Goal: Task Accomplishment & Management: Manage account settings

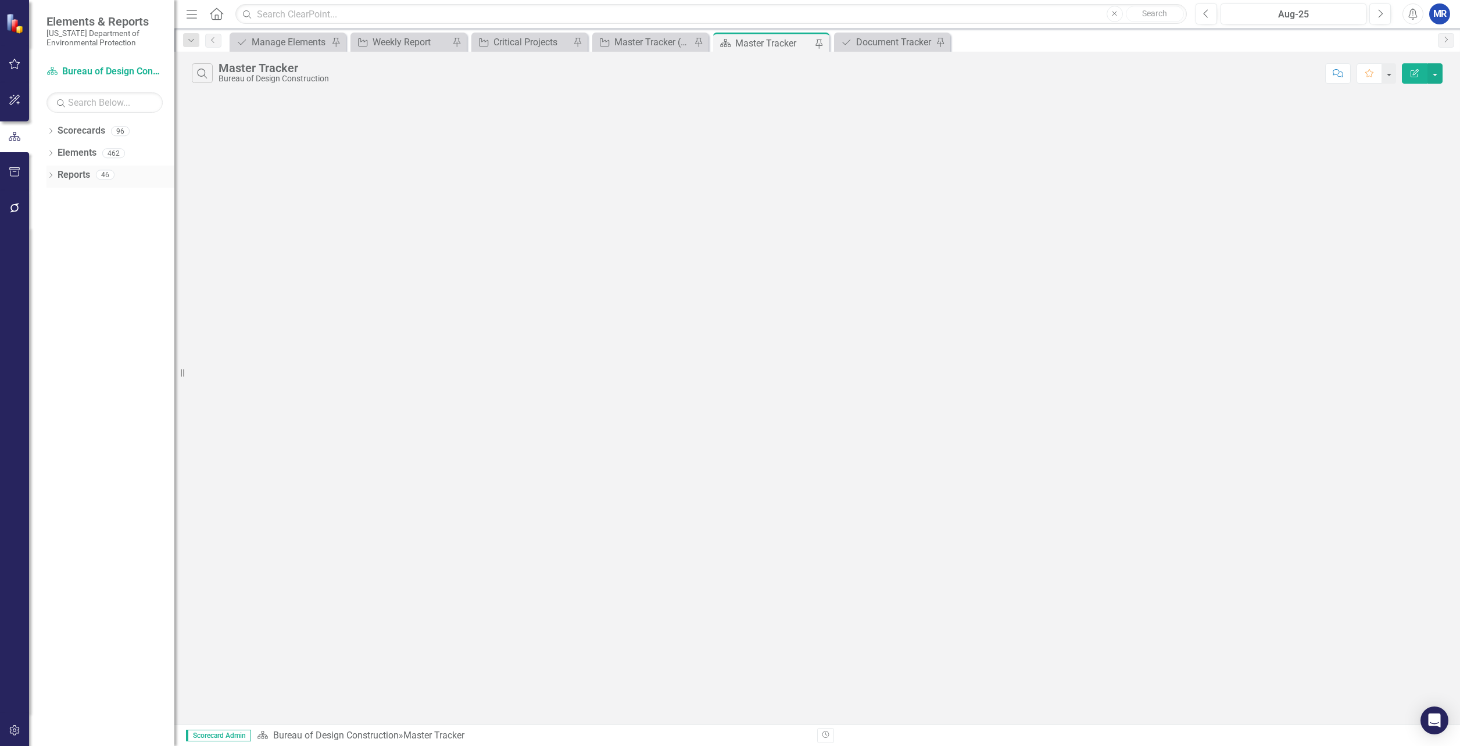
click at [53, 174] on icon "Dropdown" at bounding box center [51, 176] width 8 height 6
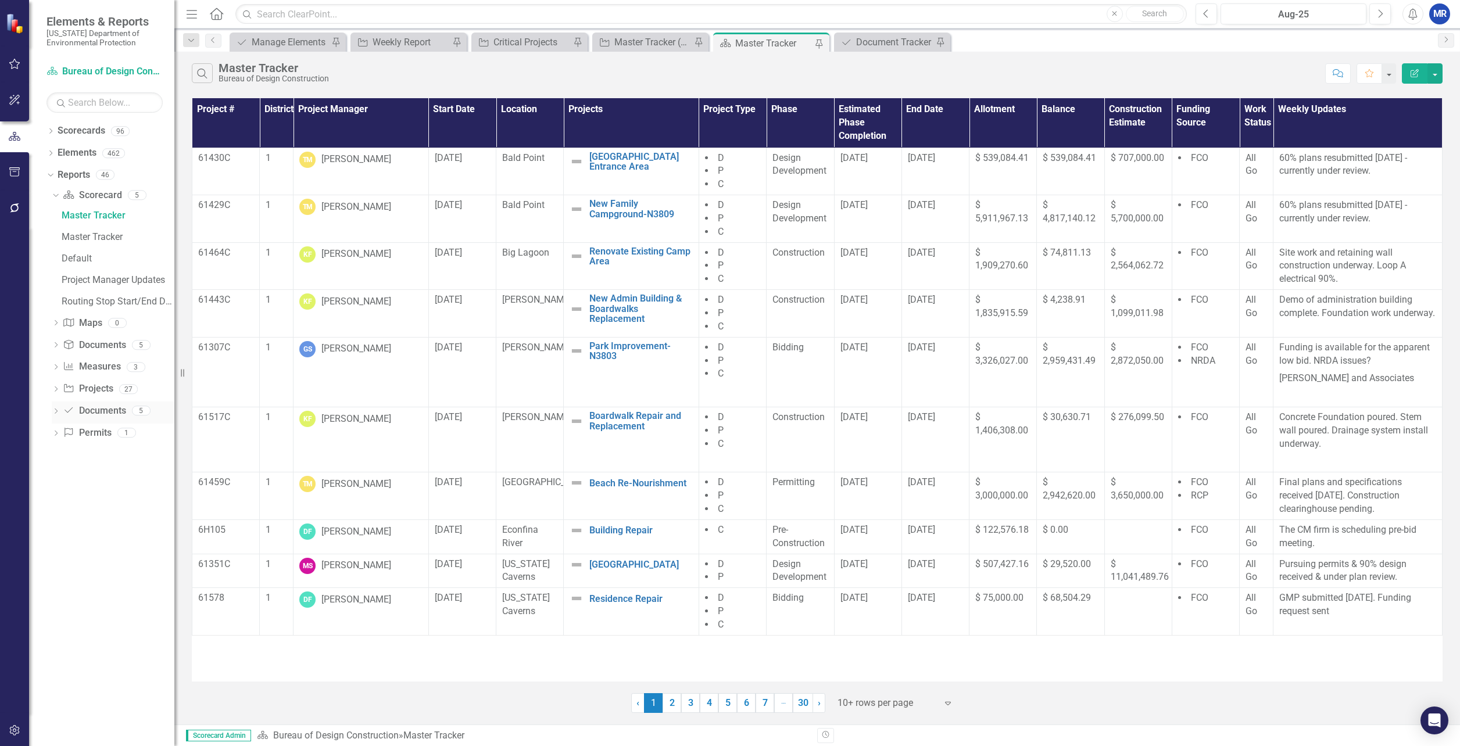
click at [56, 415] on icon "Dropdown" at bounding box center [56, 412] width 8 height 6
click at [80, 349] on div "Document Tracker" at bounding box center [118, 347] width 113 height 10
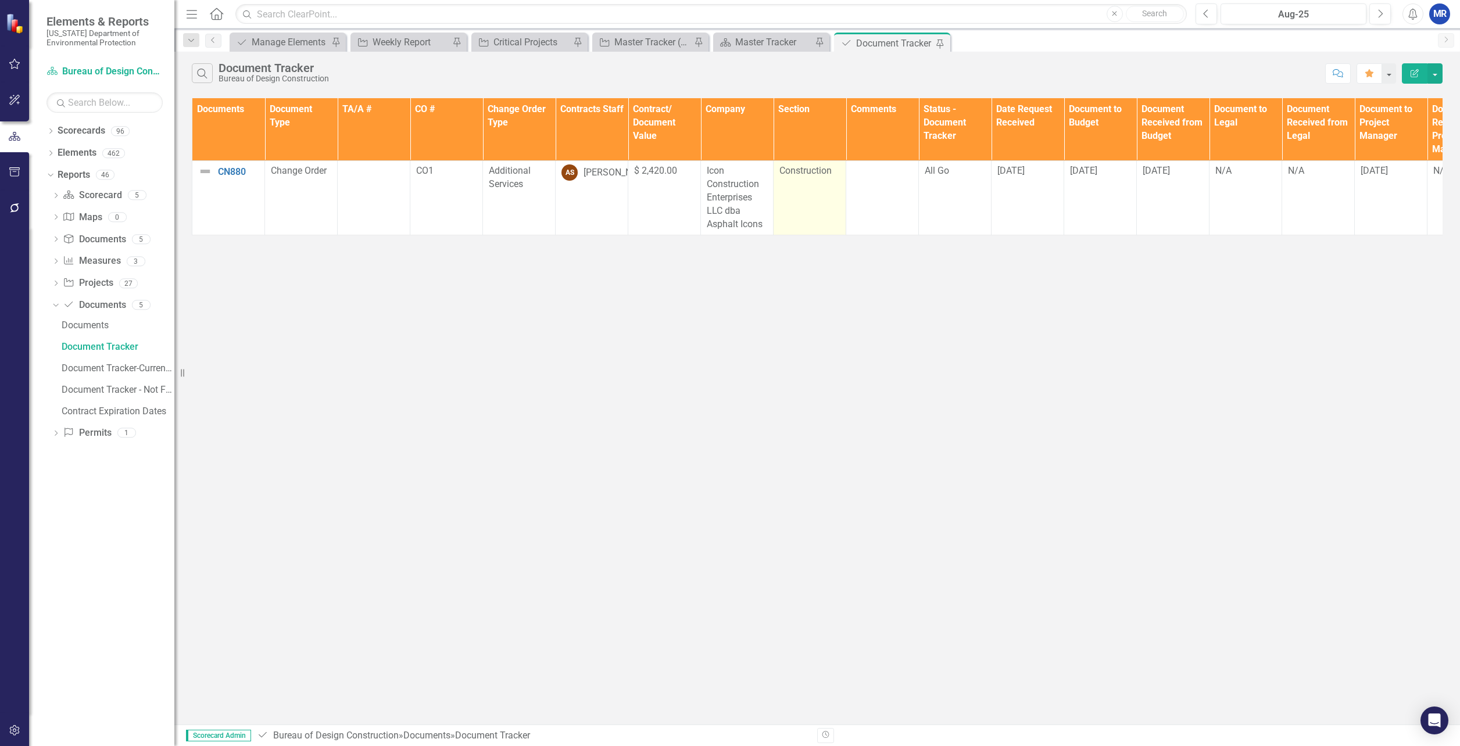
click at [806, 176] on span "Construction" at bounding box center [806, 170] width 52 height 11
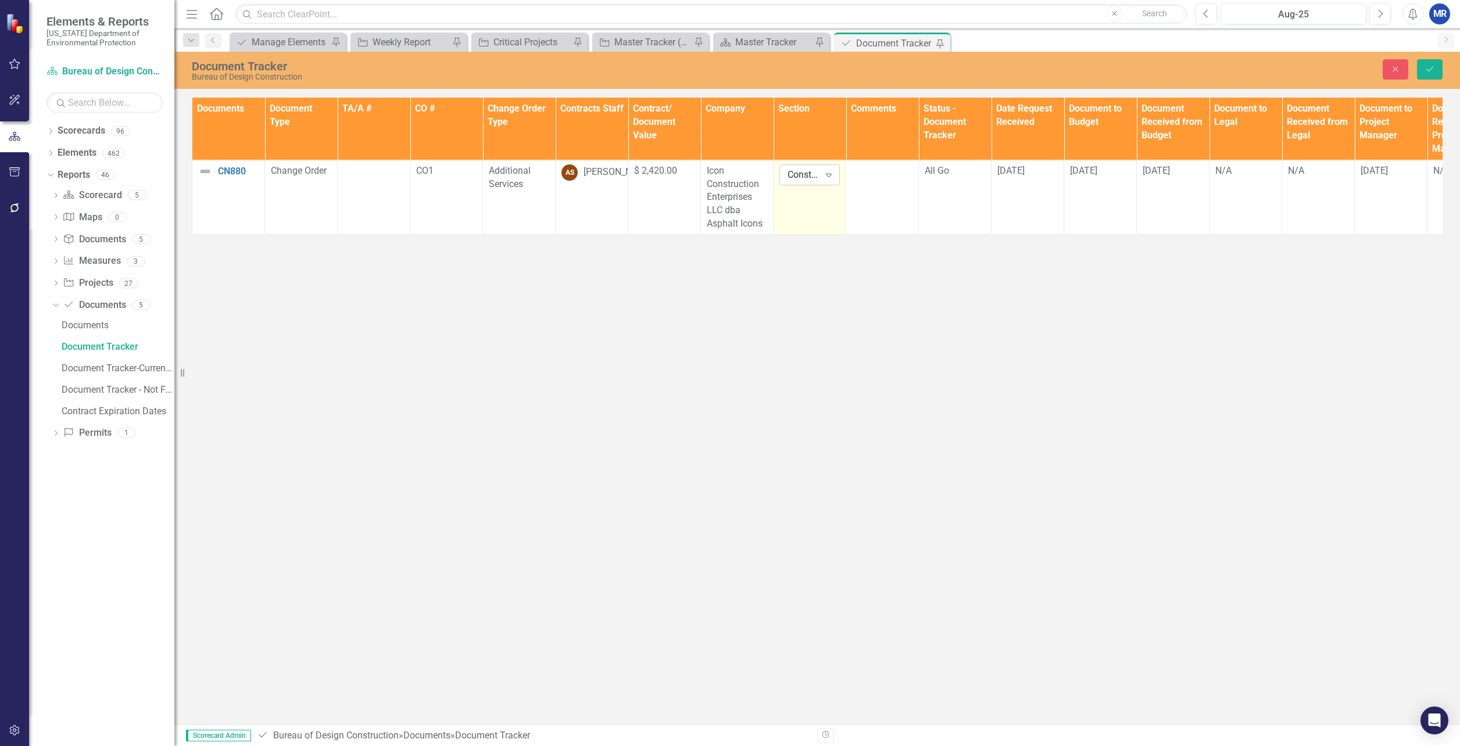
click at [806, 176] on div "Construction" at bounding box center [804, 174] width 32 height 13
click at [1392, 68] on icon "Close" at bounding box center [1396, 69] width 10 height 8
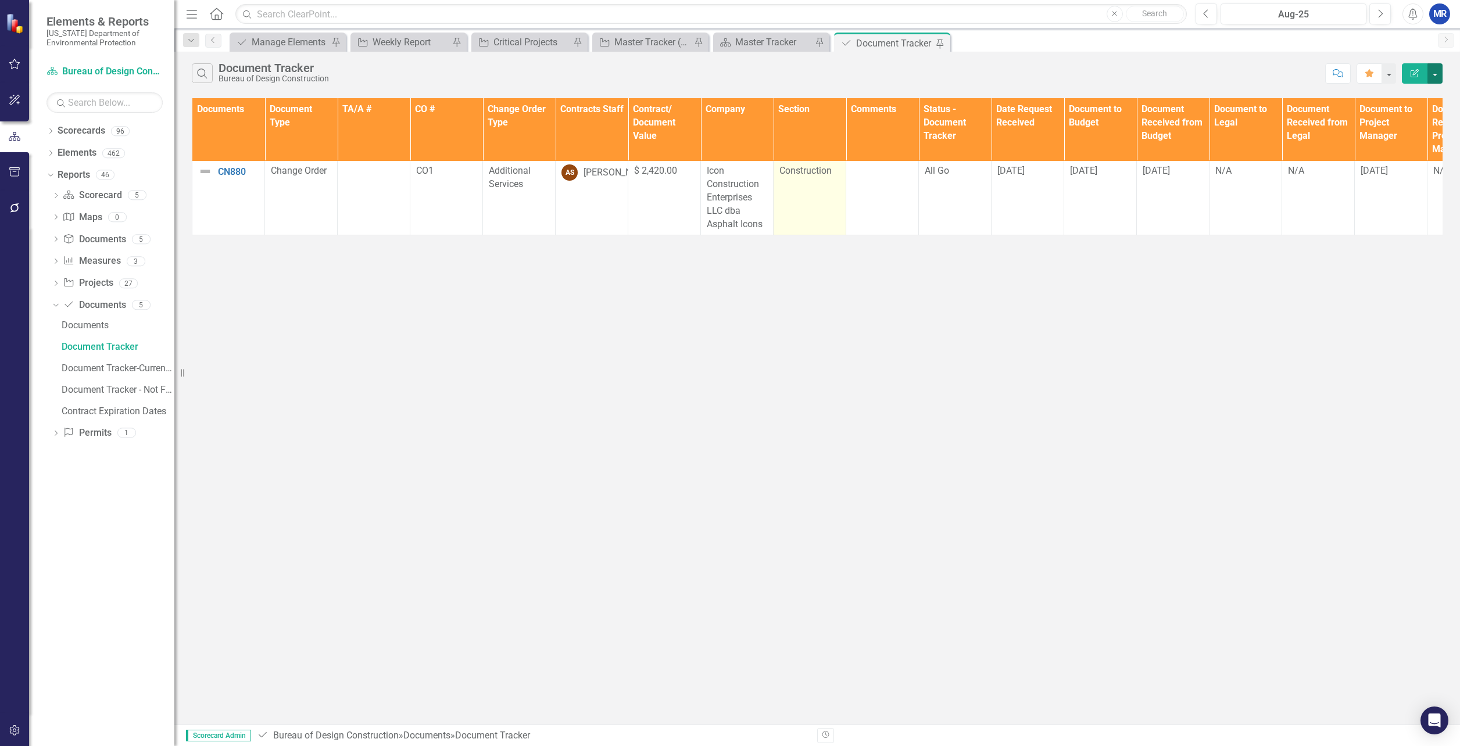
click at [1435, 71] on button "button" at bounding box center [1435, 73] width 15 height 20
click at [1403, 91] on link "Edit Report Edit Report" at bounding box center [1396, 95] width 92 height 22
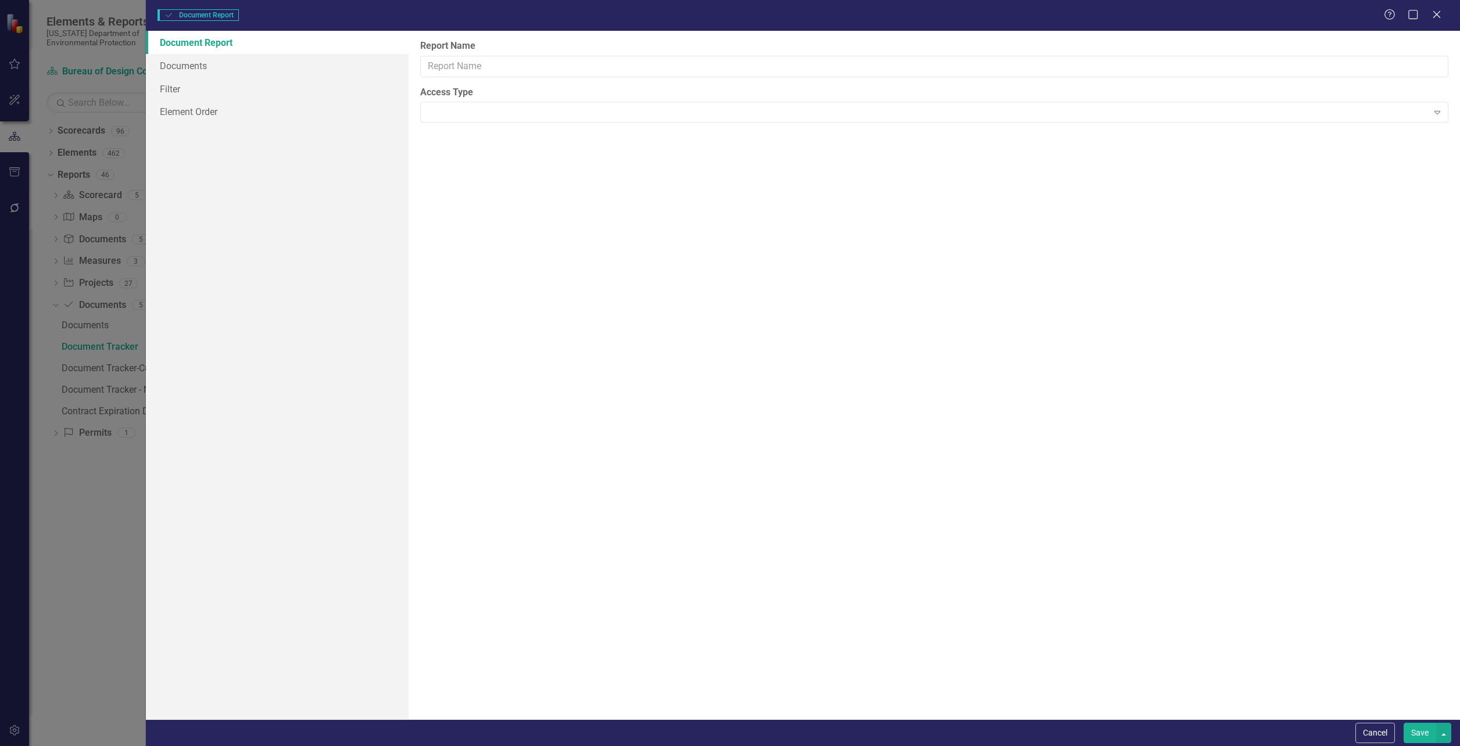
type input "Document Tracker"
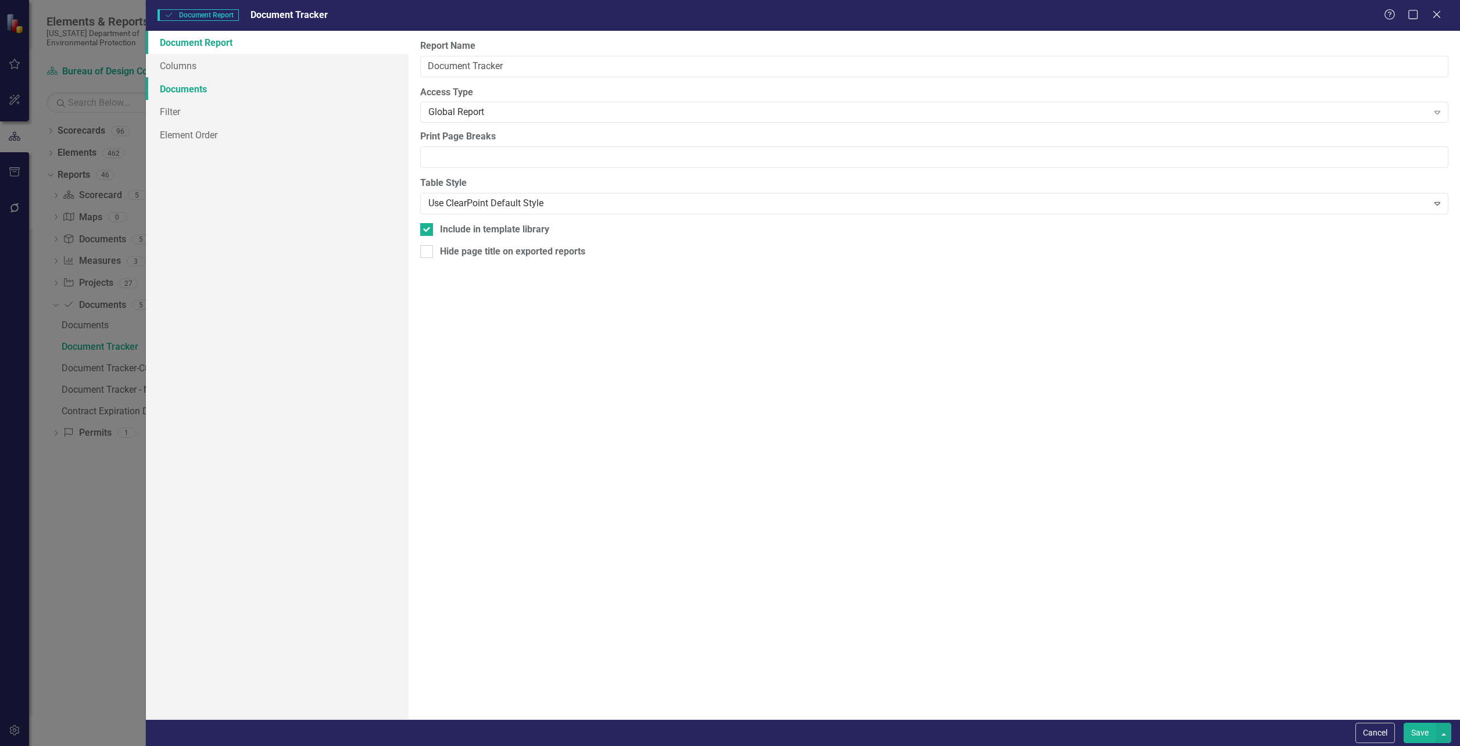
click at [209, 88] on link "Documents" at bounding box center [277, 88] width 263 height 23
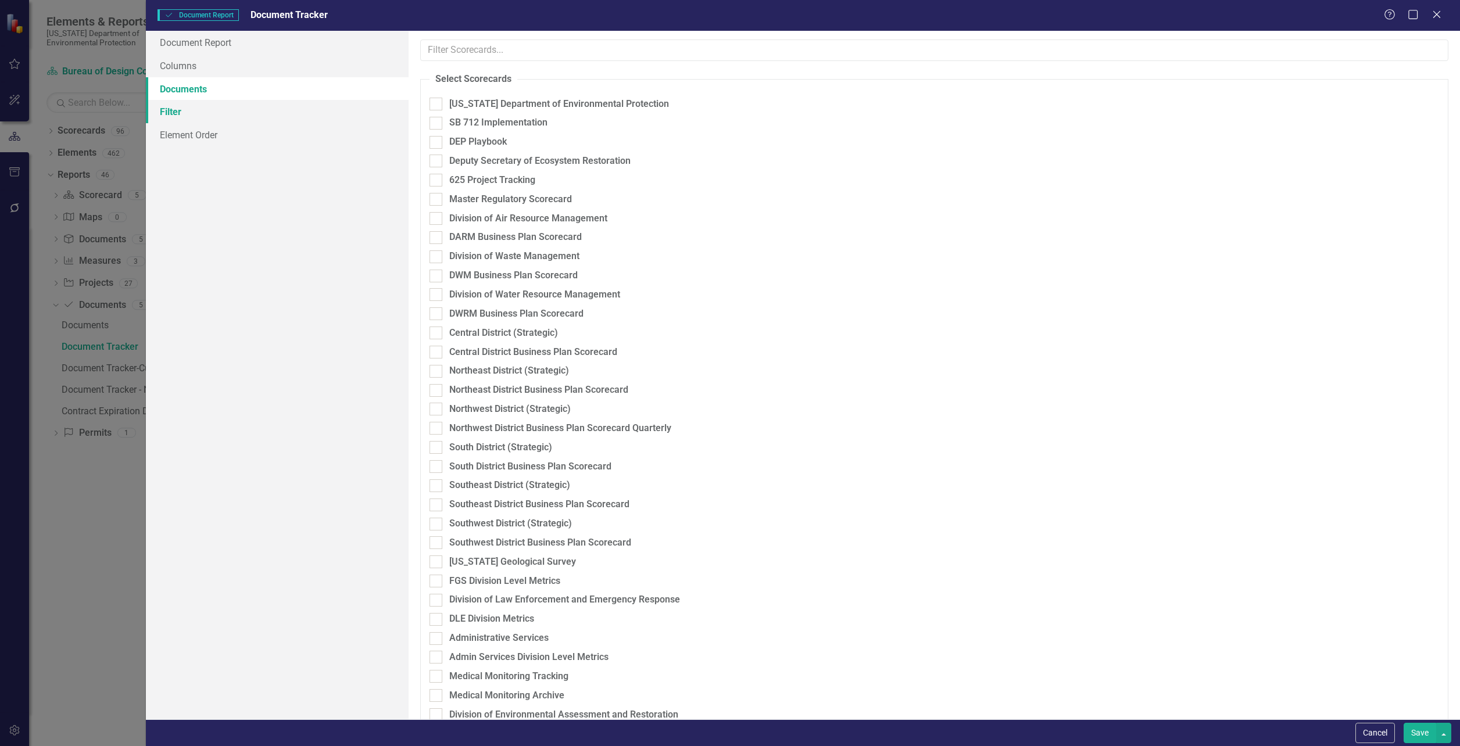
click at [201, 114] on link "Filter" at bounding box center [277, 111] width 263 height 23
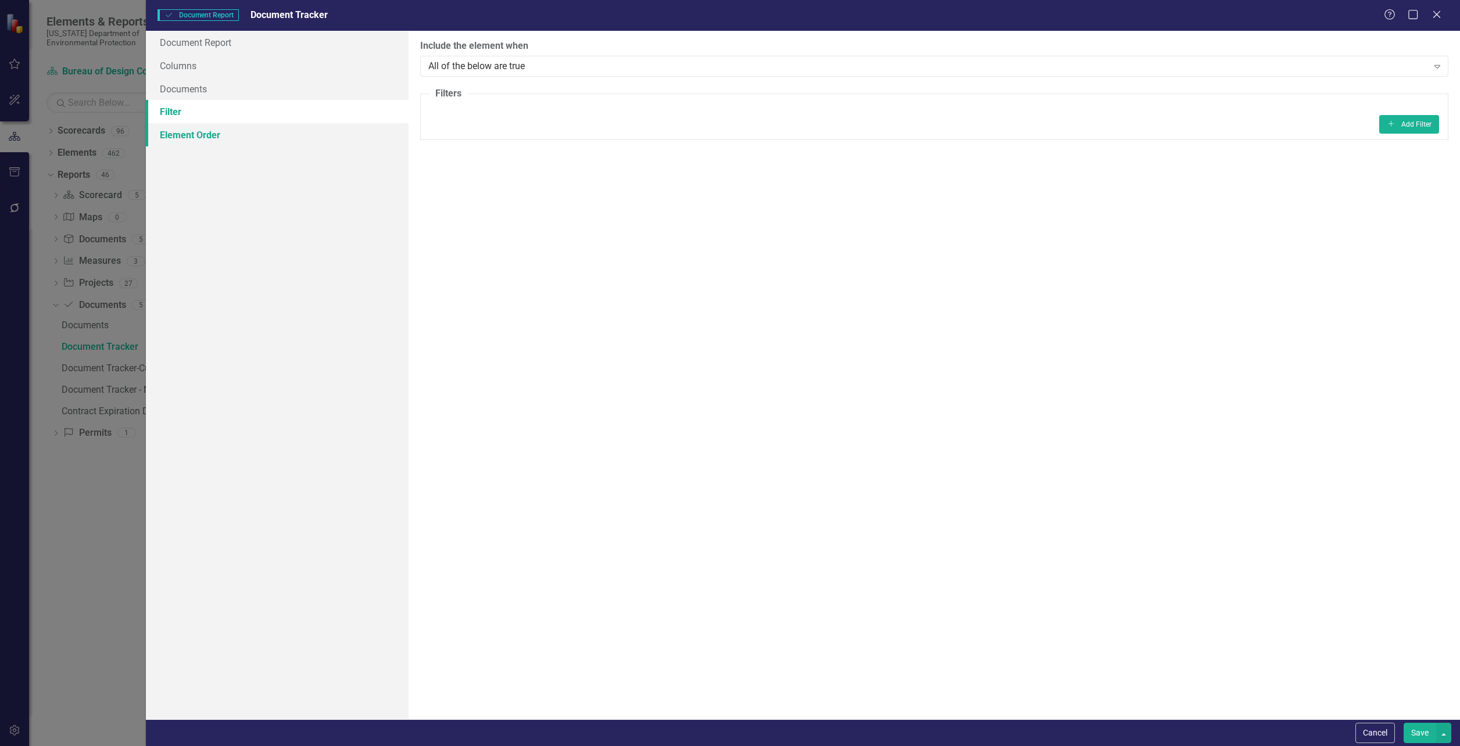
click at [198, 134] on link "Element Order" at bounding box center [277, 134] width 263 height 23
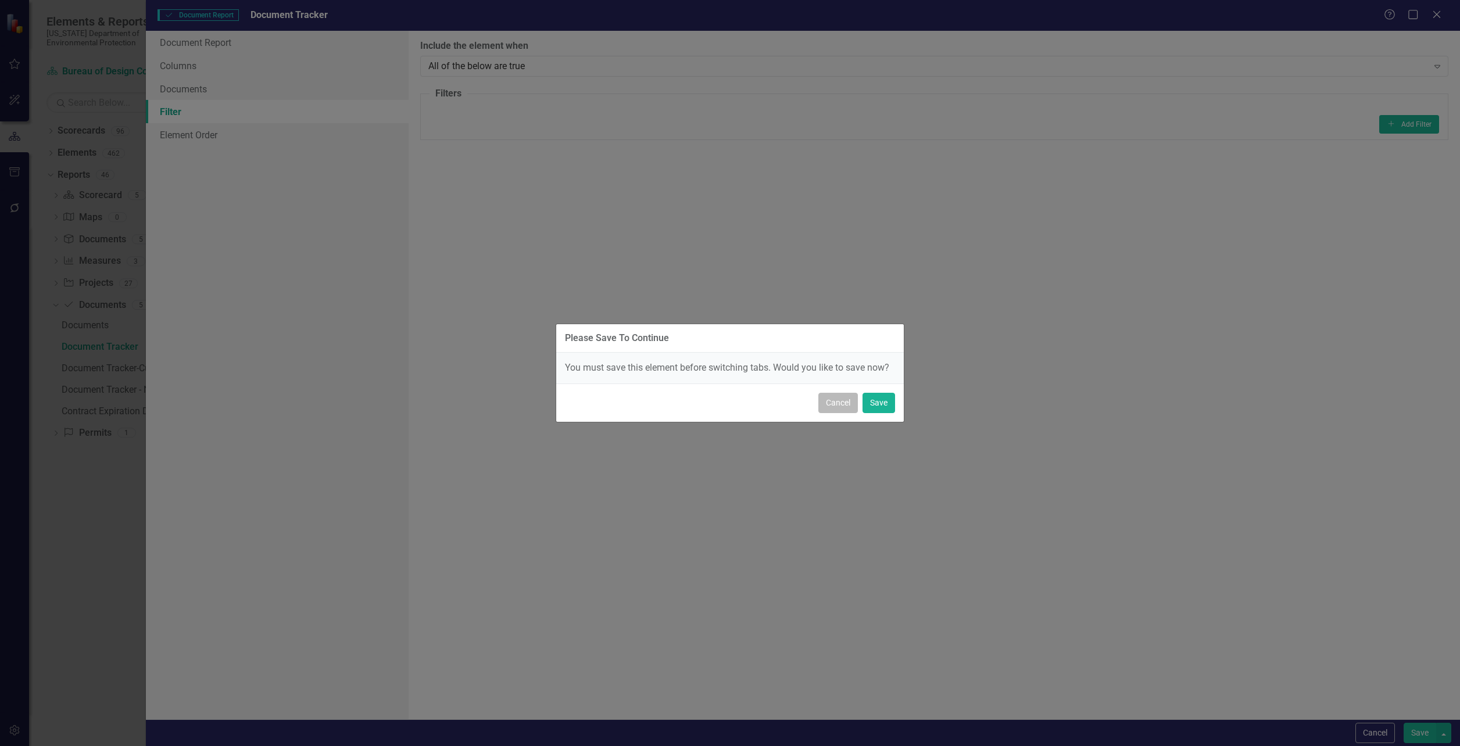
click at [838, 408] on button "Cancel" at bounding box center [839, 403] width 40 height 20
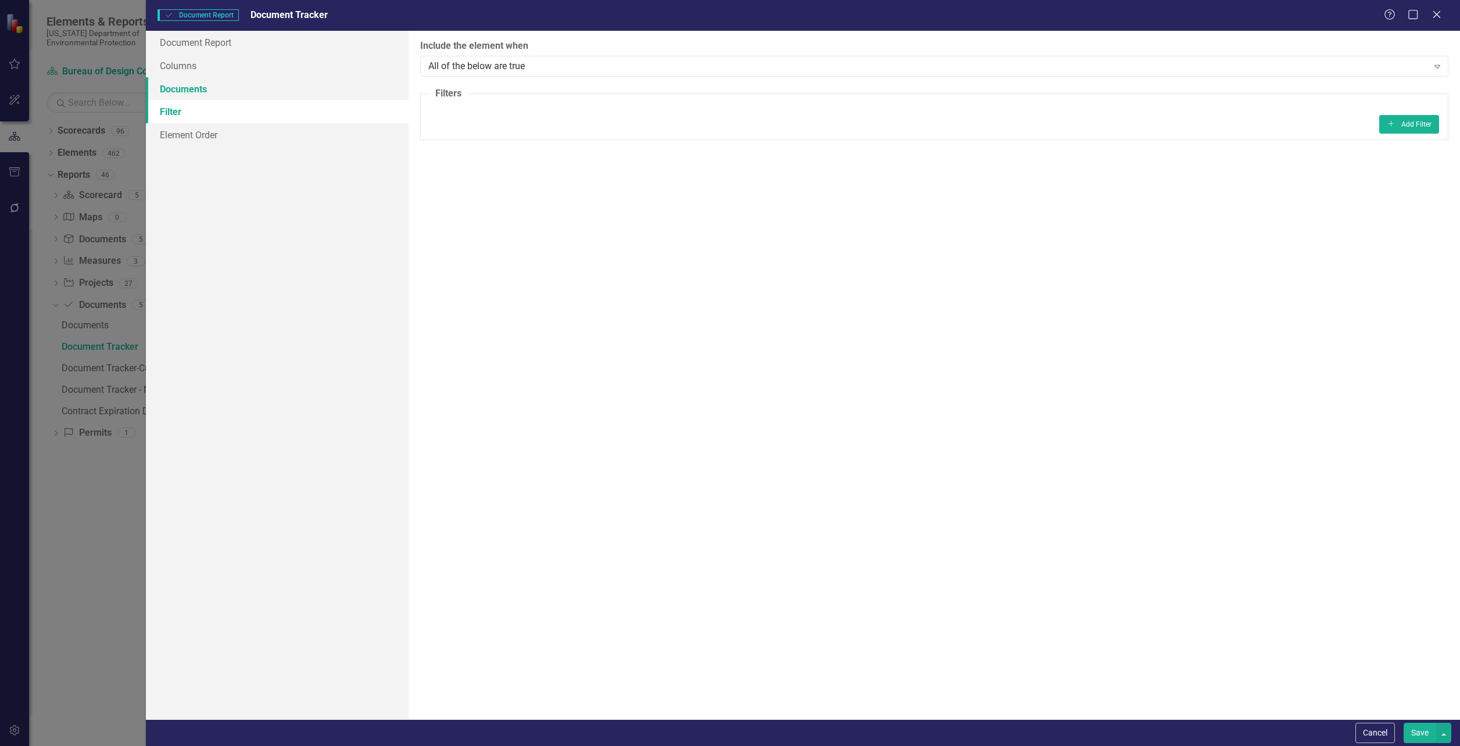
click at [198, 95] on link "Documents" at bounding box center [277, 88] width 263 height 23
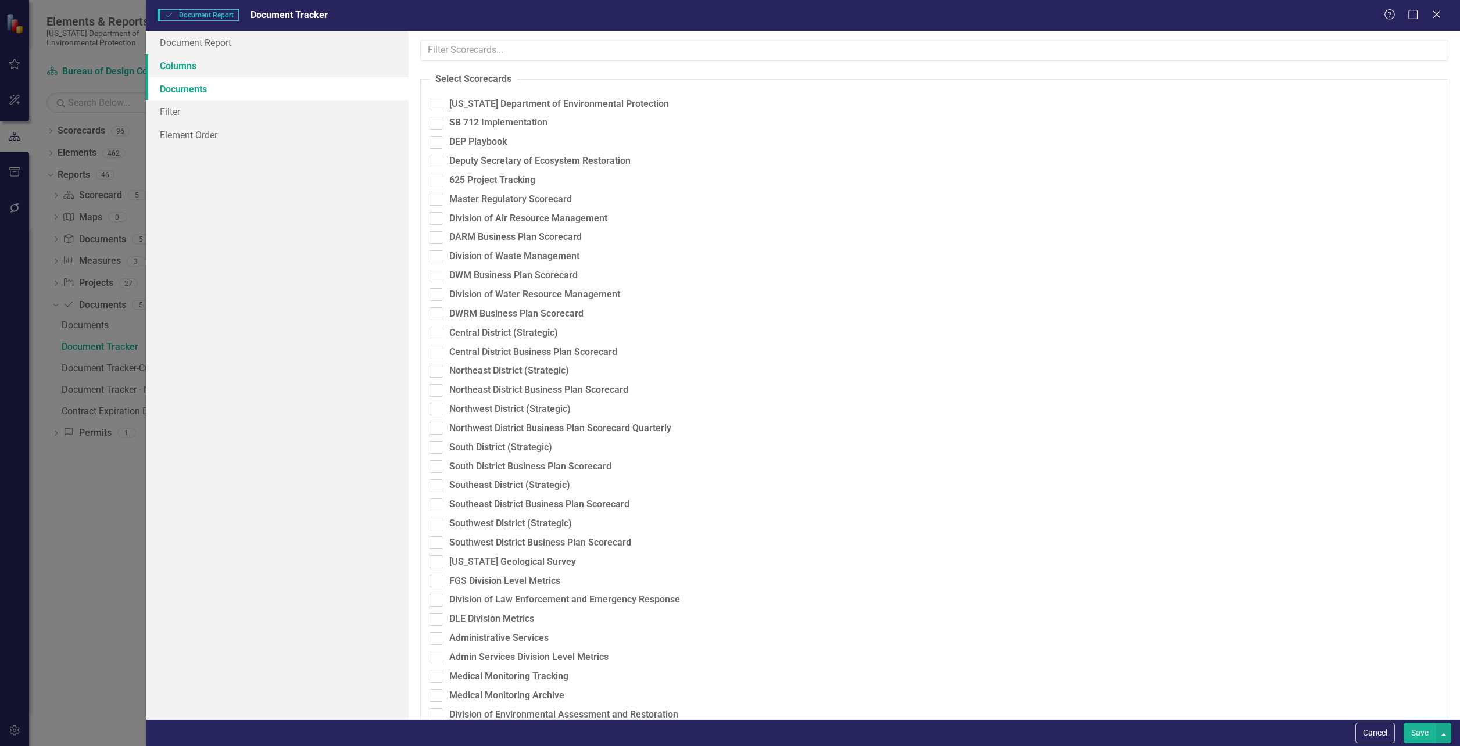
click at [185, 72] on link "Columns" at bounding box center [277, 65] width 263 height 23
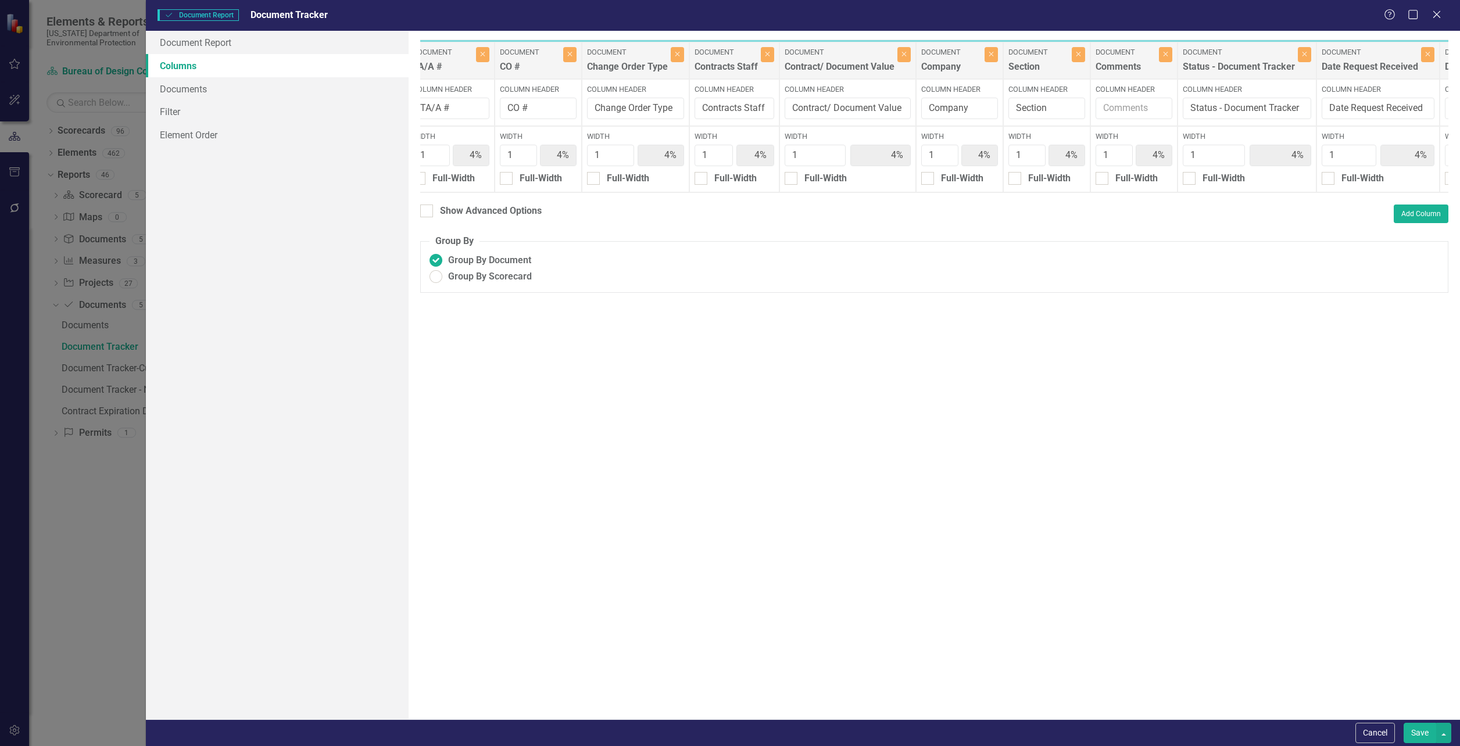
scroll to position [0, 196]
click at [1043, 123] on div "Column Header Section" at bounding box center [1042, 102] width 87 height 47
click at [1037, 67] on div "Section" at bounding box center [1035, 69] width 60 height 19
click at [429, 217] on div at bounding box center [426, 211] width 13 height 13
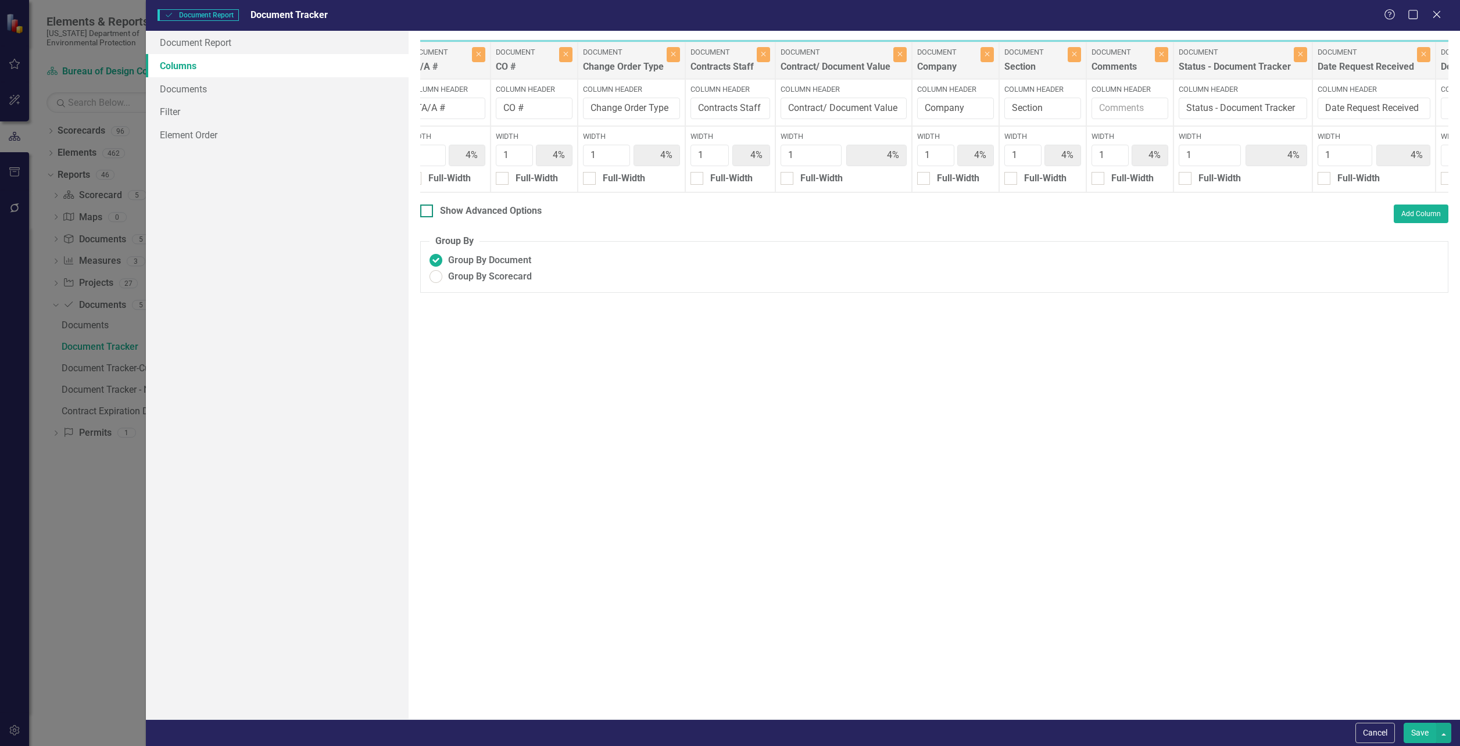
click at [428, 212] on input "Show Advanced Options" at bounding box center [424, 209] width 8 height 8
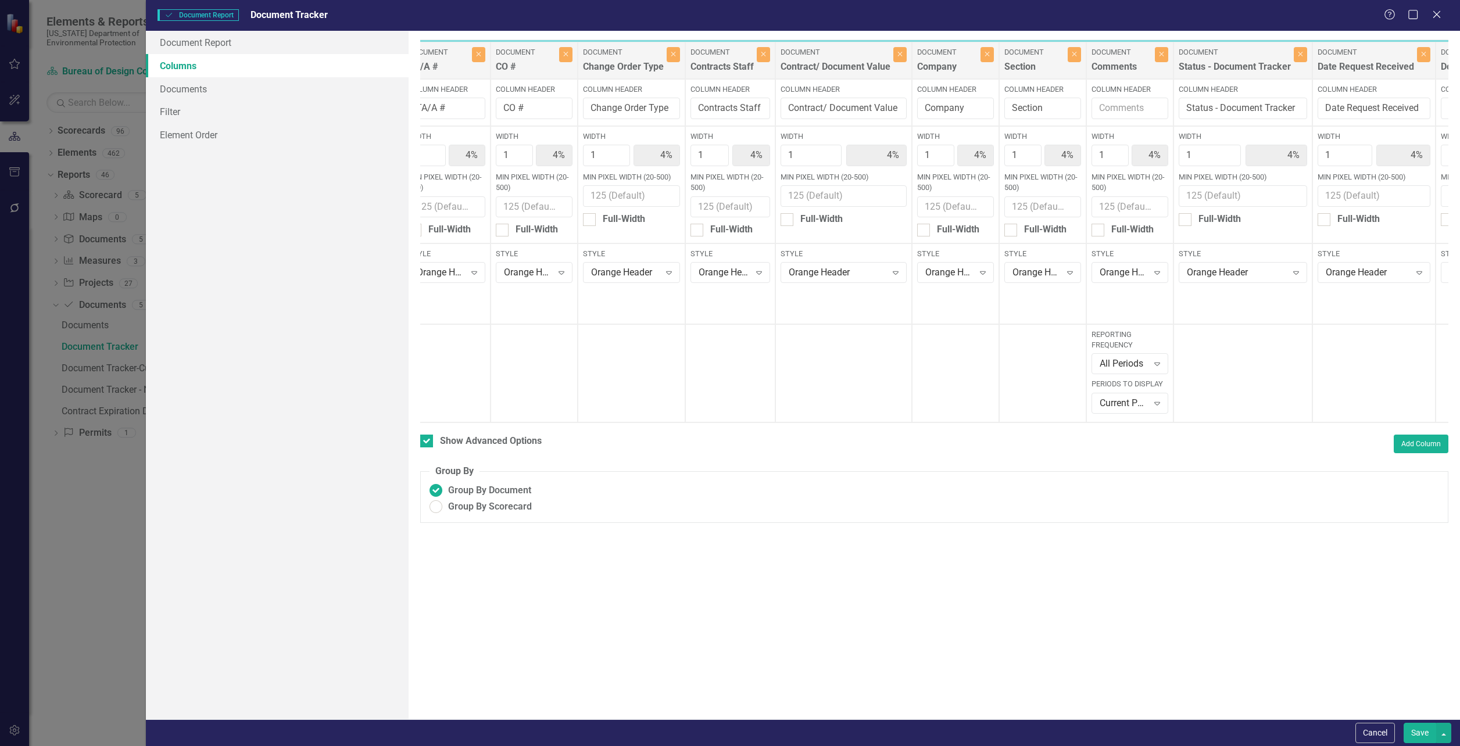
click at [1050, 181] on label "Min Pixel Width (20-500)" at bounding box center [1043, 183] width 77 height 22
click at [1050, 196] on input "Min Pixel Width (20-500)" at bounding box center [1043, 207] width 77 height 22
click at [1043, 244] on div "Style Orange Header Expand" at bounding box center [1042, 284] width 87 height 81
click at [1046, 327] on div at bounding box center [1042, 373] width 87 height 98
click at [1009, 56] on label "Document" at bounding box center [1035, 52] width 60 height 10
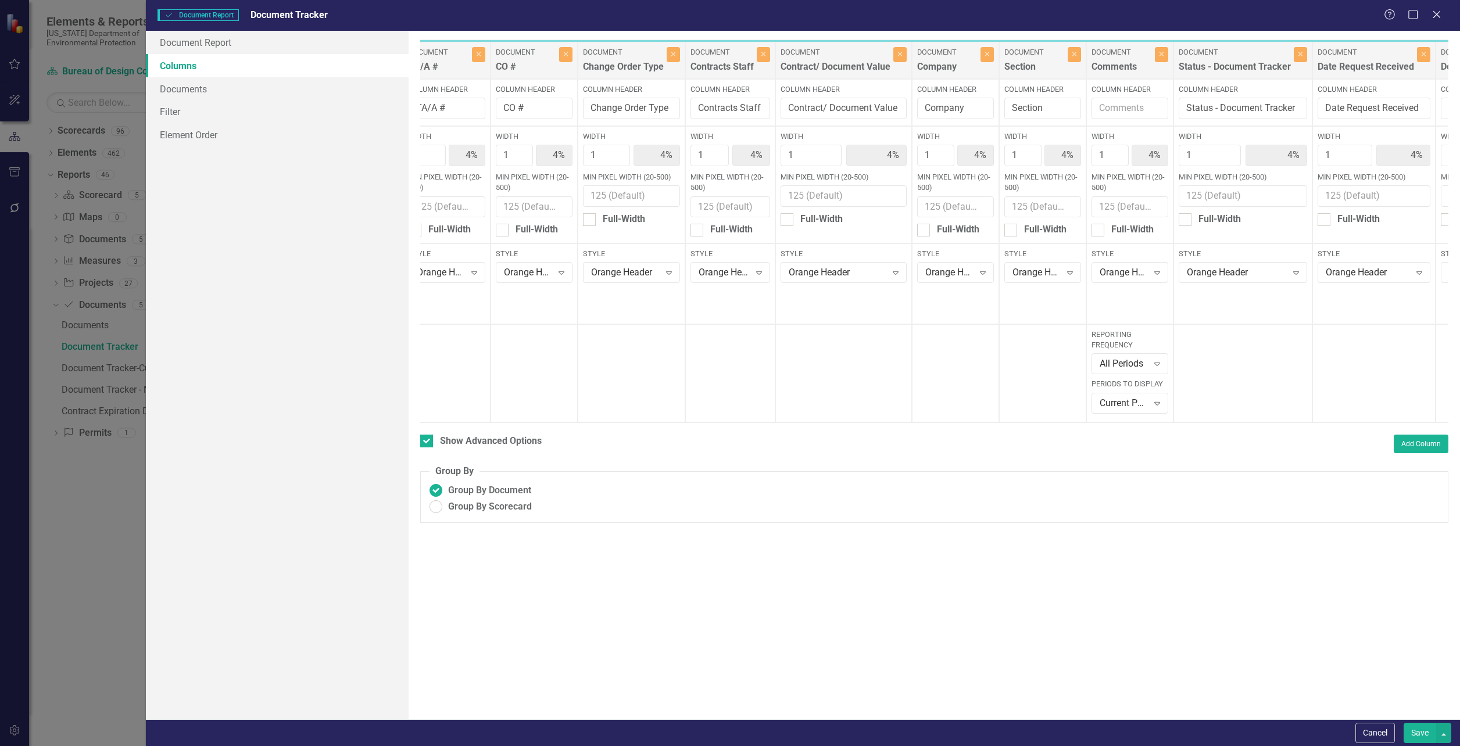
click at [1020, 62] on div "Section" at bounding box center [1035, 69] width 60 height 19
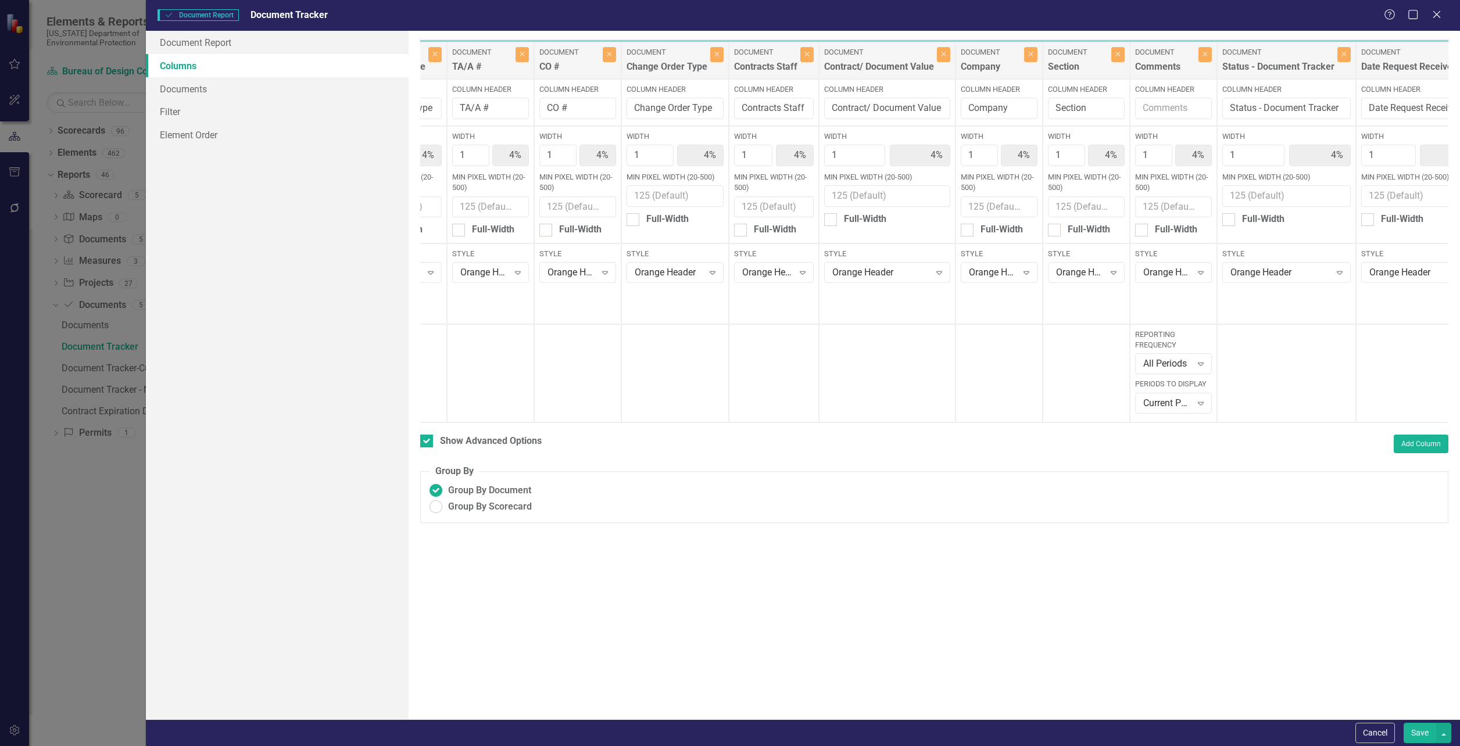
scroll to position [0, 178]
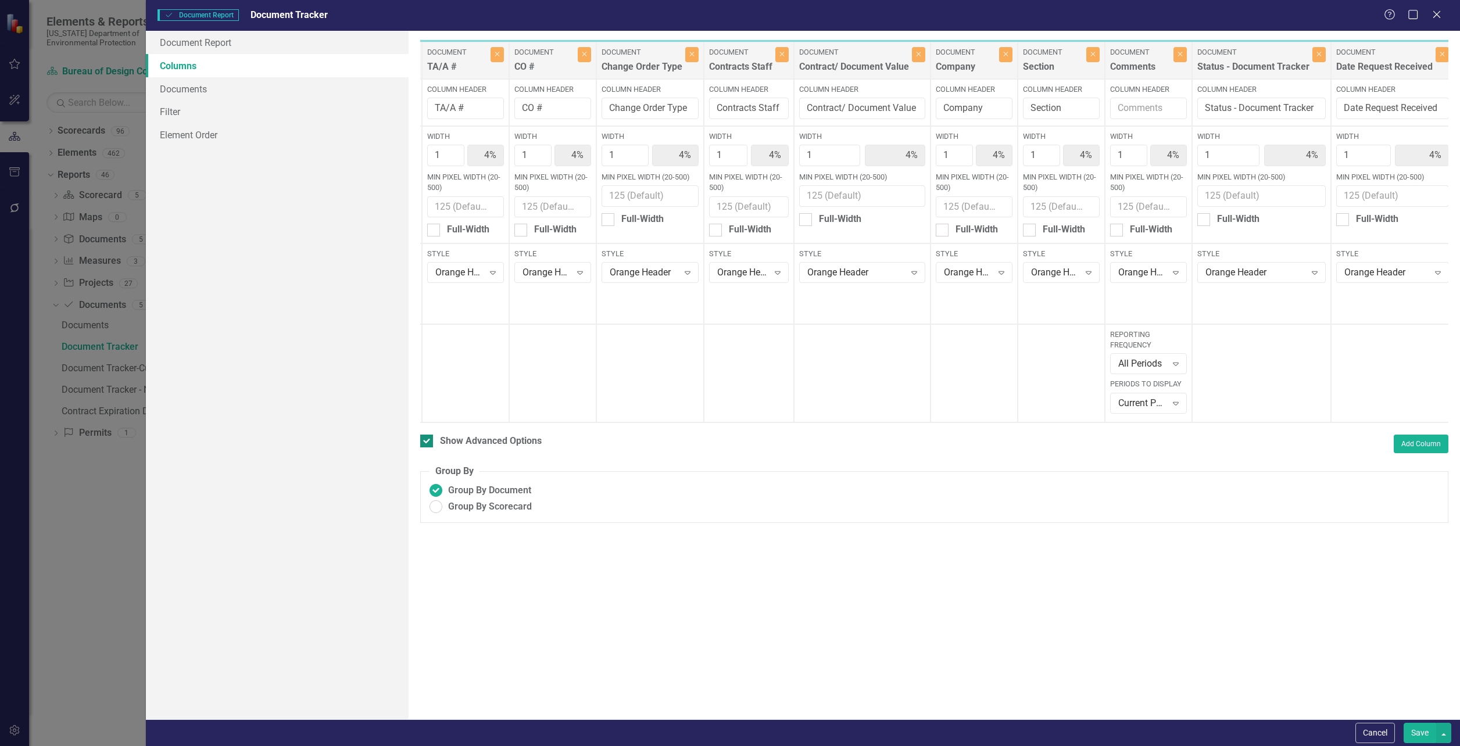
click at [427, 442] on input "Show Advanced Options" at bounding box center [424, 439] width 8 height 8
checkbox input "false"
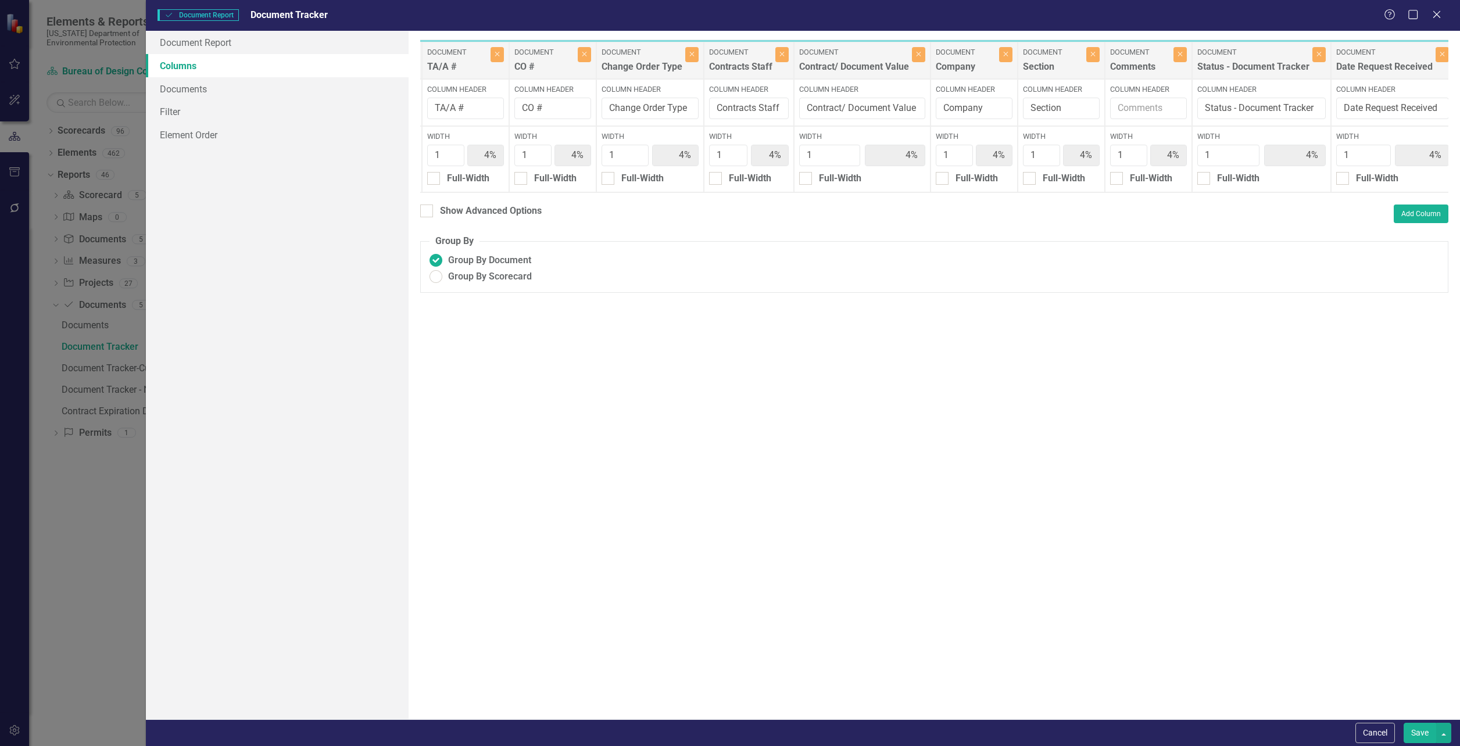
click at [967, 63] on div "Company" at bounding box center [966, 69] width 60 height 19
click at [993, 108] on input "Company" at bounding box center [974, 109] width 77 height 22
click at [1053, 107] on input "Section" at bounding box center [1061, 109] width 77 height 22
click at [1065, 107] on input "Section" at bounding box center [1061, 109] width 77 height 22
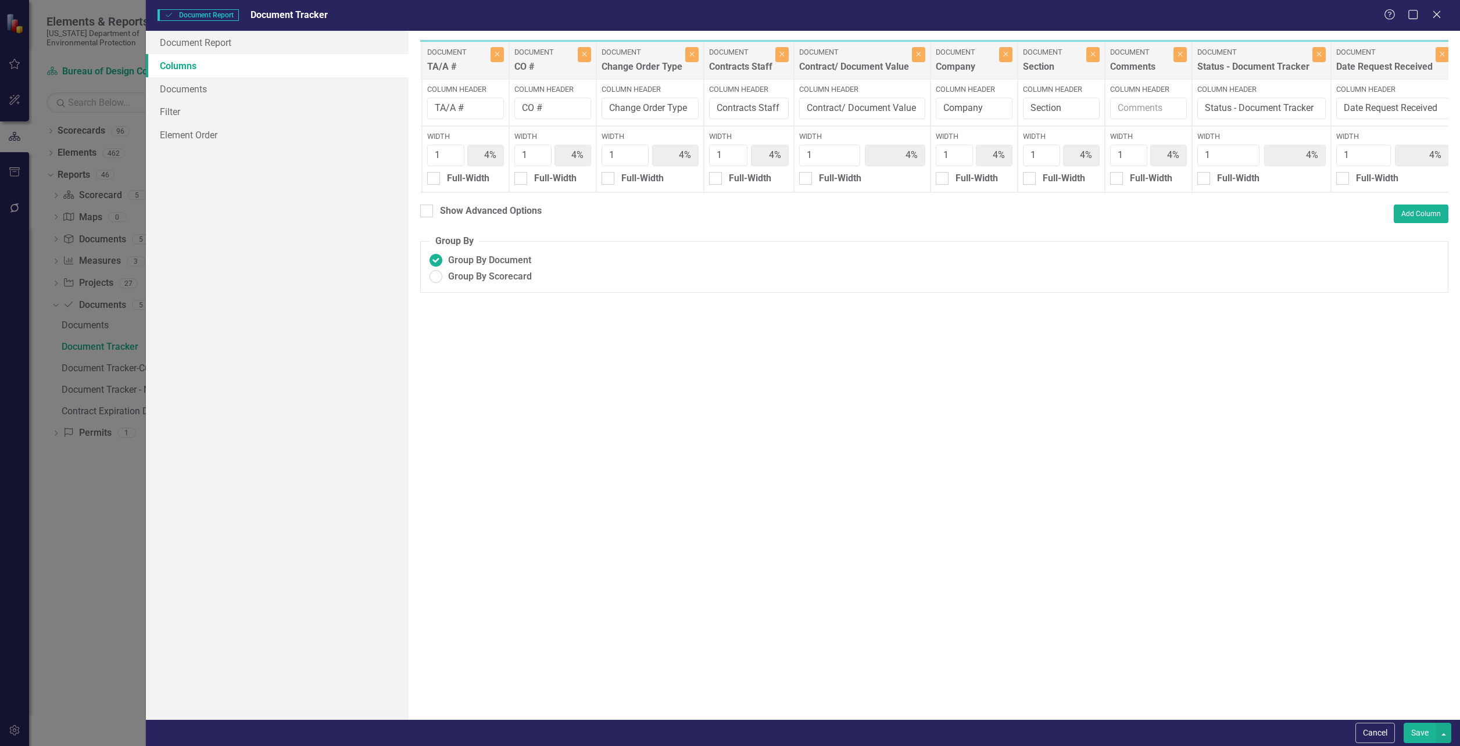
click at [1065, 133] on label "Width" at bounding box center [1061, 136] width 77 height 10
click at [1060, 145] on input "1" at bounding box center [1041, 156] width 37 height 22
click at [439, 286] on ins at bounding box center [436, 277] width 18 height 18
click at [439, 286] on input "Group By Scorecard" at bounding box center [436, 277] width 18 height 18
radio input "true"
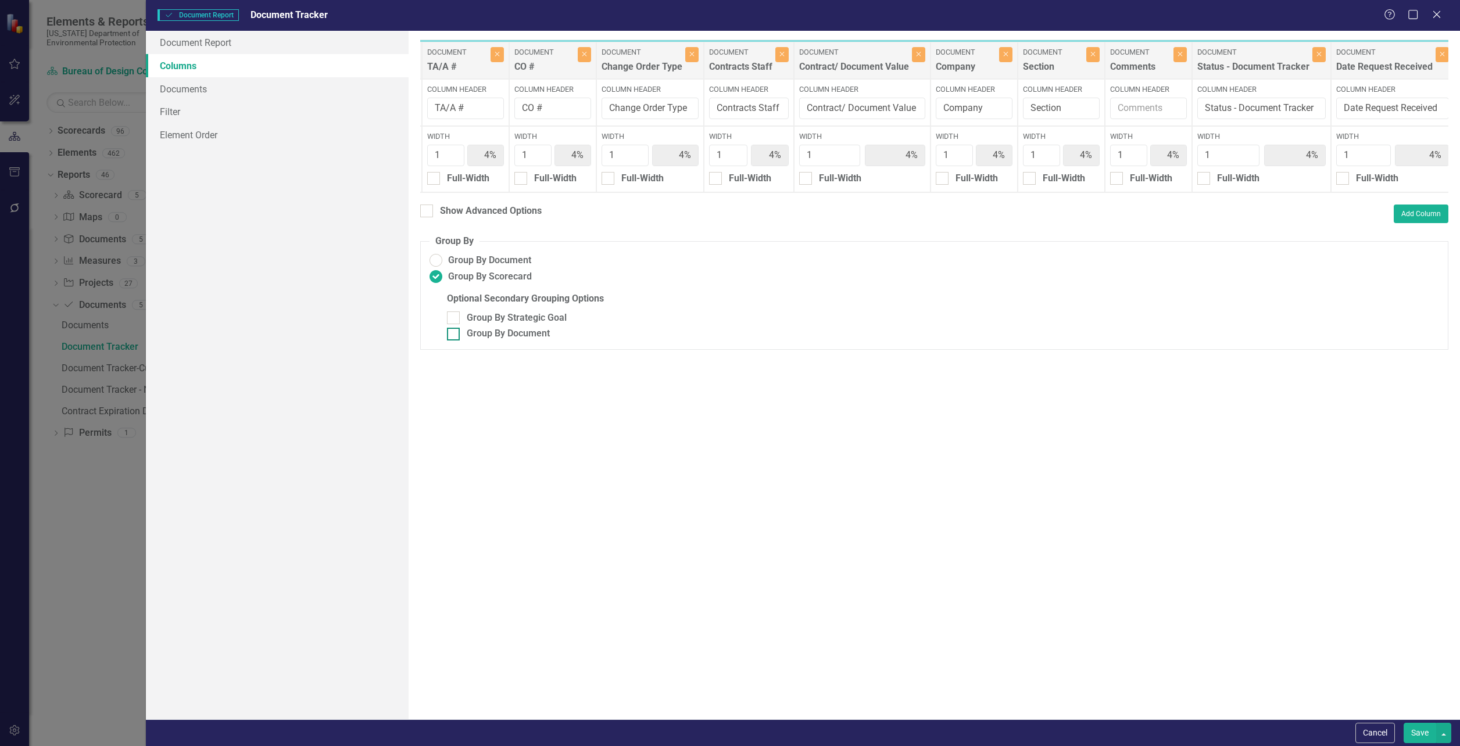
click at [458, 341] on div at bounding box center [453, 334] width 13 height 13
click at [455, 335] on input "Group By Document" at bounding box center [451, 332] width 8 height 8
click at [458, 341] on div at bounding box center [453, 334] width 13 height 13
click at [455, 335] on input "Group By Document" at bounding box center [451, 332] width 8 height 8
checkbox input "false"
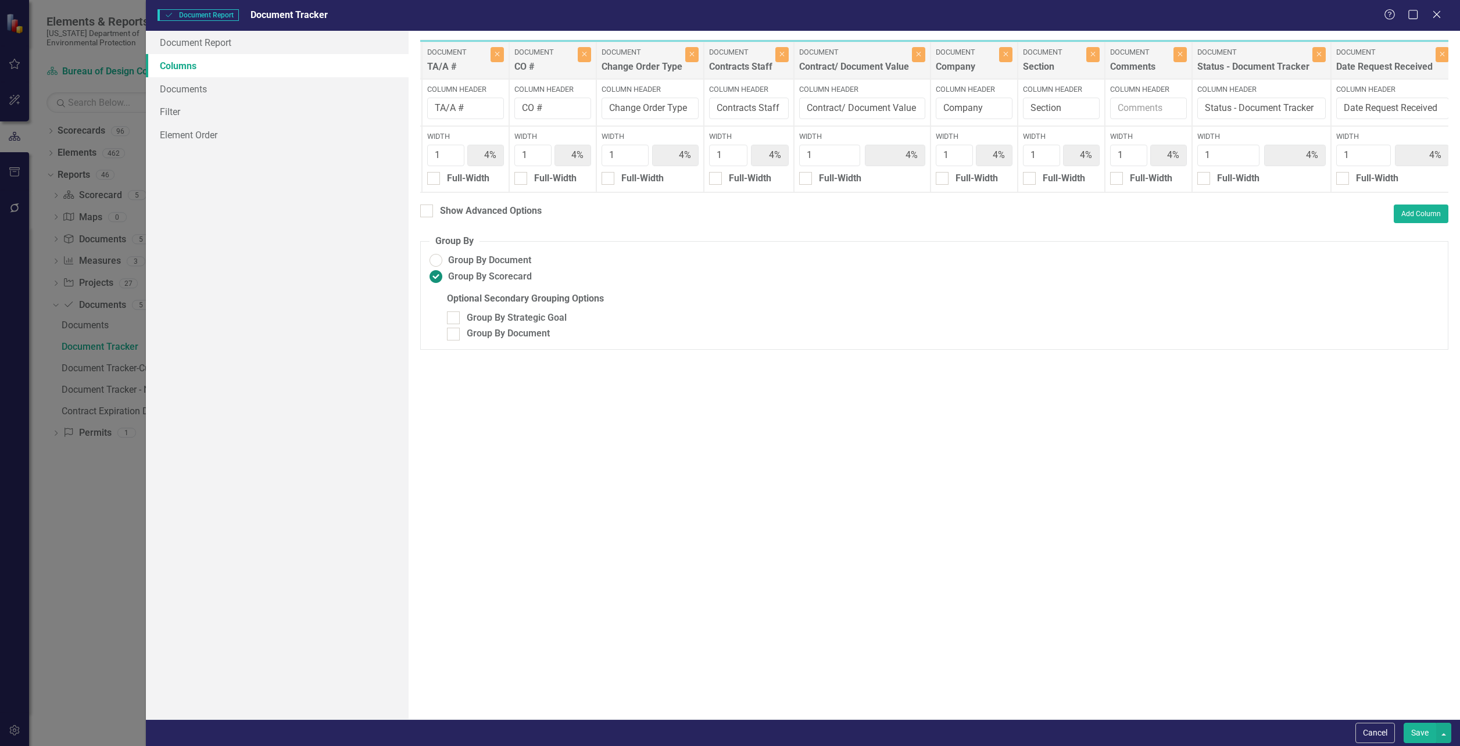
click at [436, 286] on ins at bounding box center [436, 277] width 18 height 18
click at [436, 286] on input "Group By Scorecard" at bounding box center [436, 277] width 18 height 18
click at [438, 268] on ins at bounding box center [436, 261] width 18 height 18
click at [438, 268] on input "Group By Document" at bounding box center [436, 261] width 18 height 18
radio input "true"
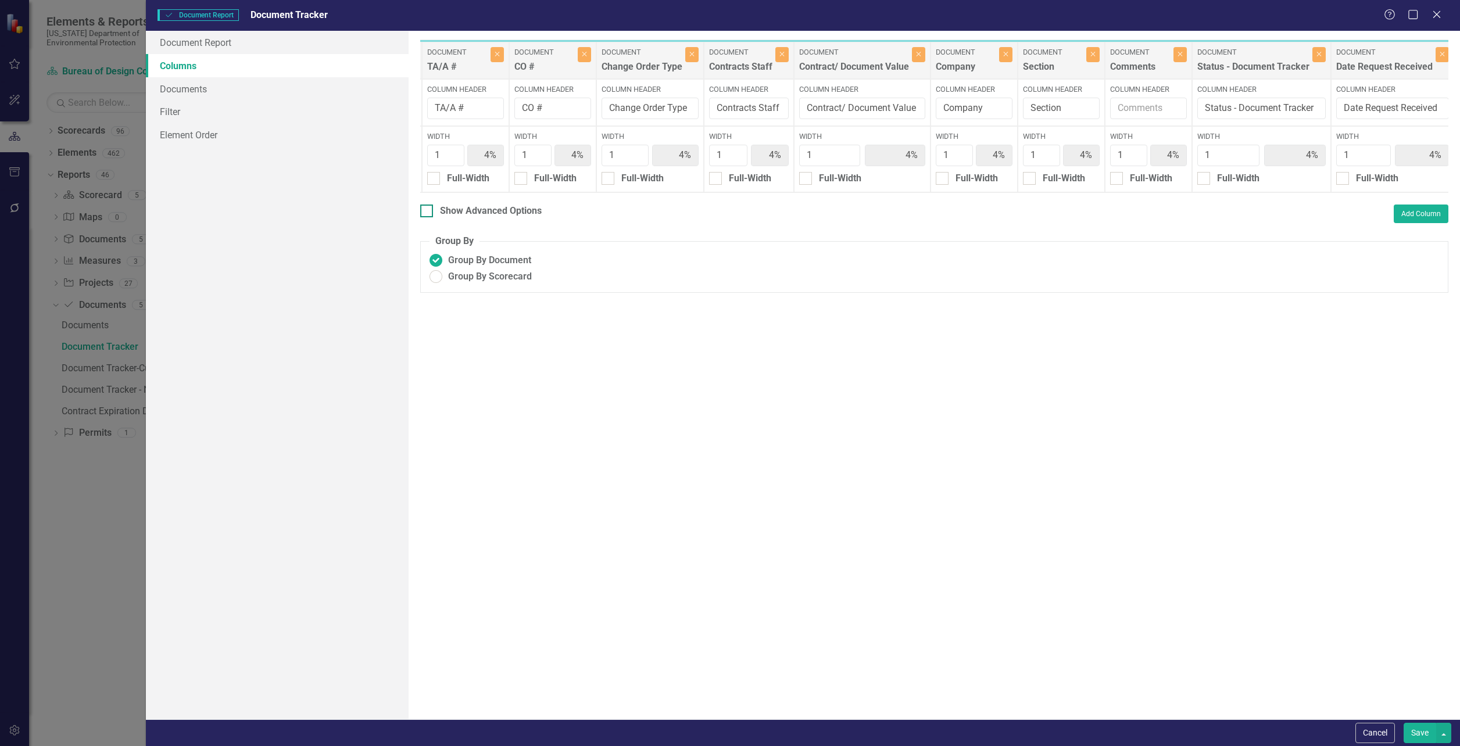
click at [432, 214] on div at bounding box center [426, 211] width 13 height 13
click at [428, 212] on input "Show Advanced Options" at bounding box center [424, 209] width 8 height 8
checkbox input "true"
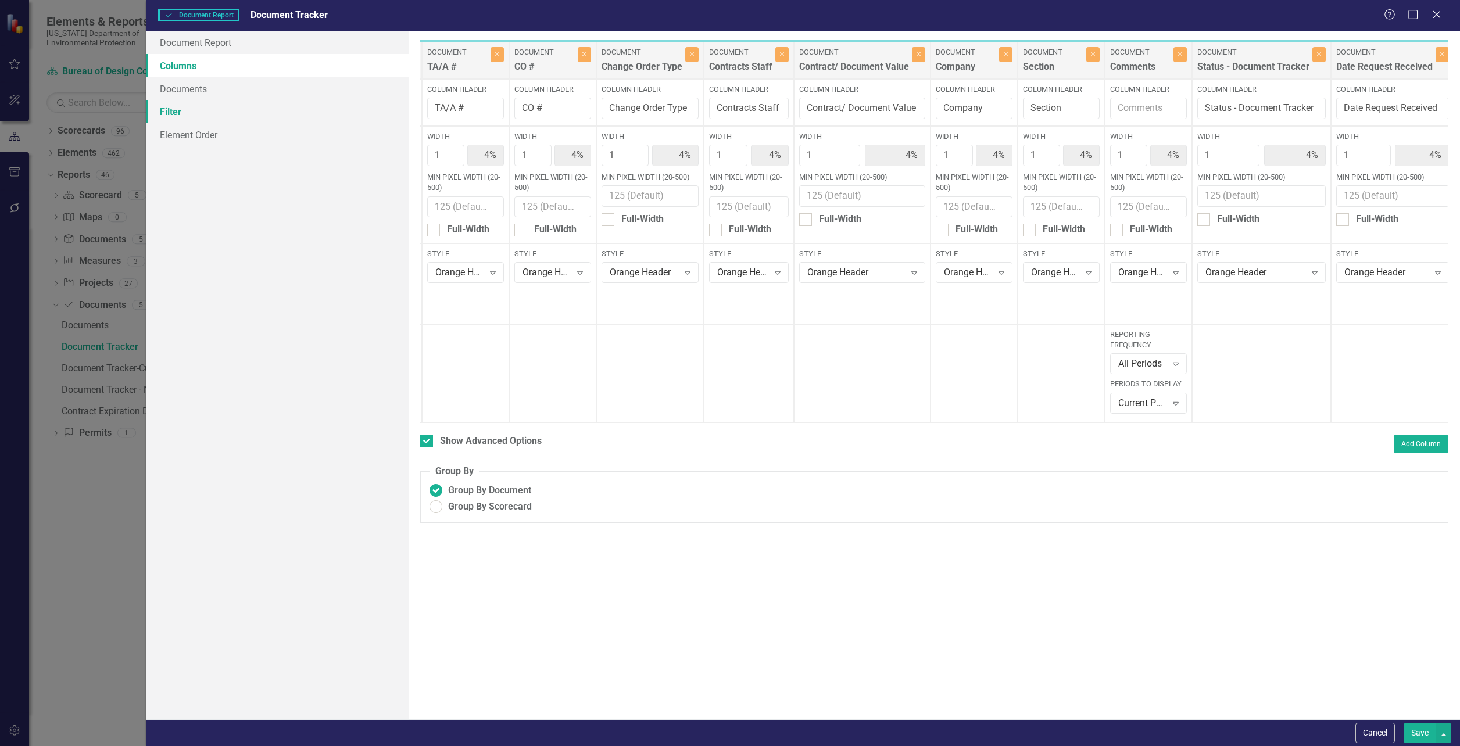
click at [188, 113] on link "Filter" at bounding box center [277, 111] width 263 height 23
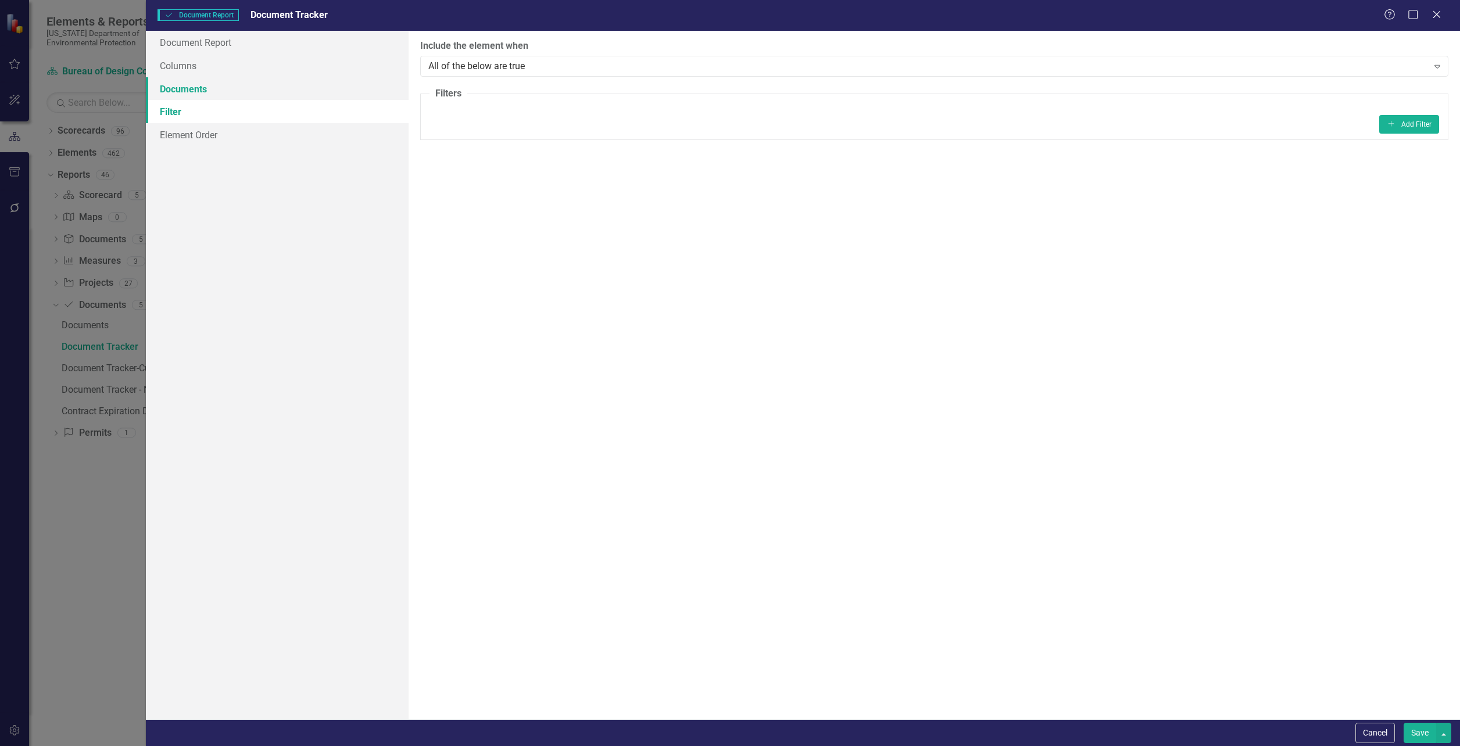
click at [181, 93] on link "Documents" at bounding box center [277, 88] width 263 height 23
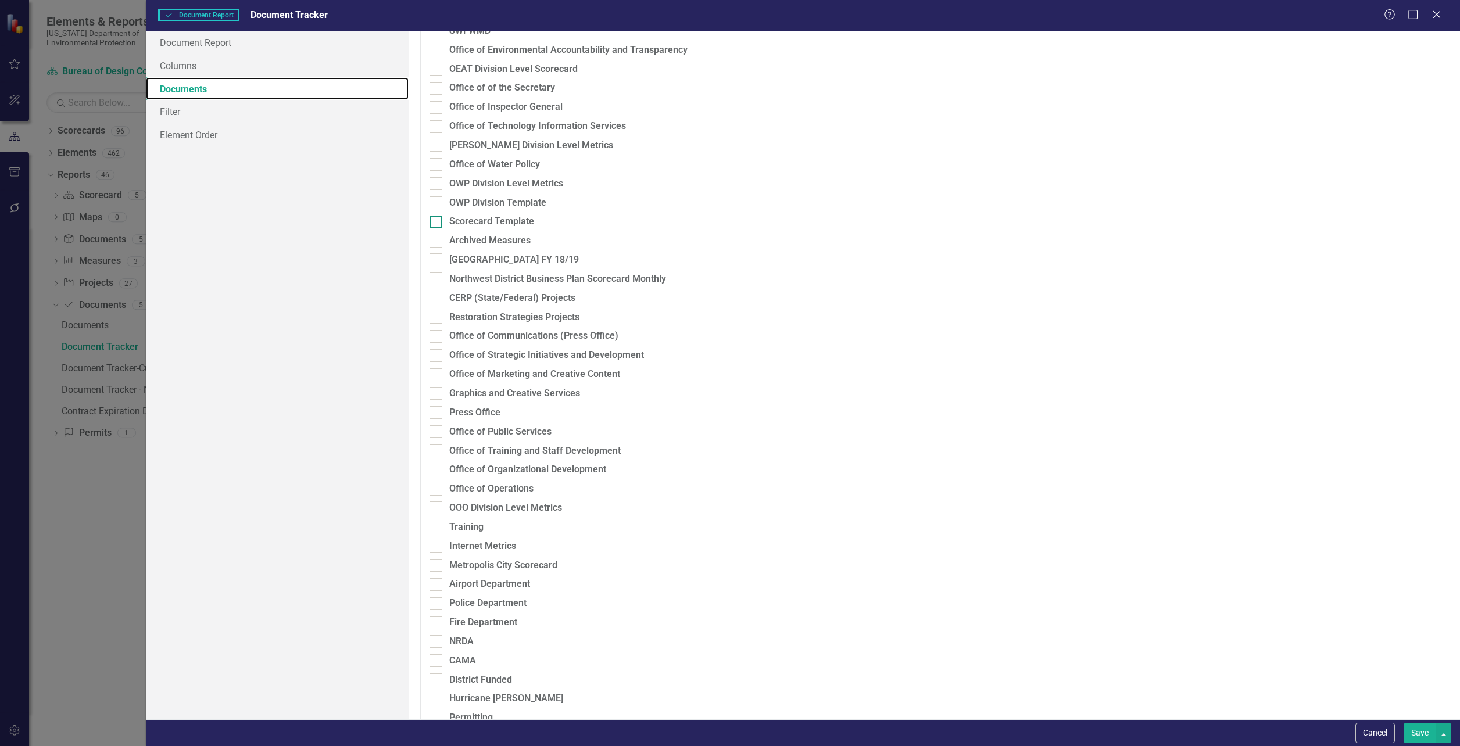
scroll to position [1225, 0]
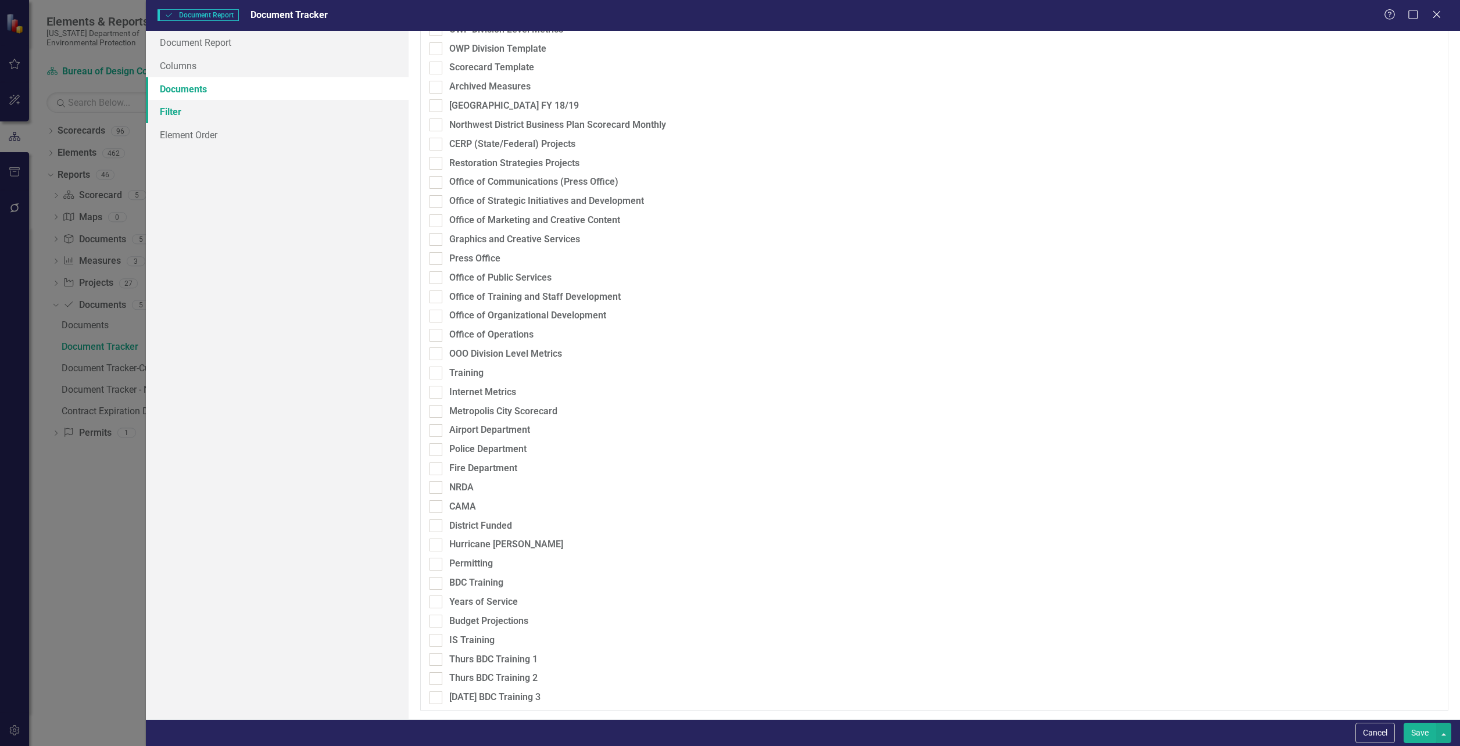
click at [176, 112] on link "Filter" at bounding box center [277, 111] width 263 height 23
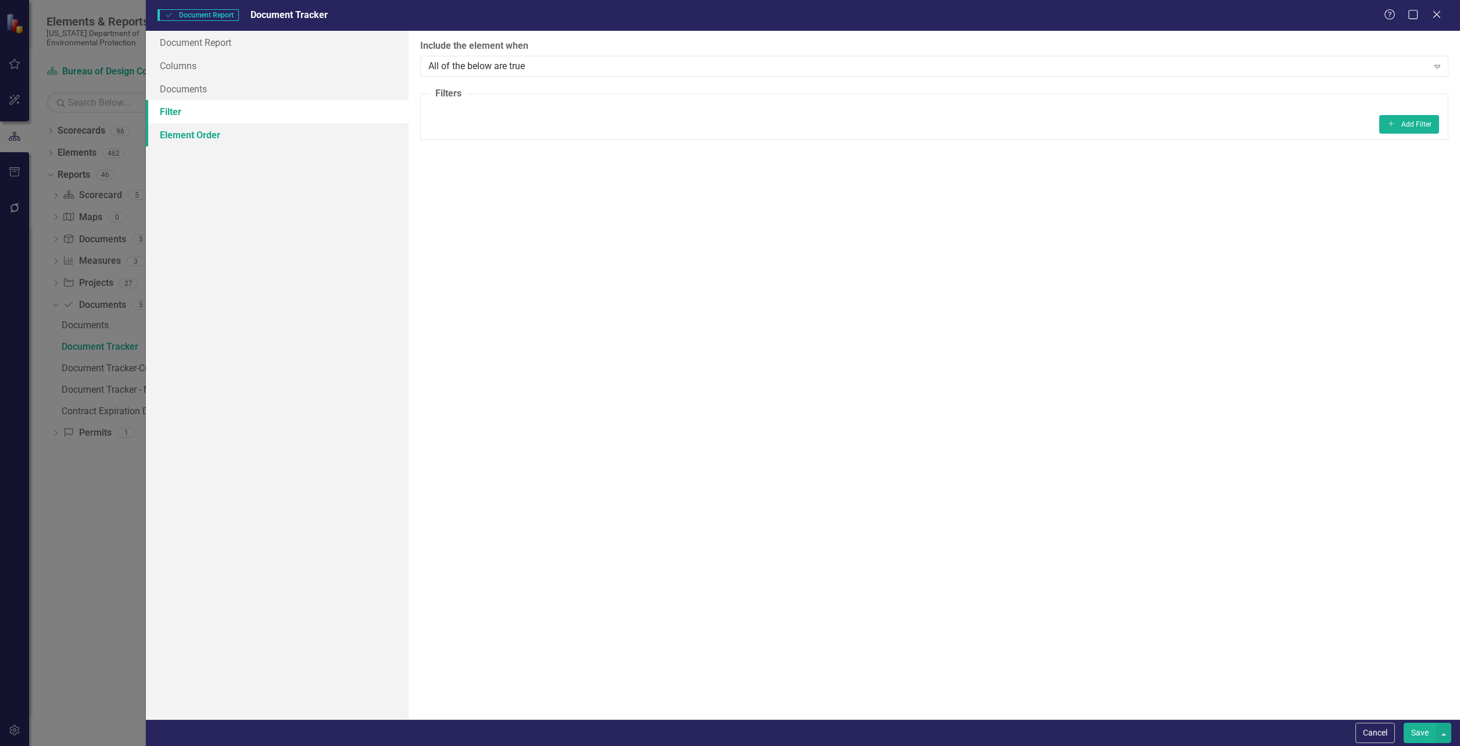
click at [177, 137] on link "Element Order" at bounding box center [277, 134] width 263 height 23
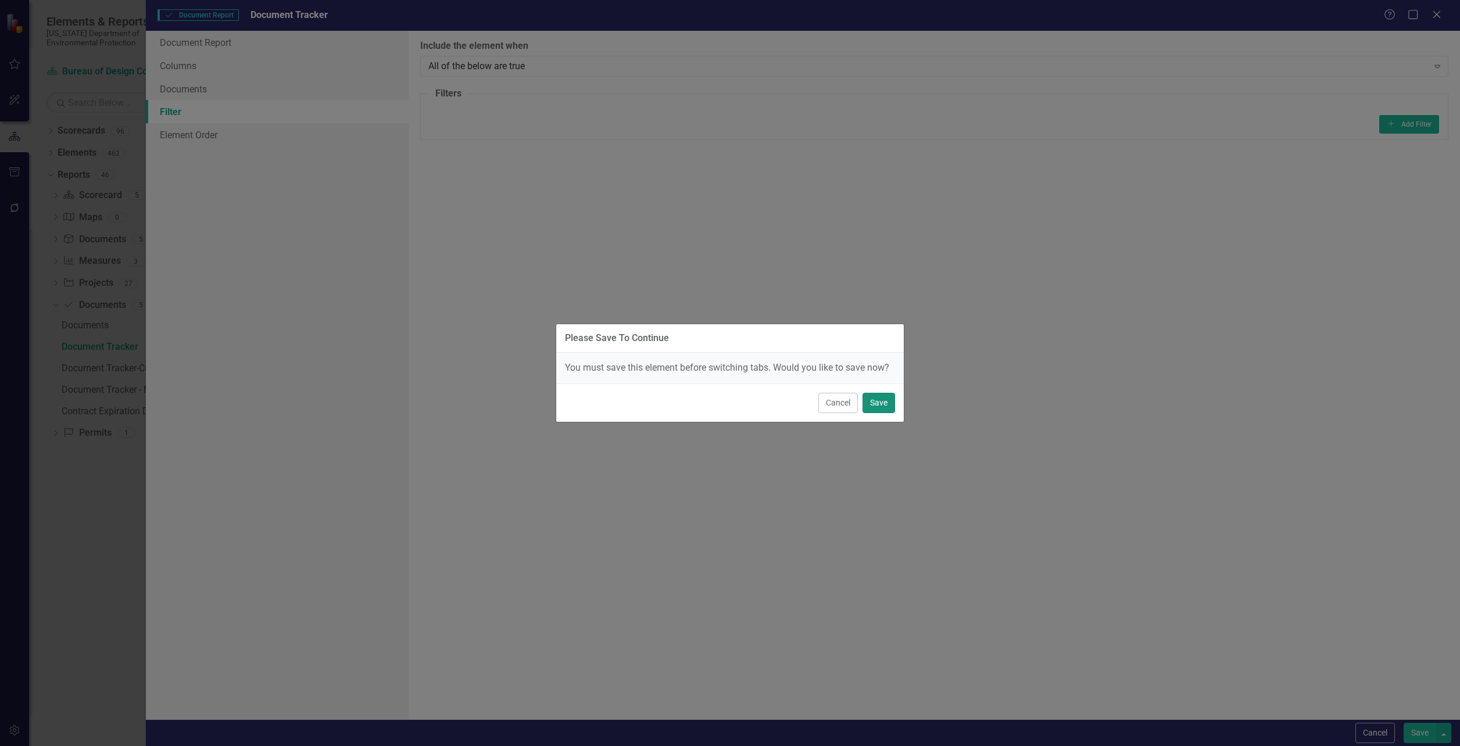
click at [885, 402] on button "Save" at bounding box center [879, 403] width 33 height 20
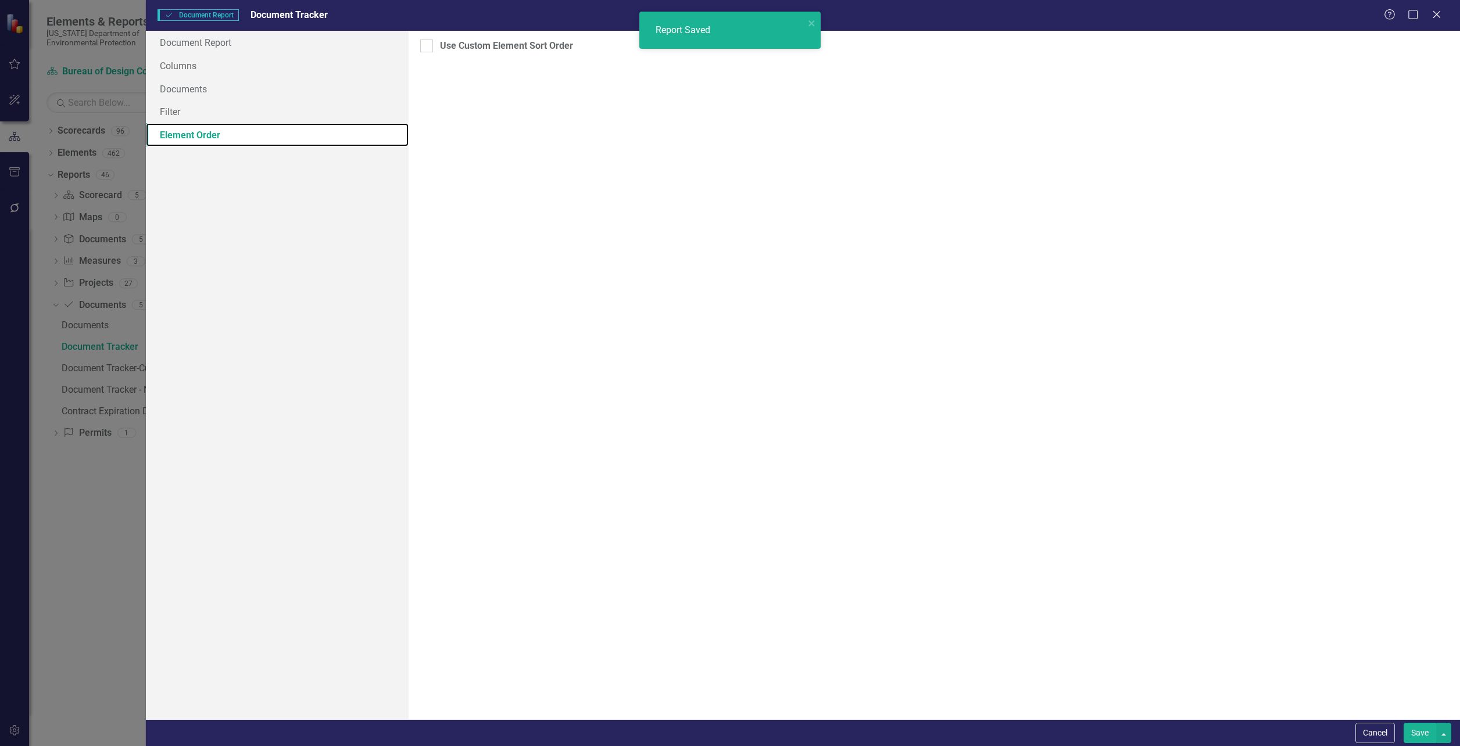
type input "Comment"
type input "Received from Company (Bonds and Insurance)"
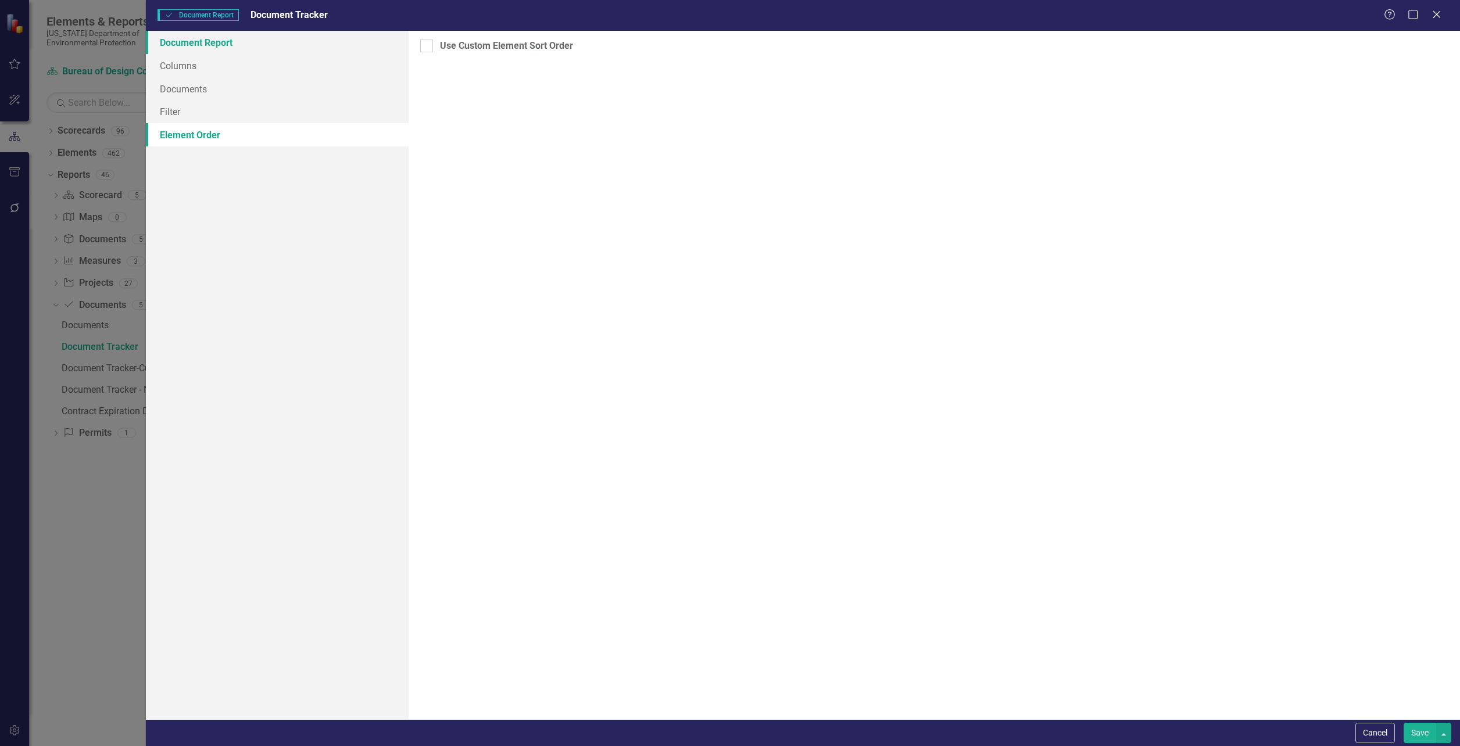
click at [181, 43] on link "Document Report" at bounding box center [277, 42] width 263 height 23
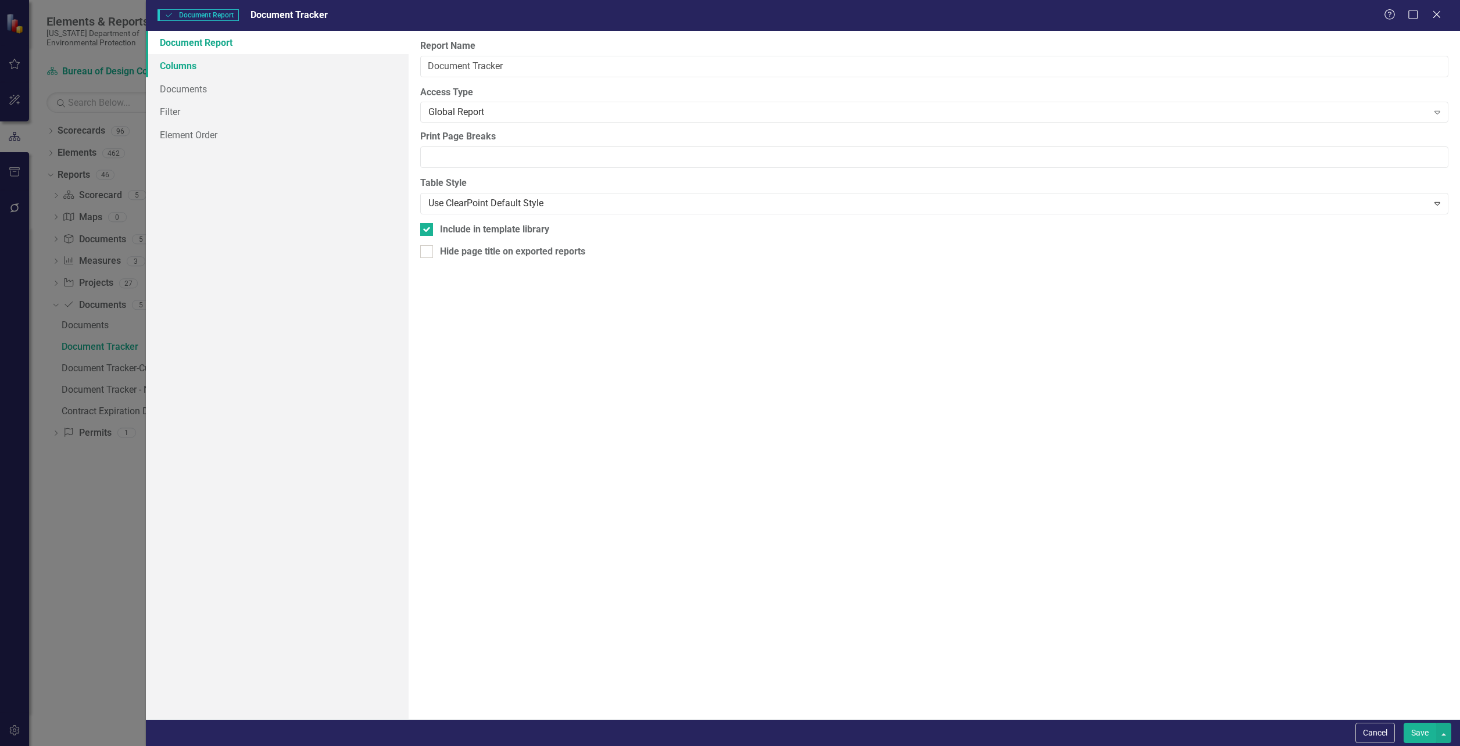
click at [178, 63] on link "Columns" at bounding box center [277, 65] width 263 height 23
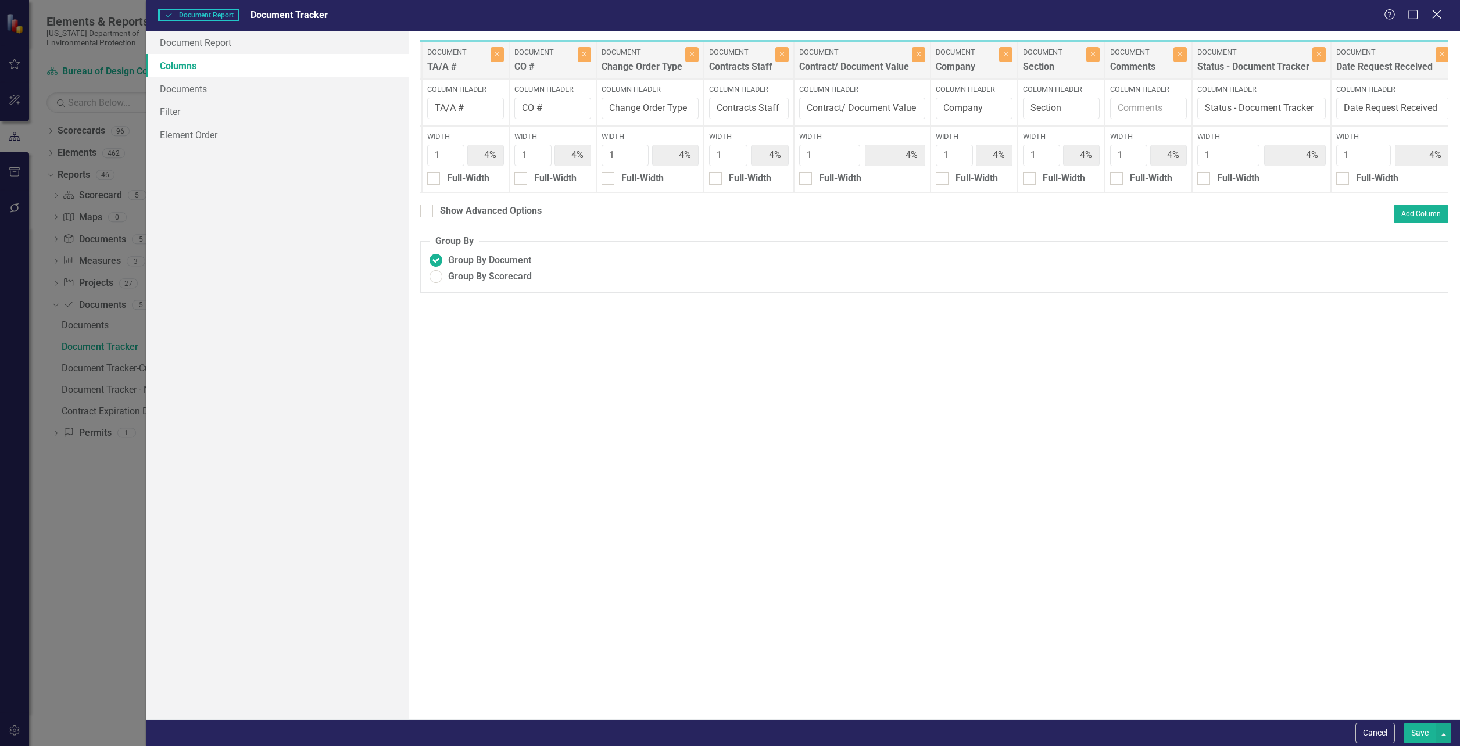
click at [1438, 13] on icon at bounding box center [1436, 14] width 9 height 9
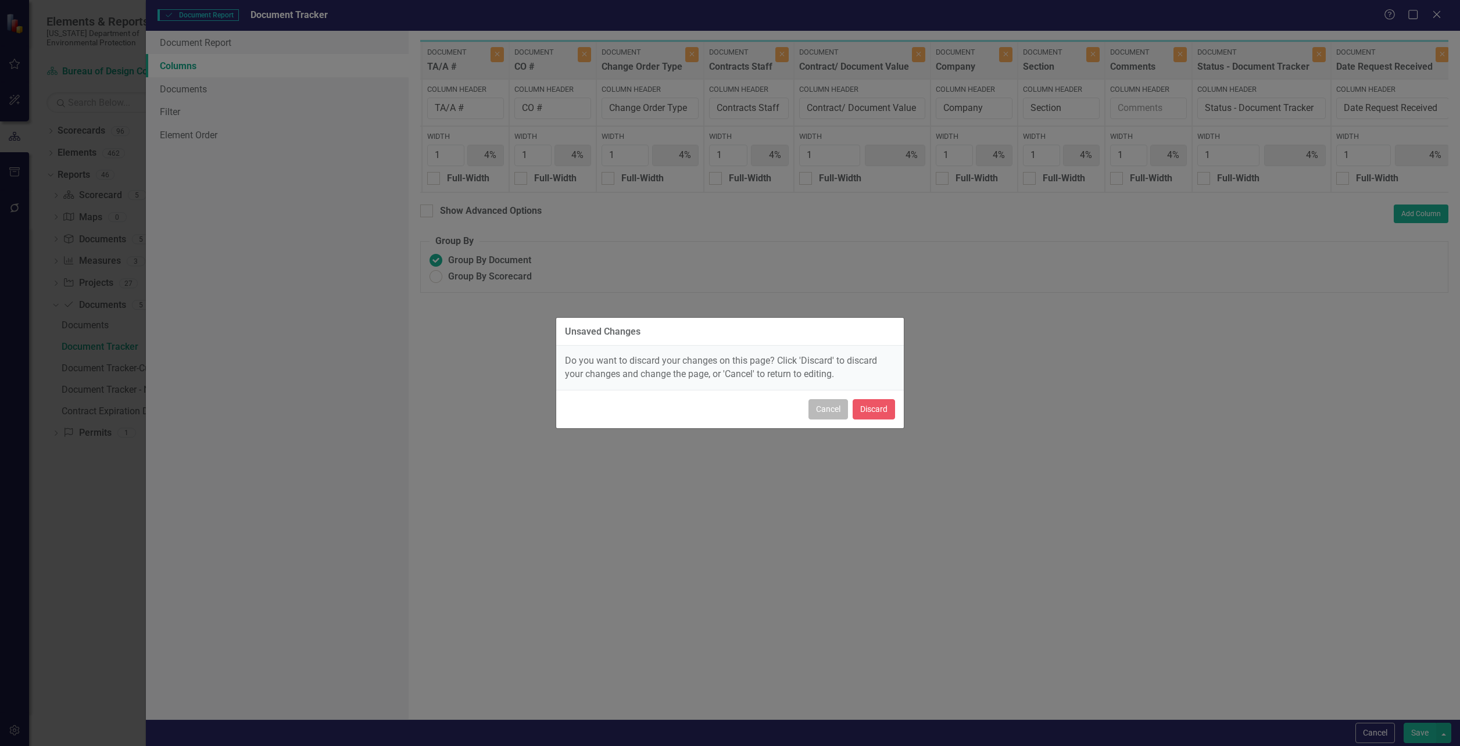
click at [843, 413] on button "Cancel" at bounding box center [829, 409] width 40 height 20
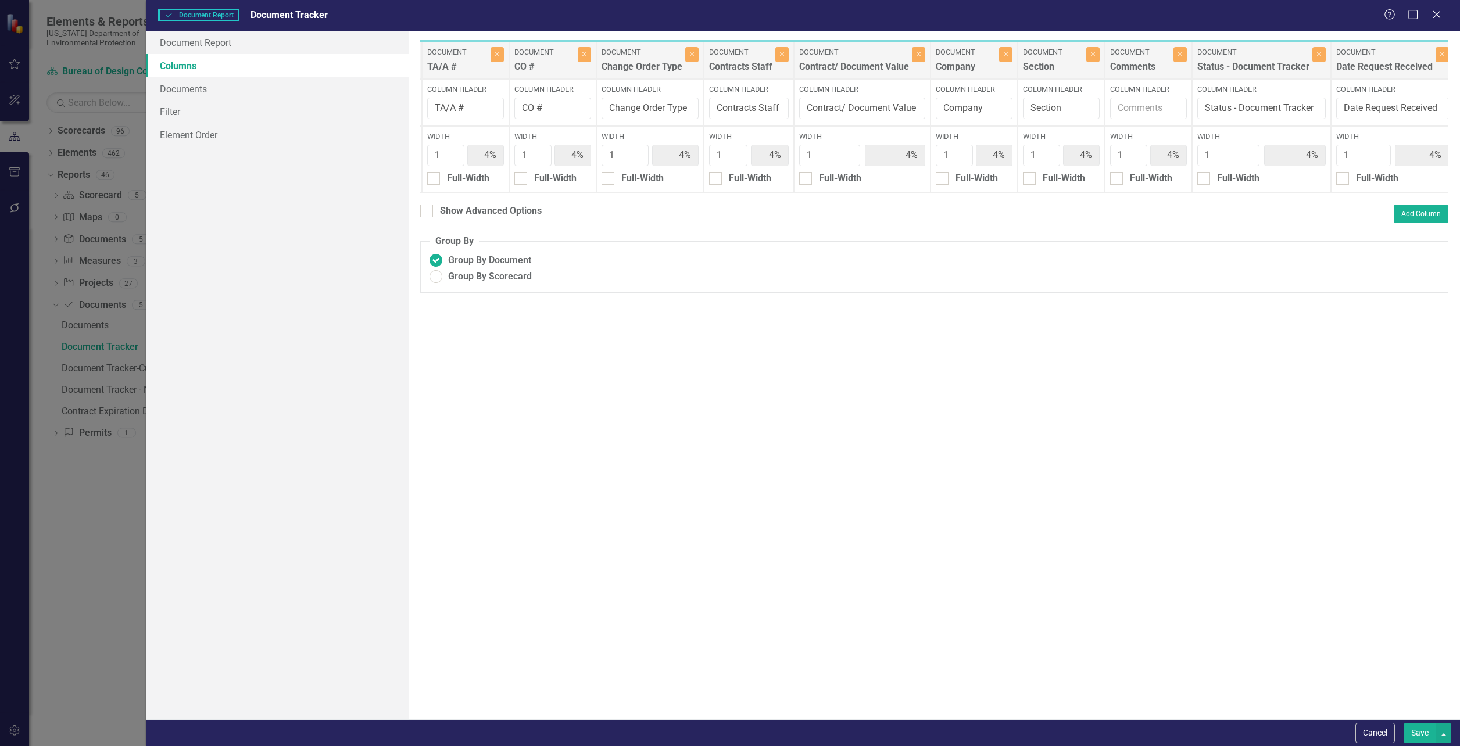
click at [1417, 732] on button "Save" at bounding box center [1420, 733] width 33 height 20
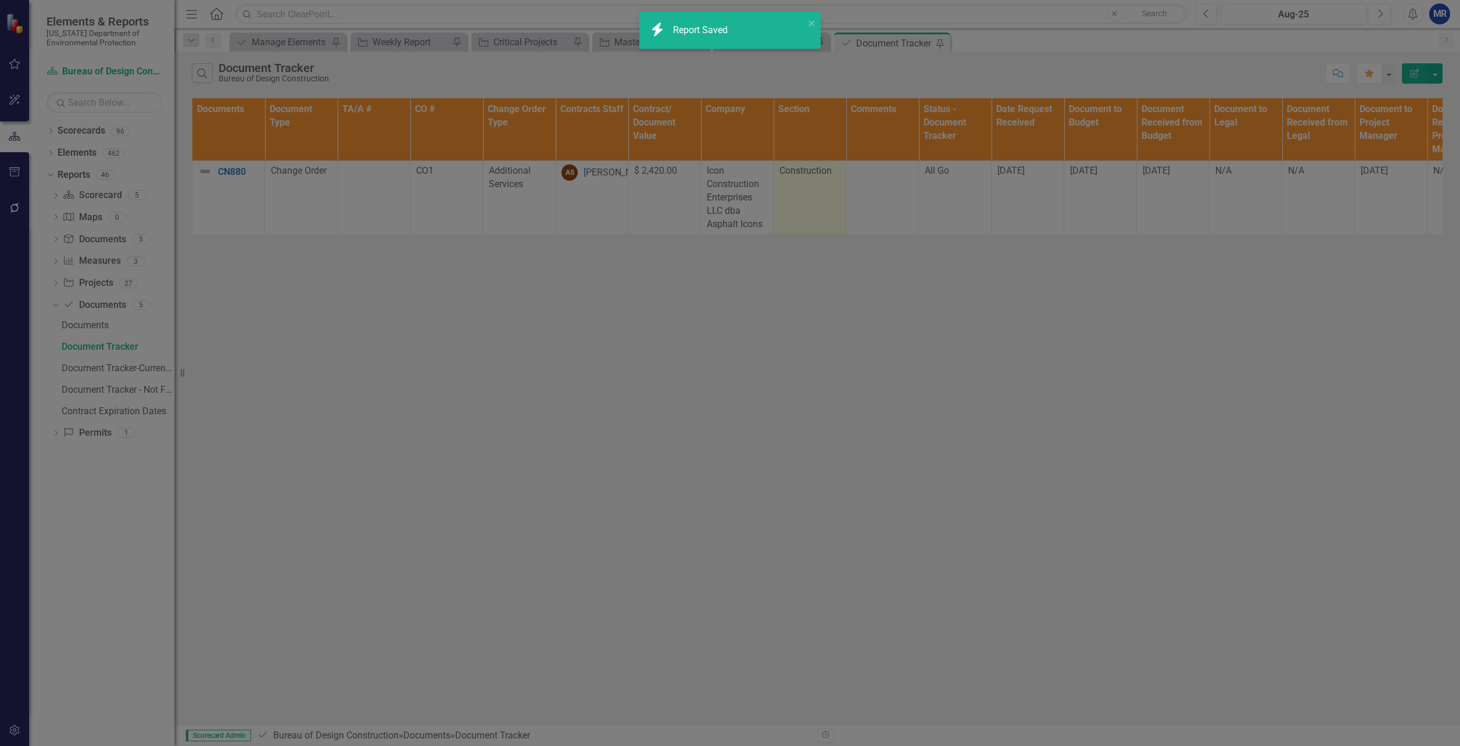
radio input "false"
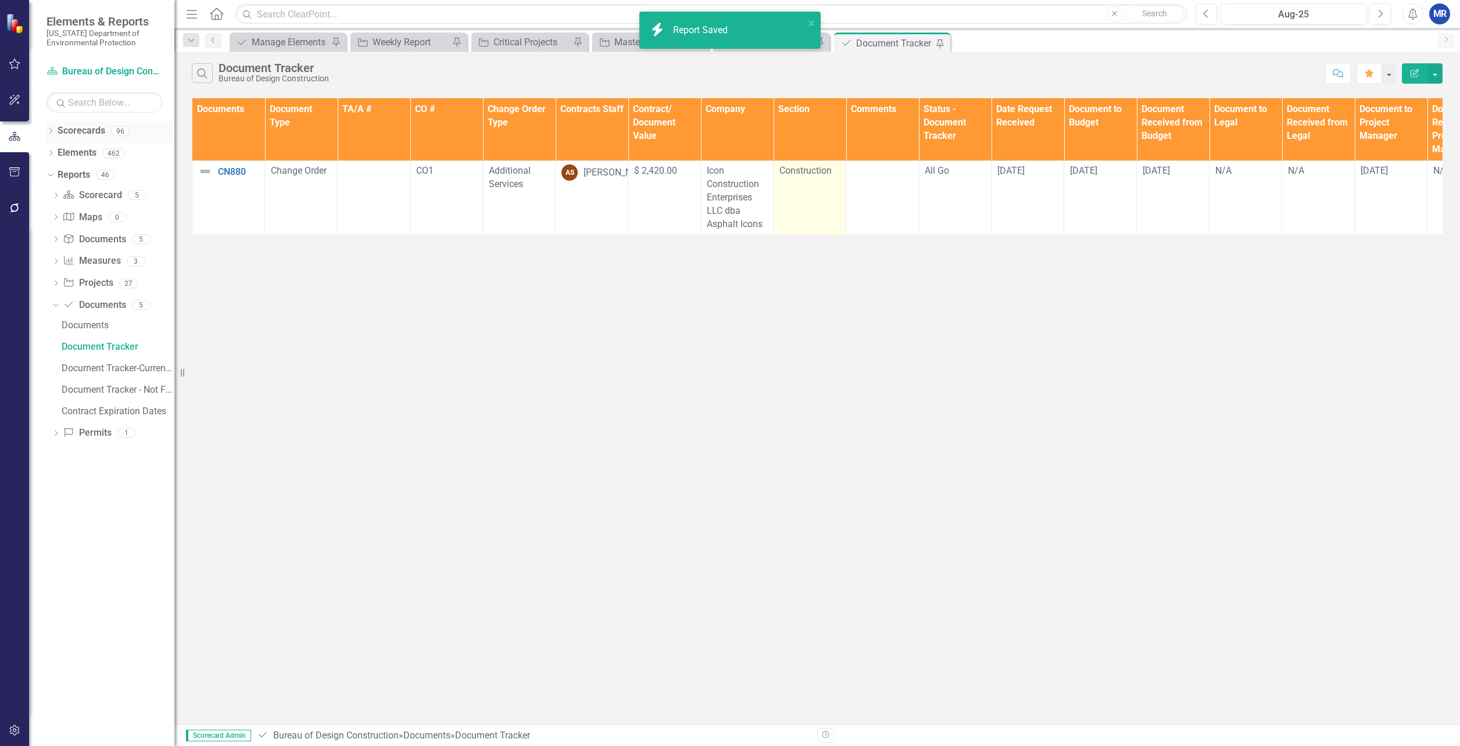
click at [47, 130] on icon "Dropdown" at bounding box center [51, 132] width 8 height 6
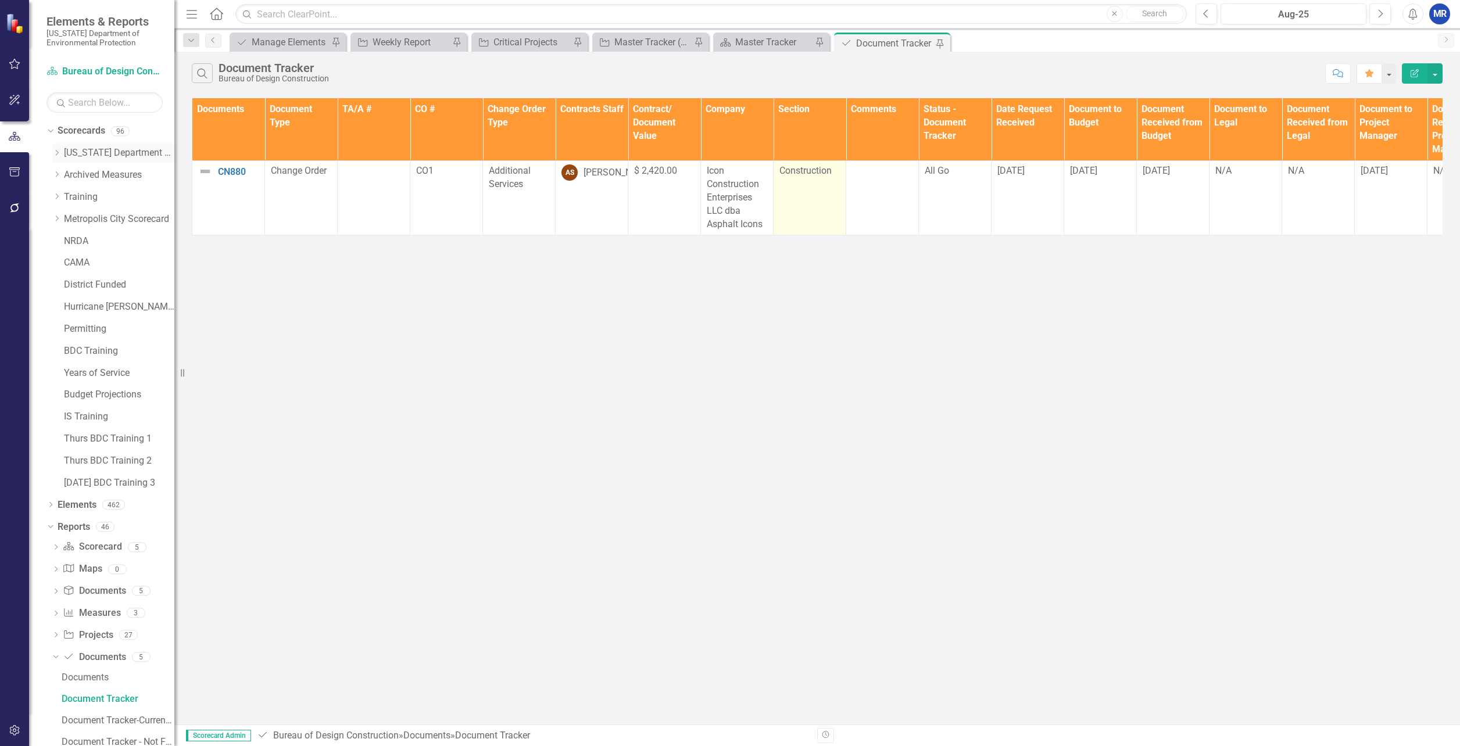
click at [58, 153] on icon "Dropdown" at bounding box center [56, 152] width 9 height 7
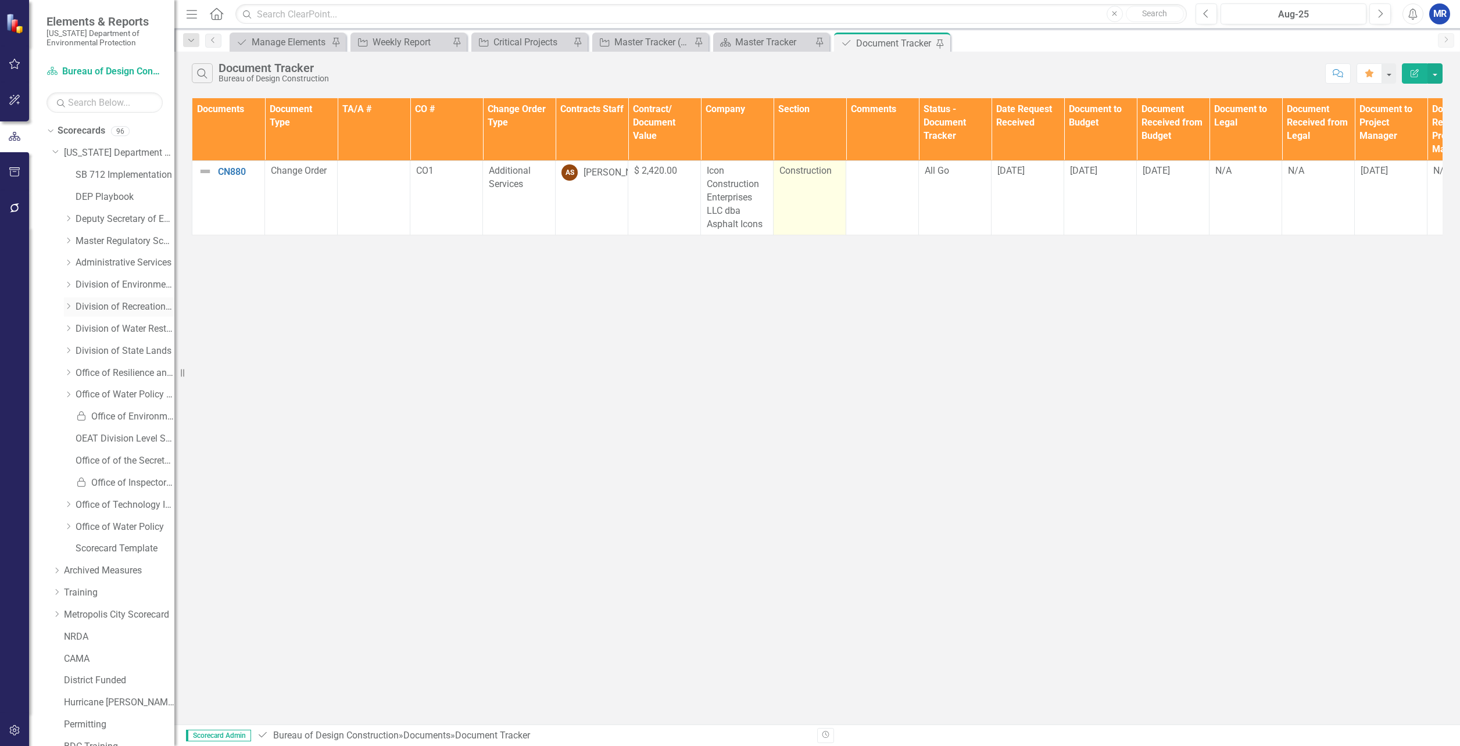
click at [69, 303] on icon "Dropdown" at bounding box center [68, 306] width 9 height 7
click at [103, 330] on link "Bureau of Design Construction" at bounding box center [130, 329] width 87 height 13
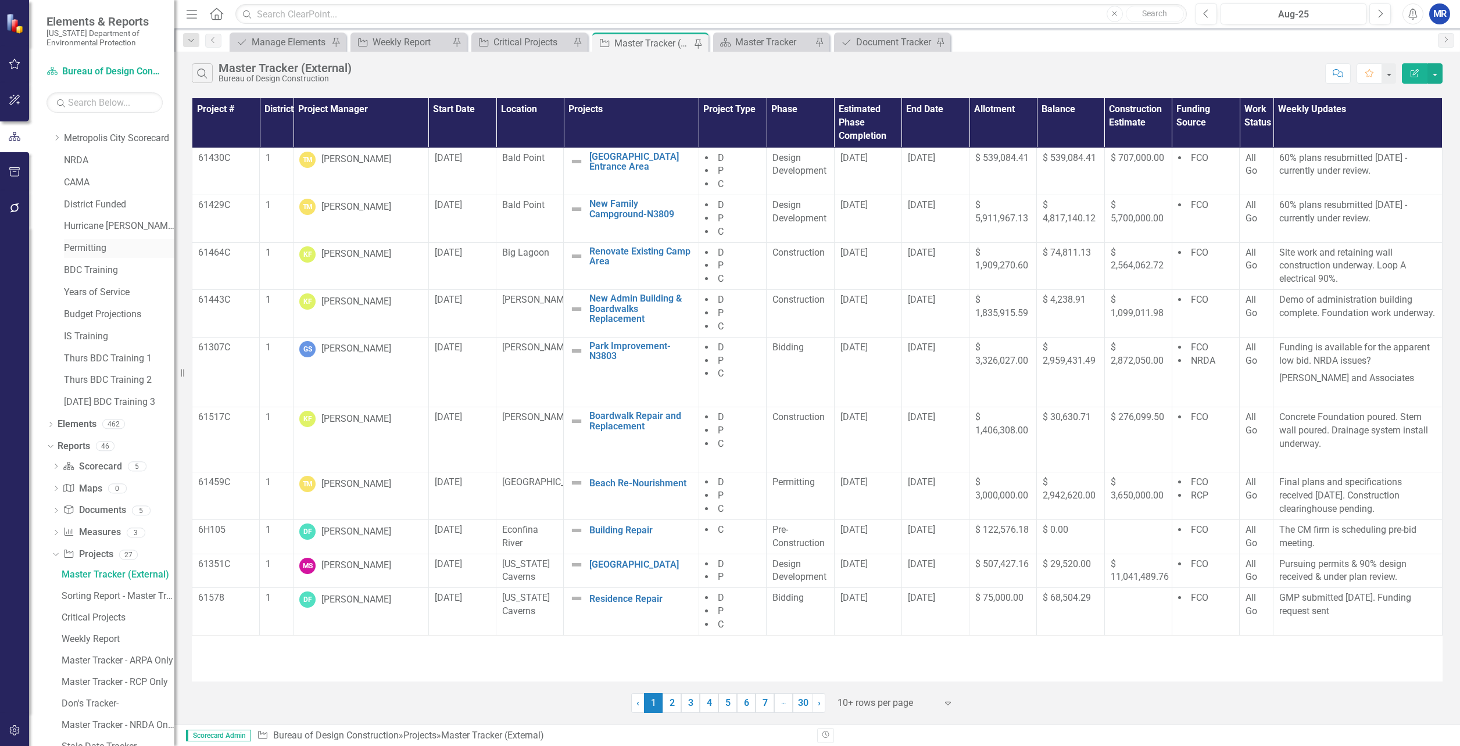
scroll to position [715, 0]
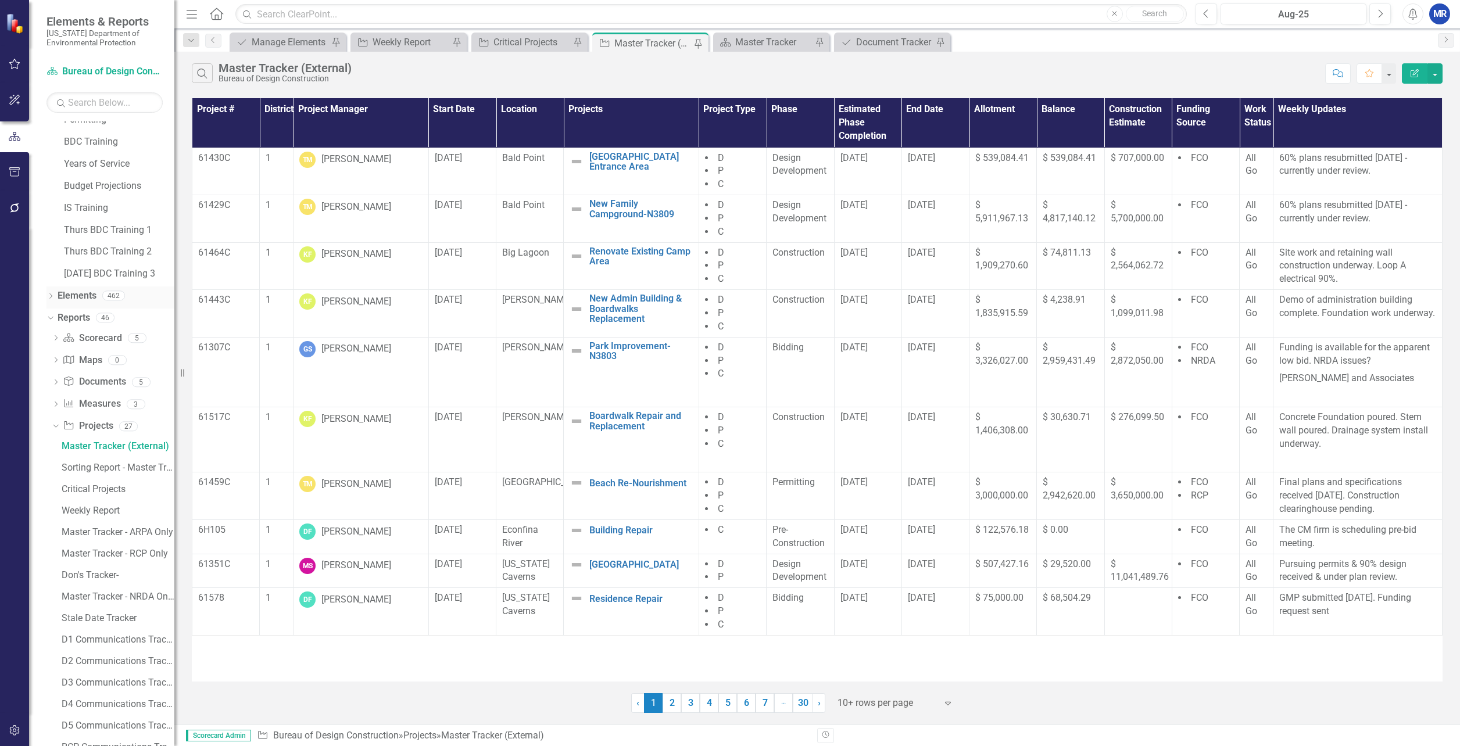
click at [55, 303] on div "Dropdown Elements 462" at bounding box center [111, 298] width 128 height 22
click at [49, 295] on icon "Dropdown" at bounding box center [51, 297] width 8 height 6
click at [55, 316] on icon "Dropdown" at bounding box center [56, 319] width 8 height 6
click at [55, 318] on icon at bounding box center [55, 318] width 5 height 3
click at [93, 380] on link "Document Documents" at bounding box center [94, 383] width 63 height 13
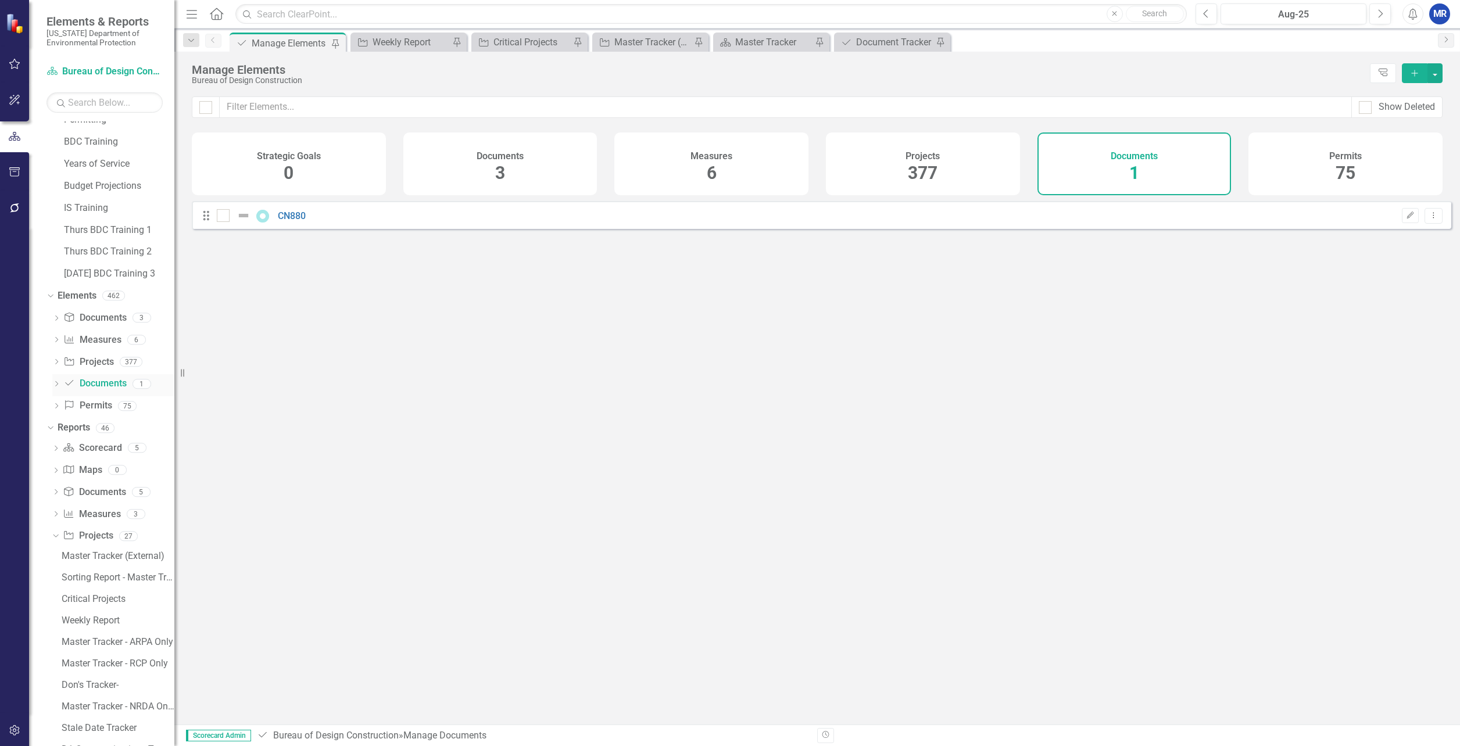
checkbox input "false"
click at [1136, 163] on span "1" at bounding box center [1135, 173] width 10 height 20
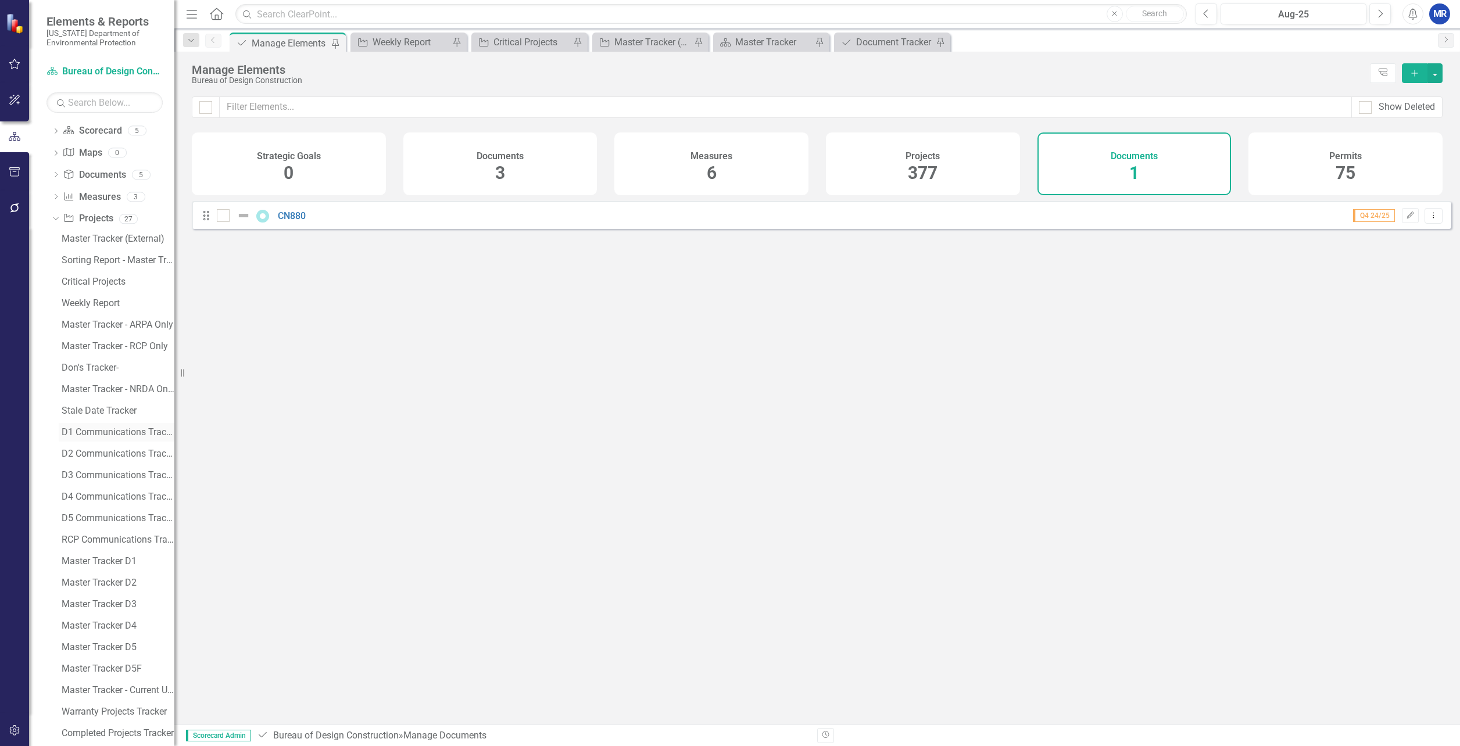
scroll to position [1031, 0]
click at [55, 219] on icon "Dropdown" at bounding box center [54, 220] width 6 height 8
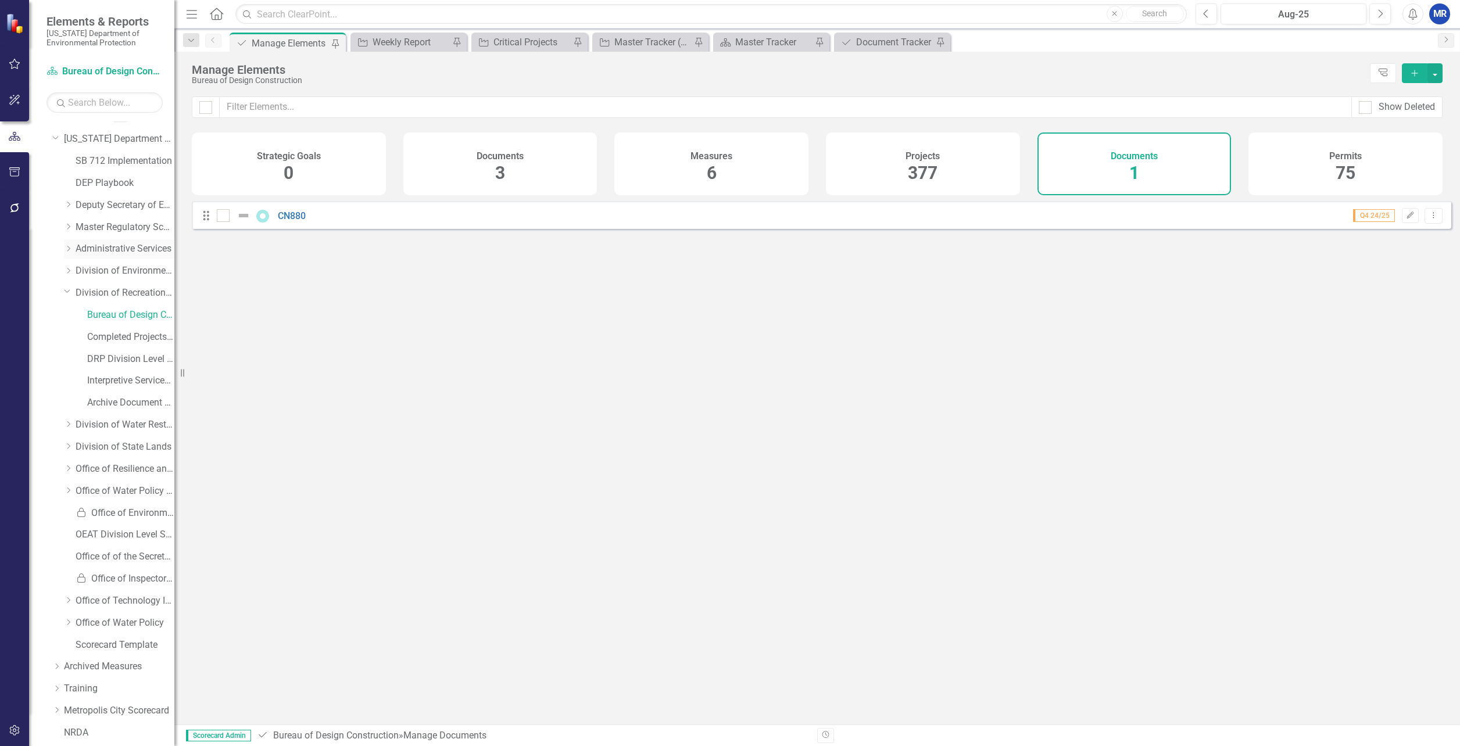
scroll to position [0, 0]
click at [52, 131] on div "Dropdown" at bounding box center [49, 131] width 10 height 8
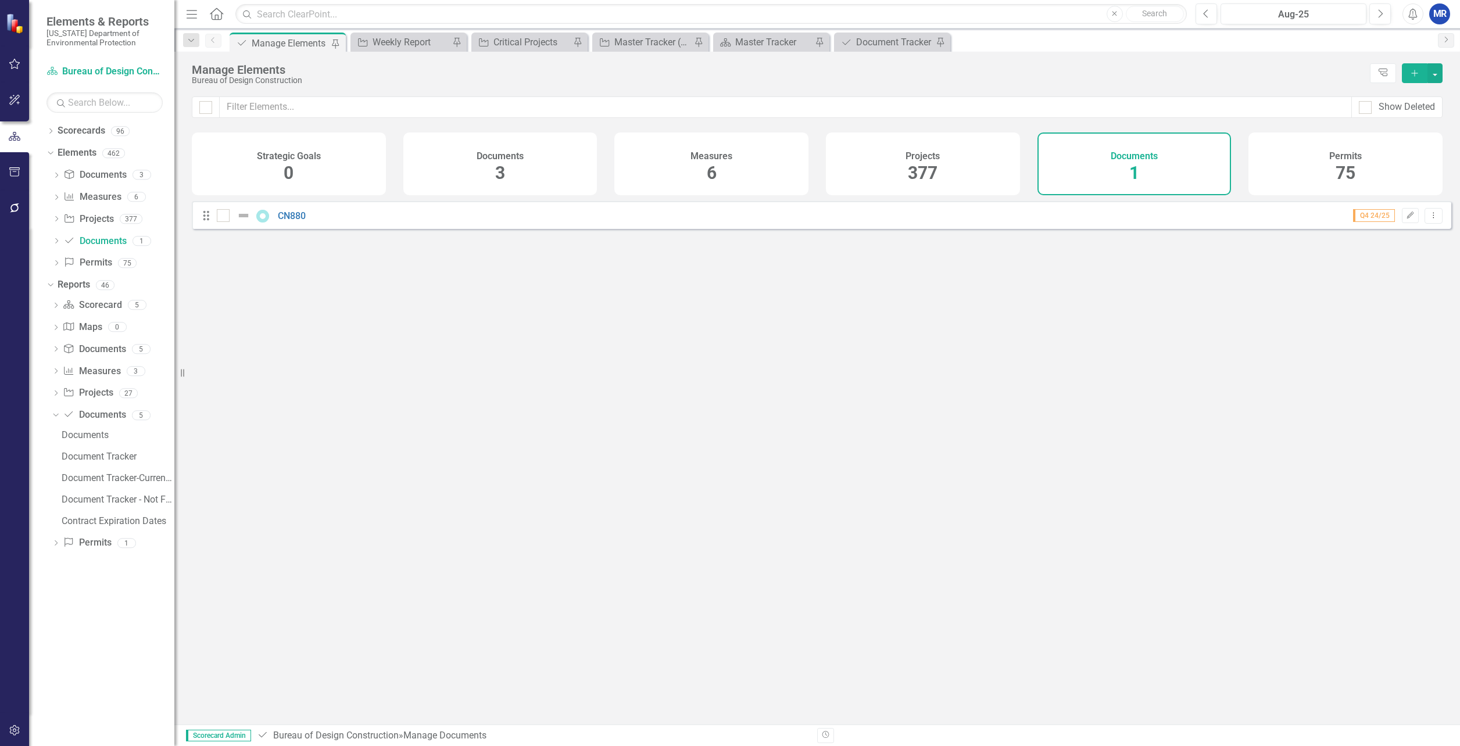
click at [14, 171] on icon "button" at bounding box center [15, 171] width 12 height 9
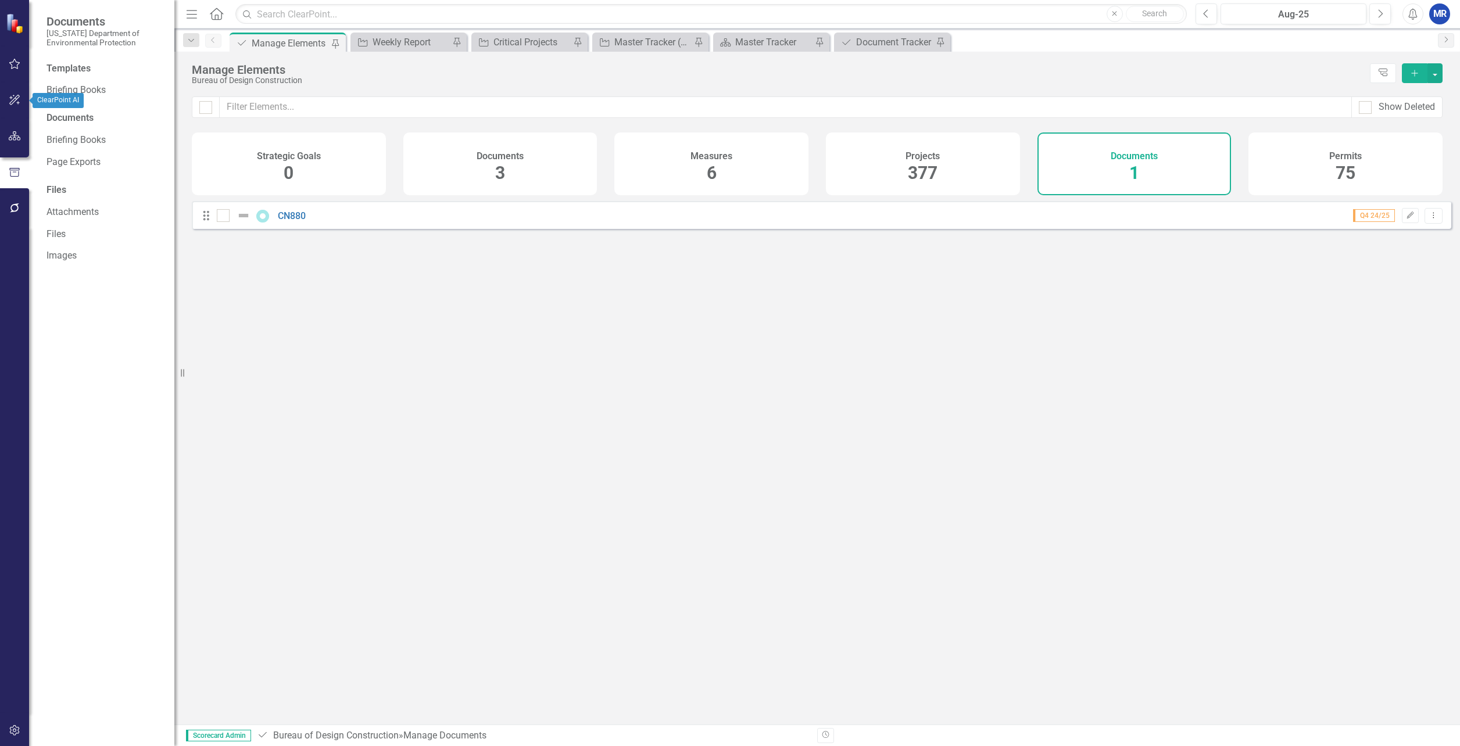
click at [12, 99] on icon "button" at bounding box center [15, 99] width 12 height 9
click at [20, 173] on icon "button" at bounding box center [15, 171] width 12 height 9
click at [9, 142] on button "button" at bounding box center [15, 136] width 26 height 24
click at [47, 177] on icon "Dropdown" at bounding box center [51, 176] width 8 height 6
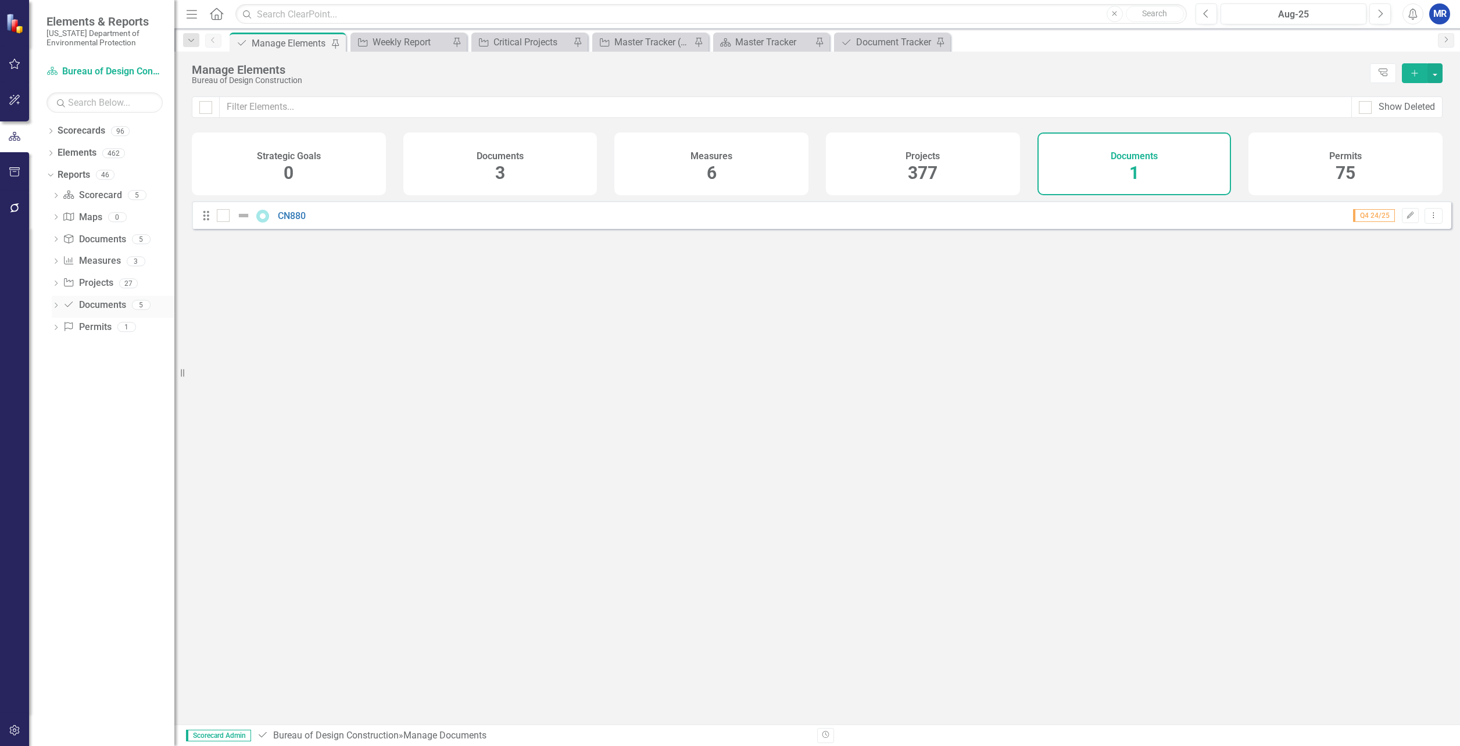
click at [84, 306] on link "Document Documents" at bounding box center [94, 305] width 63 height 13
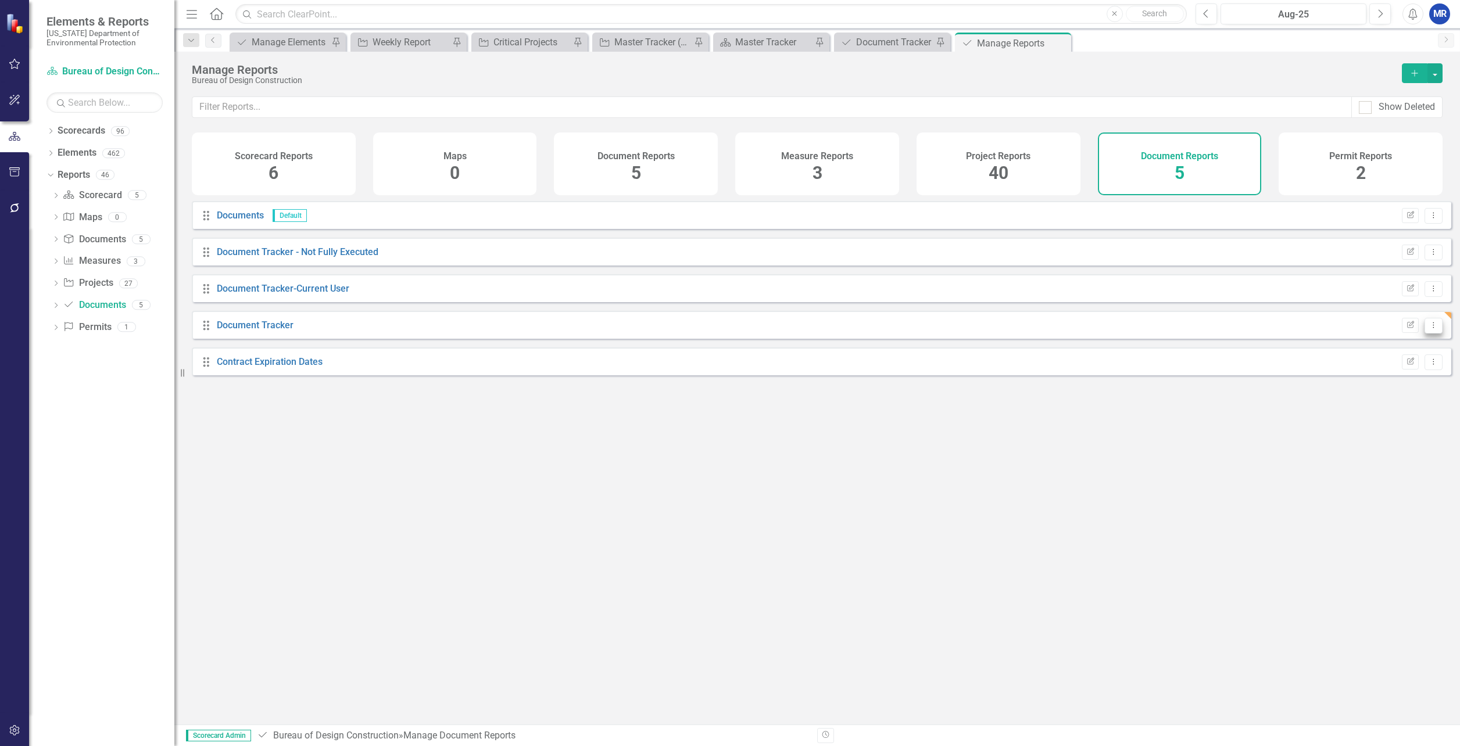
click at [1429, 329] on icon "Dropdown Menu" at bounding box center [1434, 325] width 10 height 8
click at [1223, 473] on div "Drag Documents Default Edit Report Dropdown Menu Drag Document Tracker - Not Fu…" at bounding box center [817, 458] width 1286 height 515
click at [1407, 328] on icon "button" at bounding box center [1410, 324] width 7 height 7
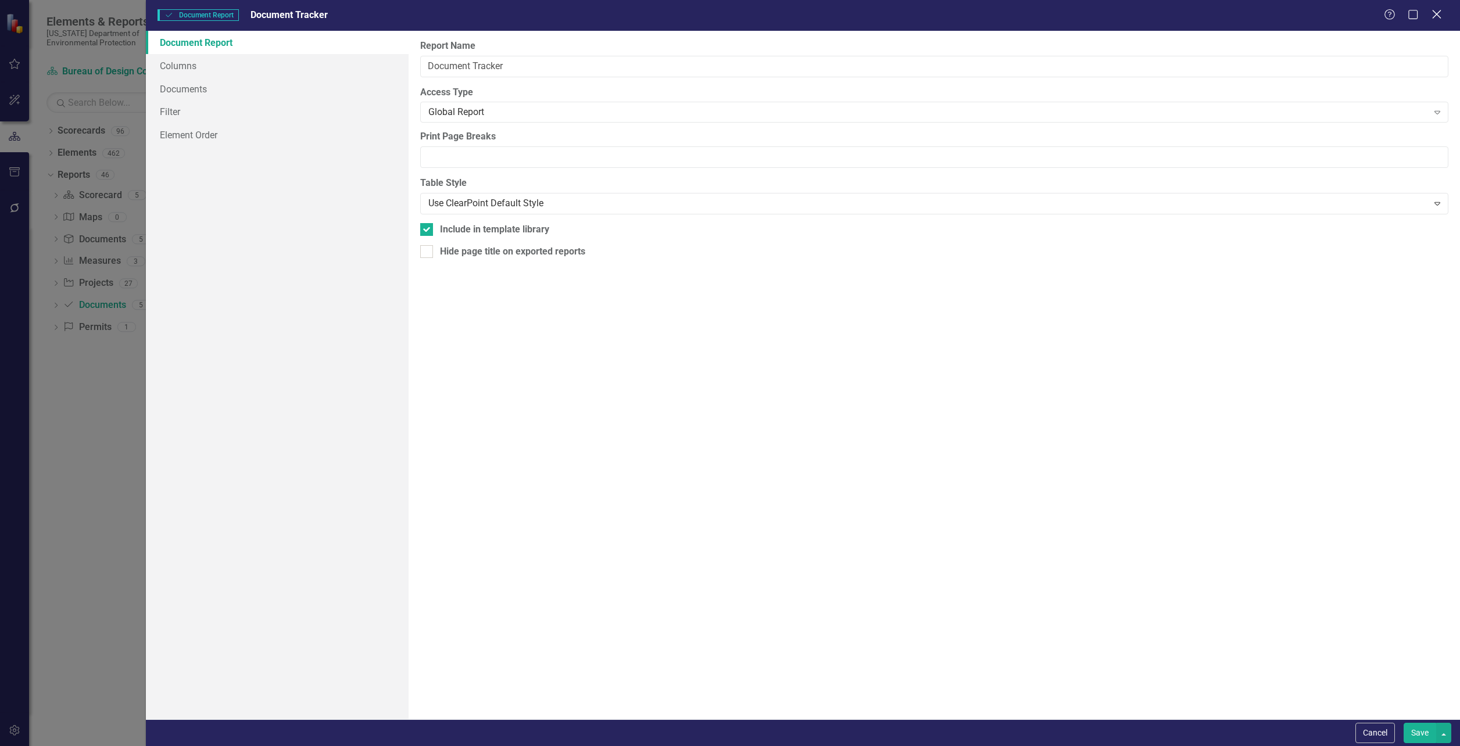
click at [1440, 18] on icon "Close" at bounding box center [1436, 14] width 15 height 11
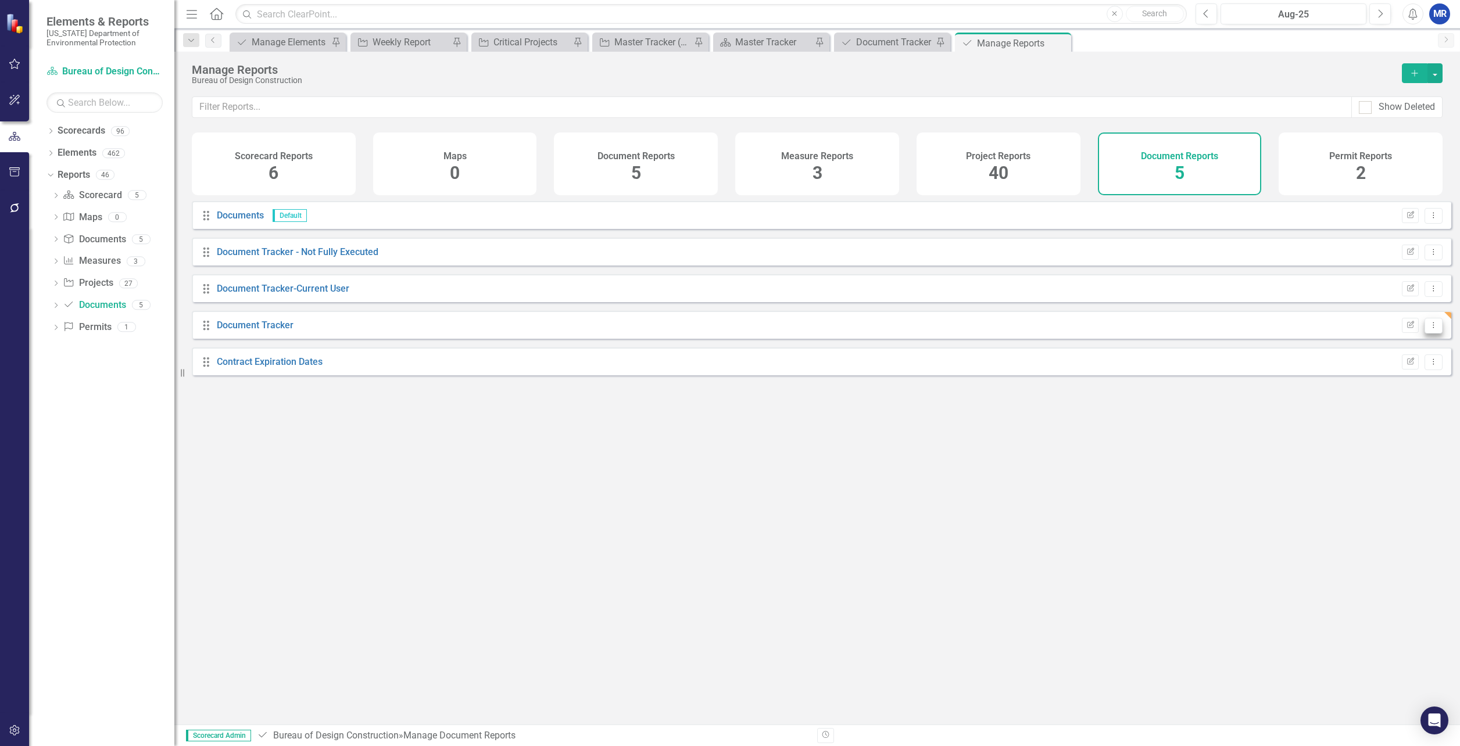
click at [1429, 329] on icon "Dropdown Menu" at bounding box center [1434, 325] width 10 height 8
click at [1391, 353] on link "Edit Report Edit Report" at bounding box center [1386, 354] width 96 height 22
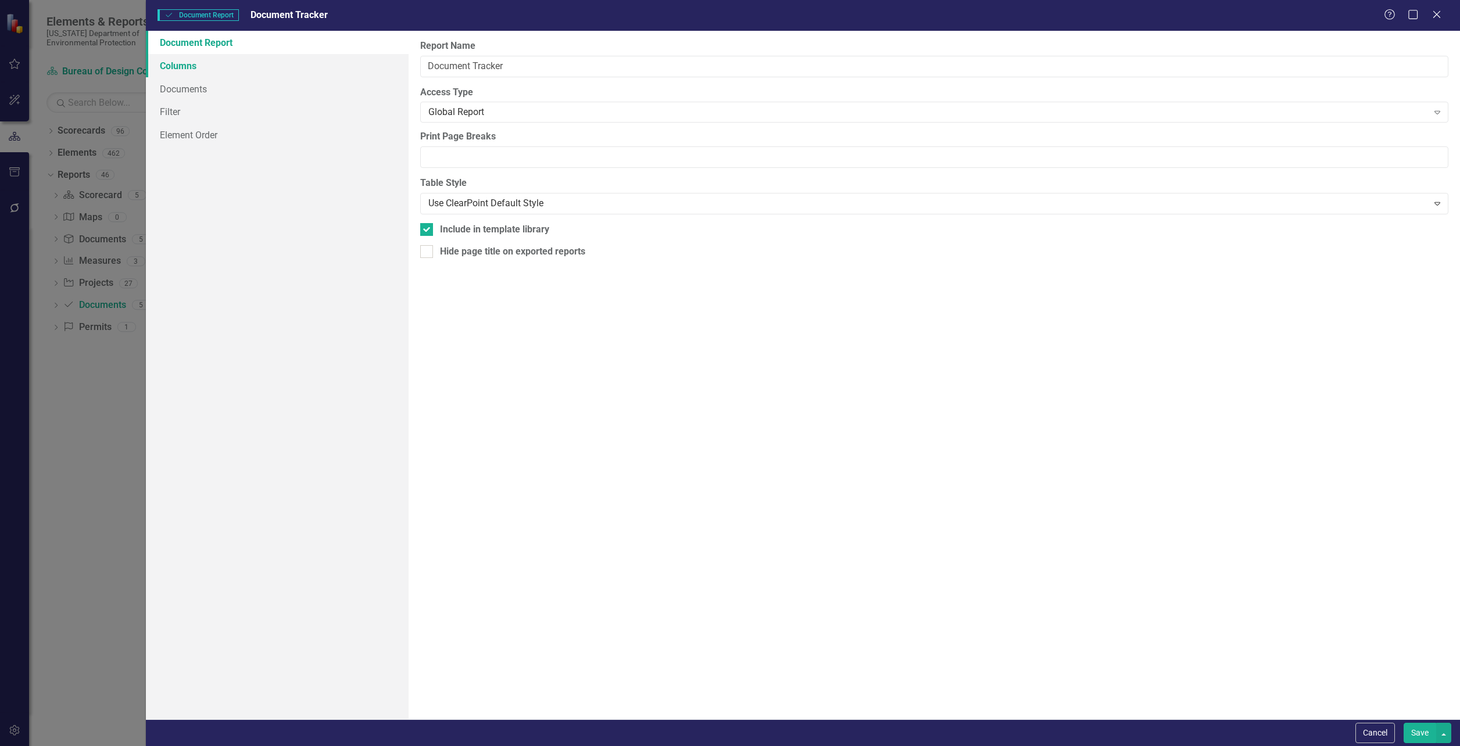
click at [203, 74] on link "Columns" at bounding box center [277, 65] width 263 height 23
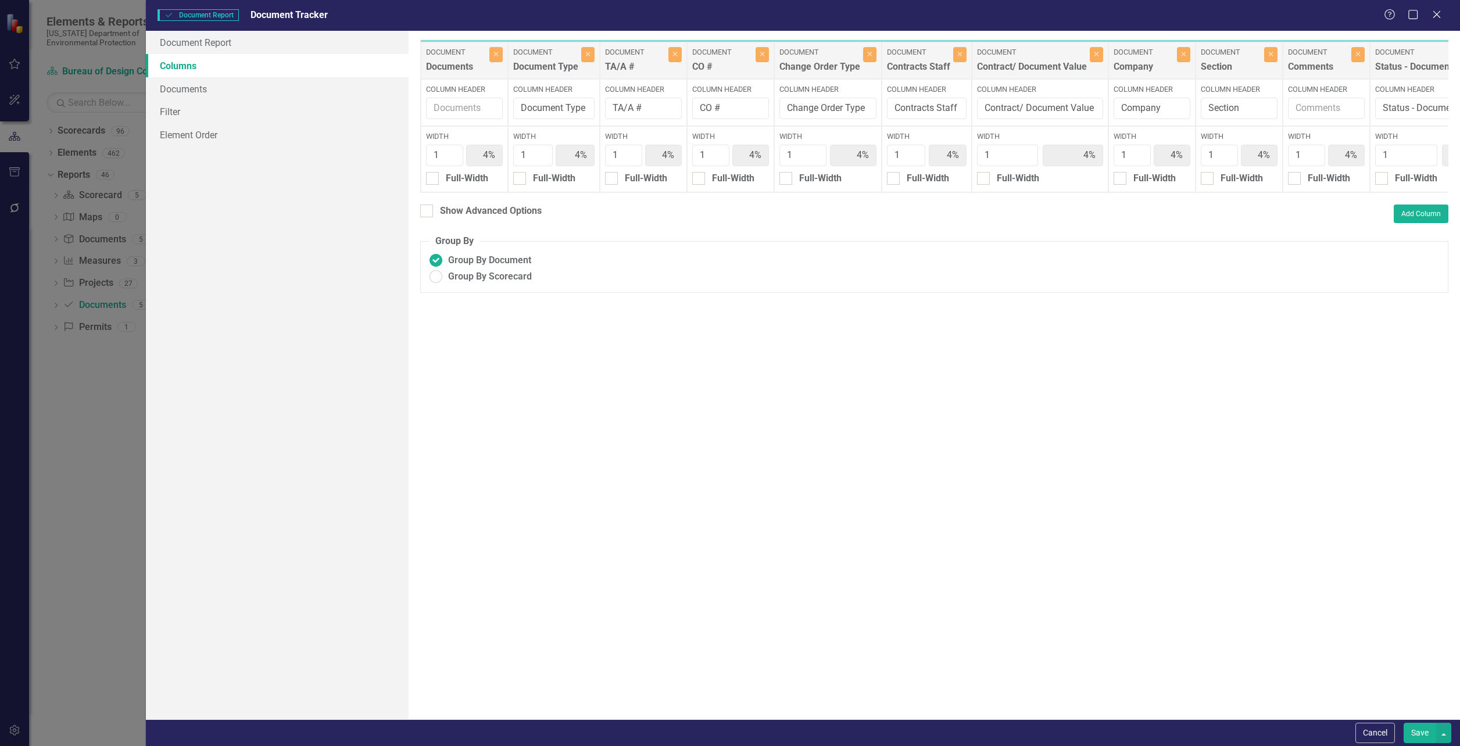
drag, startPoint x: 1436, startPoint y: 15, endPoint x: 259, endPoint y: 119, distance: 1181.8
click at [1436, 15] on icon at bounding box center [1437, 14] width 7 height 7
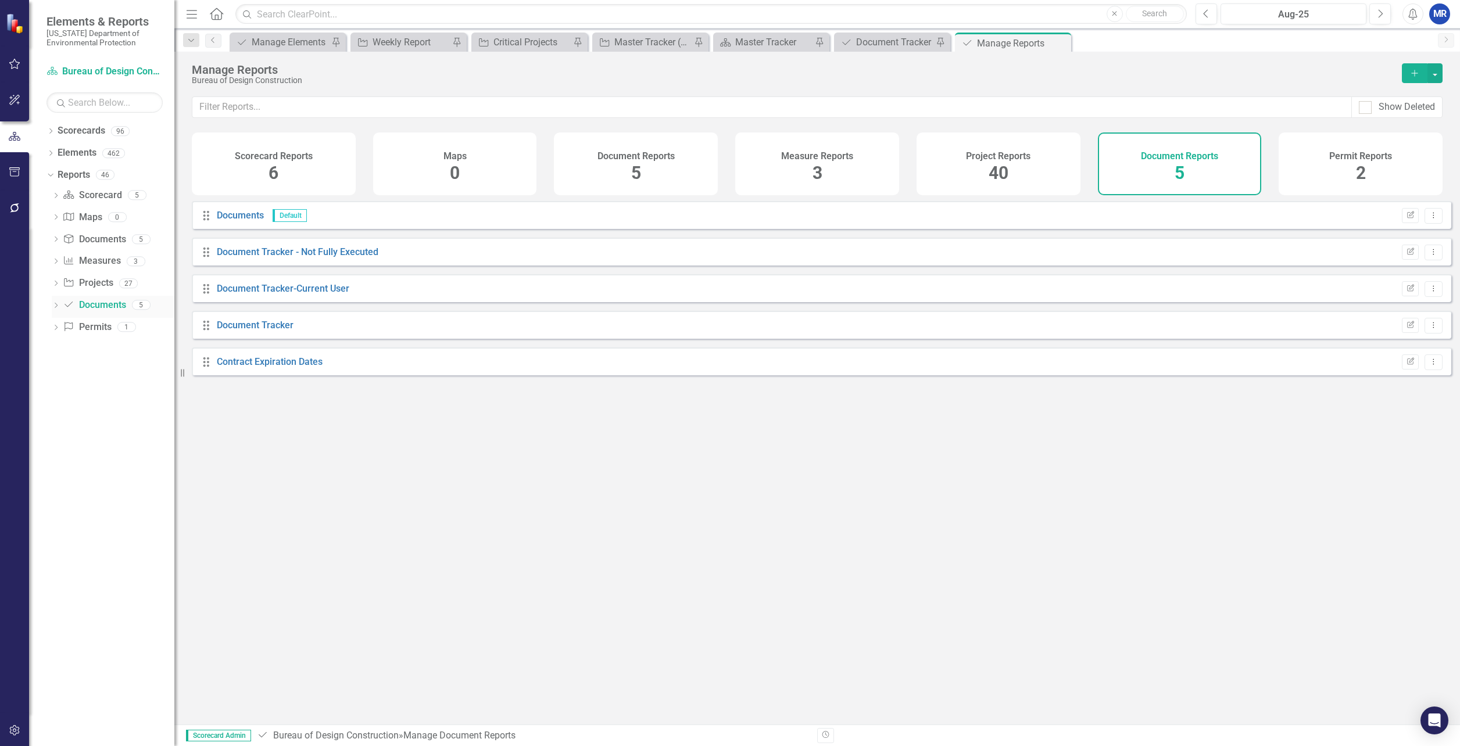
click at [55, 307] on icon "Dropdown" at bounding box center [56, 306] width 8 height 6
click at [57, 241] on icon "Dropdown" at bounding box center [56, 240] width 8 height 6
click at [56, 241] on icon "Dropdown" at bounding box center [54, 239] width 6 height 8
click at [58, 241] on icon "Dropdown" at bounding box center [56, 240] width 8 height 6
click at [58, 241] on div "Dropdown" at bounding box center [54, 239] width 10 height 8
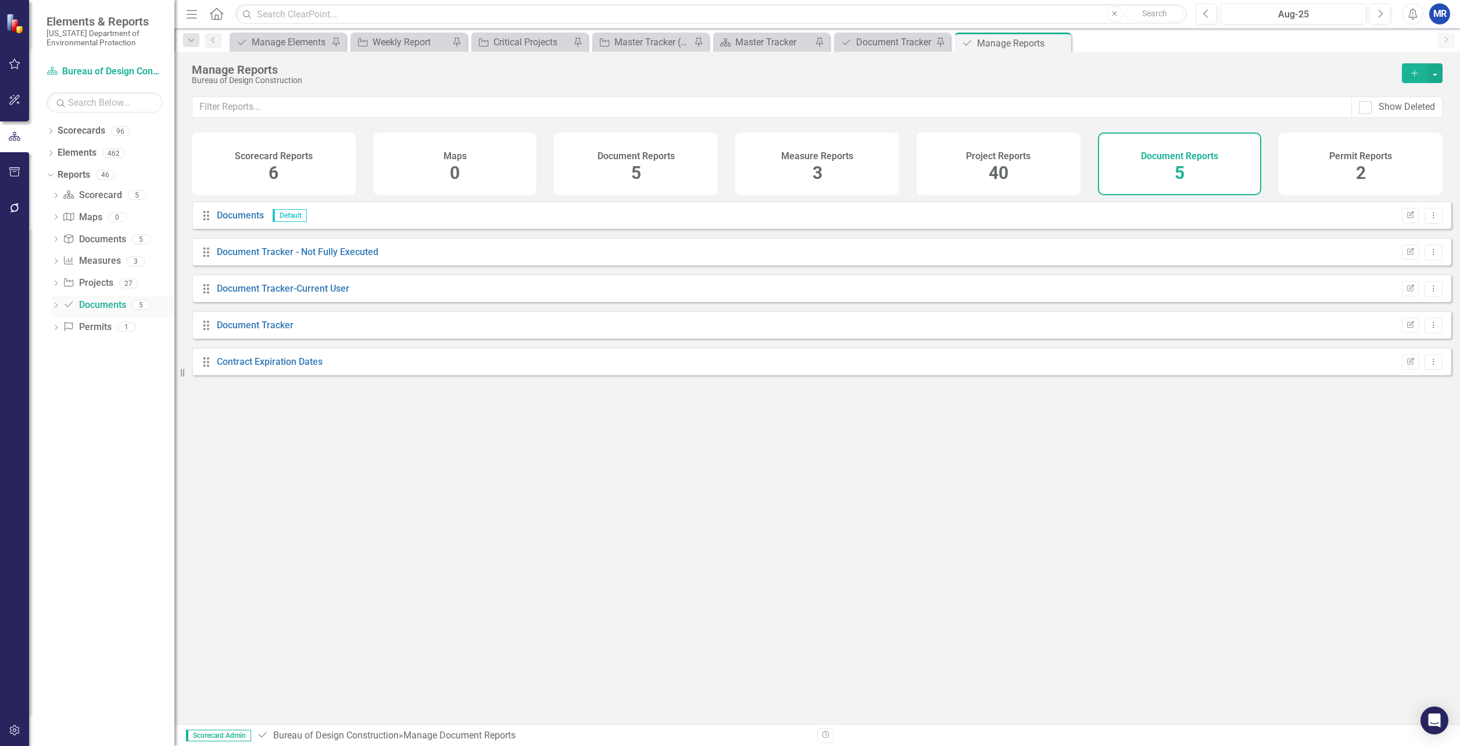
click at [58, 306] on icon "Dropdown" at bounding box center [56, 306] width 8 height 6
click at [58, 306] on icon "Dropdown" at bounding box center [54, 305] width 6 height 8
click at [51, 130] on icon at bounding box center [50, 130] width 3 height 5
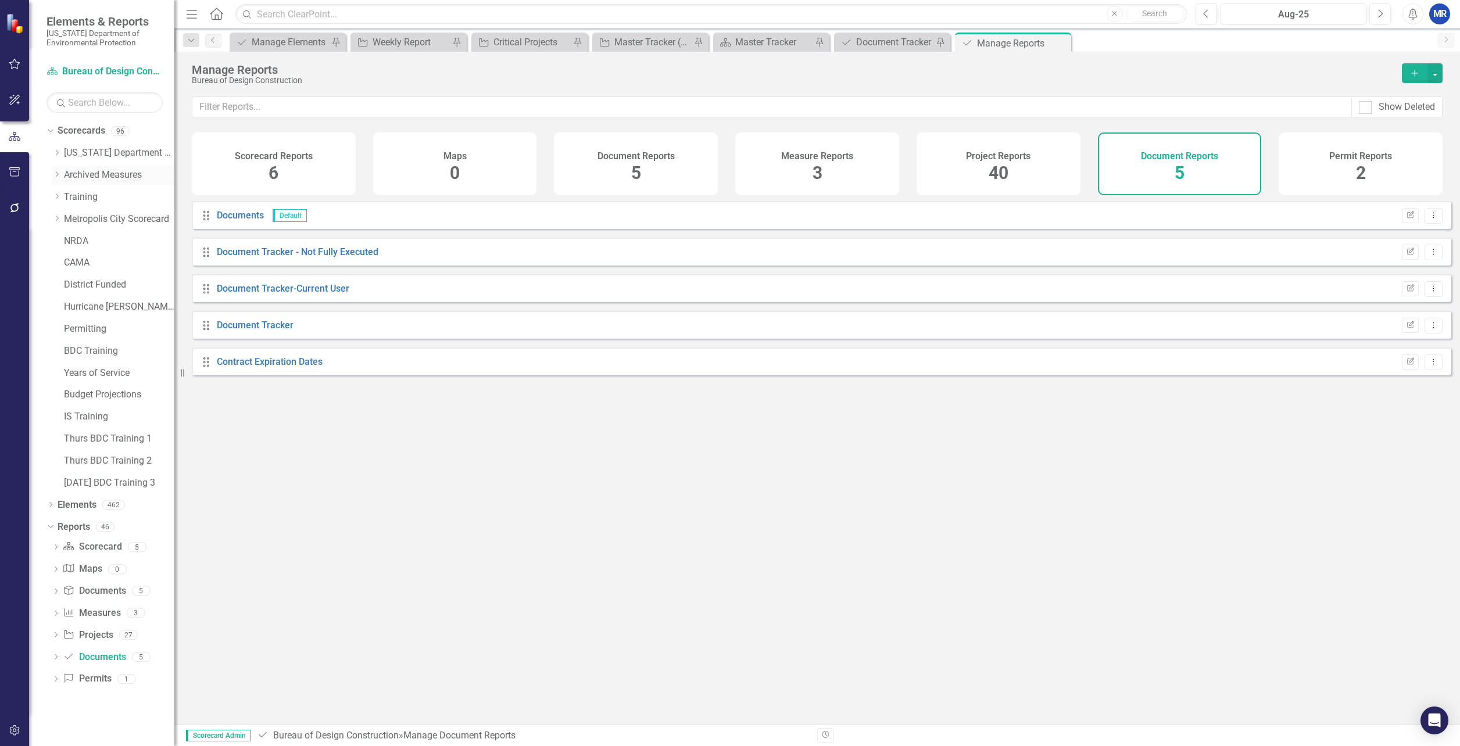
click at [56, 175] on icon "Dropdown" at bounding box center [56, 174] width 9 height 7
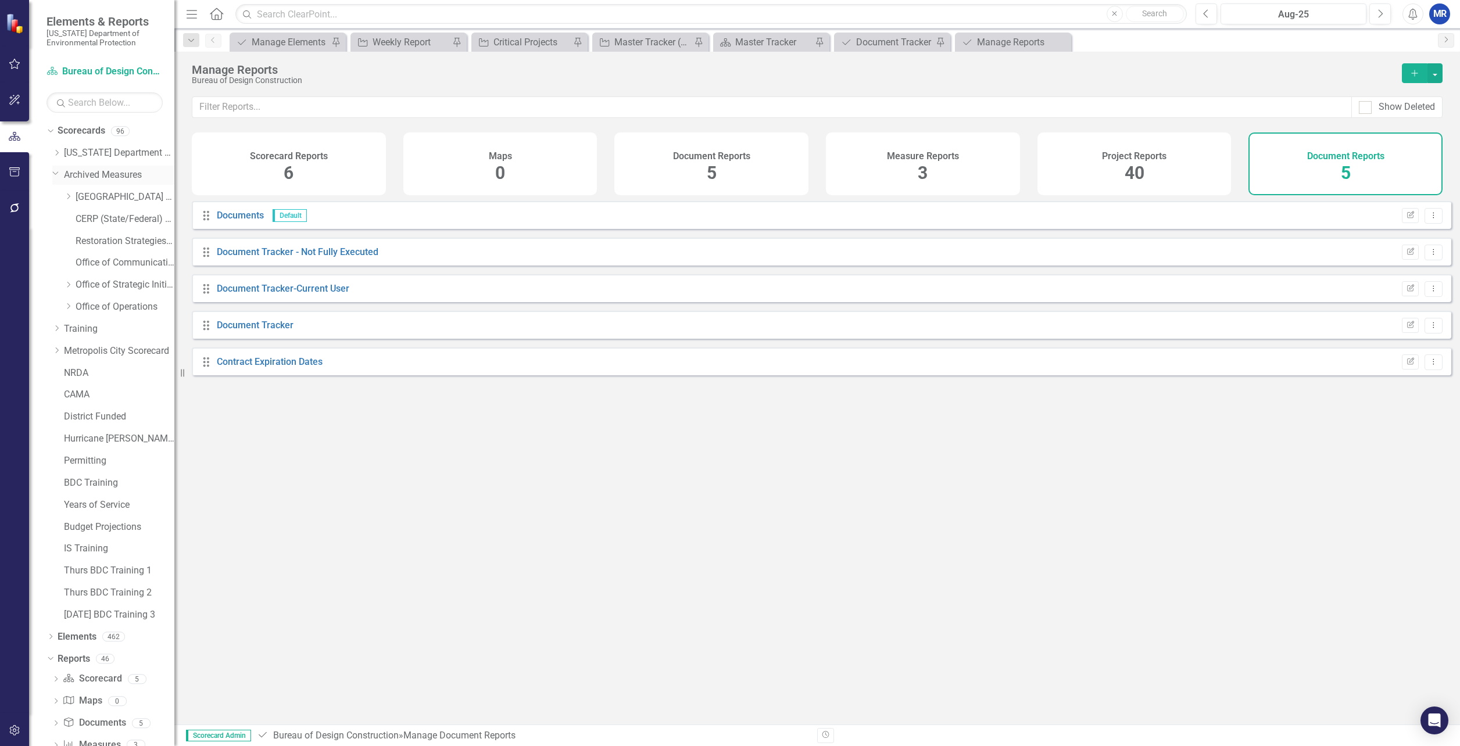
click at [56, 175] on icon "Dropdown" at bounding box center [55, 173] width 7 height 9
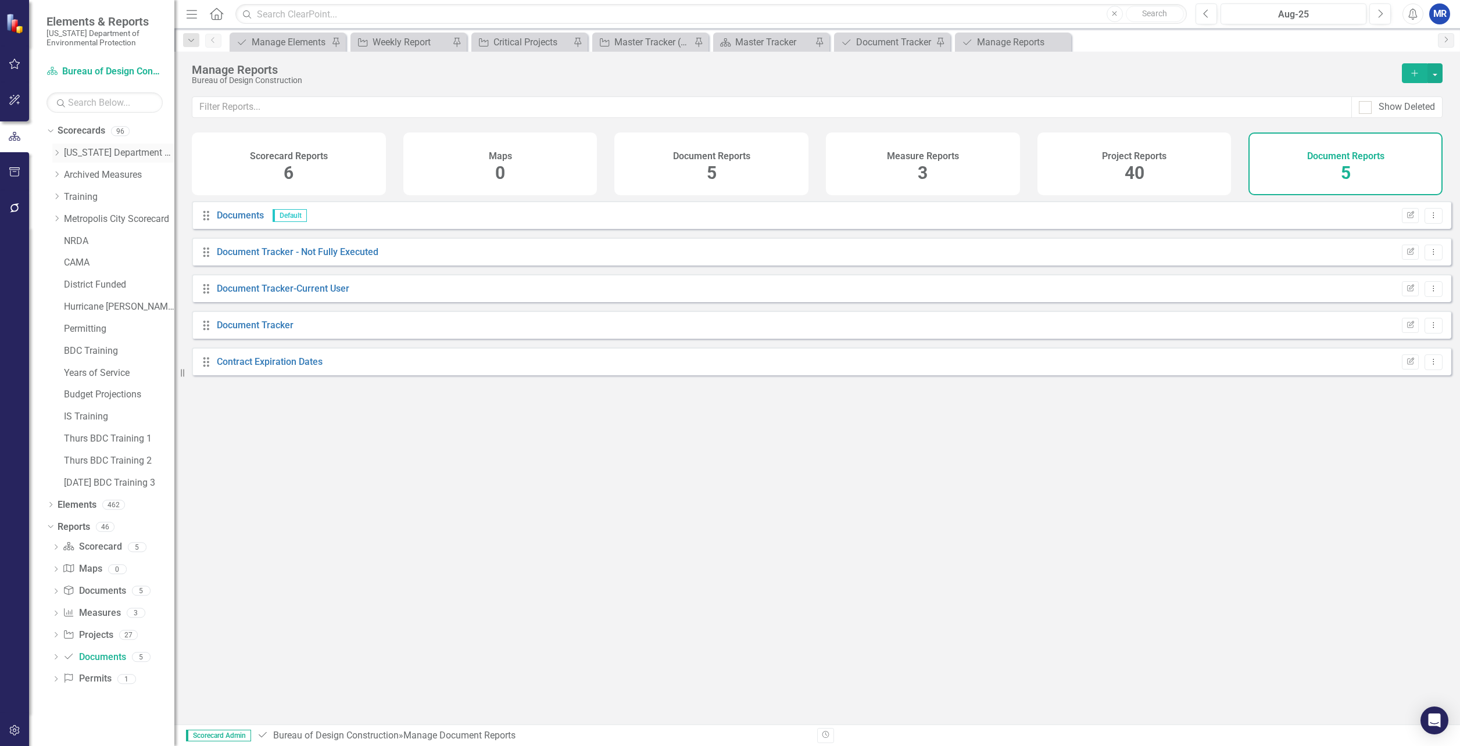
click at [56, 156] on icon "Dropdown" at bounding box center [56, 152] width 9 height 7
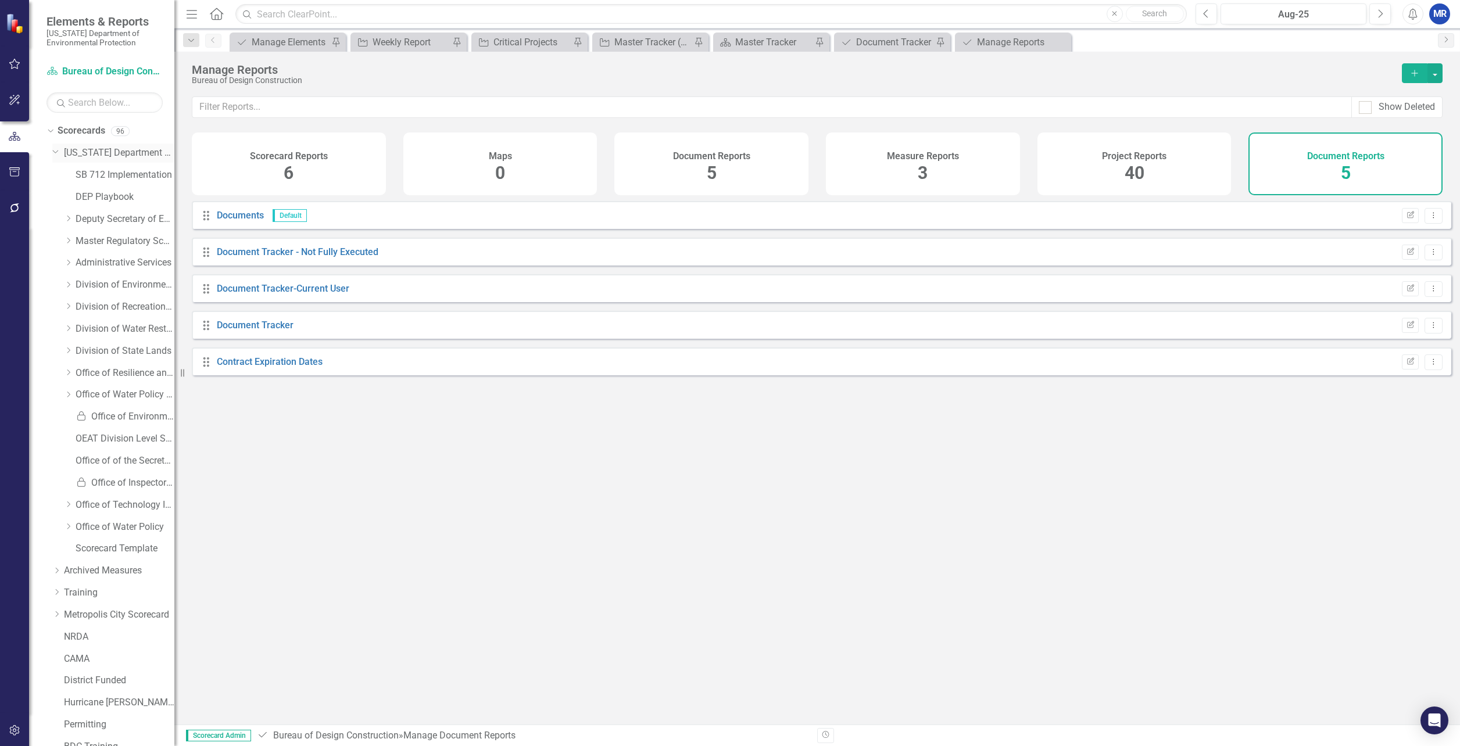
click at [56, 155] on icon "Dropdown" at bounding box center [55, 150] width 7 height 9
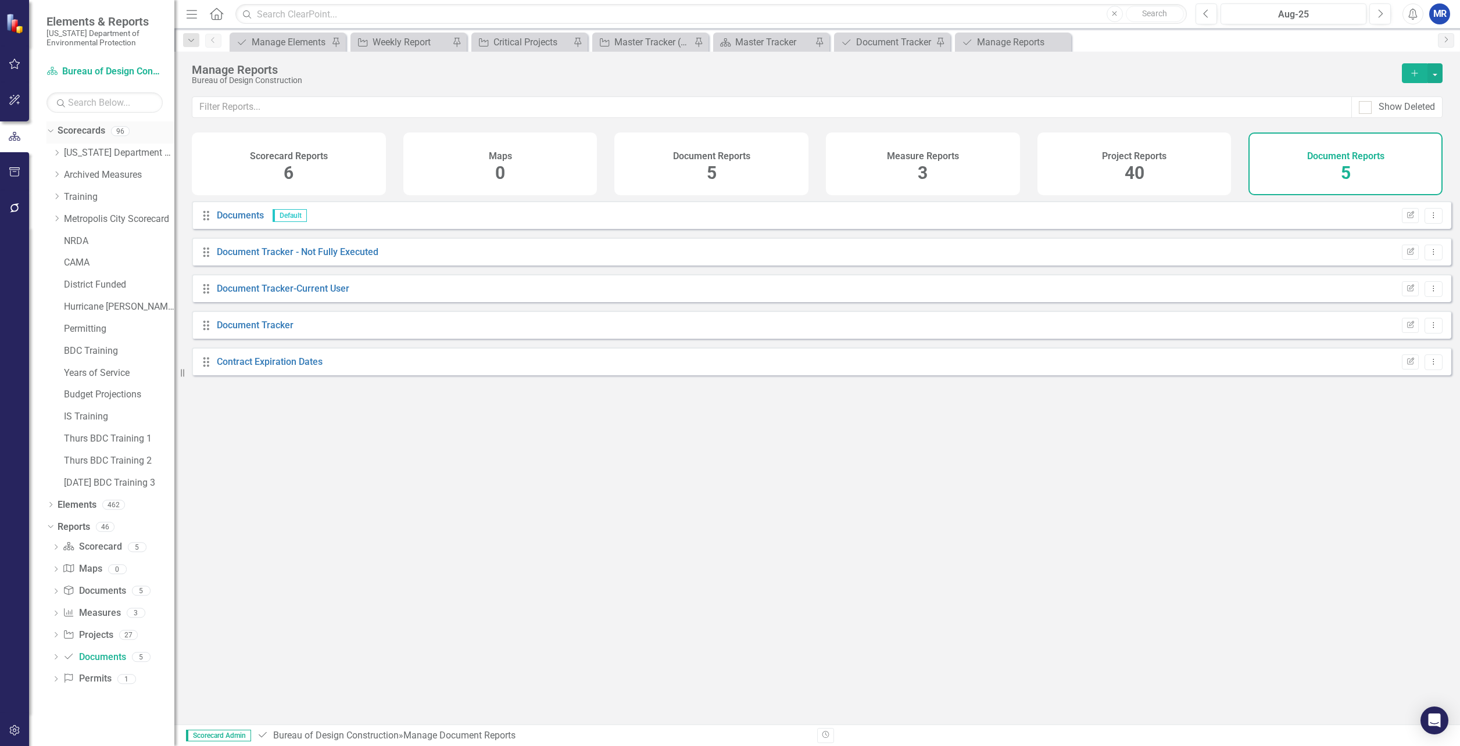
click at [53, 133] on div "Dropdown" at bounding box center [49, 131] width 10 height 8
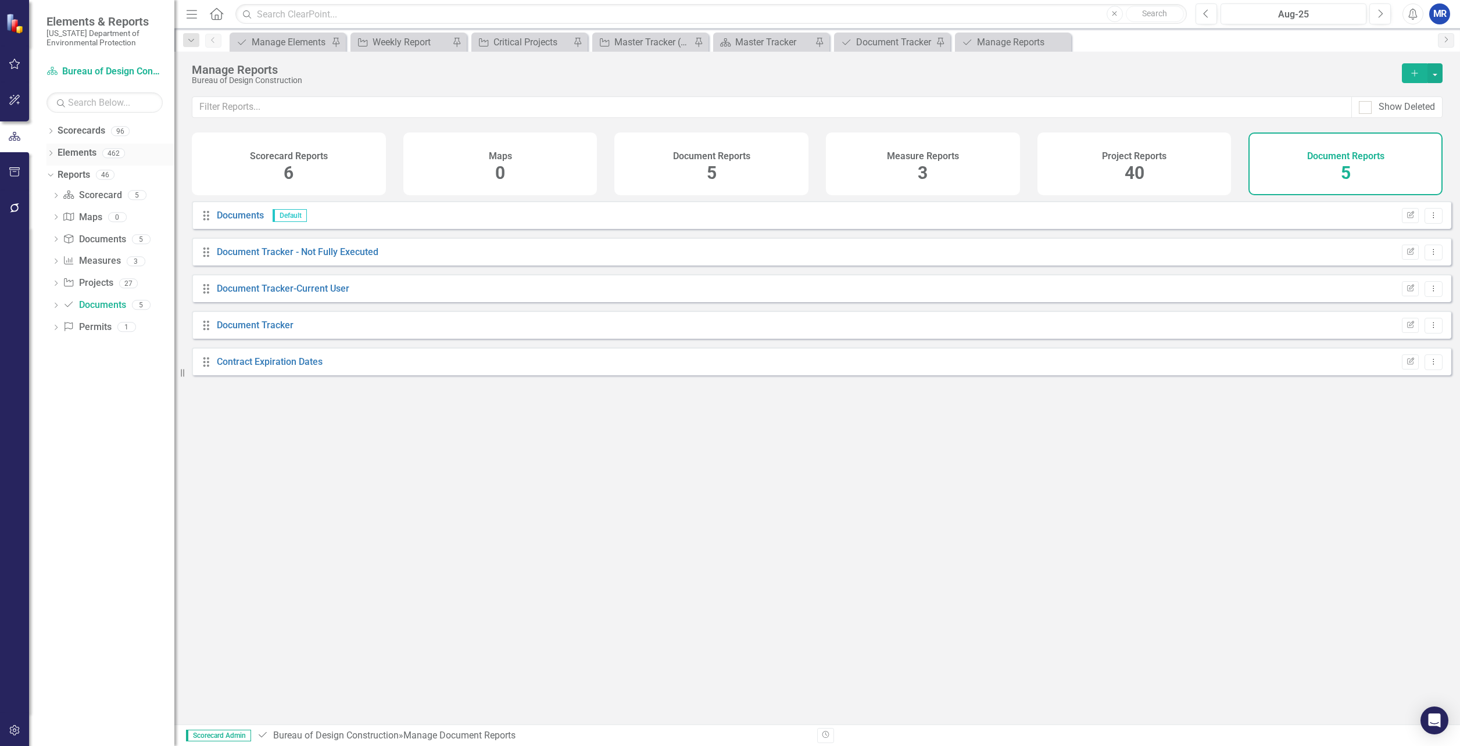
click at [52, 155] on icon "Dropdown" at bounding box center [51, 154] width 8 height 6
click at [52, 238] on div "Dropdown Document Documents 3 Stantec Consulting Services A.D. [PERSON_NAME] CN…" at bounding box center [111, 221] width 128 height 110
click at [55, 241] on icon "Dropdown" at bounding box center [56, 242] width 8 height 6
click at [55, 241] on icon at bounding box center [55, 241] width 5 height 3
click at [55, 178] on icon "Dropdown" at bounding box center [56, 176] width 8 height 6
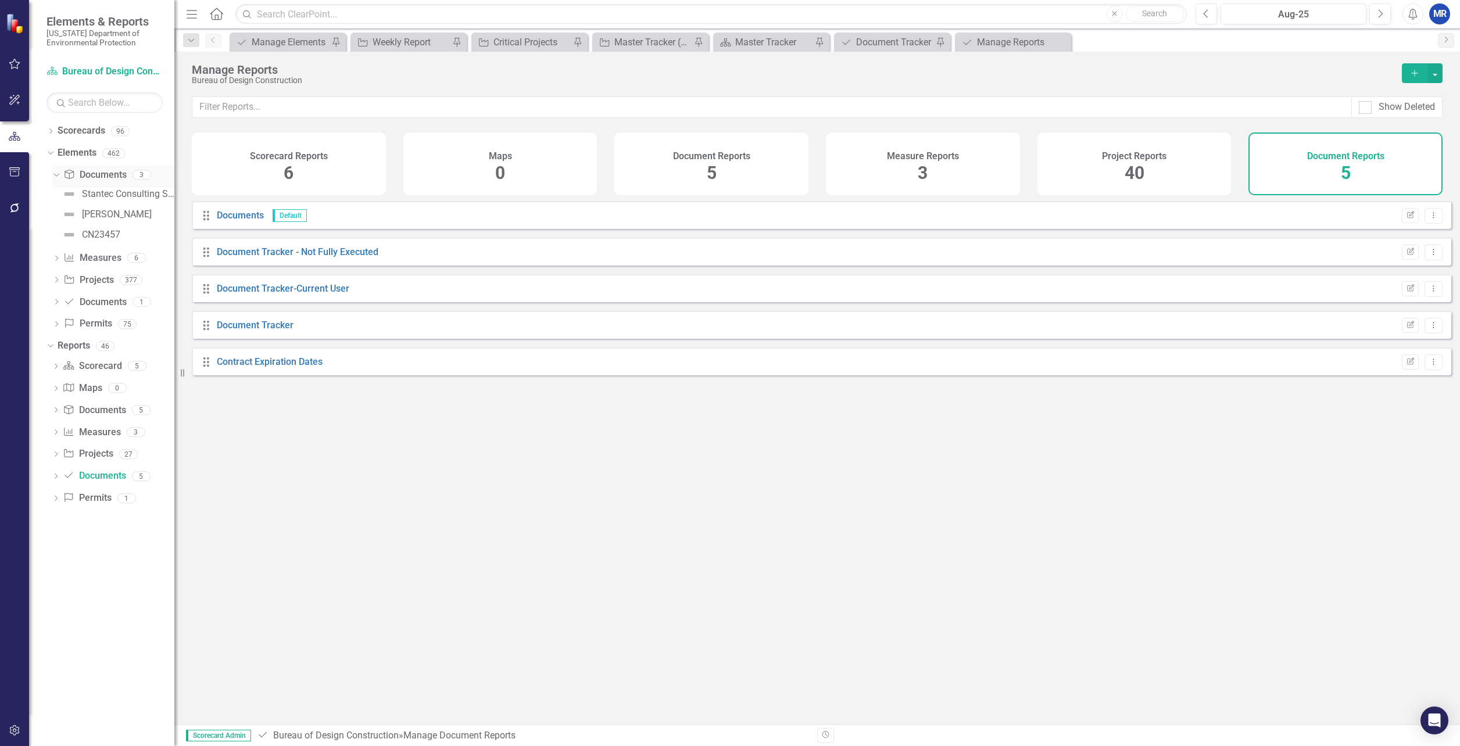
click at [55, 178] on icon "Dropdown" at bounding box center [55, 174] width 6 height 8
click at [79, 235] on link "Document Documents" at bounding box center [94, 241] width 63 height 13
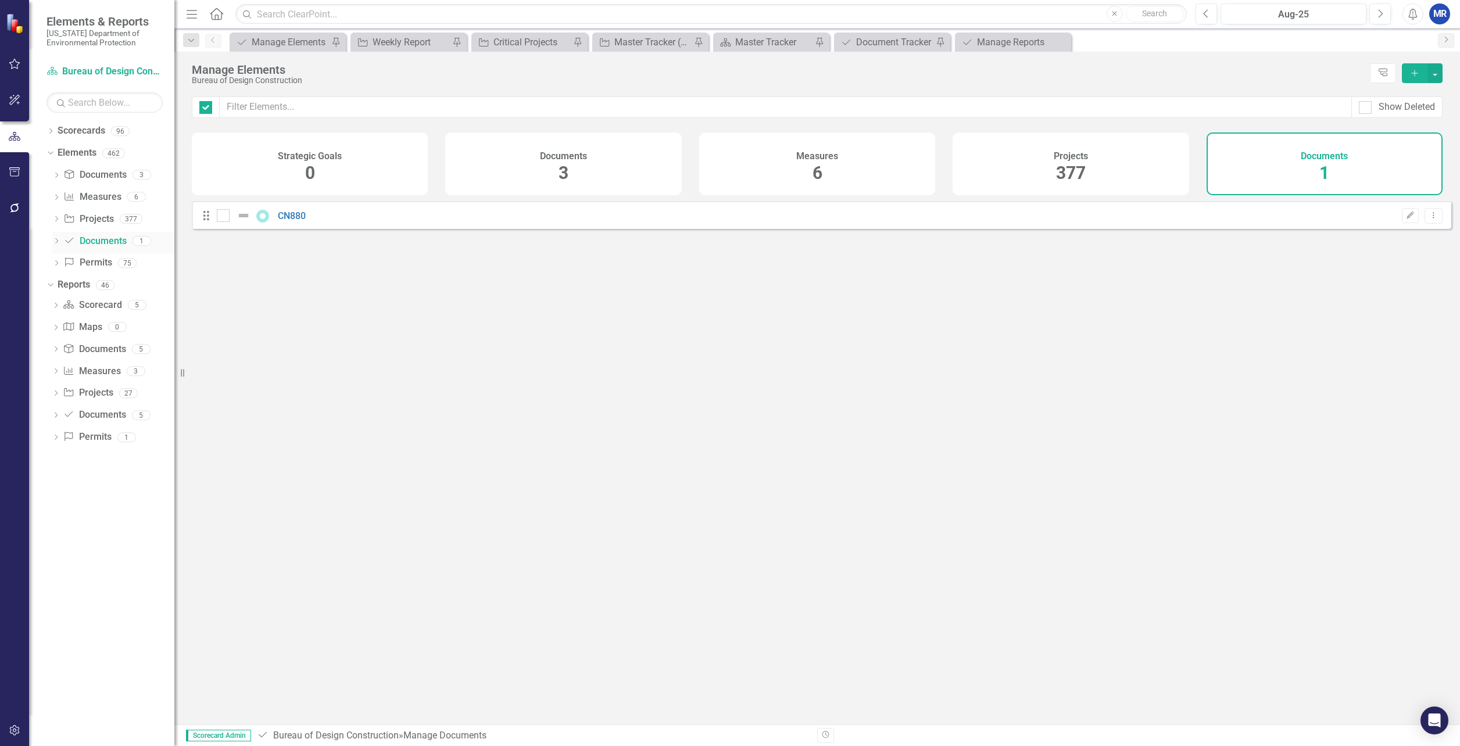
checkbox input "false"
click at [1054, 162] on div "Projects 377" at bounding box center [1071, 164] width 236 height 63
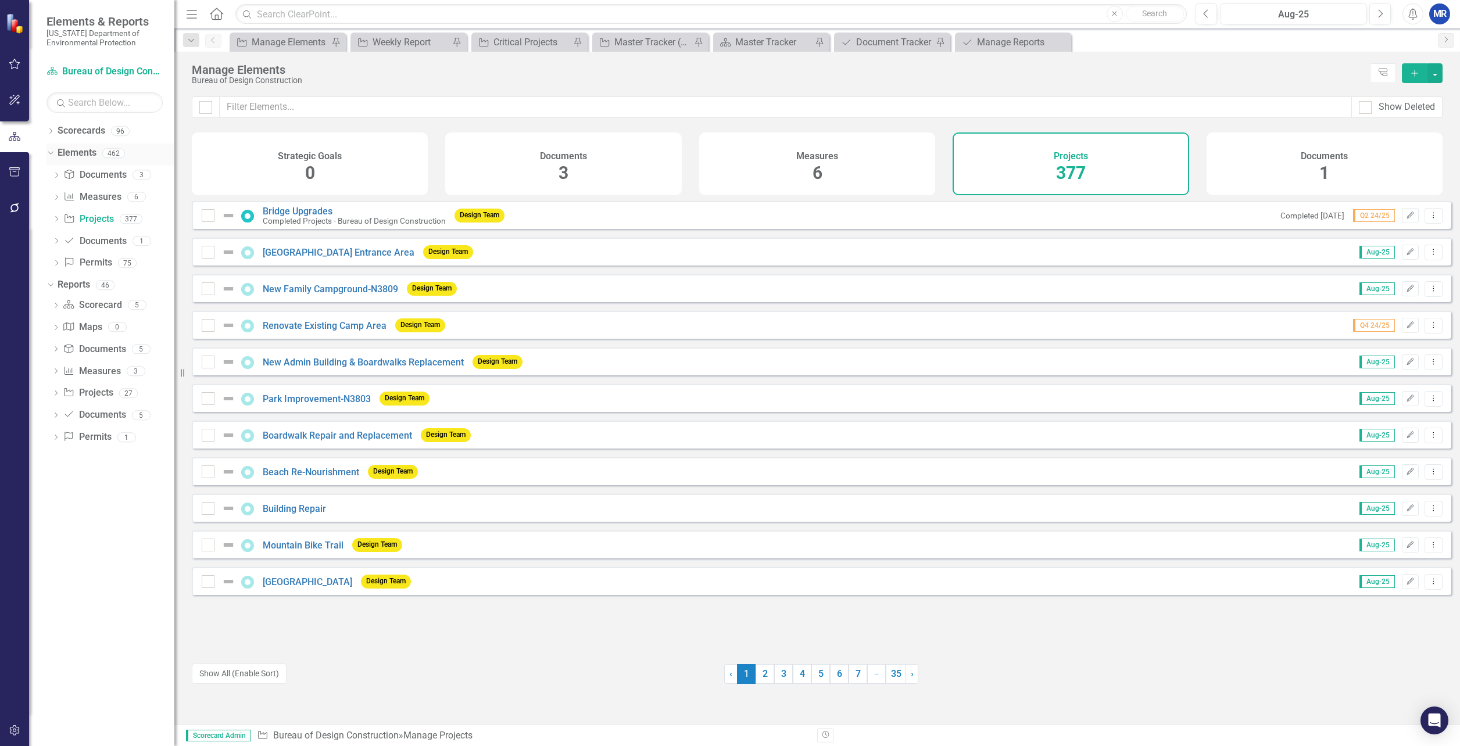
click at [48, 155] on icon "Dropdown" at bounding box center [49, 153] width 6 height 8
click at [53, 215] on icon "Dropdown" at bounding box center [56, 218] width 8 height 6
click at [53, 215] on icon "Dropdown" at bounding box center [54, 217] width 6 height 8
click at [53, 199] on icon "Dropdown" at bounding box center [56, 197] width 8 height 6
click at [54, 196] on icon "Dropdown" at bounding box center [54, 195] width 6 height 8
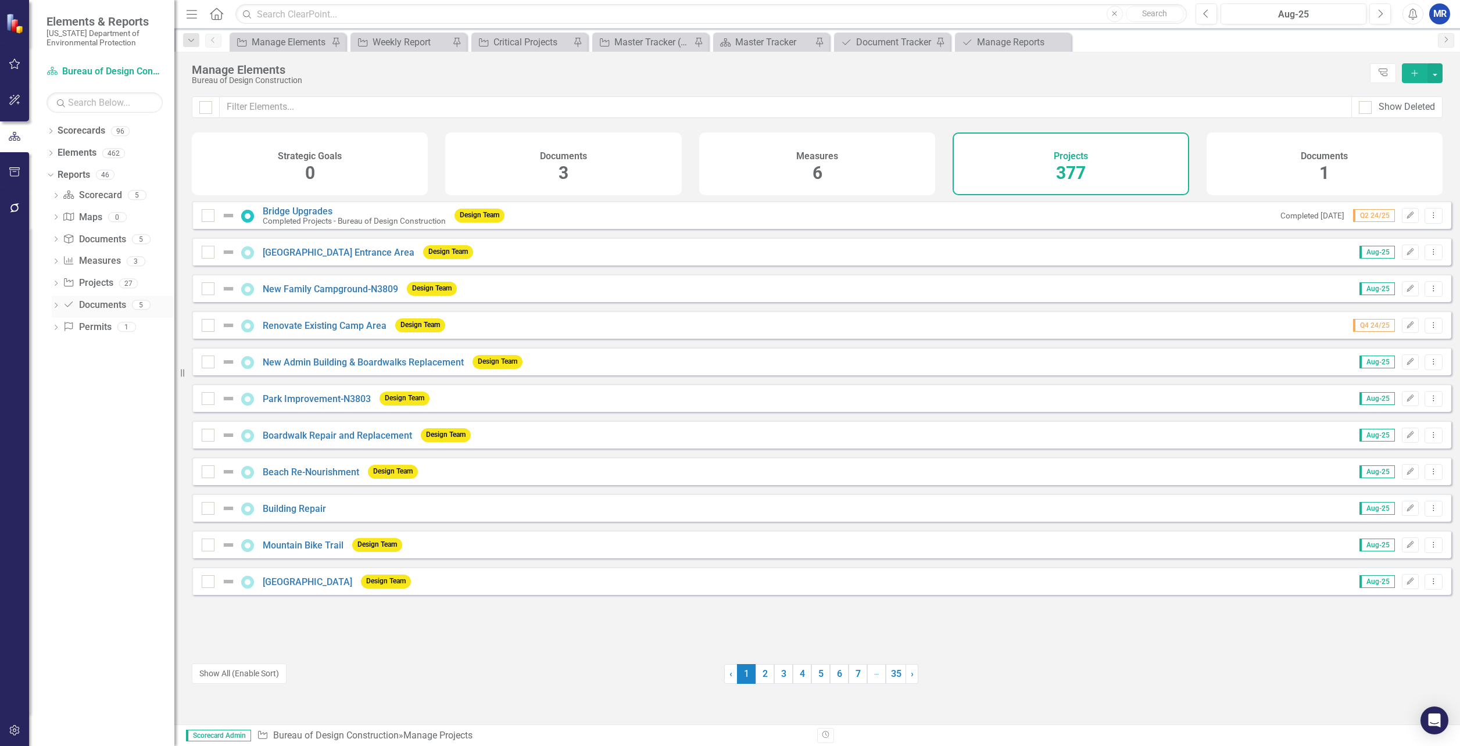
click at [87, 305] on link "Document Documents" at bounding box center [94, 305] width 63 height 13
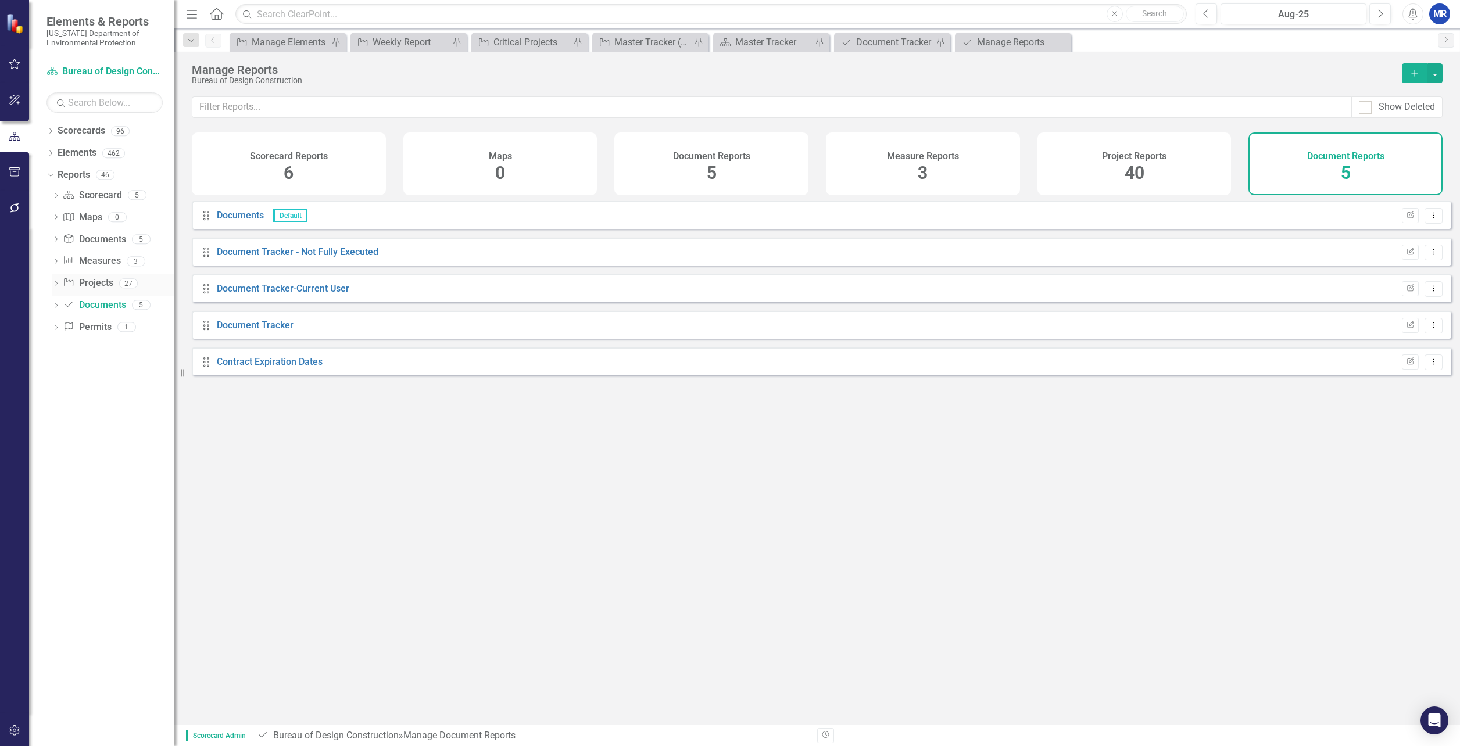
click at [55, 281] on icon "Dropdown" at bounding box center [56, 284] width 8 height 6
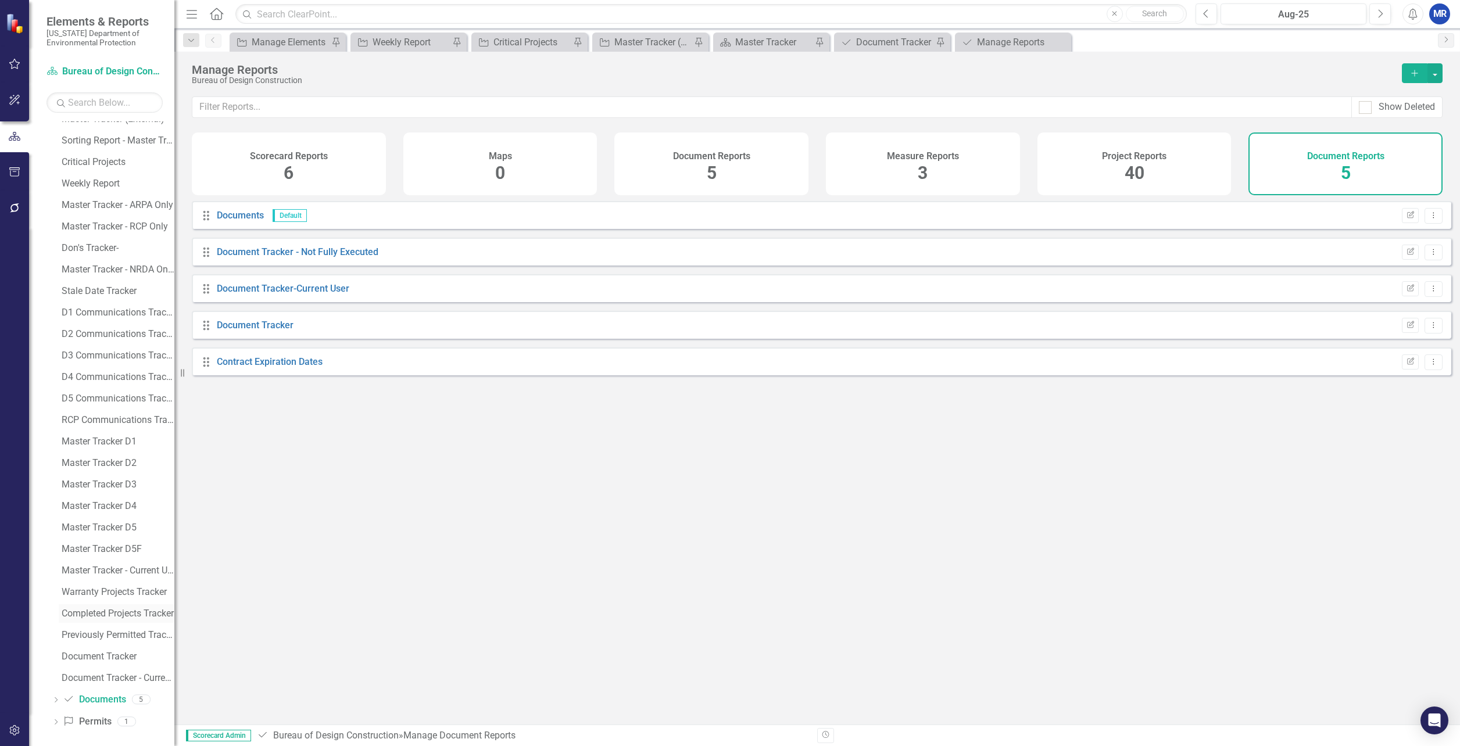
scroll to position [190, 0]
click at [123, 605] on div "Completed Projects Tracker" at bounding box center [118, 608] width 113 height 10
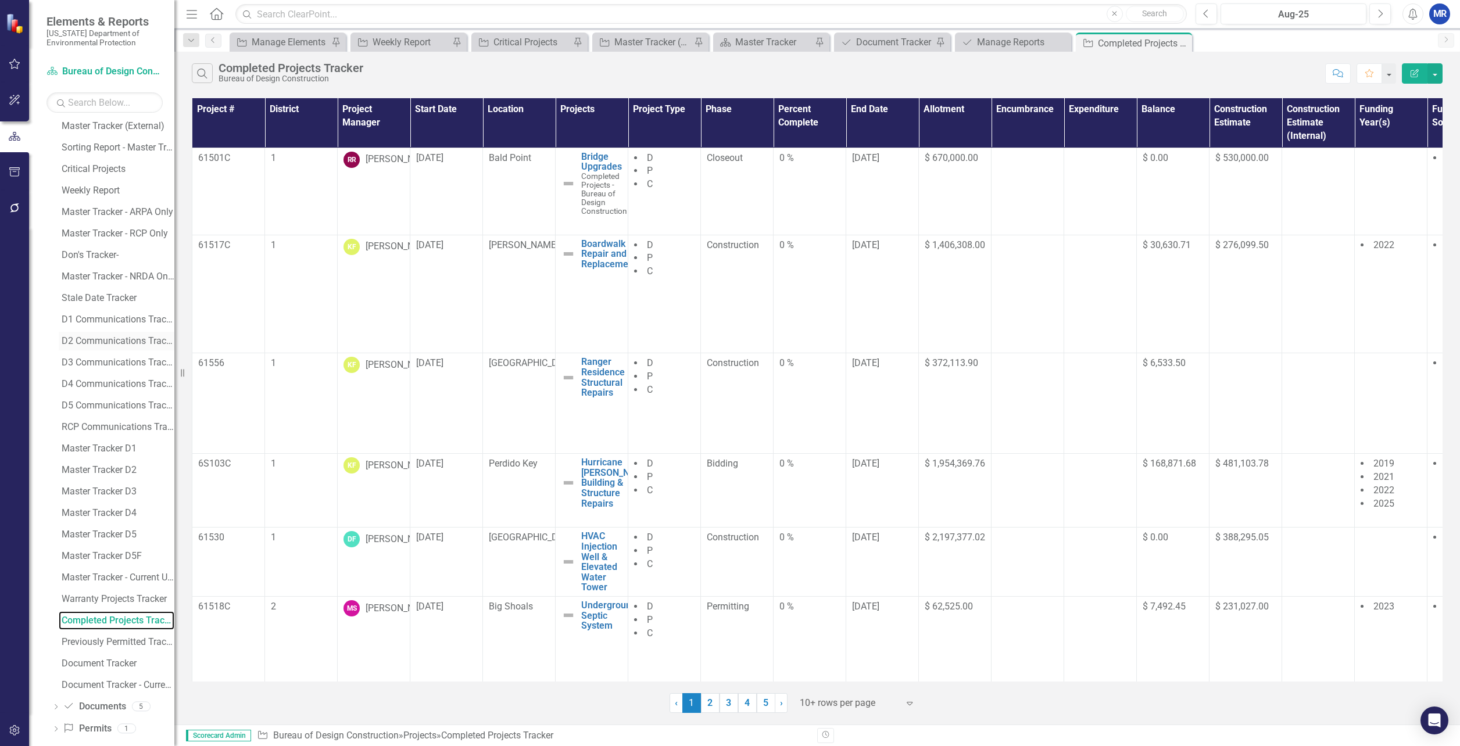
scroll to position [190, 0]
click at [102, 658] on link "Document Tracker" at bounding box center [117, 651] width 116 height 19
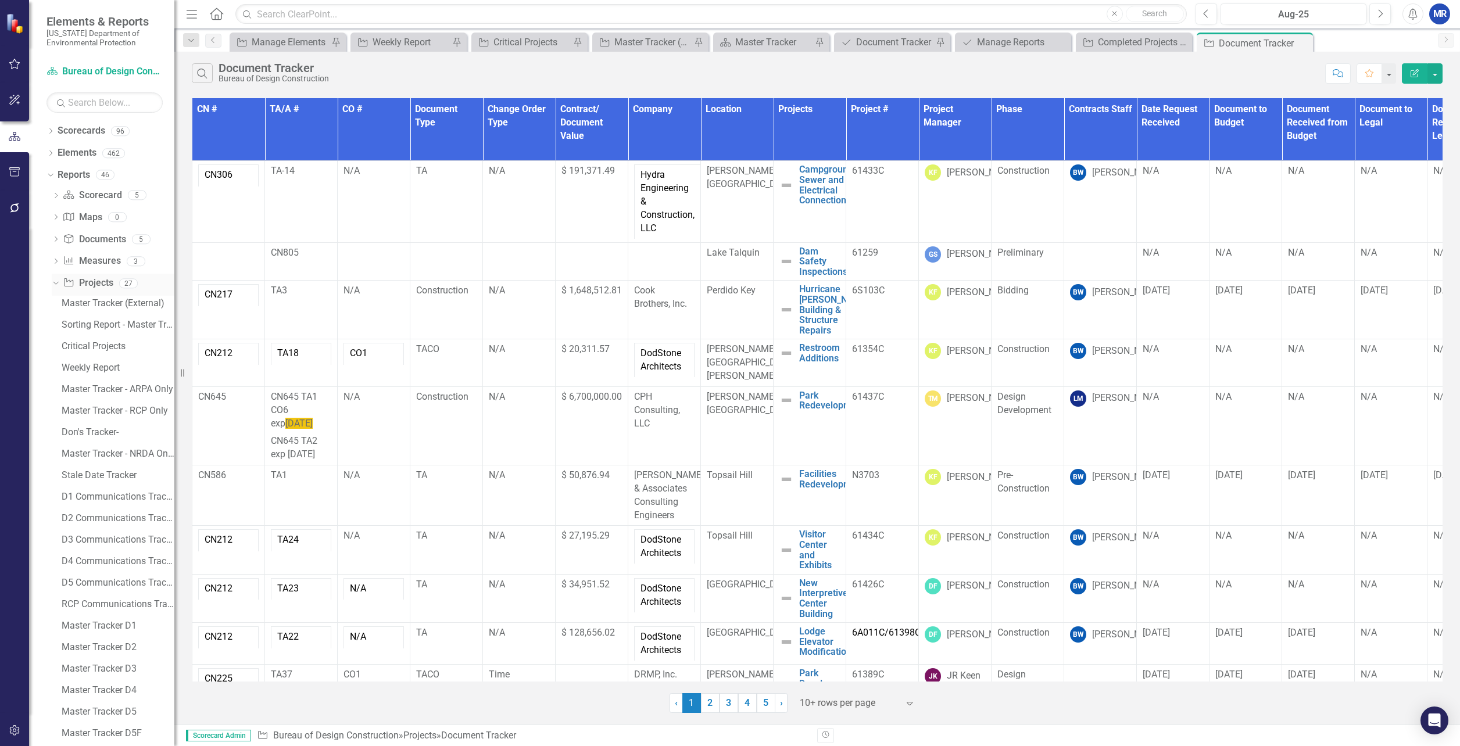
click at [56, 288] on div "Dropdown" at bounding box center [56, 285] width 8 height 6
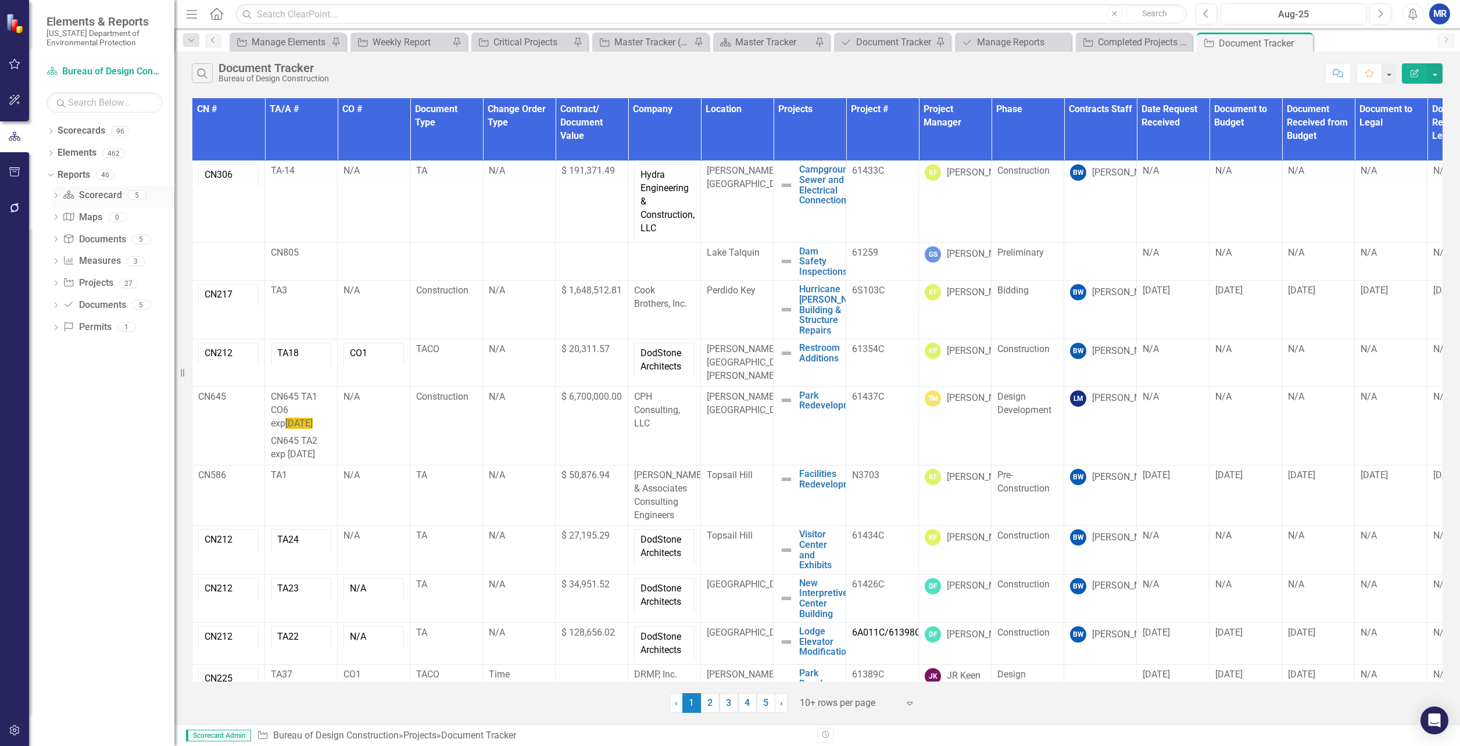
click at [55, 195] on icon "Dropdown" at bounding box center [56, 197] width 8 height 6
click at [55, 195] on icon "Dropdown" at bounding box center [54, 195] width 6 height 8
click at [50, 128] on div "Dropdown" at bounding box center [51, 133] width 8 height 10
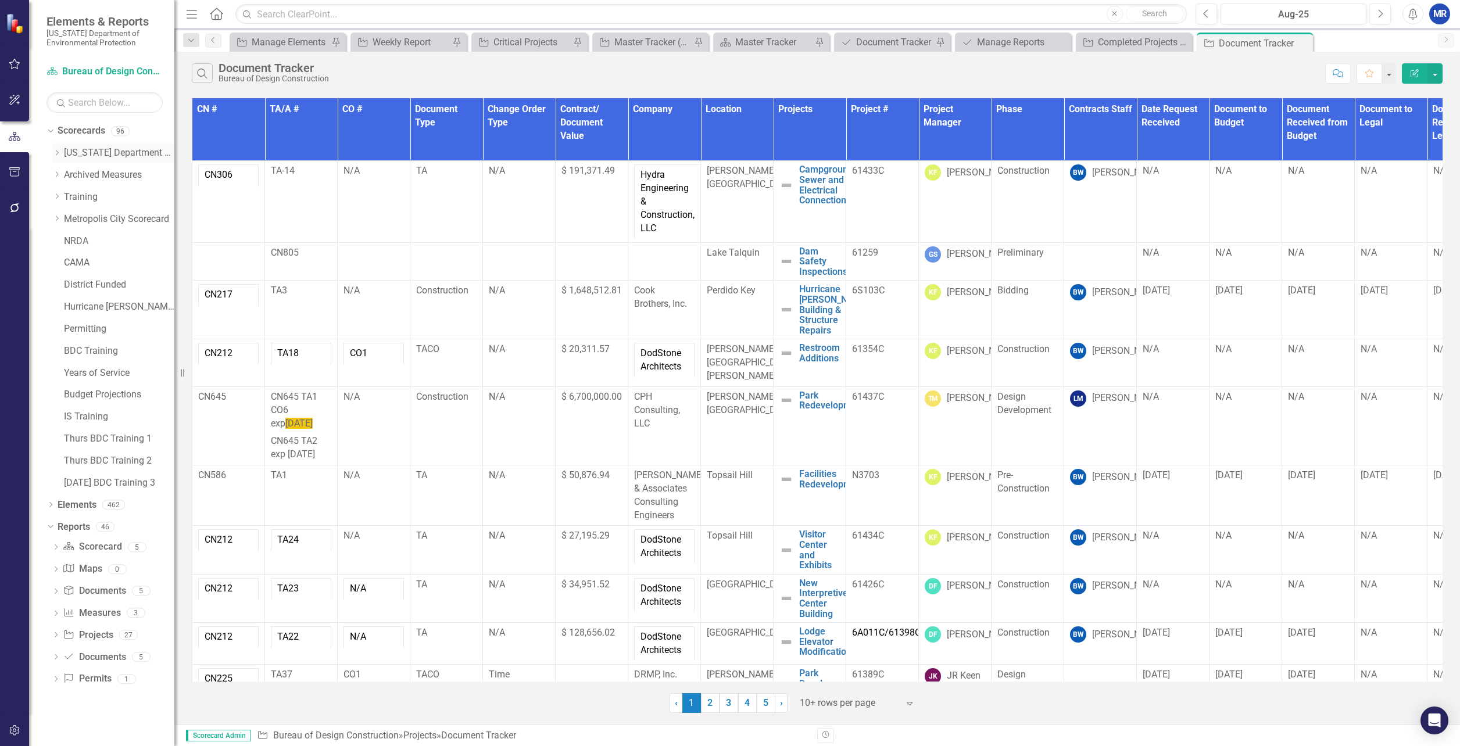
click at [56, 151] on icon "Dropdown" at bounding box center [56, 152] width 9 height 7
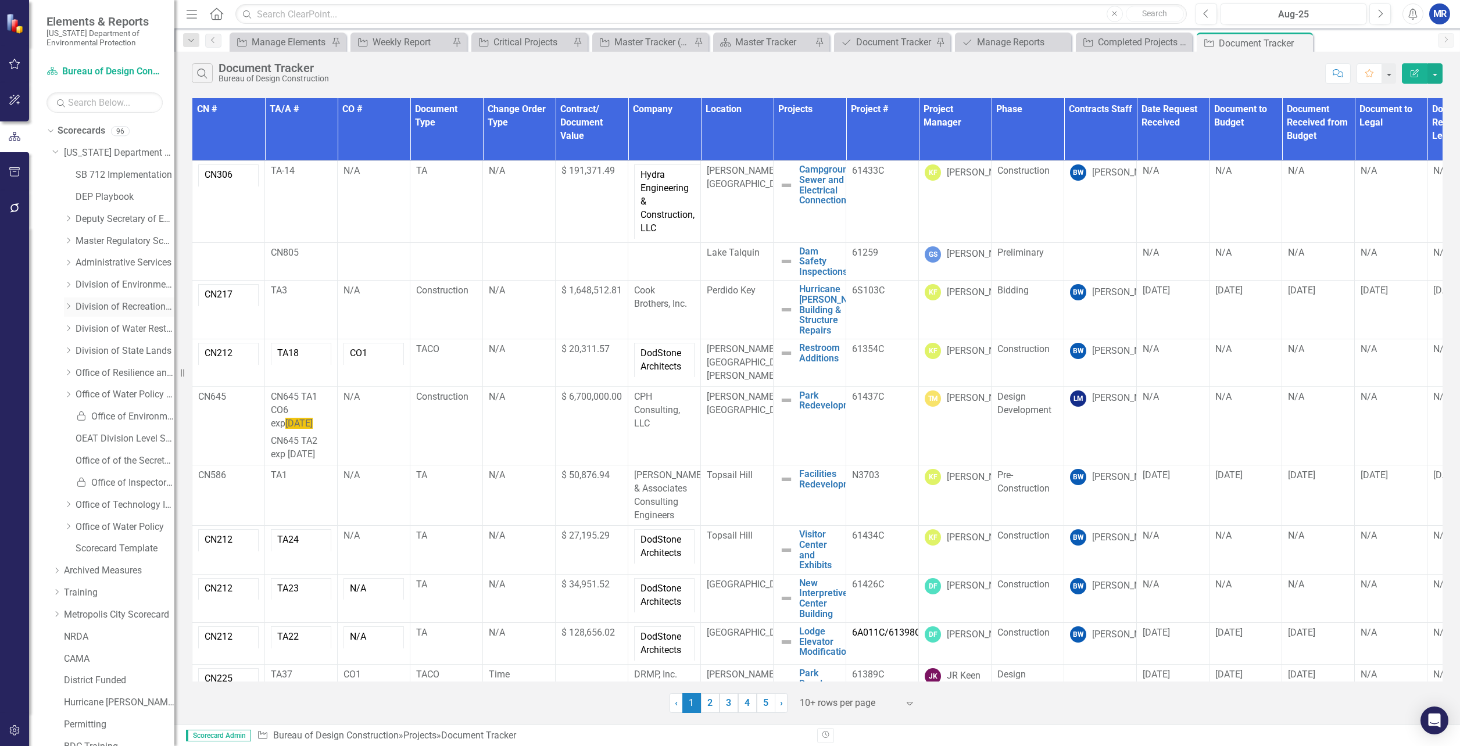
click at [68, 305] on icon at bounding box center [68, 307] width 3 height 6
click at [114, 323] on link "Bureau of Design Construction" at bounding box center [130, 329] width 87 height 13
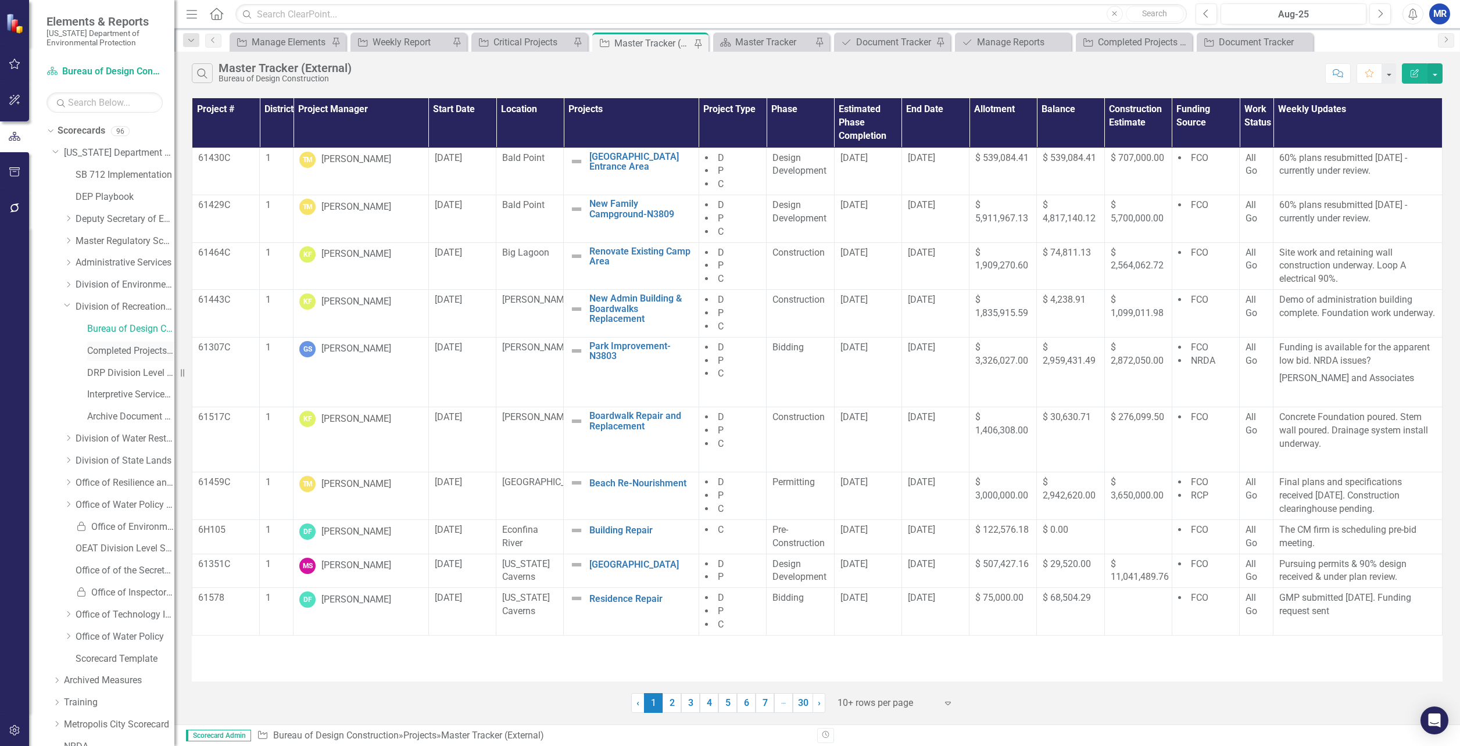
click at [113, 358] on link "Completed Projects - Bureau of Design Construction" at bounding box center [130, 351] width 87 height 13
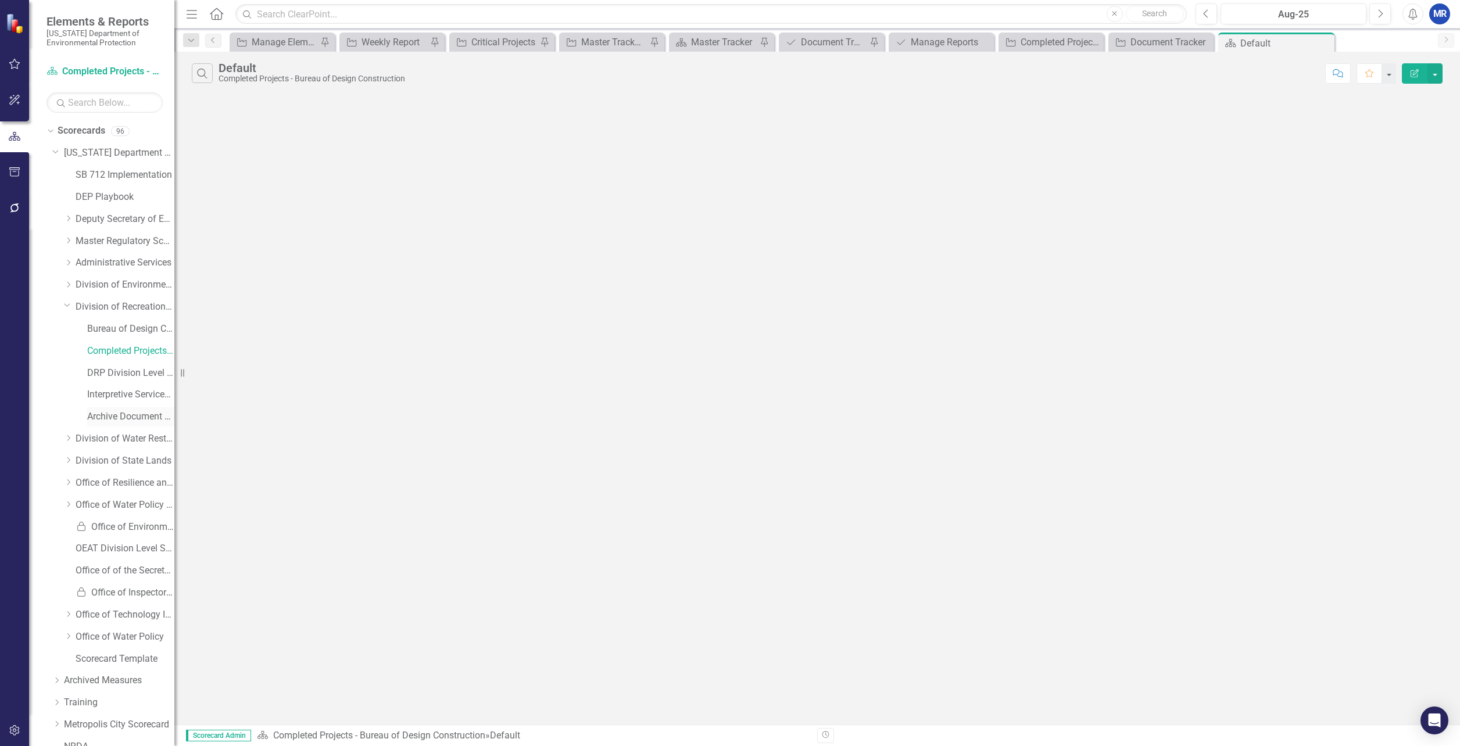
click at [115, 416] on link "Archive Document Tracker" at bounding box center [130, 416] width 87 height 13
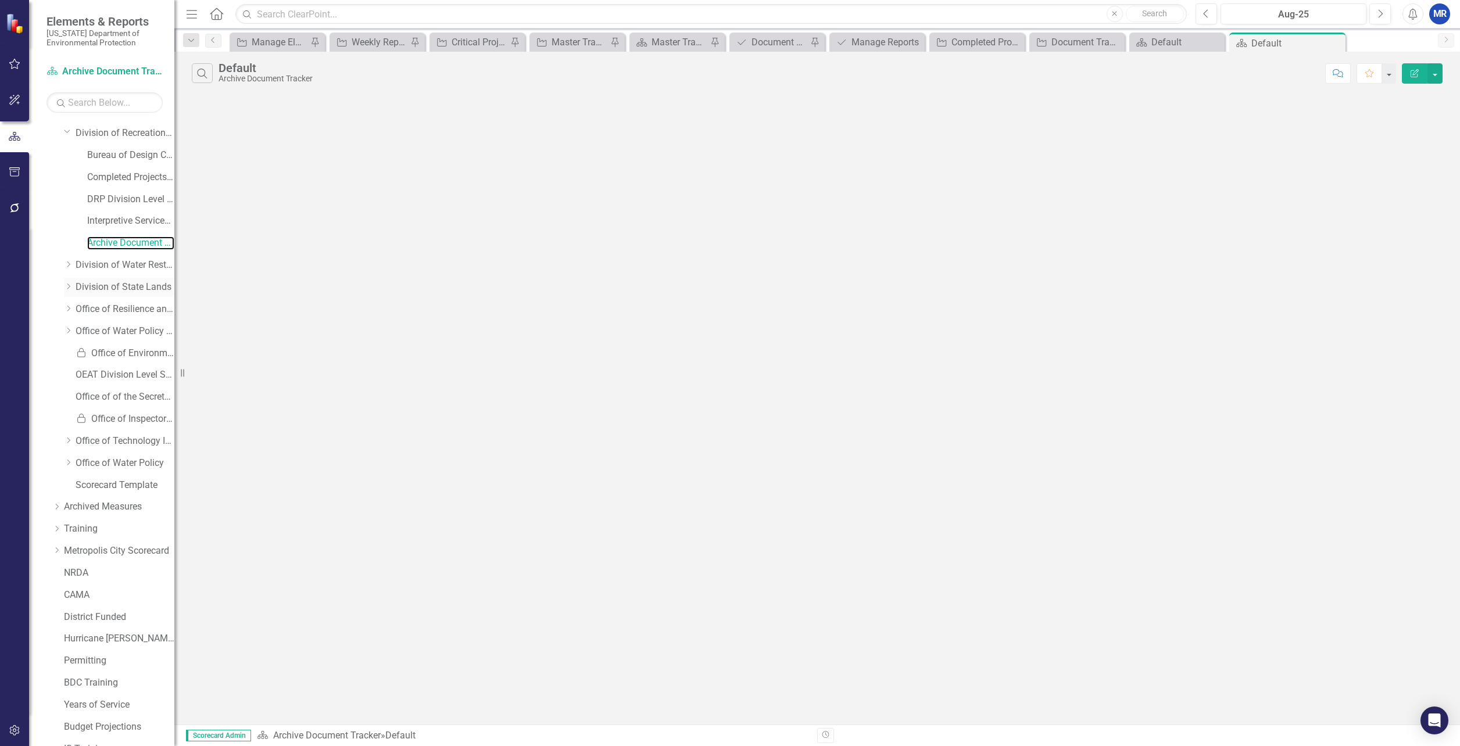
scroll to position [174, 0]
click at [98, 485] on link "Scorecard Template" at bounding box center [125, 484] width 99 height 13
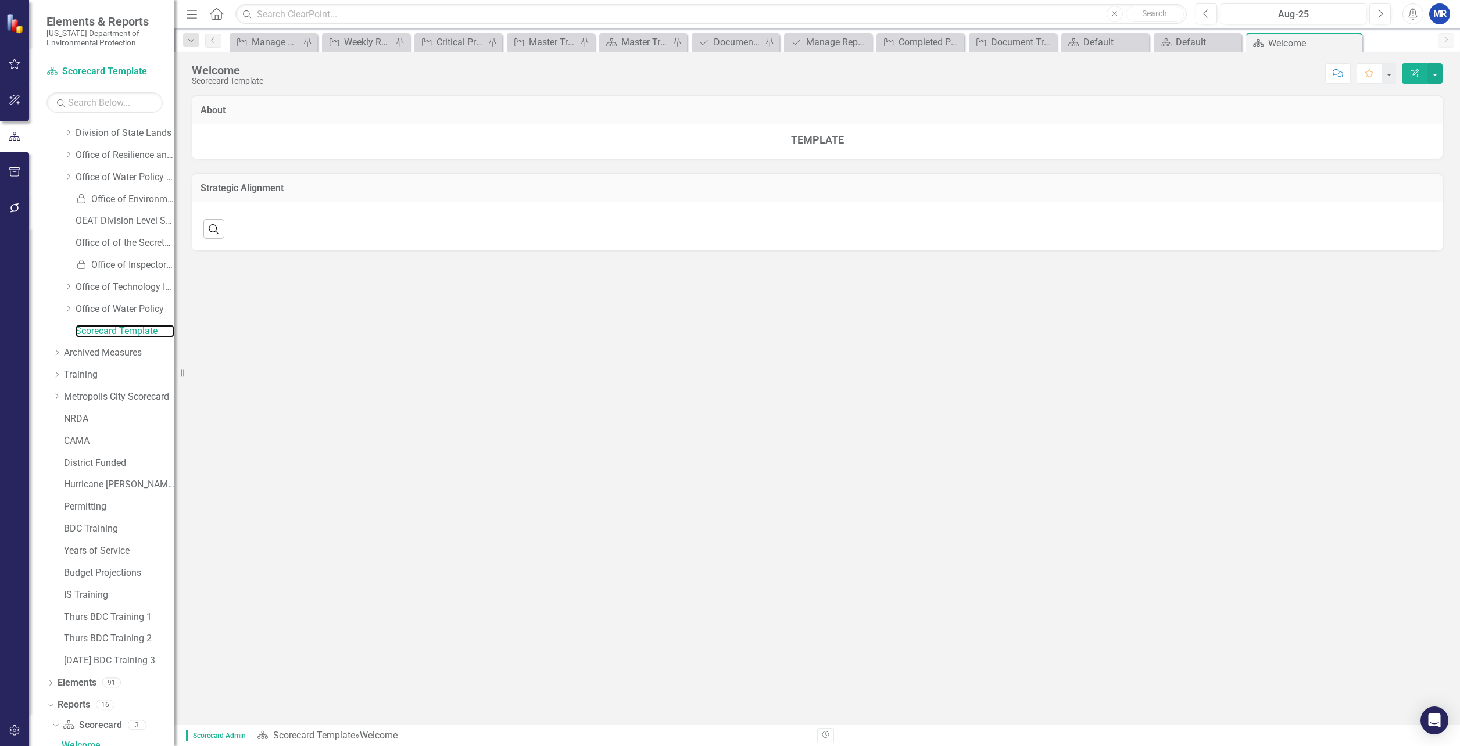
scroll to position [337, 0]
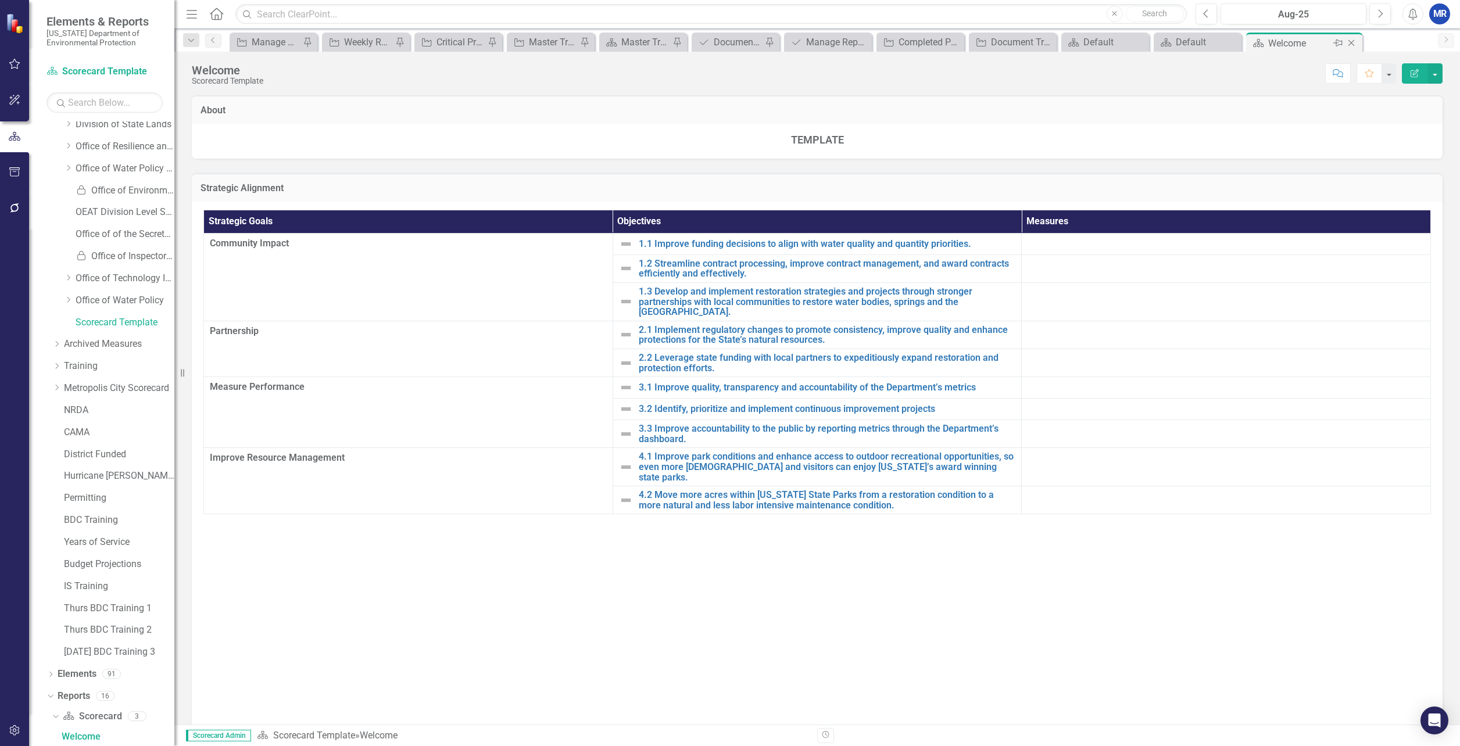
click at [1351, 40] on icon "Close" at bounding box center [1352, 42] width 12 height 9
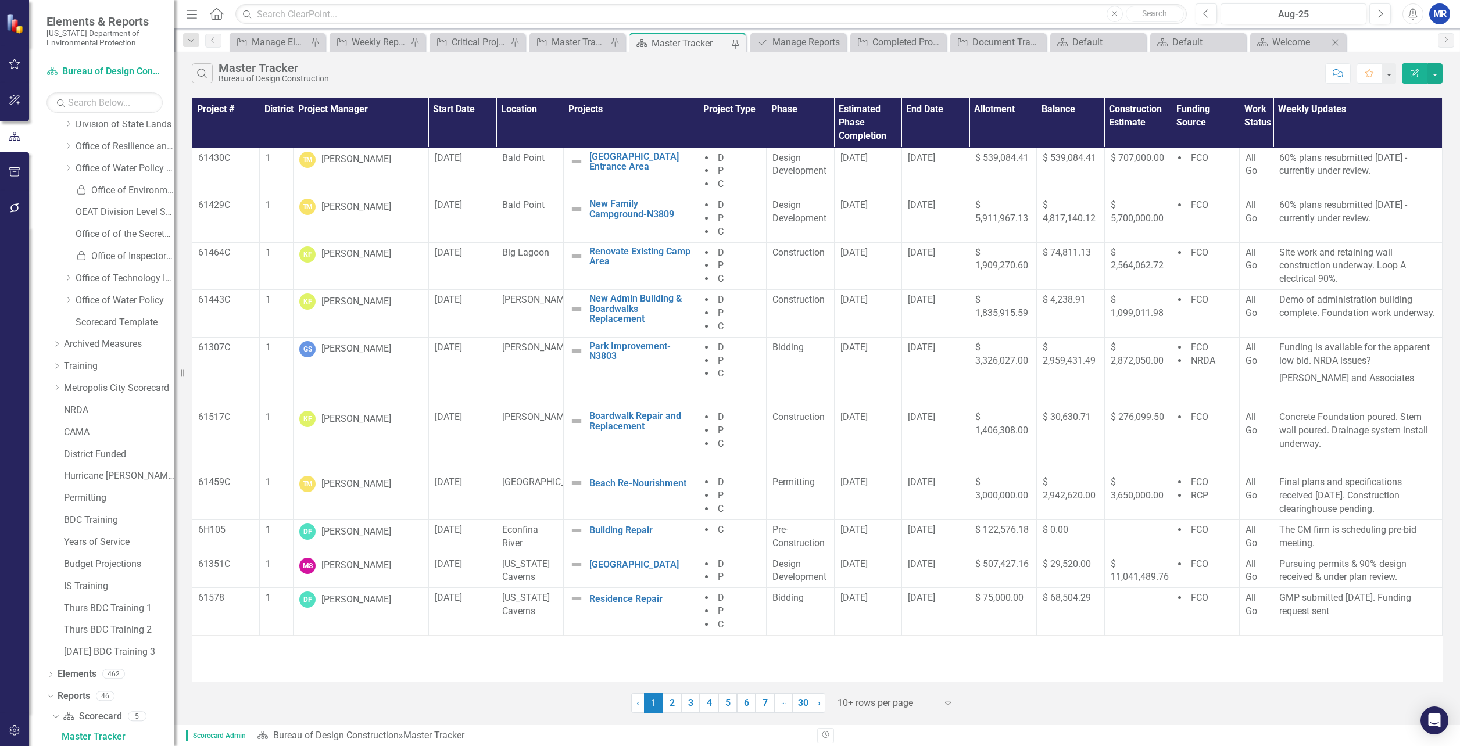
click at [1338, 40] on icon "Close" at bounding box center [1335, 42] width 12 height 9
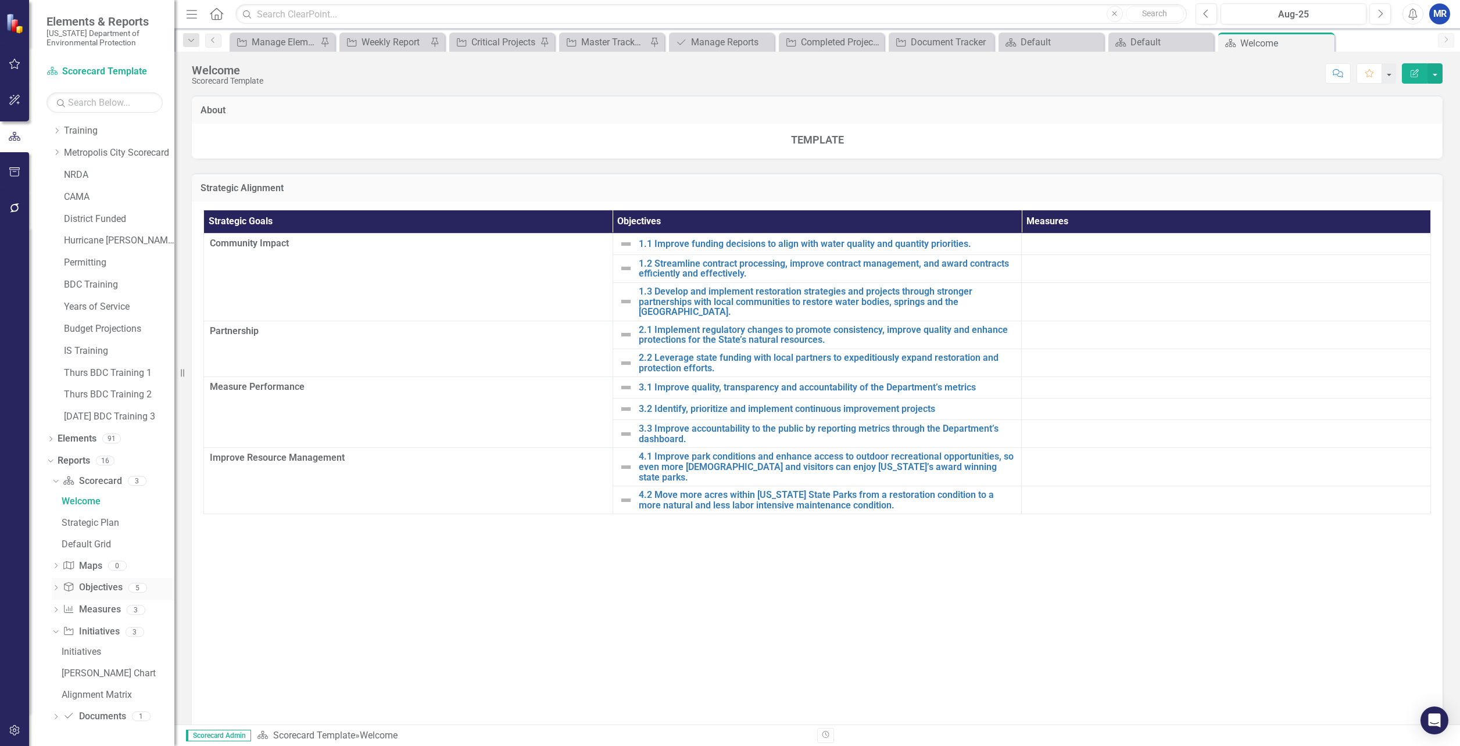
scroll to position [573, 0]
click at [85, 719] on link "Document Documents" at bounding box center [94, 716] width 63 height 13
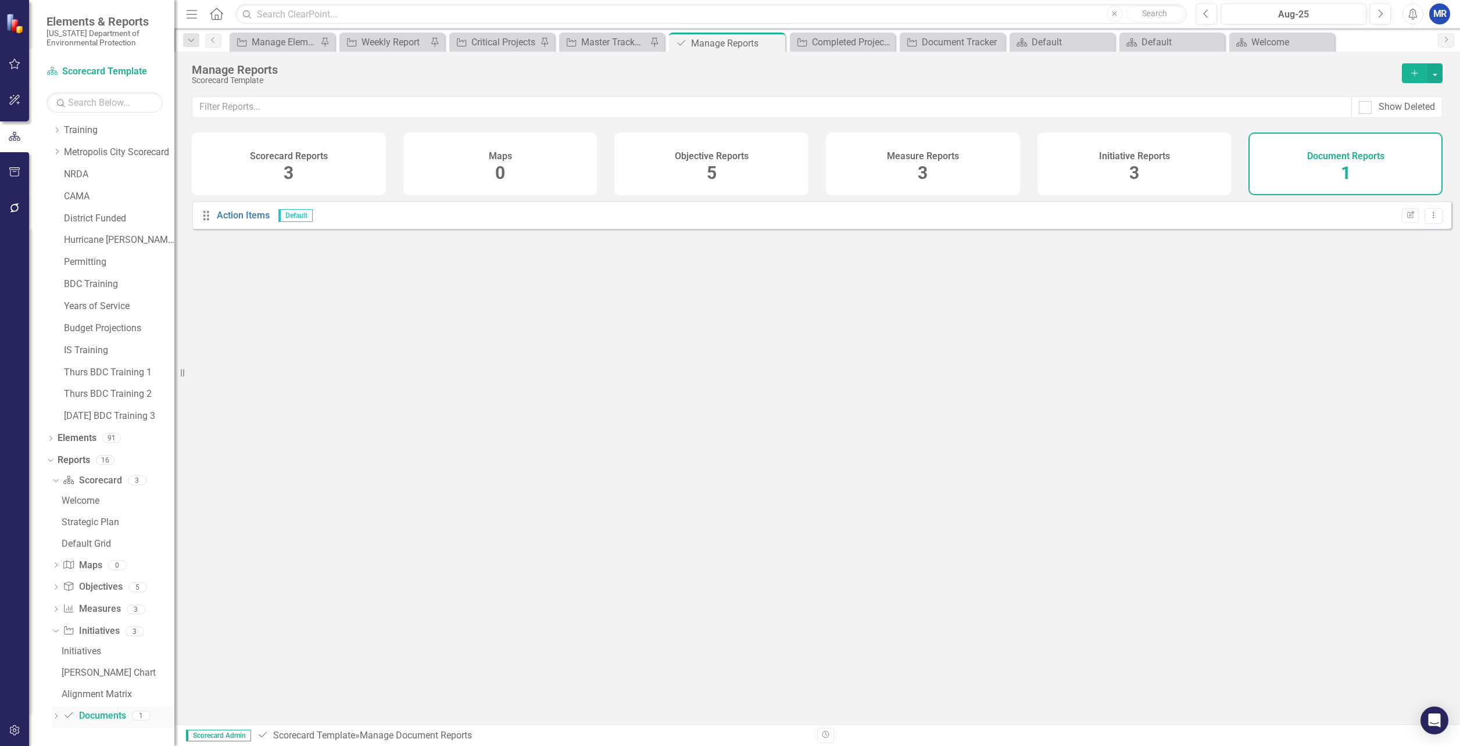
click at [56, 714] on icon "Dropdown" at bounding box center [56, 717] width 8 height 6
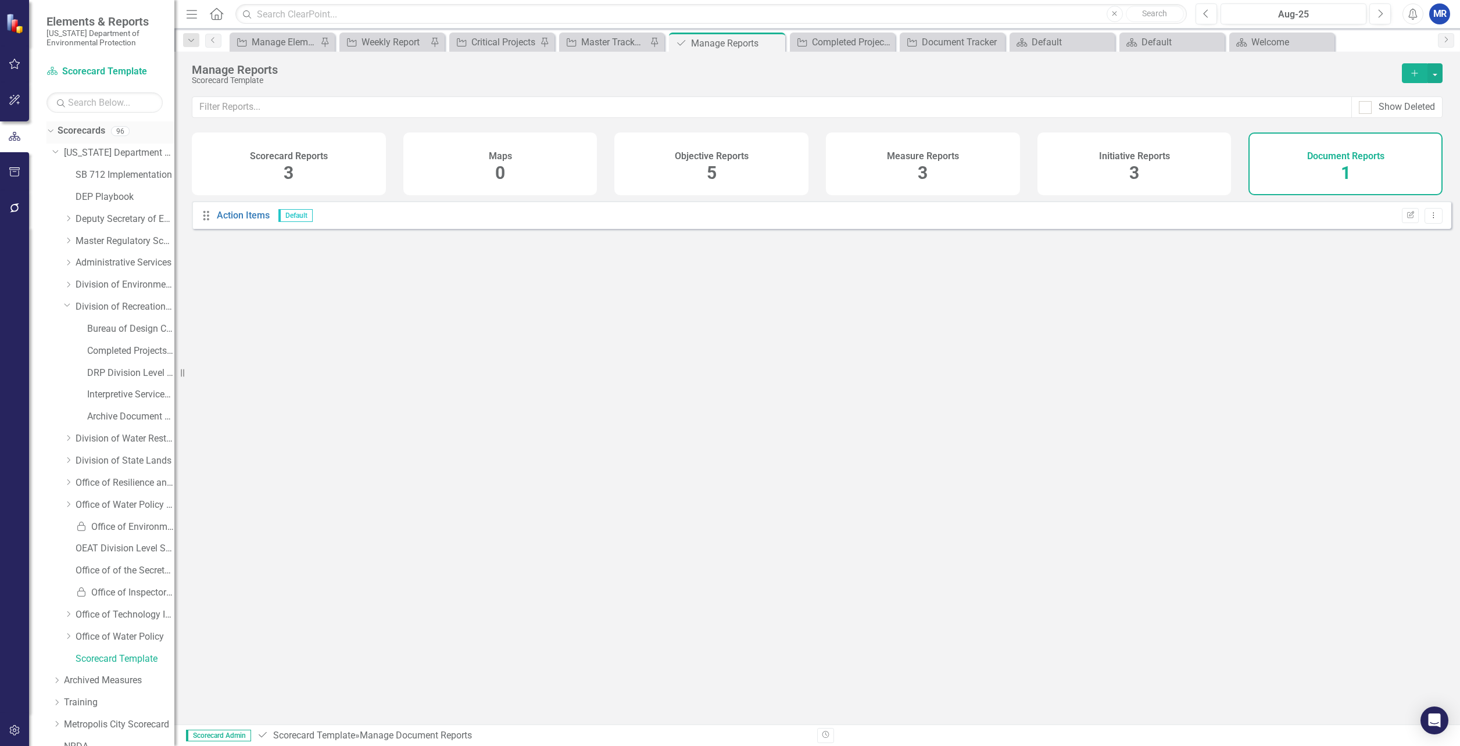
click at [49, 132] on icon "Dropdown" at bounding box center [49, 131] width 6 height 8
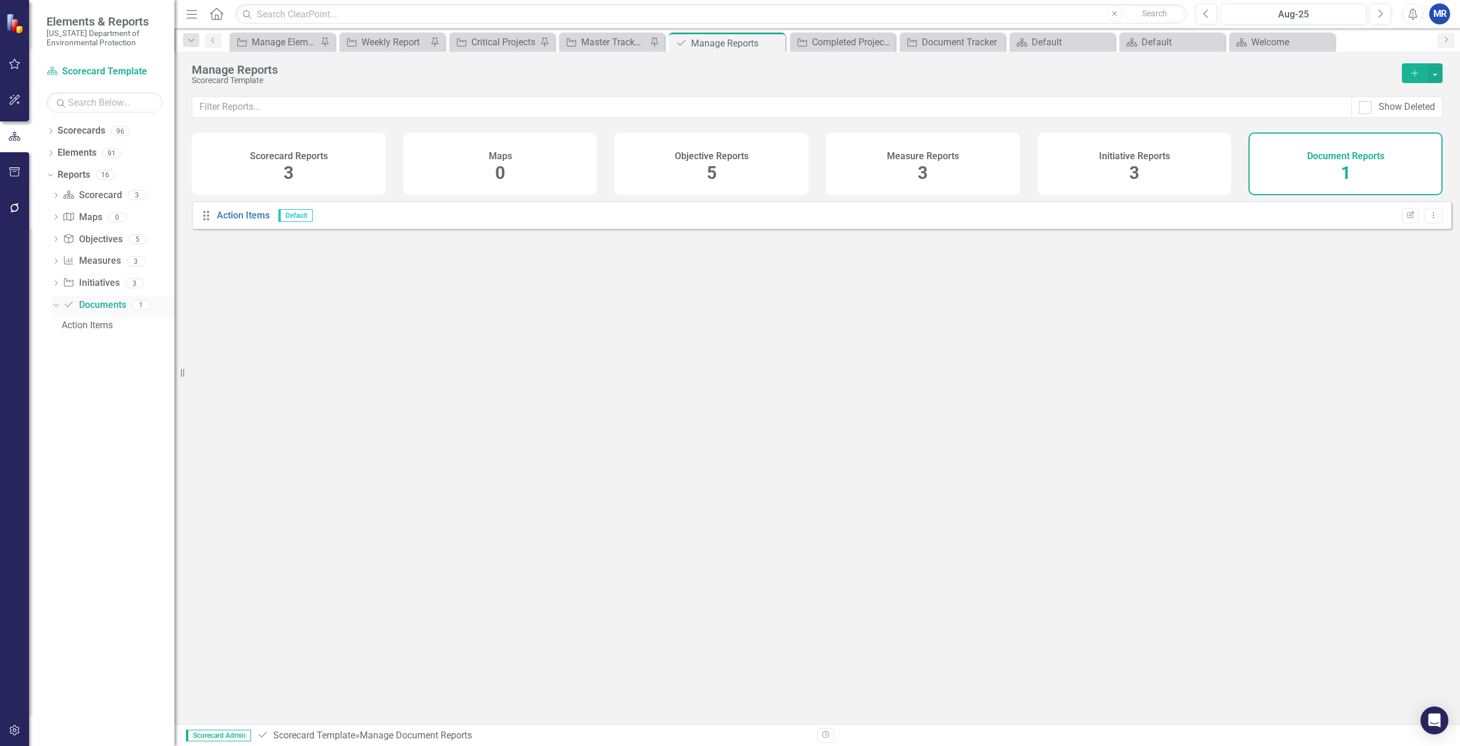
click at [55, 305] on icon "Dropdown" at bounding box center [54, 305] width 6 height 8
click at [55, 305] on icon "Dropdown" at bounding box center [56, 306] width 8 height 6
click at [1294, 156] on div "Document Reports 1" at bounding box center [1346, 164] width 194 height 63
click at [89, 304] on link "Document Documents" at bounding box center [94, 305] width 63 height 13
click at [57, 308] on icon "Dropdown" at bounding box center [54, 305] width 6 height 8
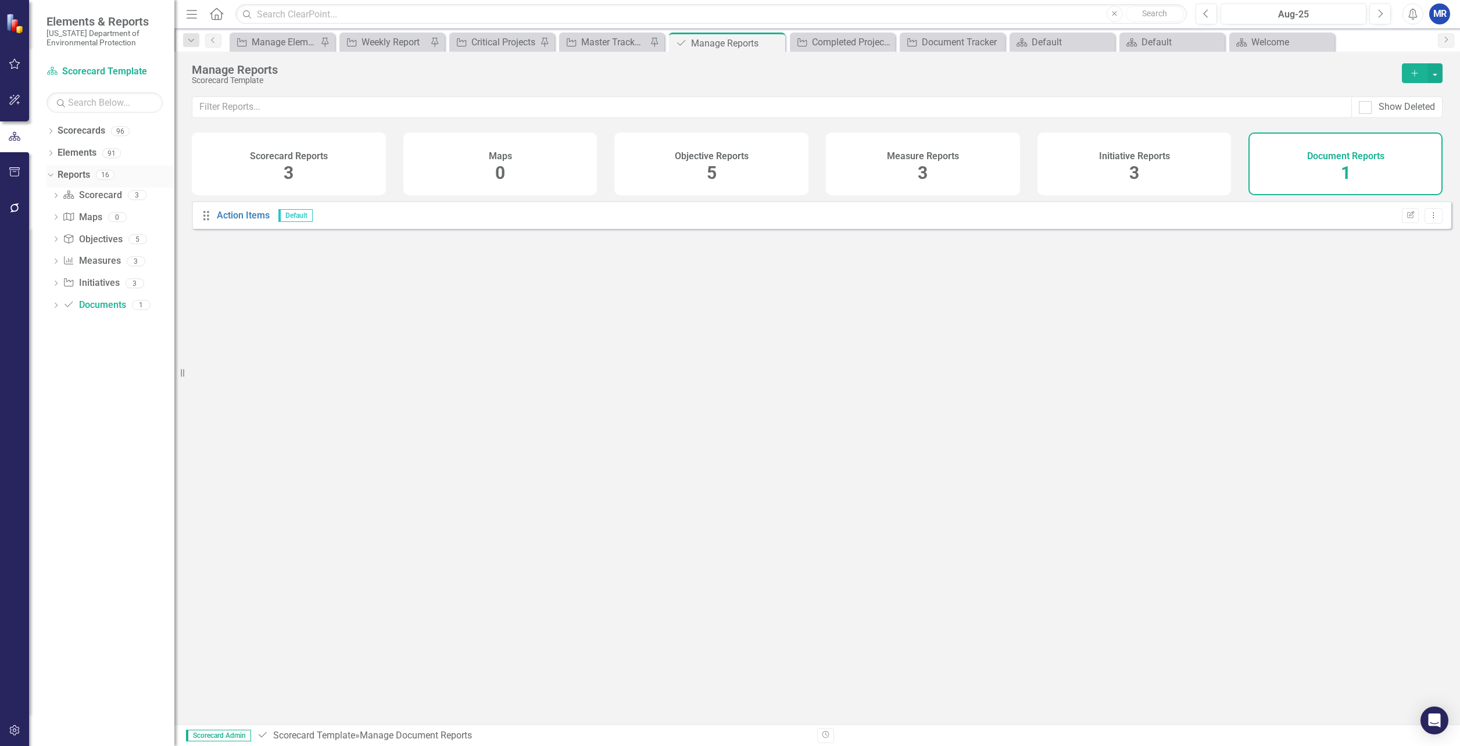
click at [49, 177] on icon "Dropdown" at bounding box center [49, 174] width 6 height 8
click at [48, 177] on icon "Dropdown" at bounding box center [51, 176] width 8 height 6
click at [935, 45] on div "Document Tracker" at bounding box center [955, 42] width 66 height 15
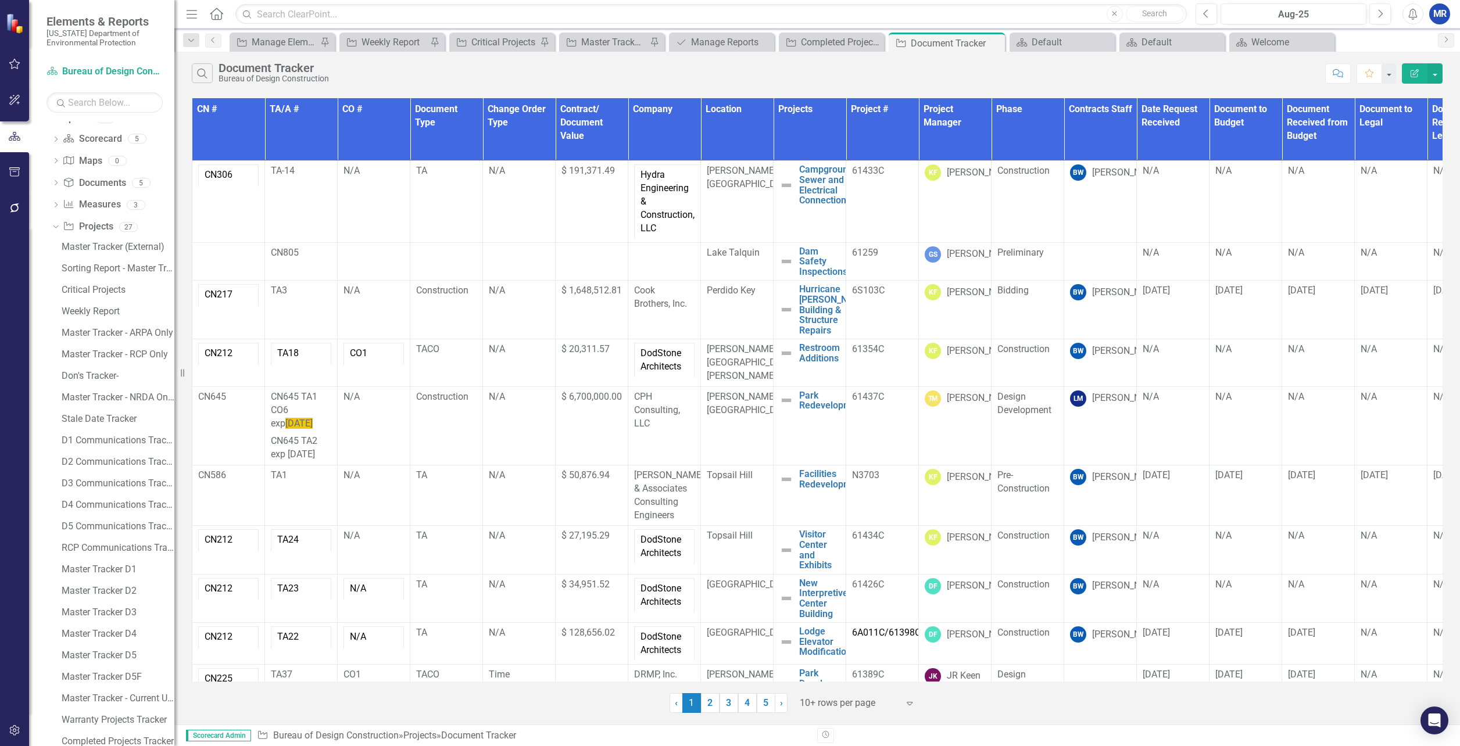
scroll to position [104, 0]
click at [993, 44] on icon "Close" at bounding box center [994, 42] width 12 height 9
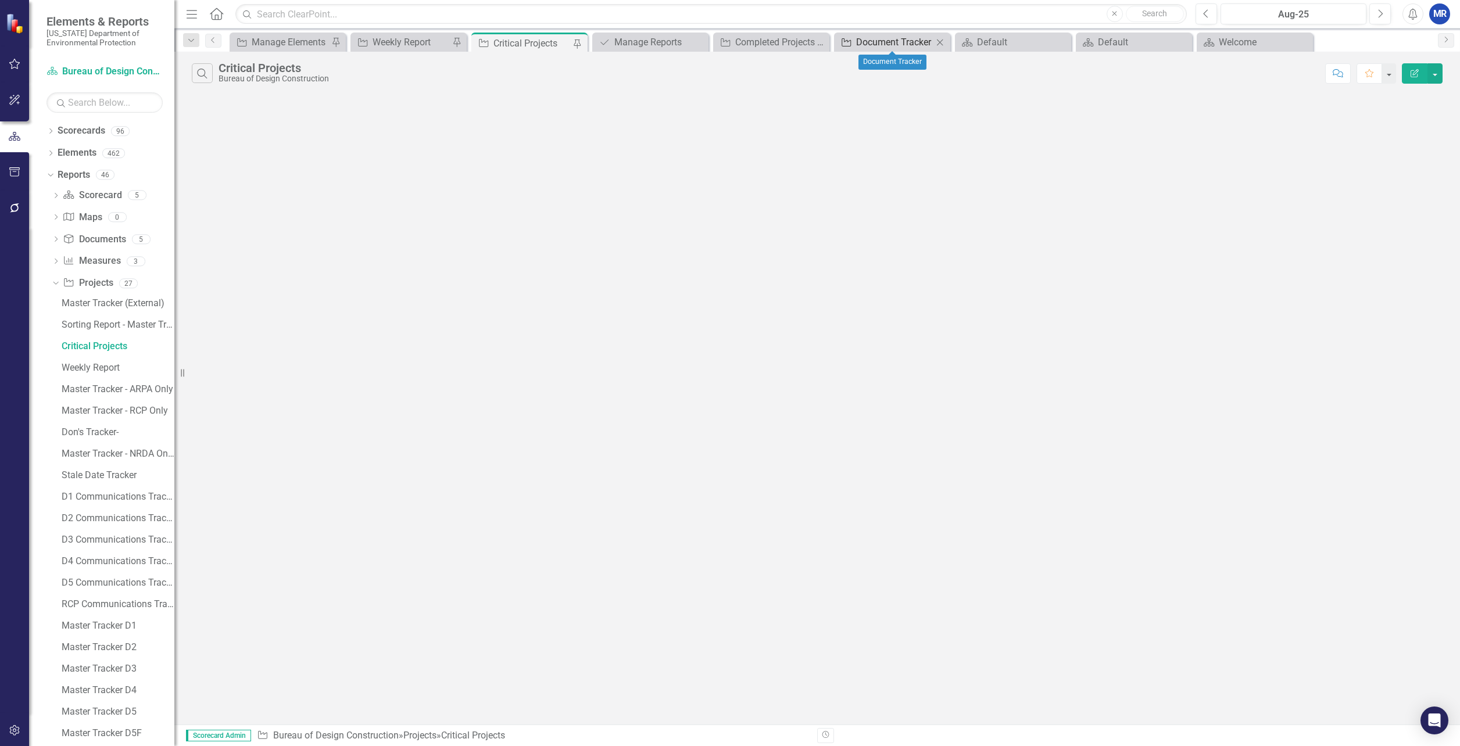
click at [887, 42] on div "Document Tracker" at bounding box center [894, 42] width 77 height 15
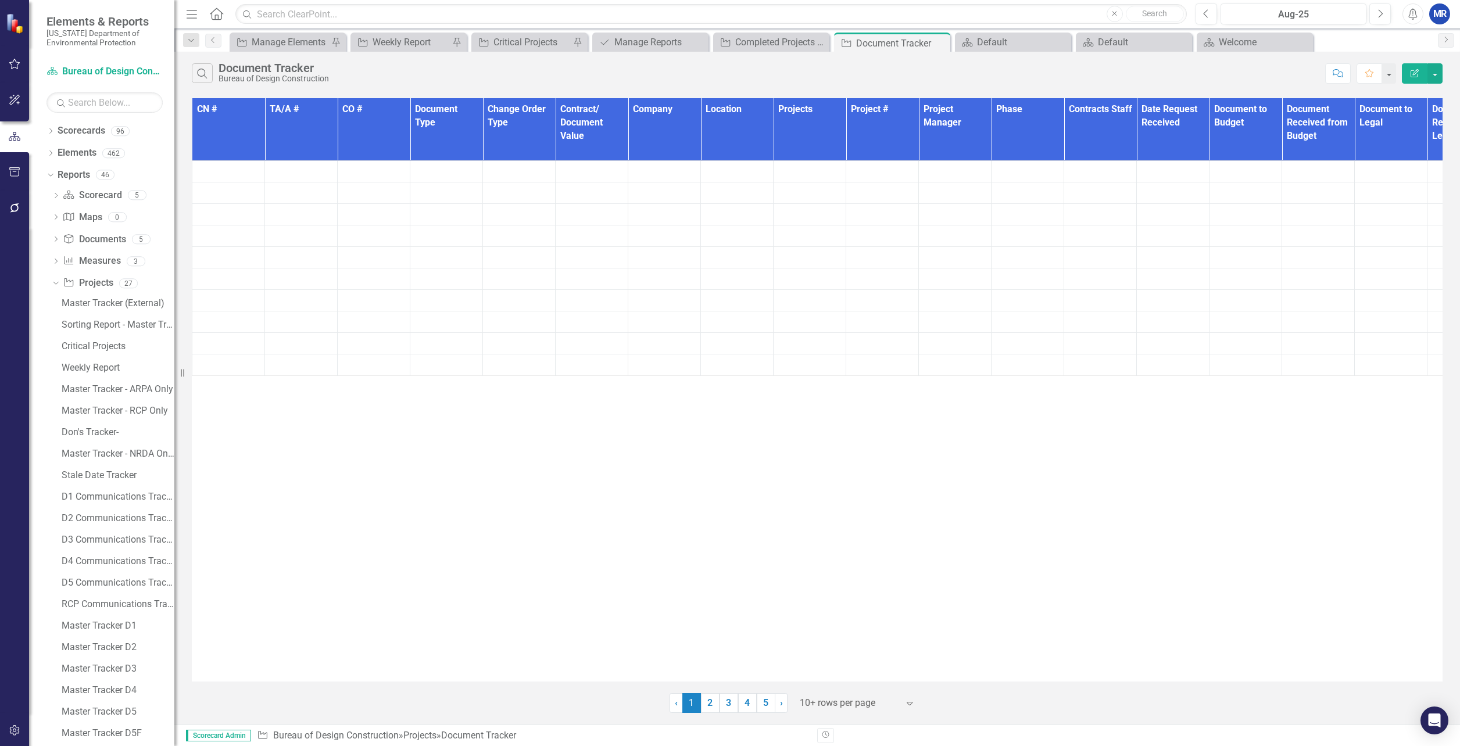
scroll to position [104, 0]
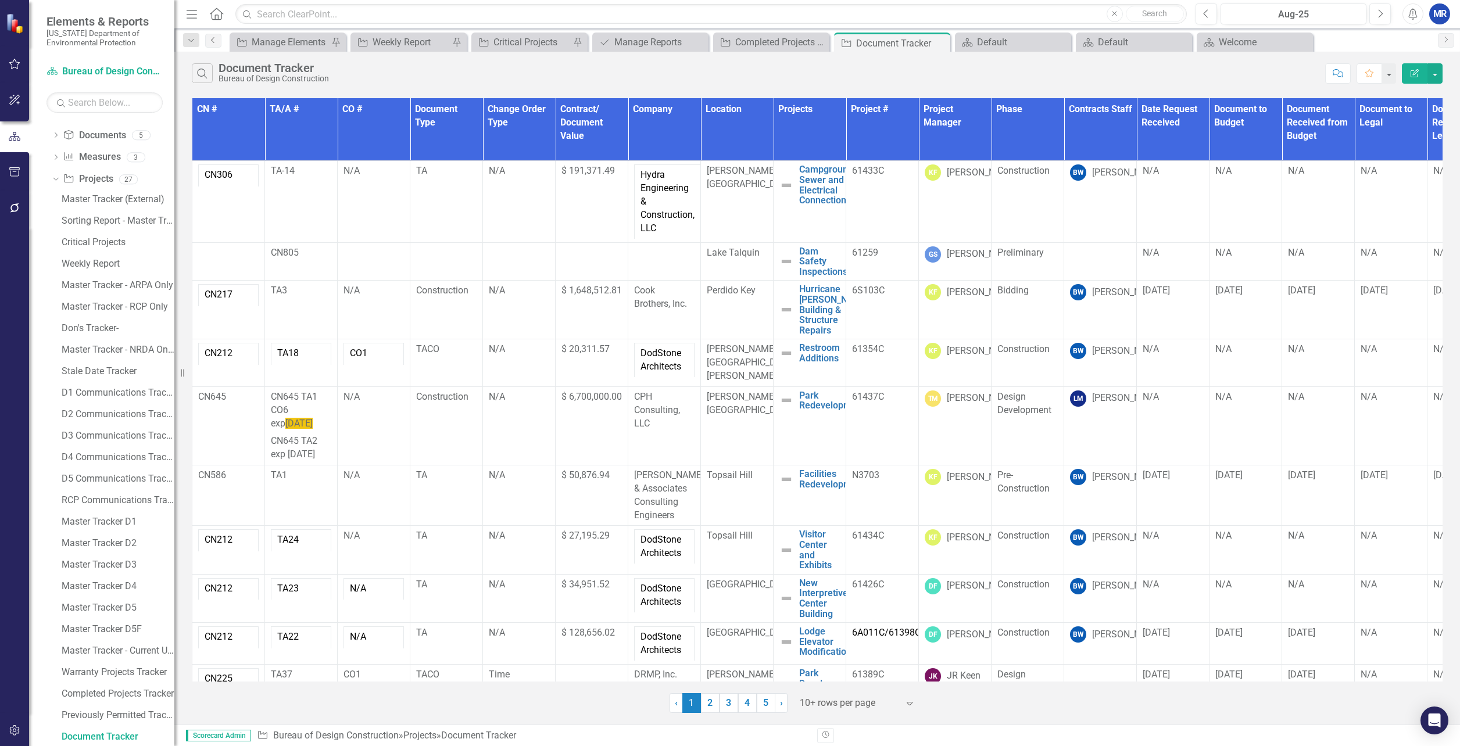
click at [212, 41] on icon "Previous" at bounding box center [213, 40] width 9 height 7
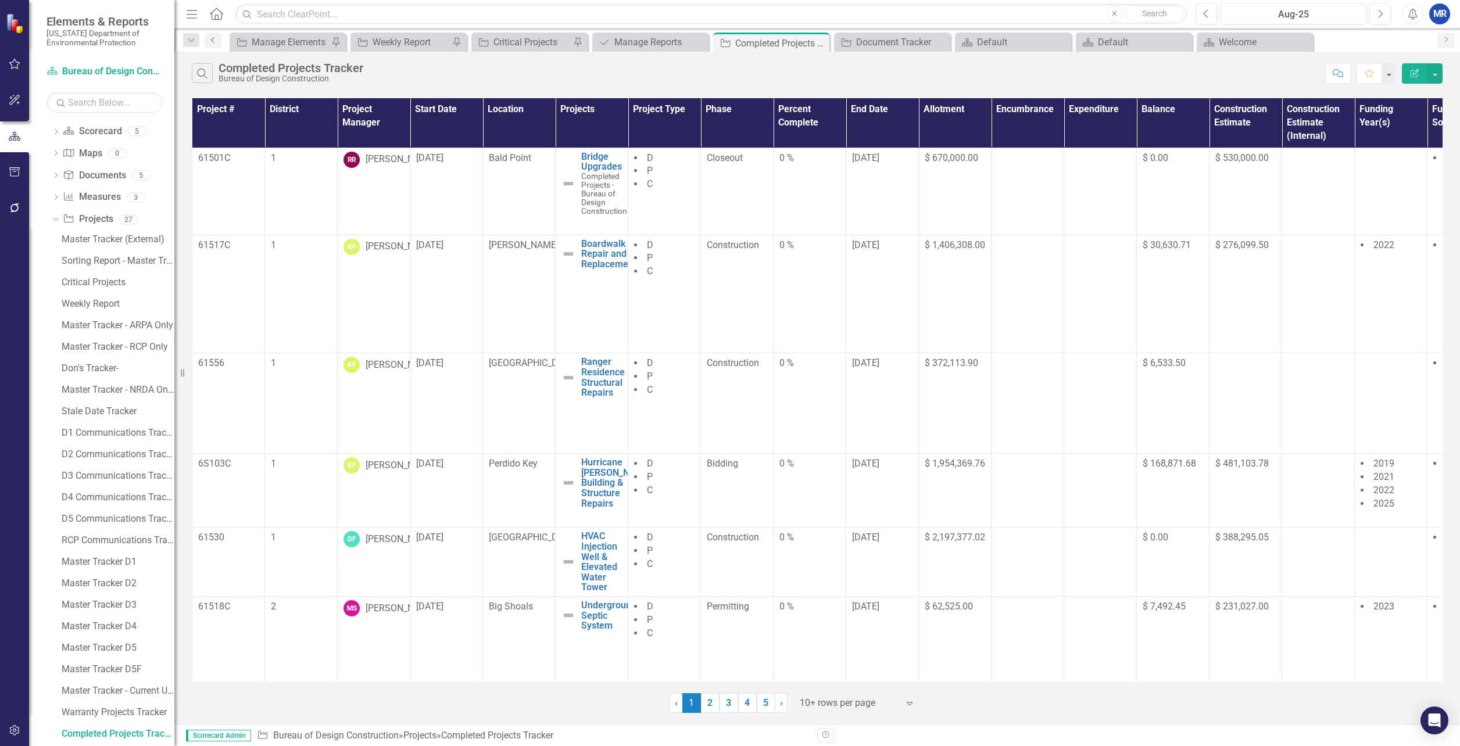
scroll to position [61, 0]
click at [1301, 44] on icon "Close" at bounding box center [1303, 42] width 12 height 9
click at [0, 0] on icon "Close" at bounding box center [0, 0] width 0 height 0
drag, startPoint x: 1060, startPoint y: 42, endPoint x: 1047, endPoint y: 44, distance: 13.0
click at [0, 0] on icon "Close" at bounding box center [0, 0] width 0 height 0
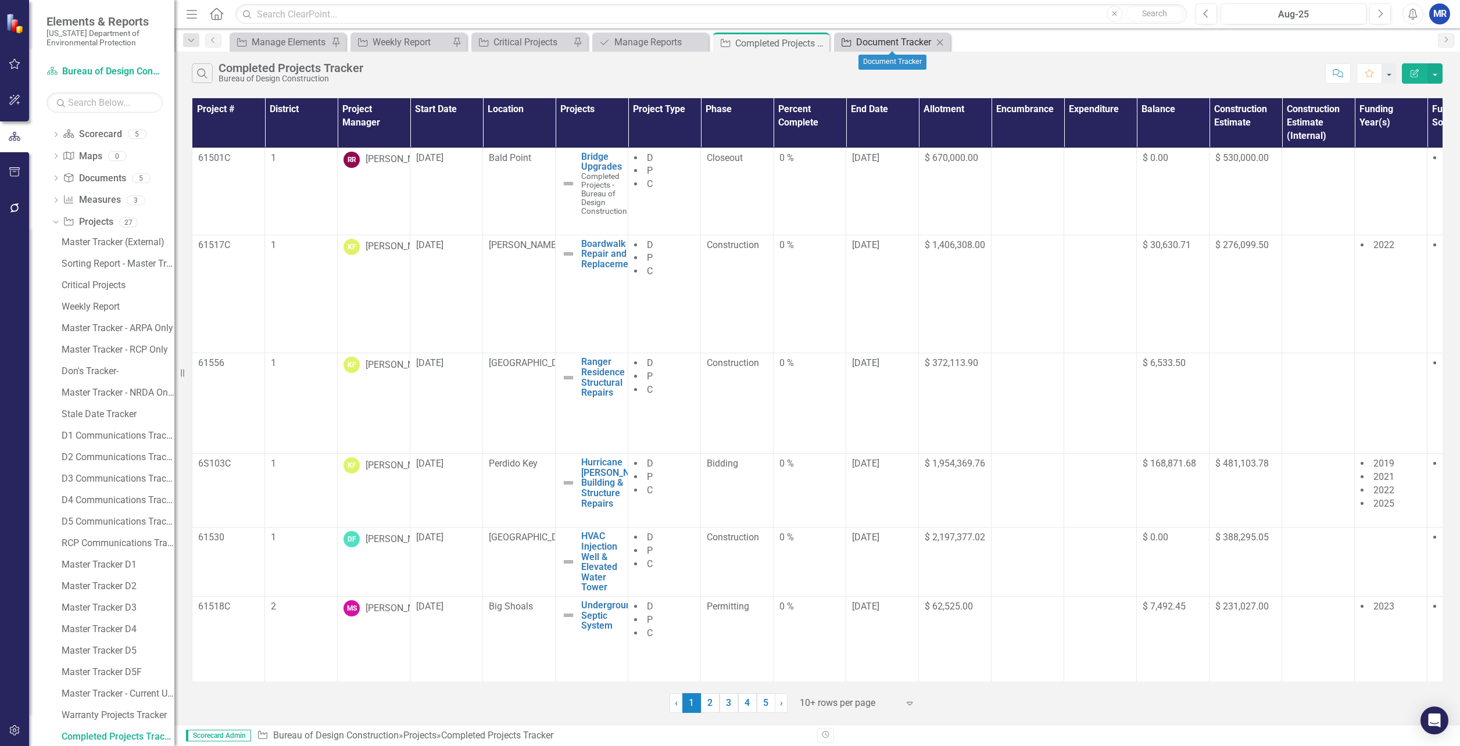
click at [884, 48] on div "Document Tracker" at bounding box center [894, 42] width 77 height 15
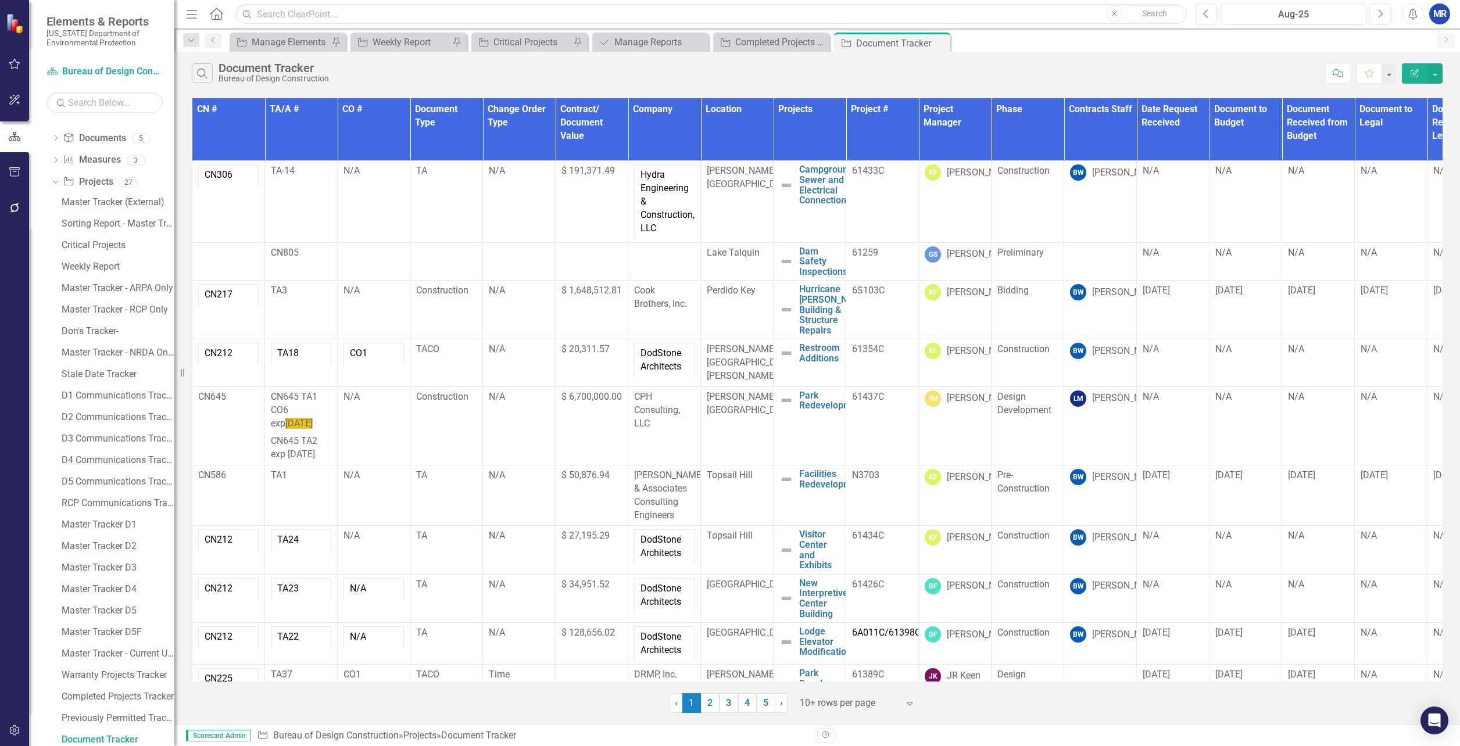
scroll to position [104, 0]
click at [781, 45] on div "Completed Projects Tracker" at bounding box center [773, 42] width 77 height 15
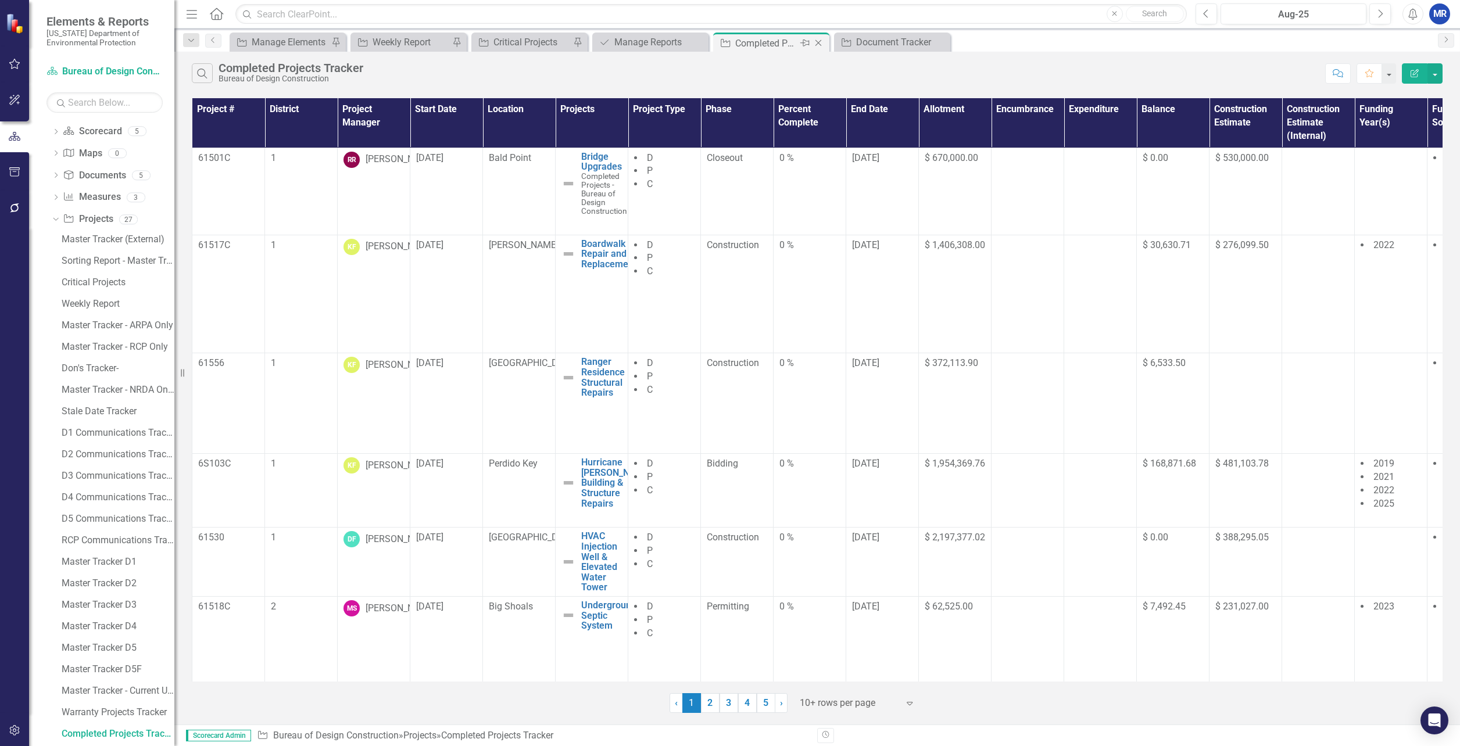
scroll to position [61, 0]
click at [936, 40] on icon "Close" at bounding box center [940, 42] width 12 height 9
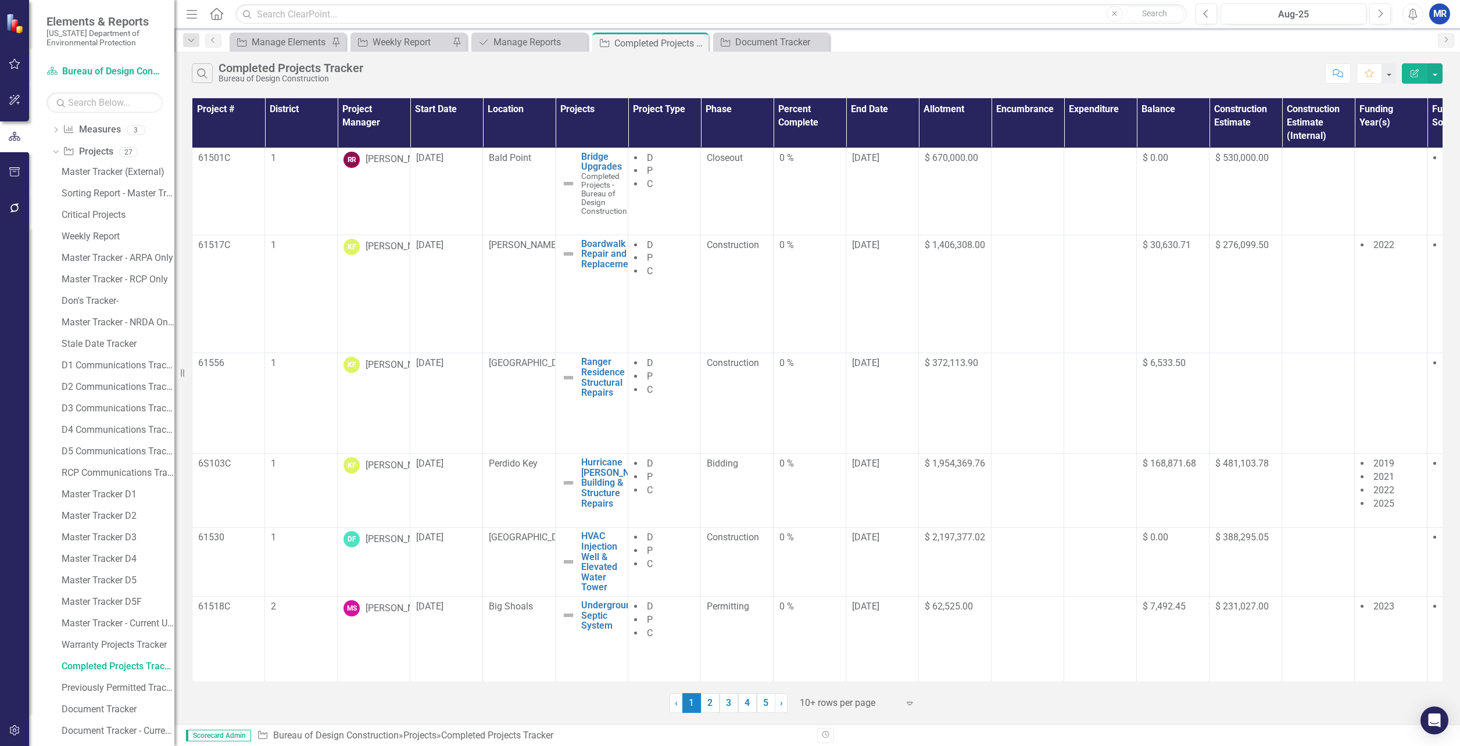
scroll to position [190, 0]
click at [98, 699] on link "Document Documents" at bounding box center [94, 694] width 63 height 13
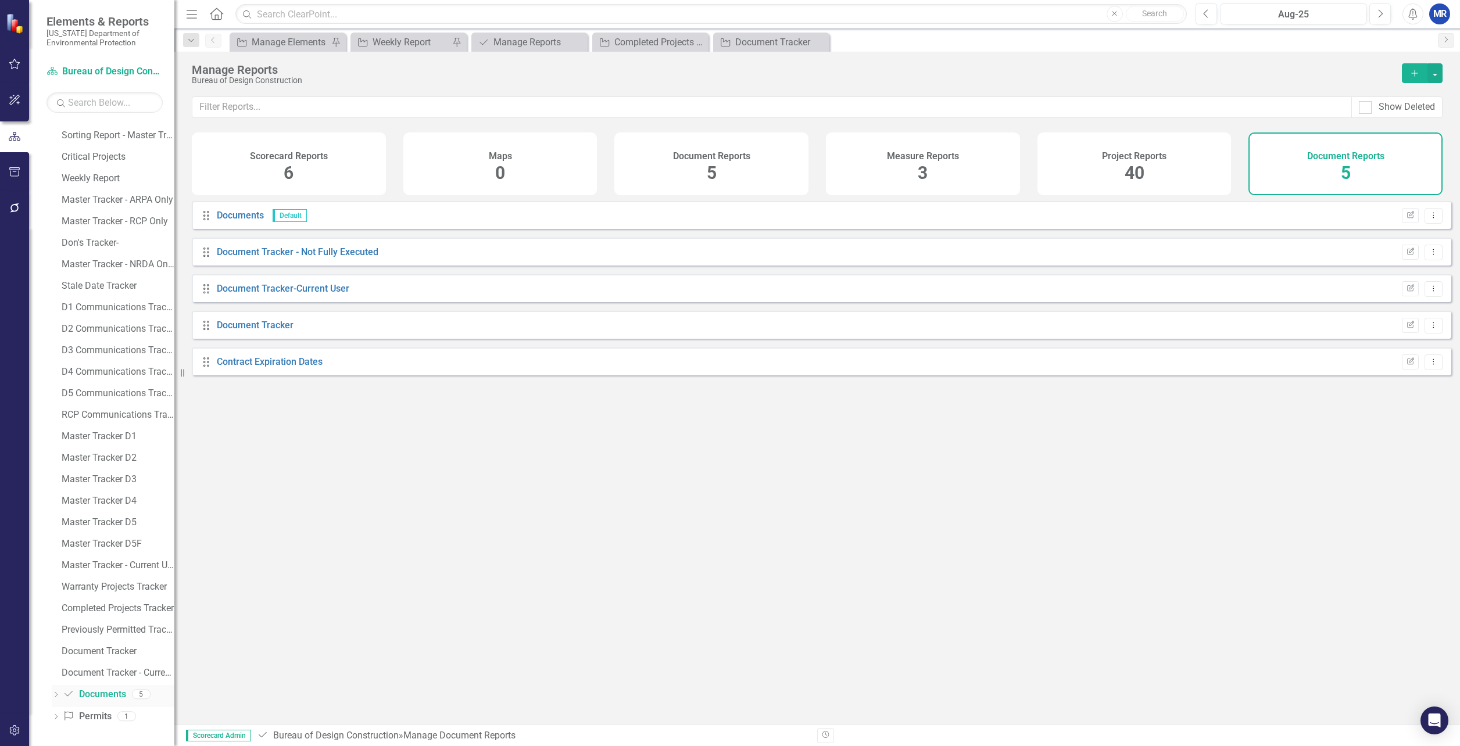
click at [53, 695] on icon "Dropdown" at bounding box center [56, 696] width 8 height 6
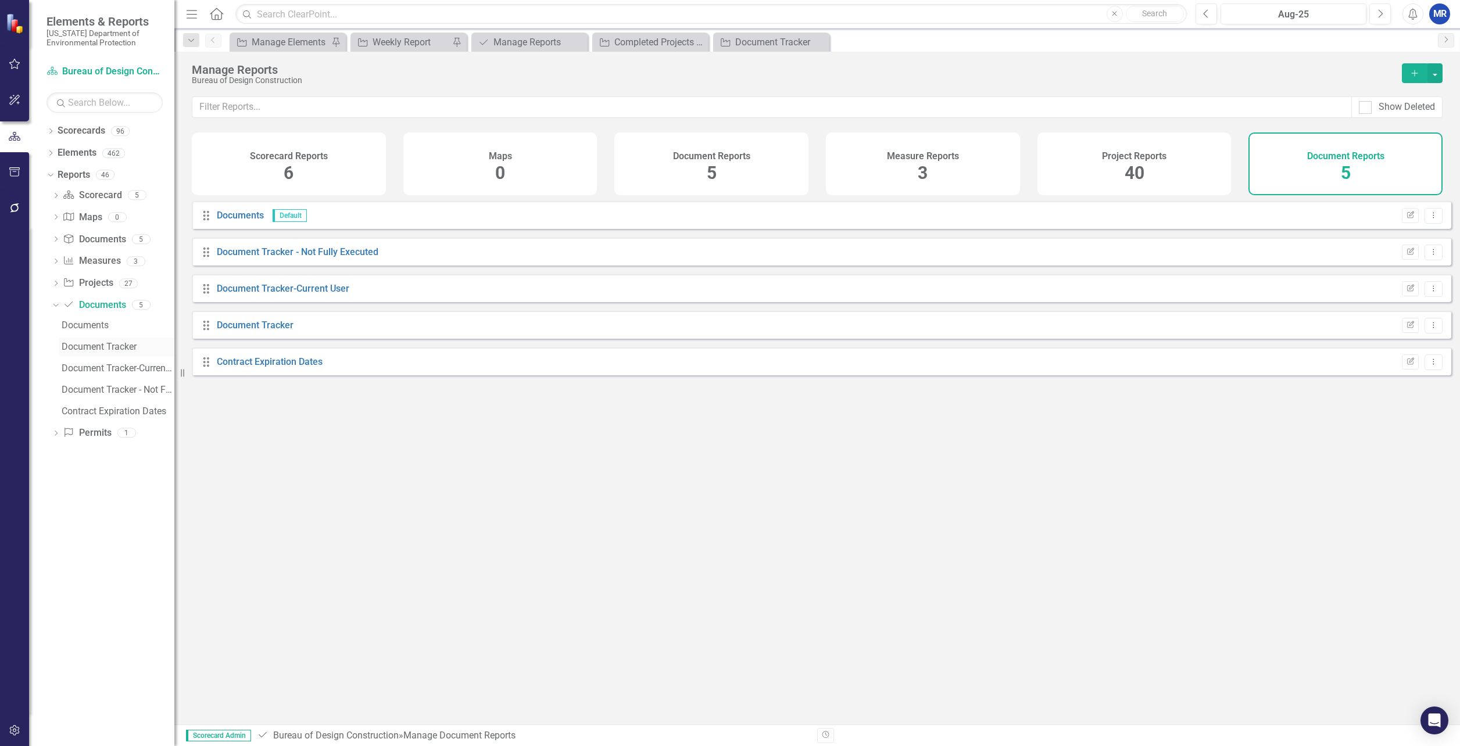
click at [81, 342] on div "Document Tracker" at bounding box center [118, 347] width 113 height 10
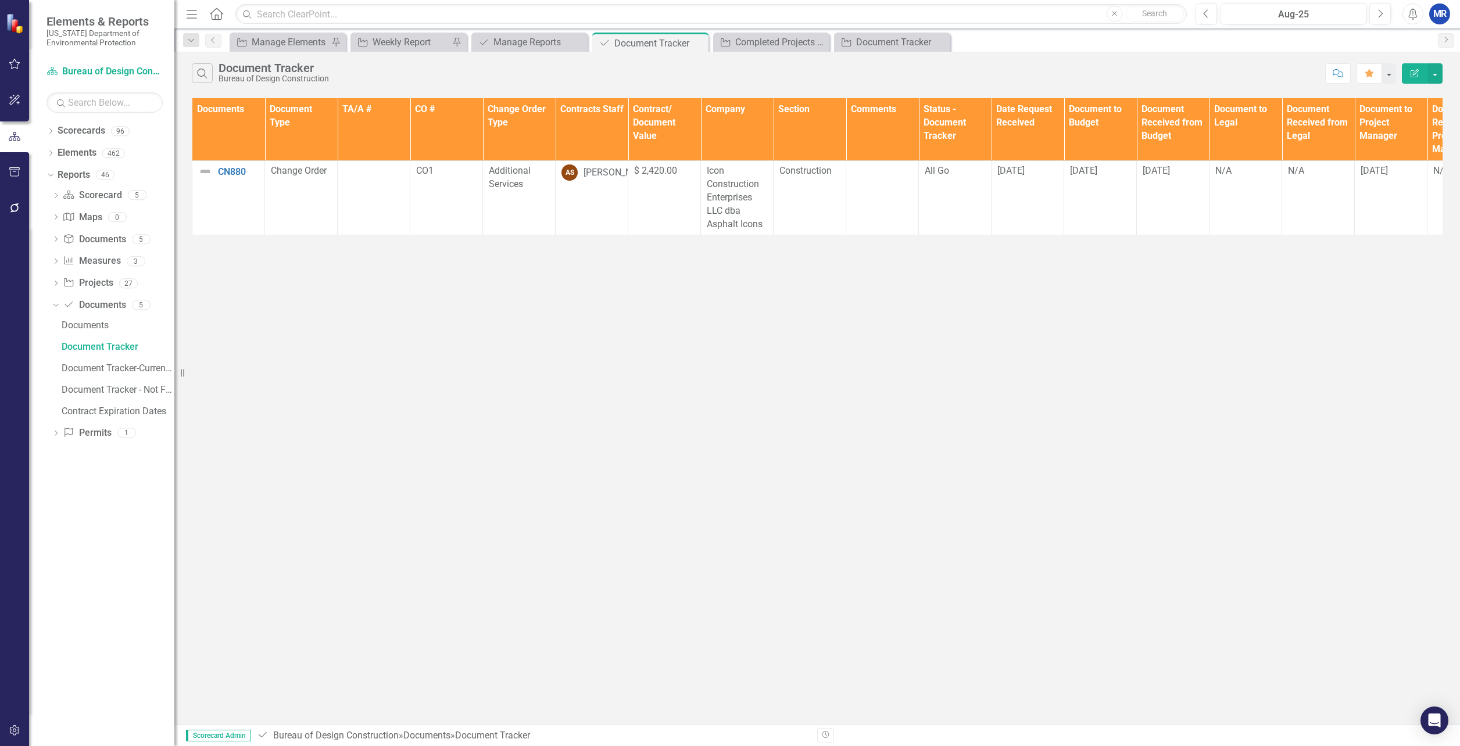
drag, startPoint x: 317, startPoint y: 244, endPoint x: 342, endPoint y: 245, distance: 25.0
click at [342, 238] on div "Documents Document Type TA/A # CO # Change Order Type Contracts Staff Contract/…" at bounding box center [817, 166] width 1286 height 143
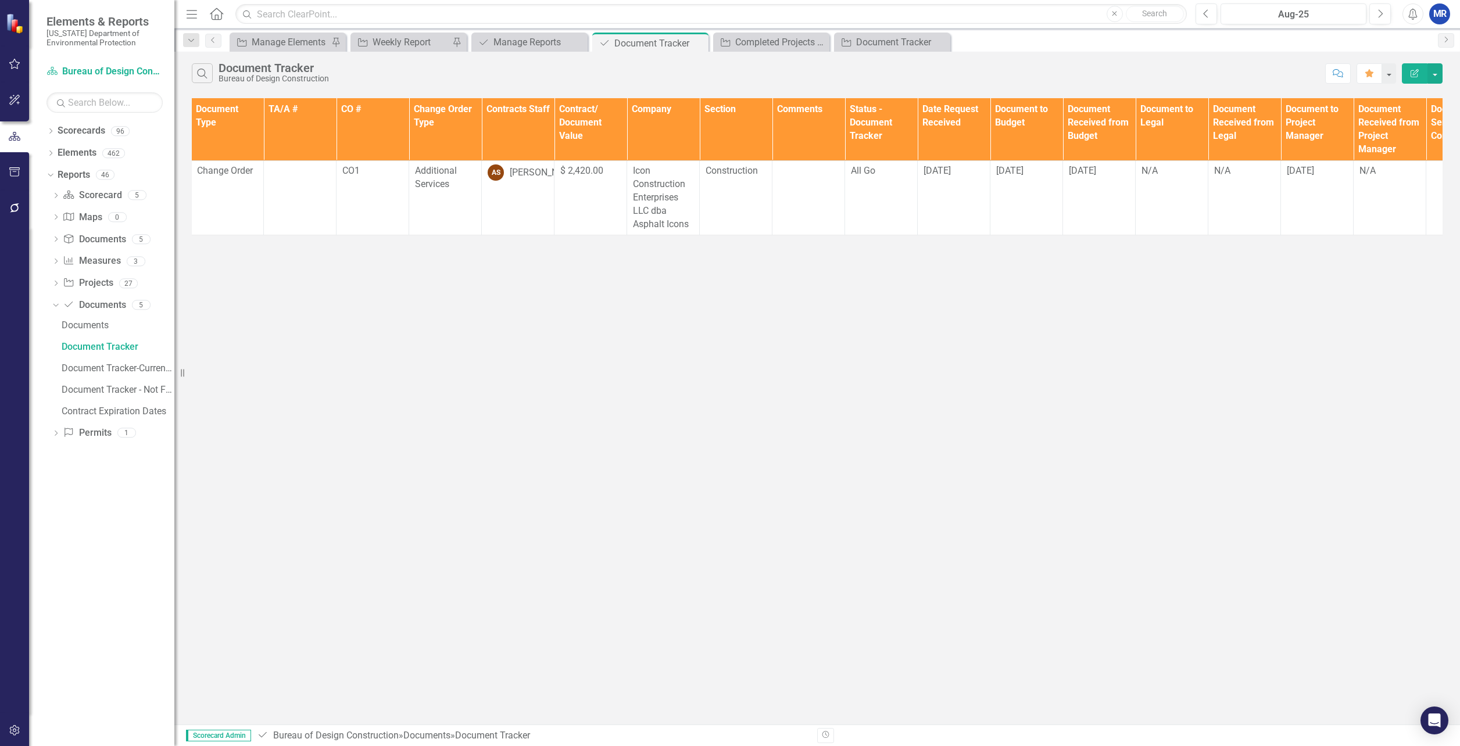
scroll to position [0, 81]
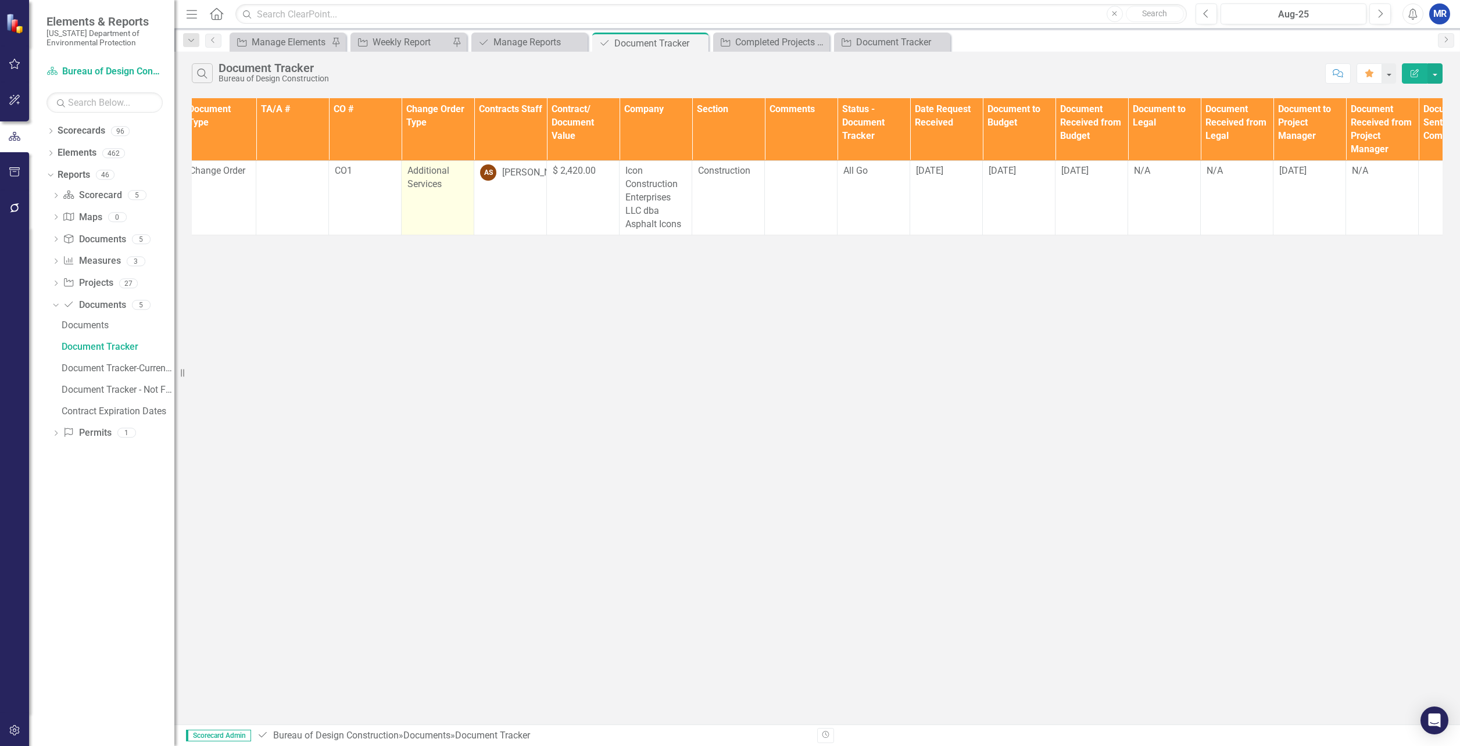
click at [412, 175] on span "Additional Services" at bounding box center [429, 177] width 42 height 24
click at [412, 174] on span "Additional Services" at bounding box center [429, 177] width 42 height 24
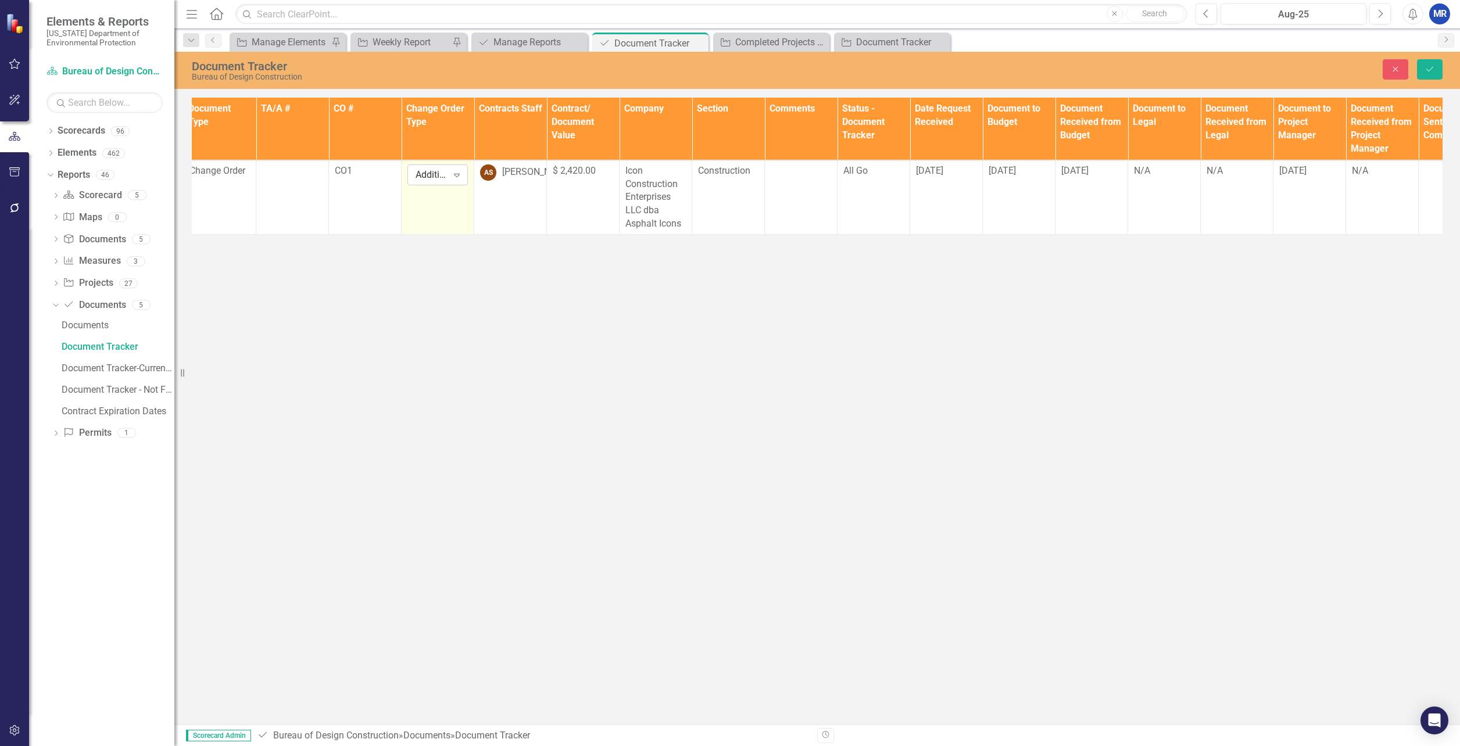
drag, startPoint x: 412, startPoint y: 174, endPoint x: 437, endPoint y: 176, distance: 24.4
click at [437, 176] on div "Additional Services" at bounding box center [432, 174] width 32 height 13
click at [466, 351] on div "Document Tracker Bureau of Design Construction Close Save Documents Document Ty…" at bounding box center [817, 388] width 1286 height 673
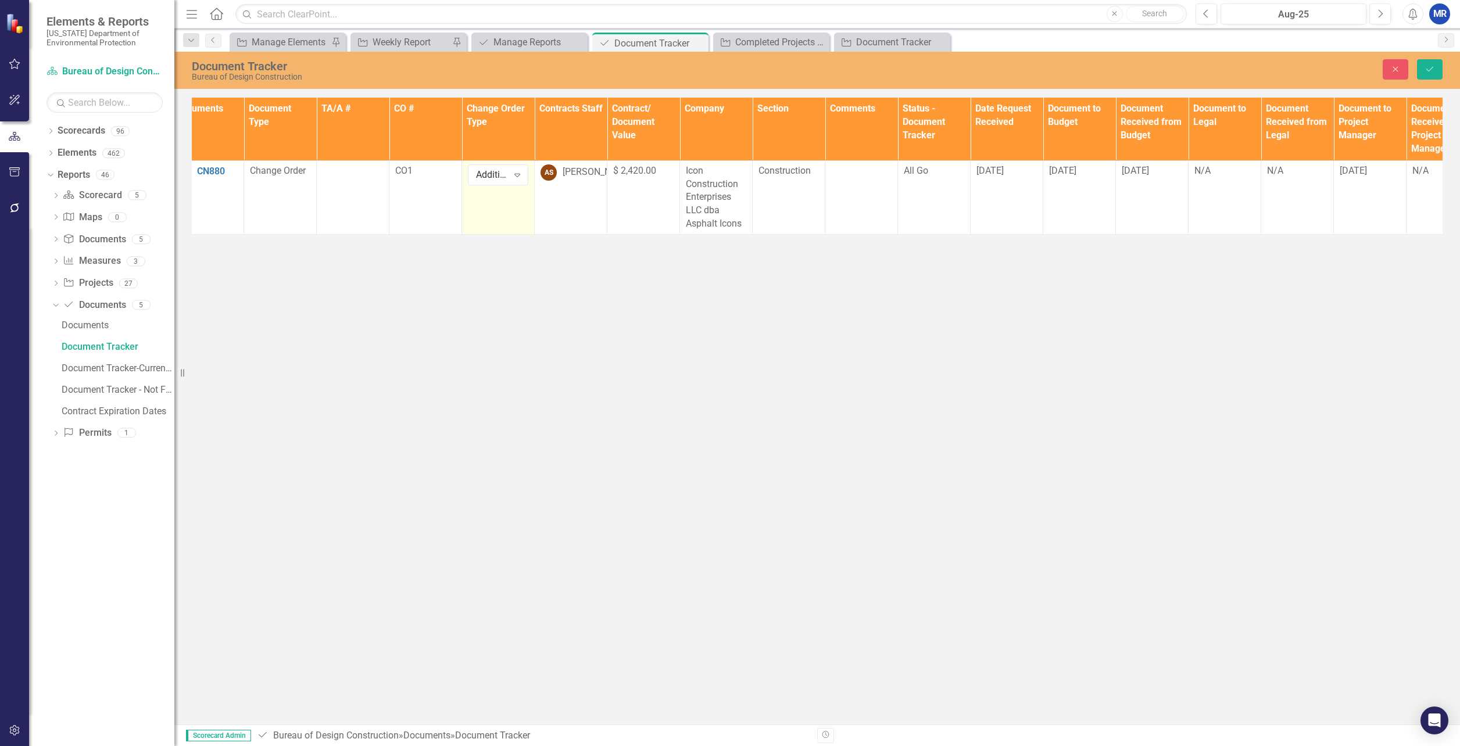
scroll to position [0, 0]
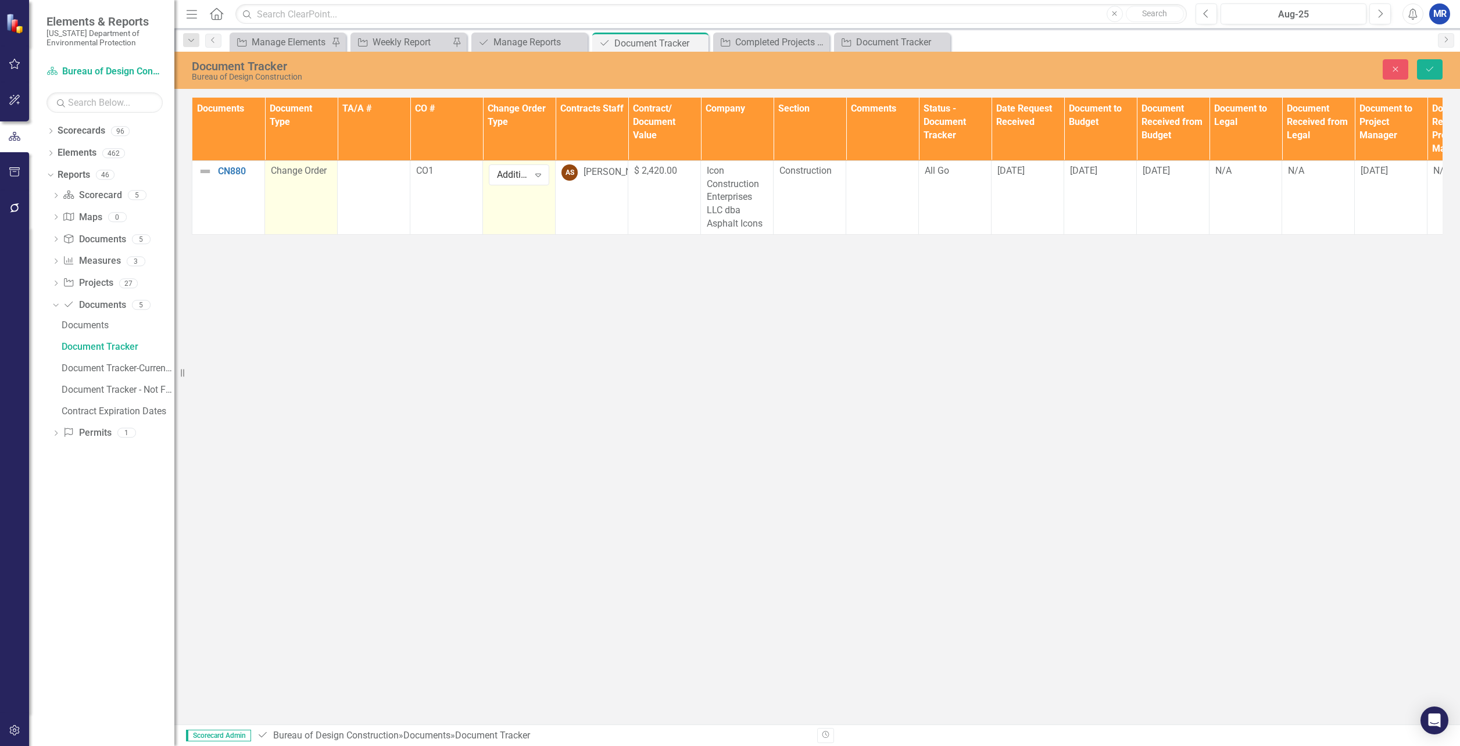
click at [299, 171] on span "Change Order" at bounding box center [299, 170] width 56 height 11
click at [299, 171] on div "Change Order" at bounding box center [295, 174] width 32 height 13
click at [536, 265] on div "Document Tracker Bureau of Design Construction Close Save Documents Document Ty…" at bounding box center [817, 388] width 1286 height 673
click at [1391, 66] on icon "Close" at bounding box center [1396, 69] width 10 height 8
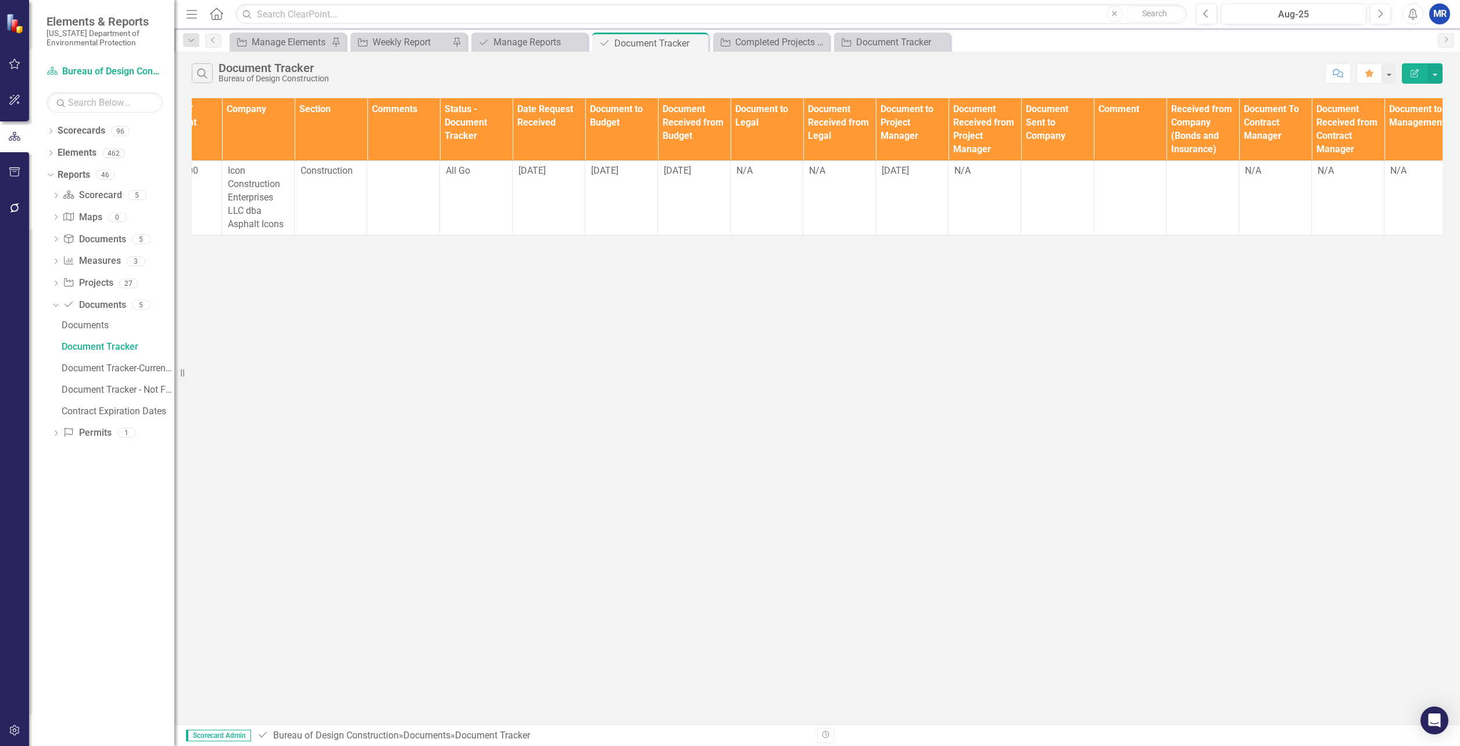
scroll to position [0, 784]
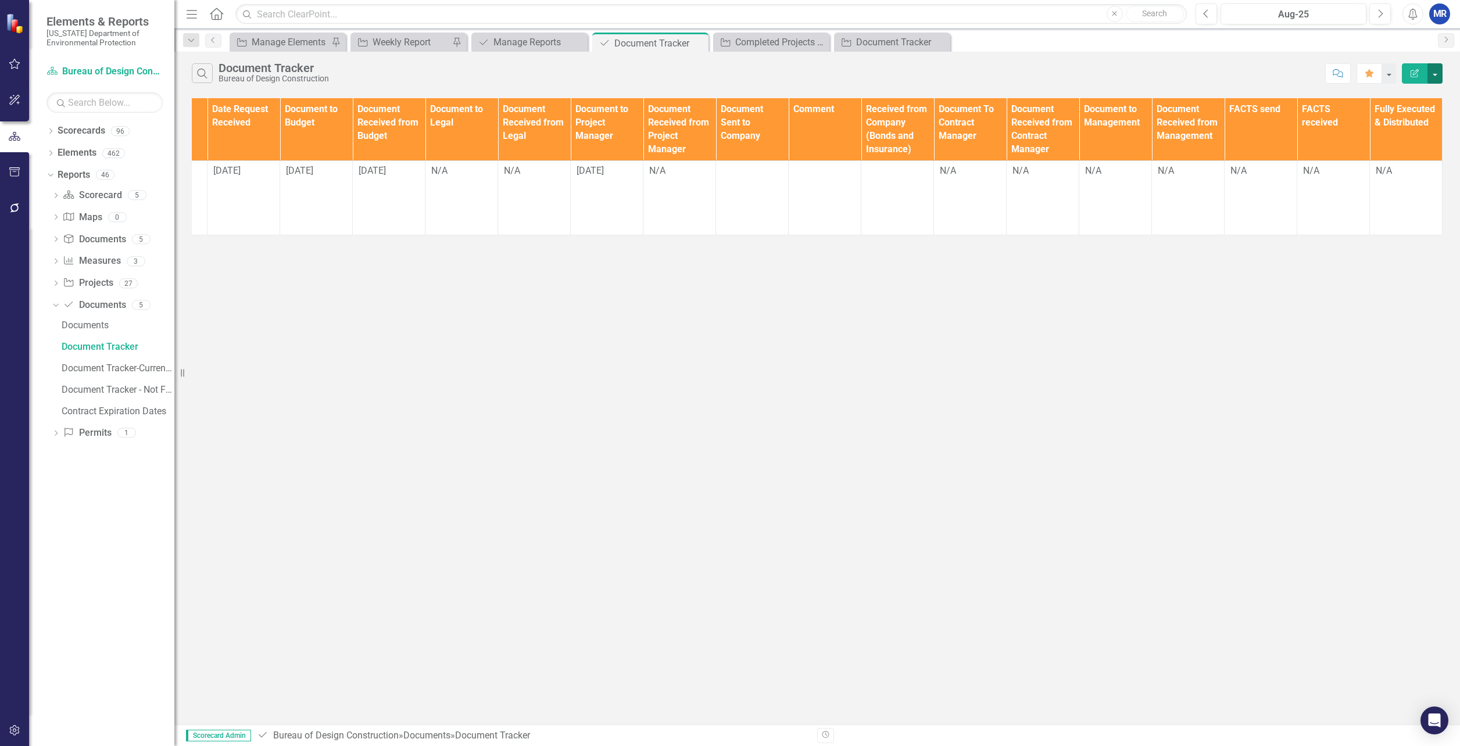
click at [1438, 70] on button "button" at bounding box center [1435, 73] width 15 height 20
click at [1418, 90] on link "Edit Report Edit Report" at bounding box center [1396, 95] width 92 height 22
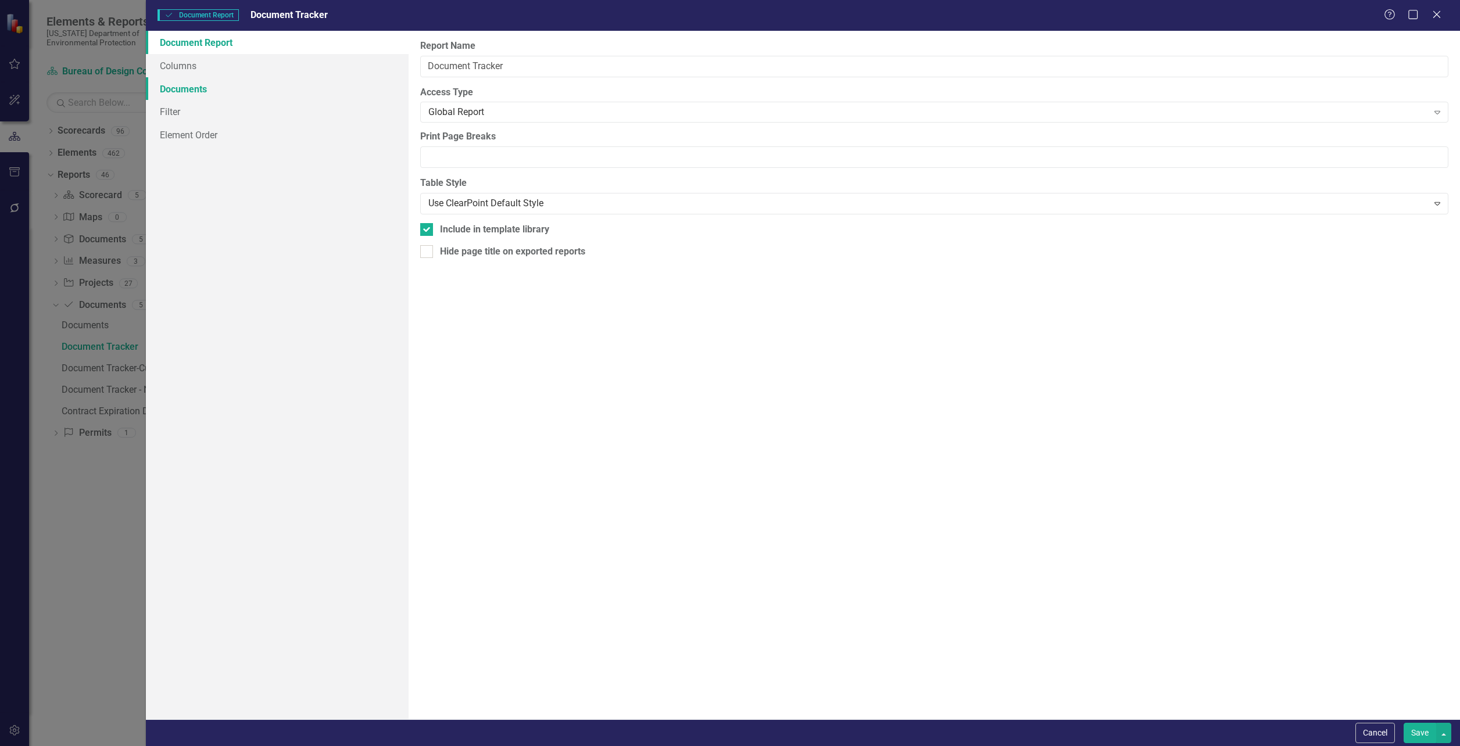
click at [206, 91] on link "Documents" at bounding box center [277, 88] width 263 height 23
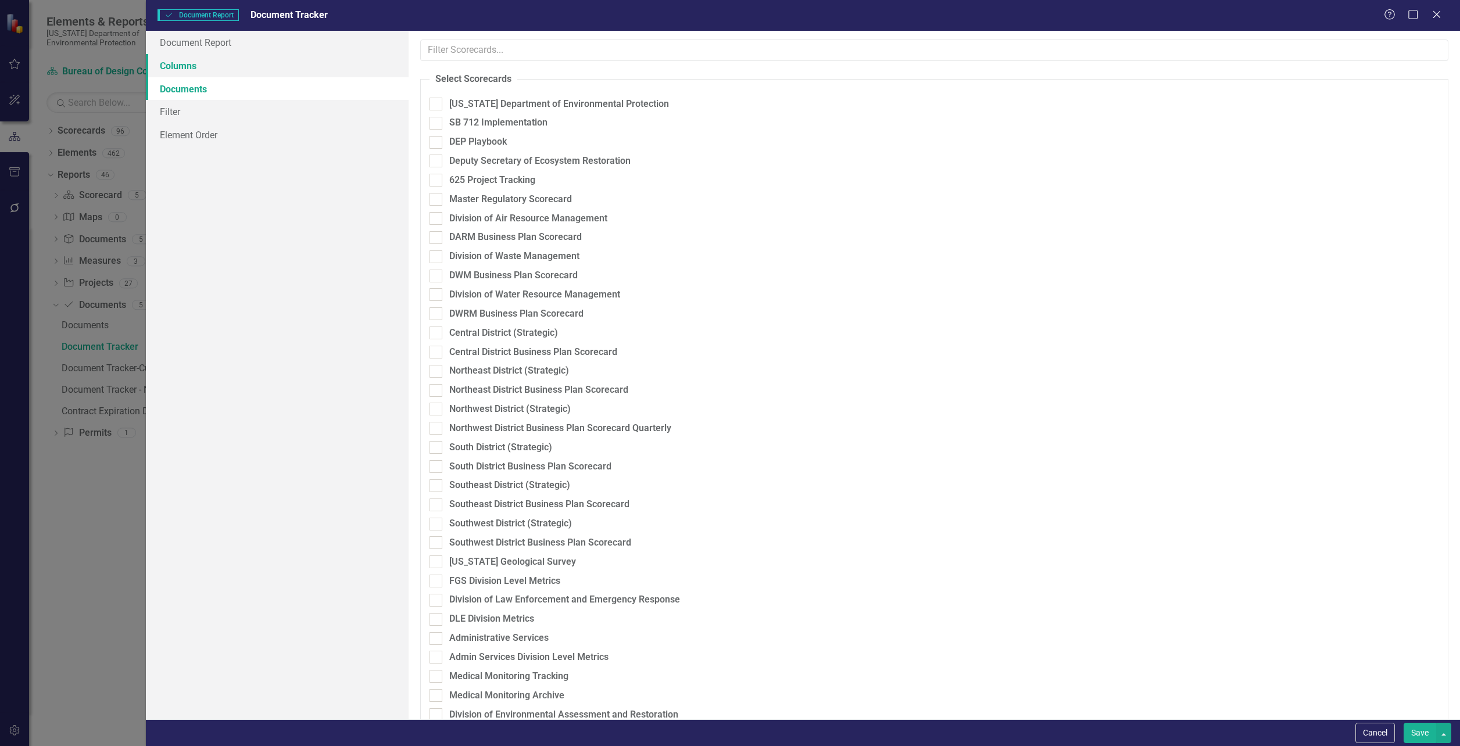
click at [186, 70] on link "Columns" at bounding box center [277, 65] width 263 height 23
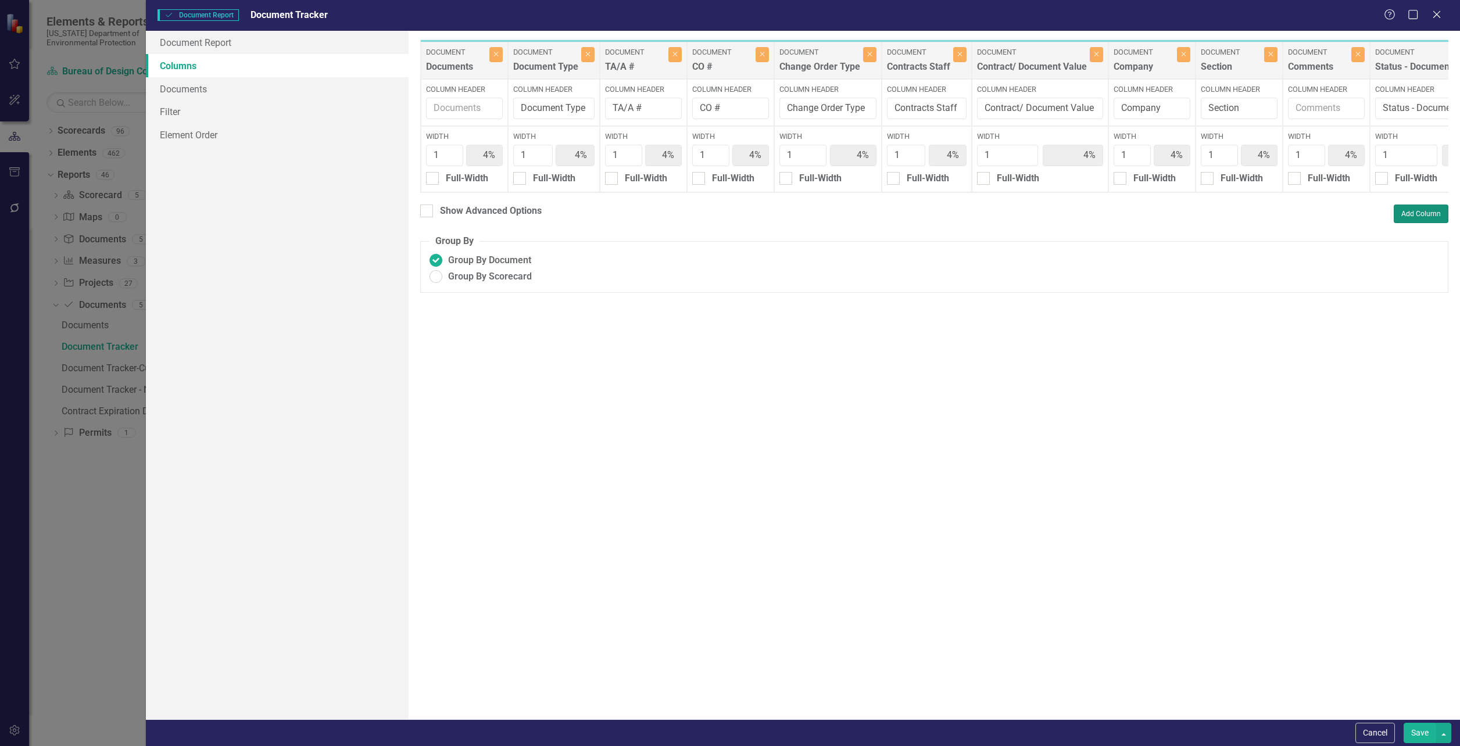
click at [1407, 217] on button "Add Column" at bounding box center [1421, 214] width 55 height 19
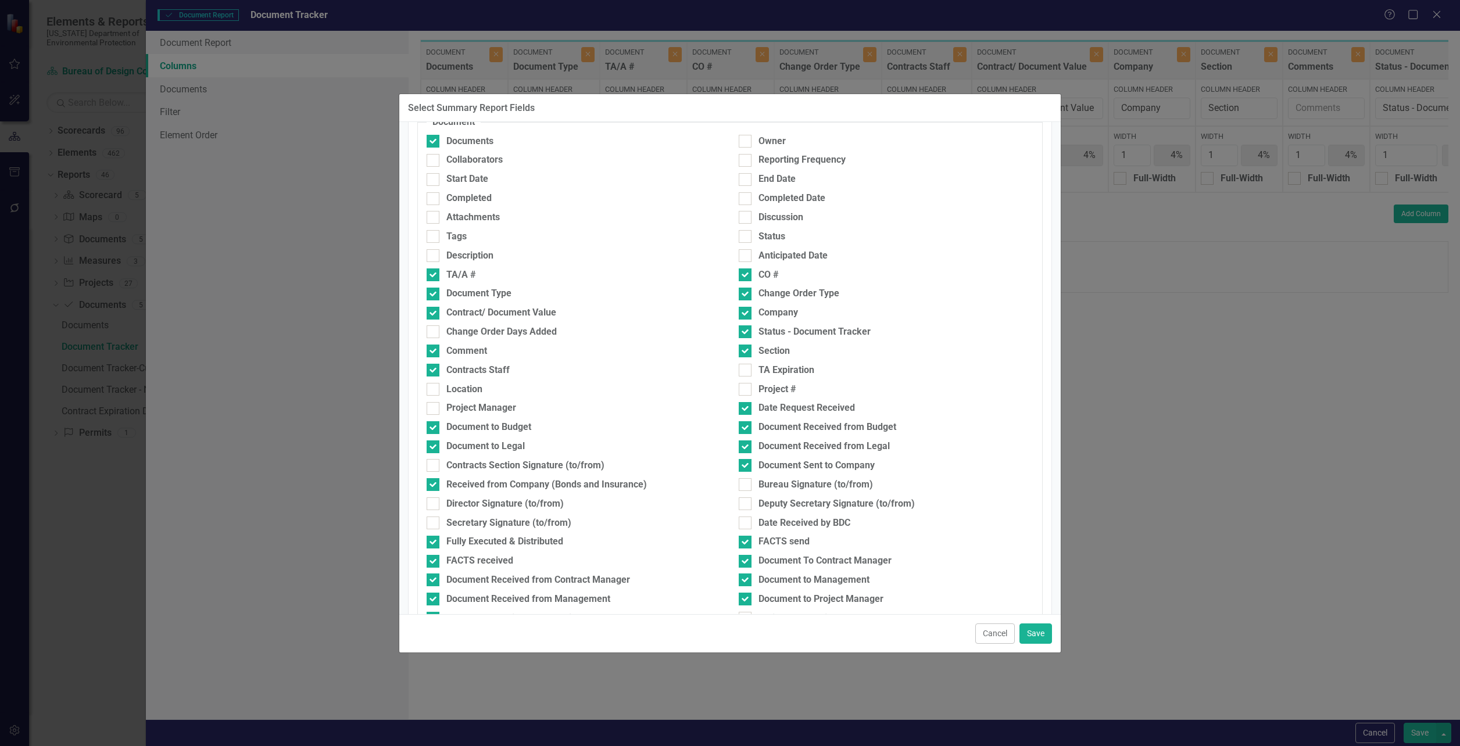
scroll to position [17, 0]
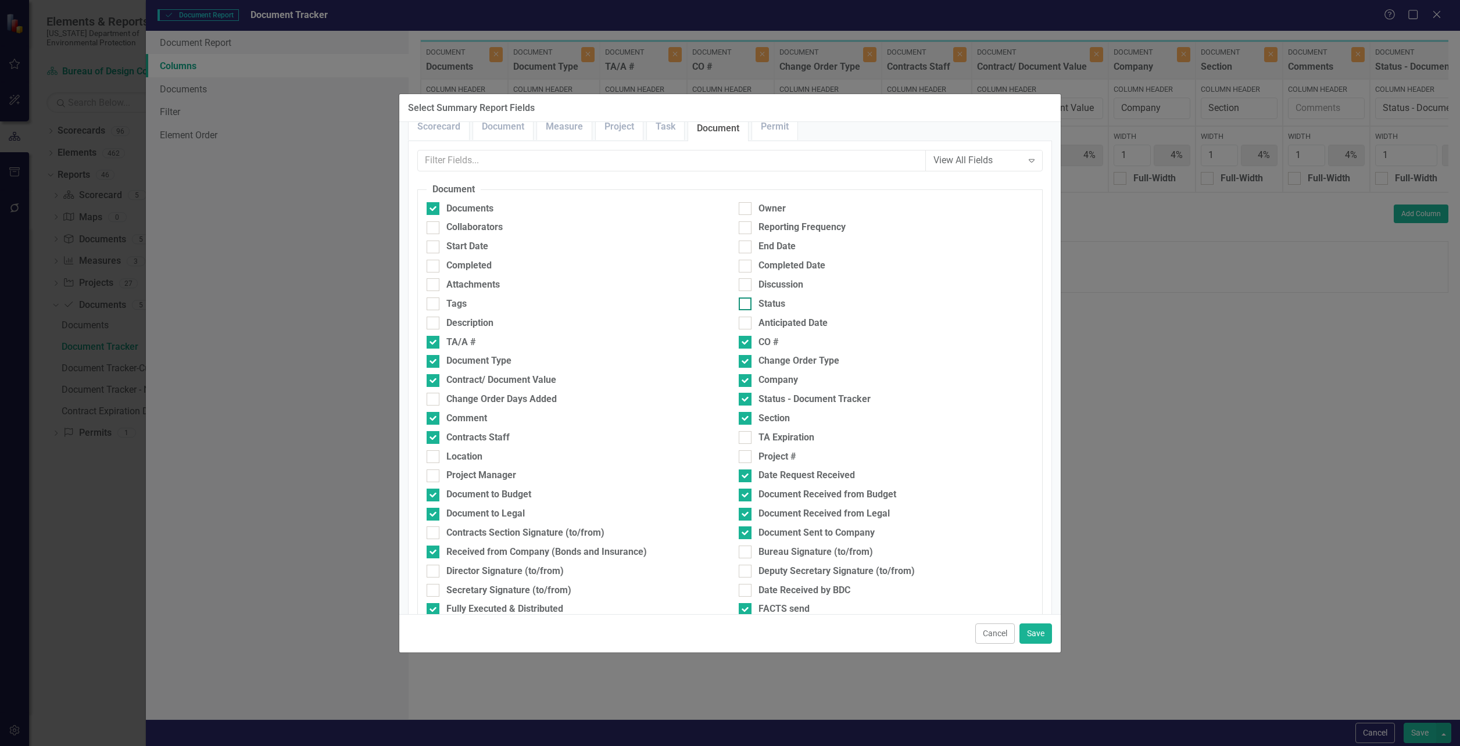
click at [749, 305] on div "Status" at bounding box center [886, 304] width 295 height 13
click at [746, 305] on input "Status" at bounding box center [743, 302] width 8 height 8
click at [745, 303] on div at bounding box center [745, 304] width 13 height 13
click at [745, 303] on input "Status" at bounding box center [743, 302] width 8 height 8
checkbox input "false"
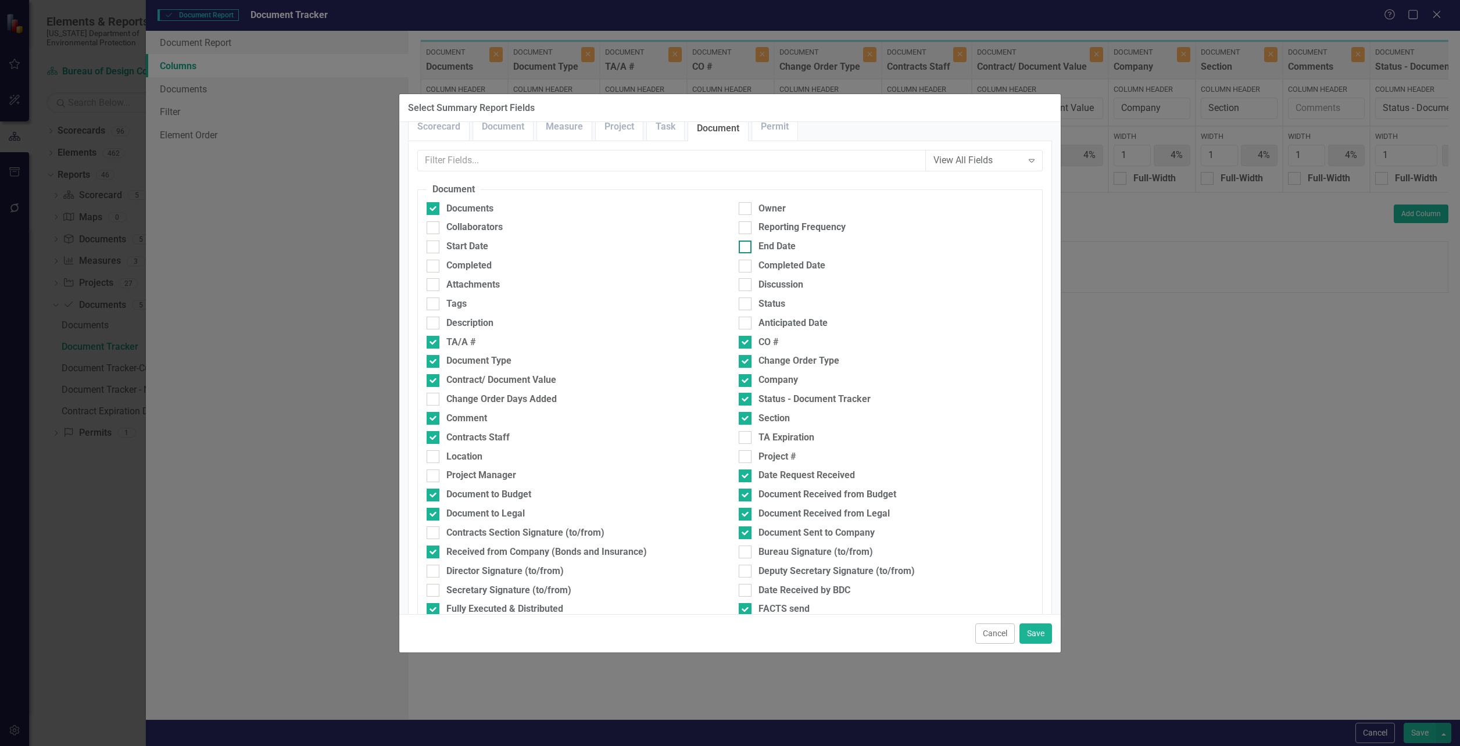
click at [742, 251] on div at bounding box center [745, 247] width 13 height 13
click at [742, 248] on input "End Date" at bounding box center [743, 245] width 8 height 8
checkbox input "true"
click at [1031, 628] on button "Save" at bounding box center [1036, 634] width 33 height 20
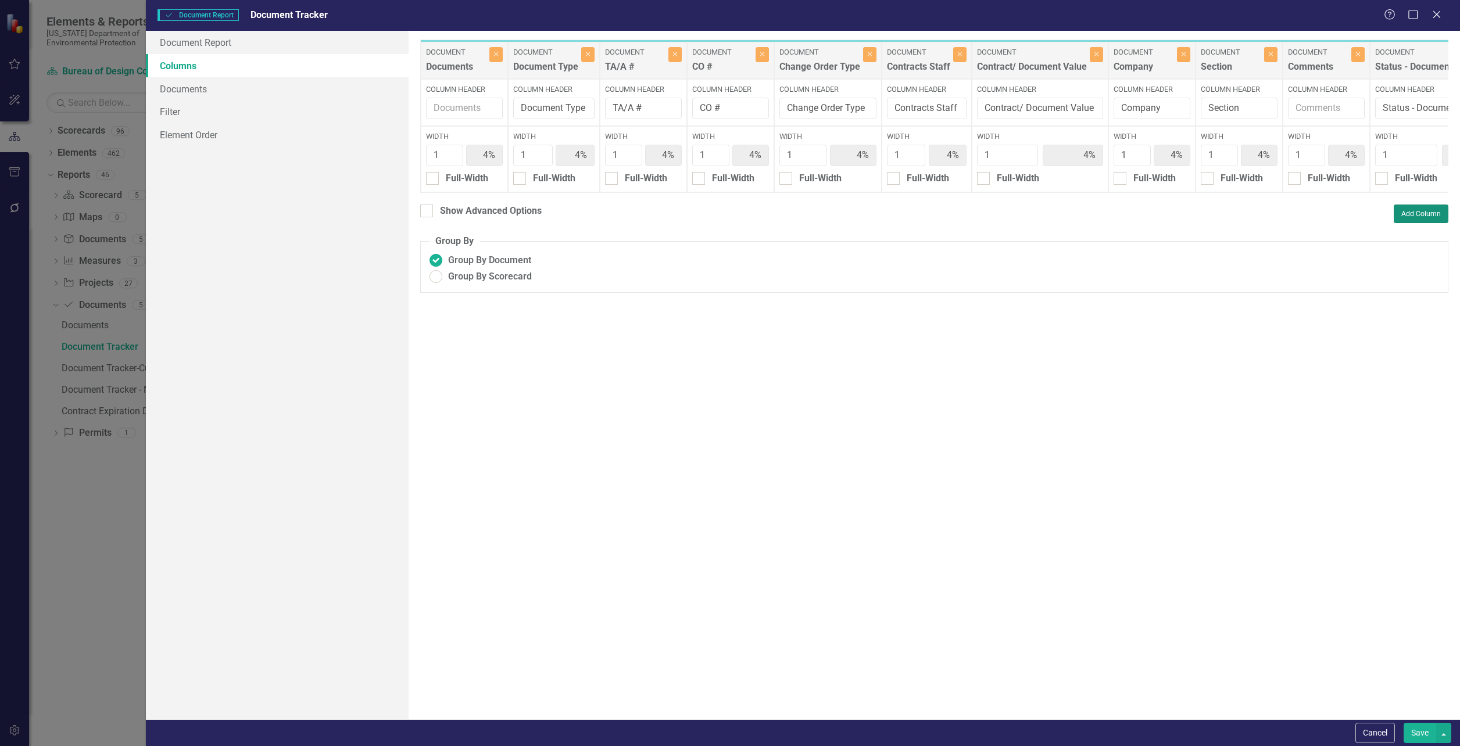
type input "3%"
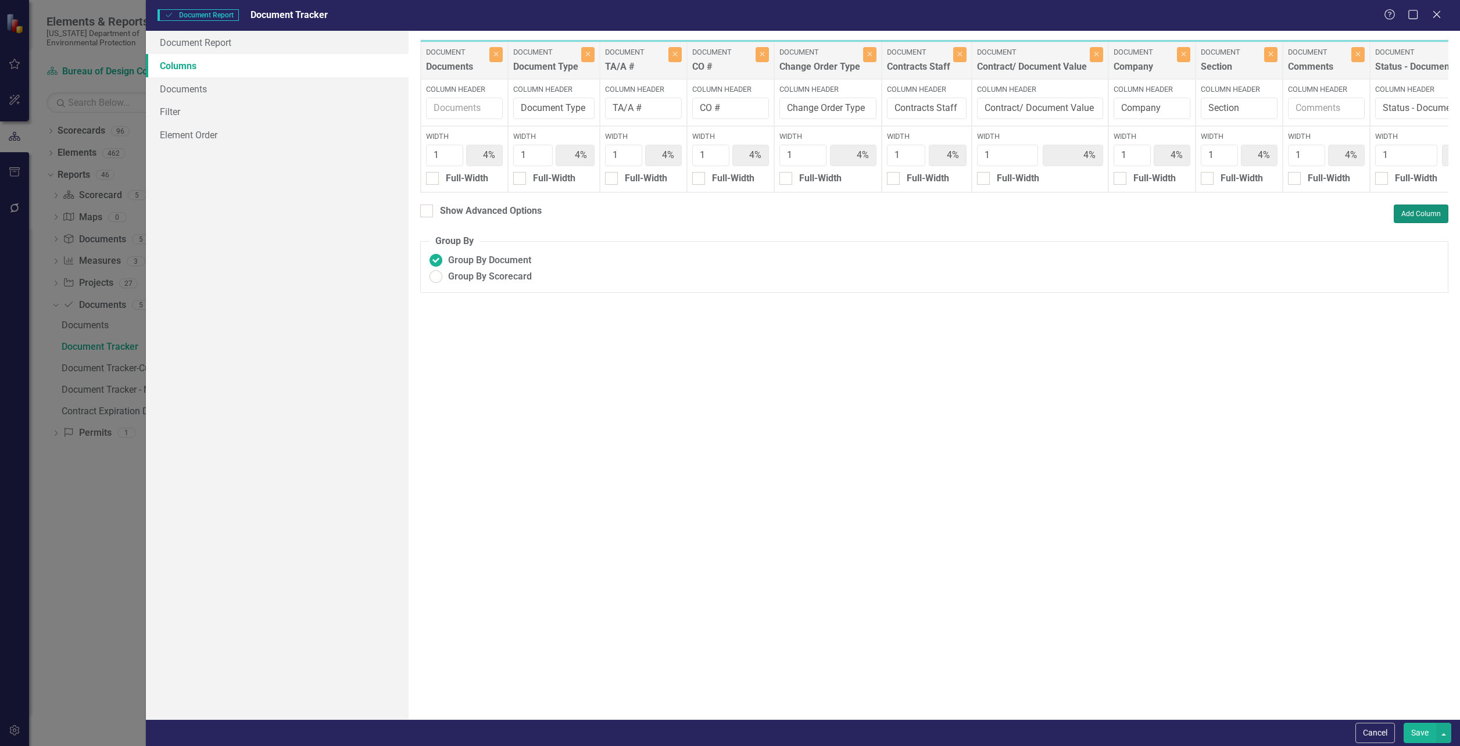
type input "3%"
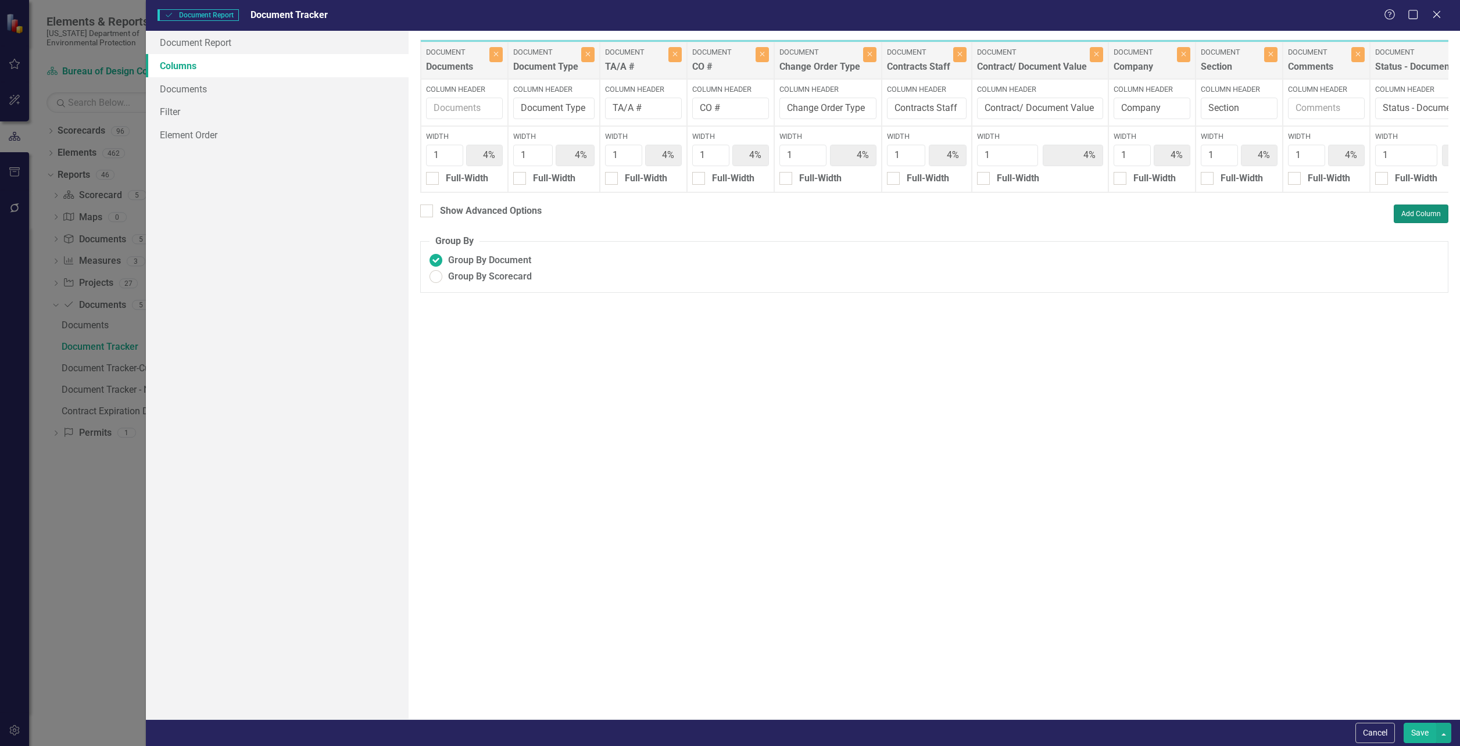
type input "3%"
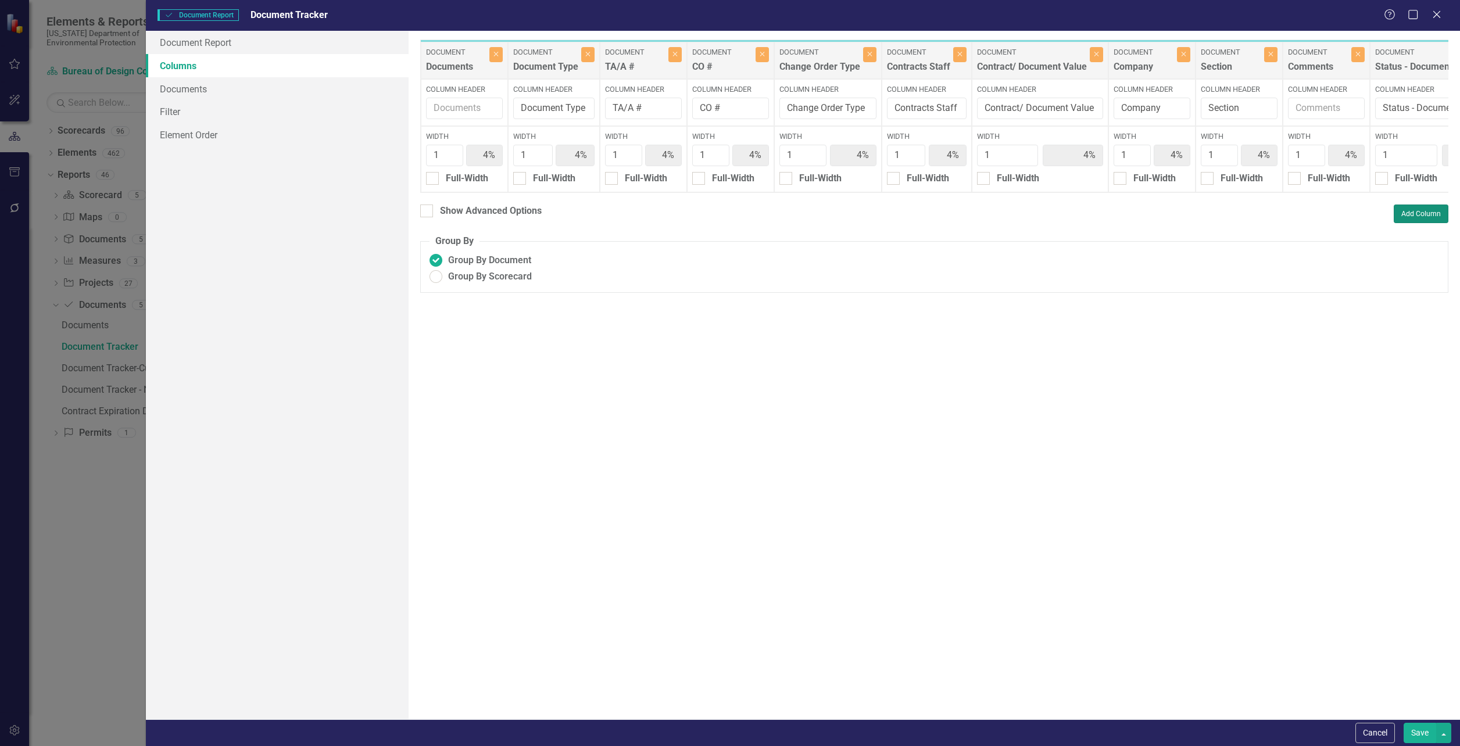
type input "3%"
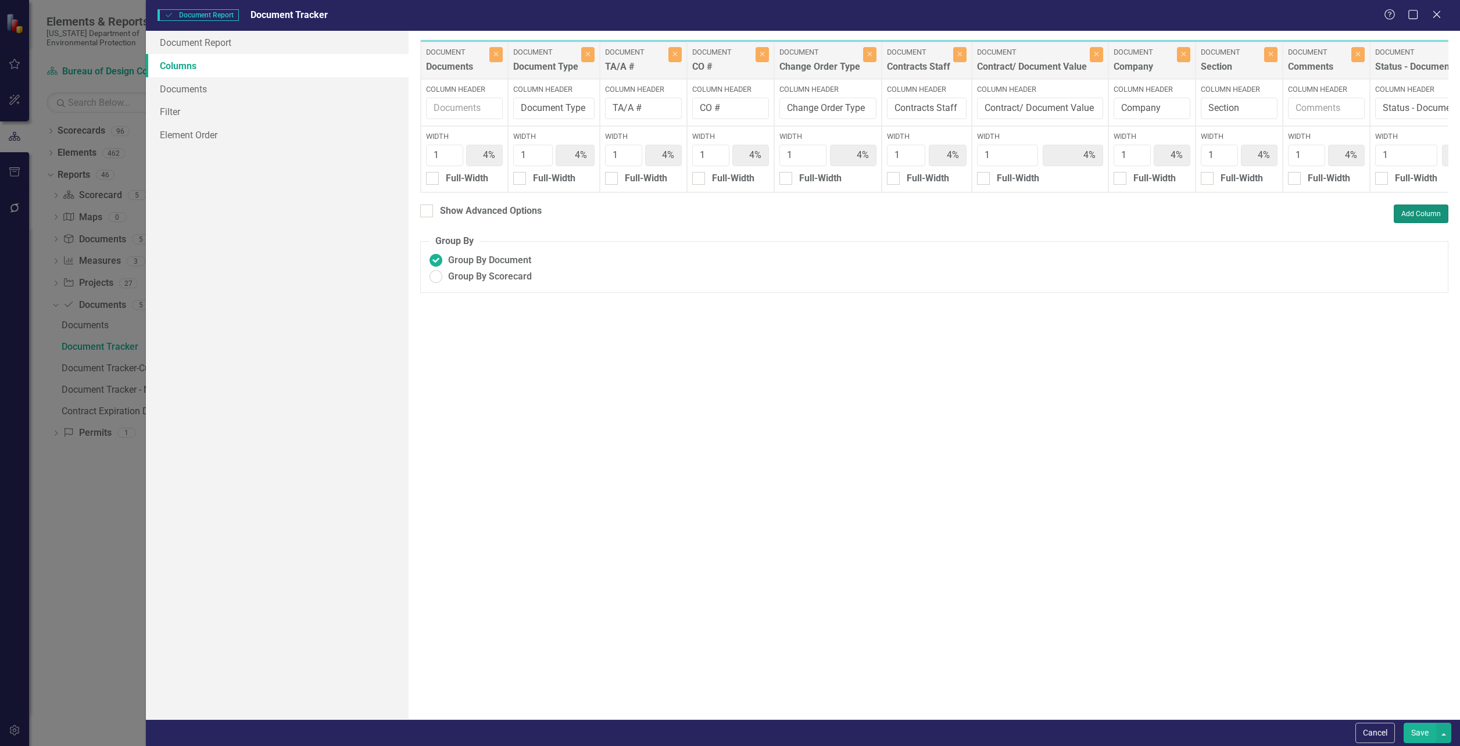
type input "3%"
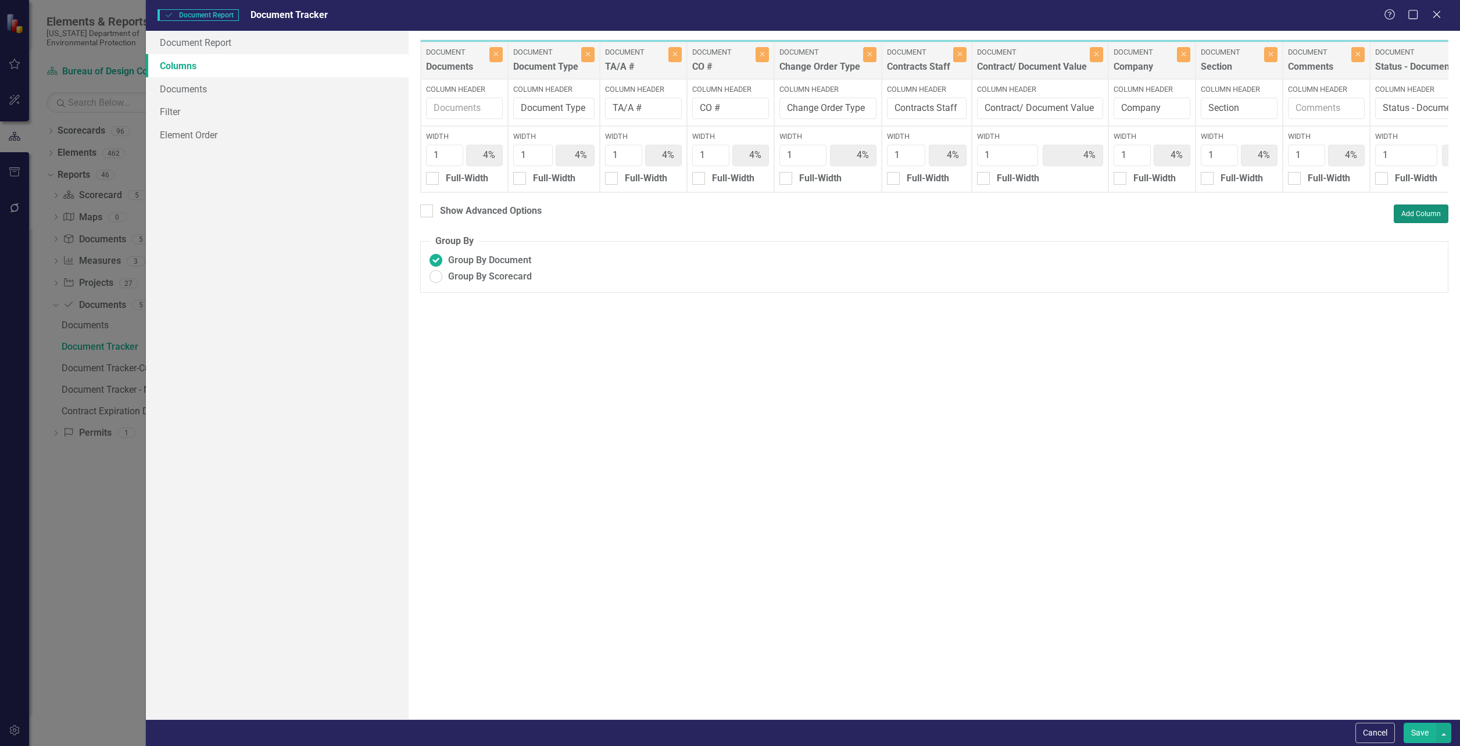
type input "3%"
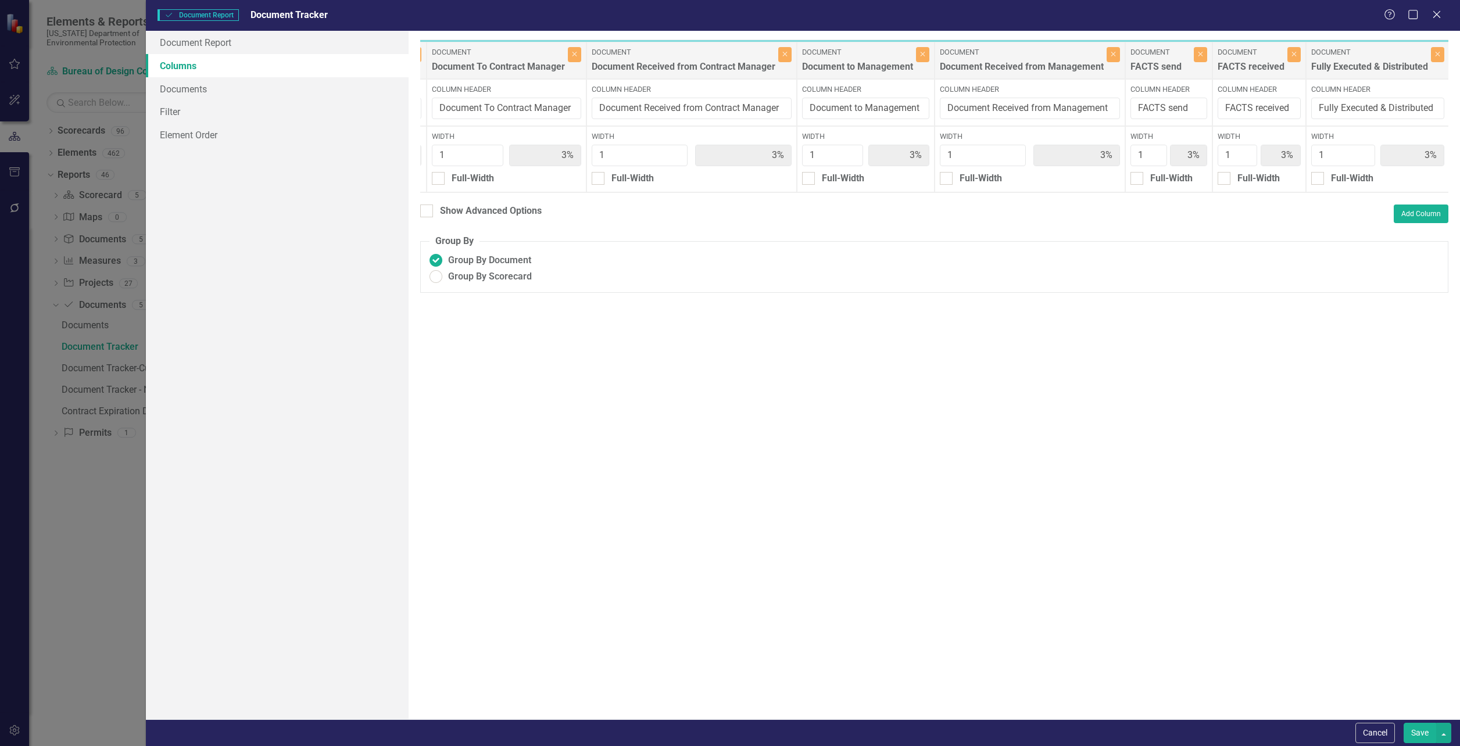
scroll to position [0, 2723]
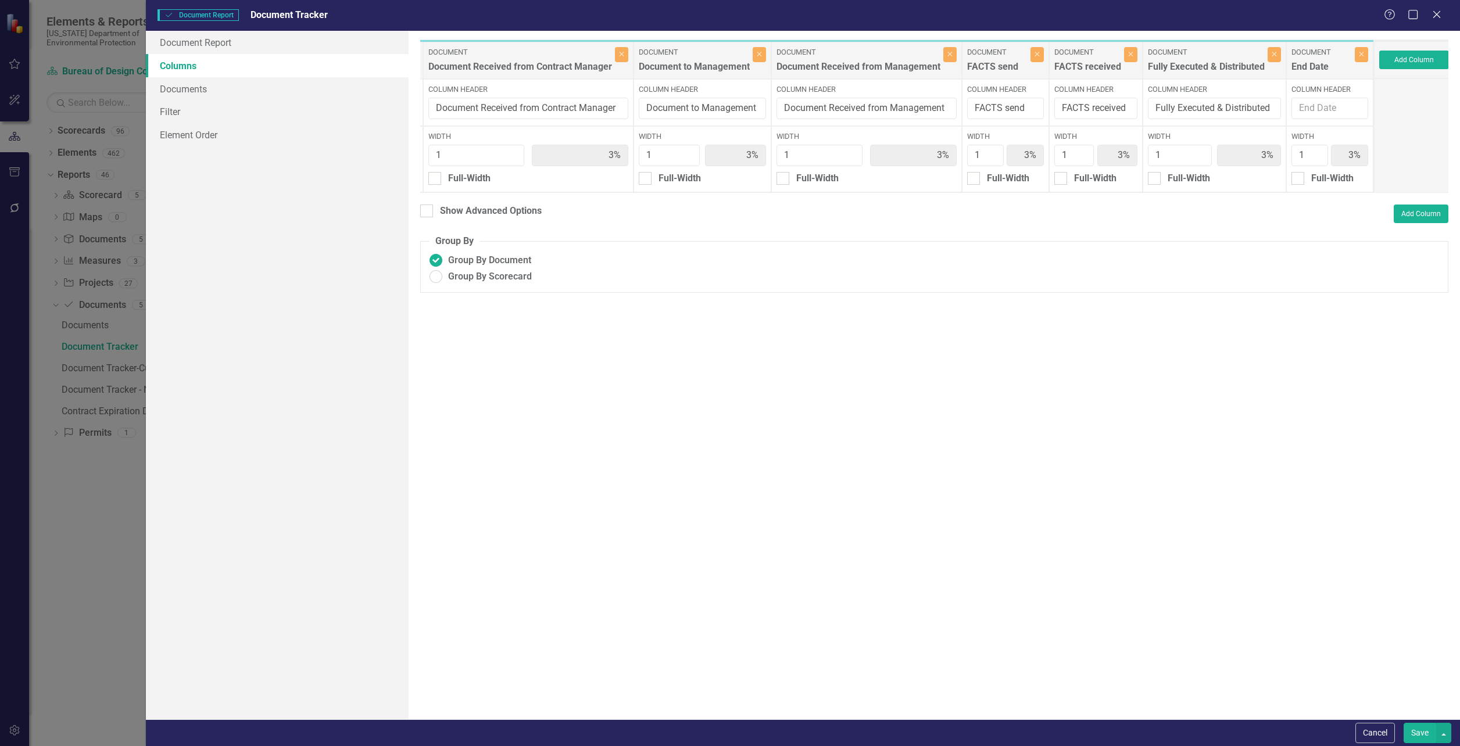
click at [1316, 65] on div "End Date" at bounding box center [1322, 69] width 60 height 19
click at [1334, 111] on input "Column Header" at bounding box center [1330, 109] width 77 height 22
type input "Payment and Performance Bonds"
click at [432, 217] on div at bounding box center [426, 211] width 13 height 13
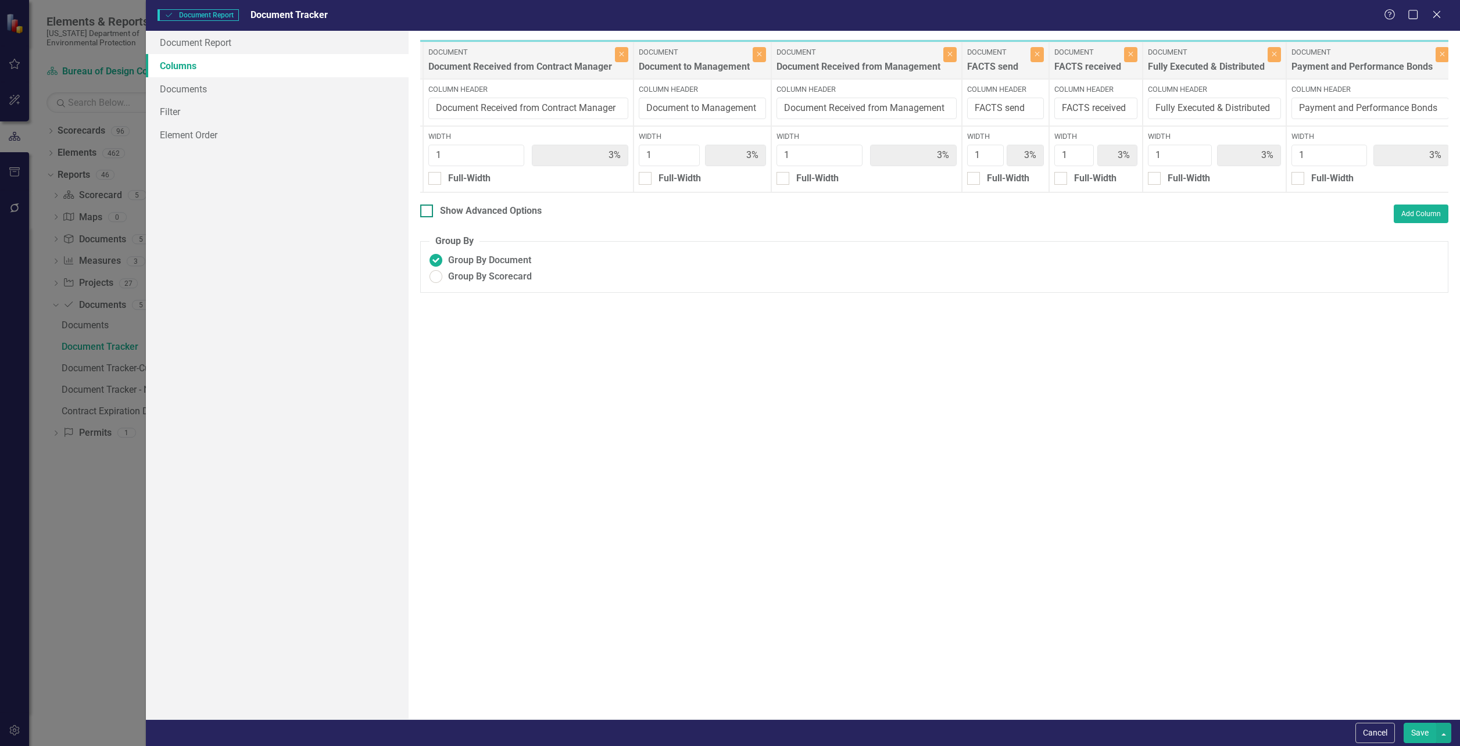
click at [428, 212] on input "Show Advanced Options" at bounding box center [424, 209] width 8 height 8
checkbox input "true"
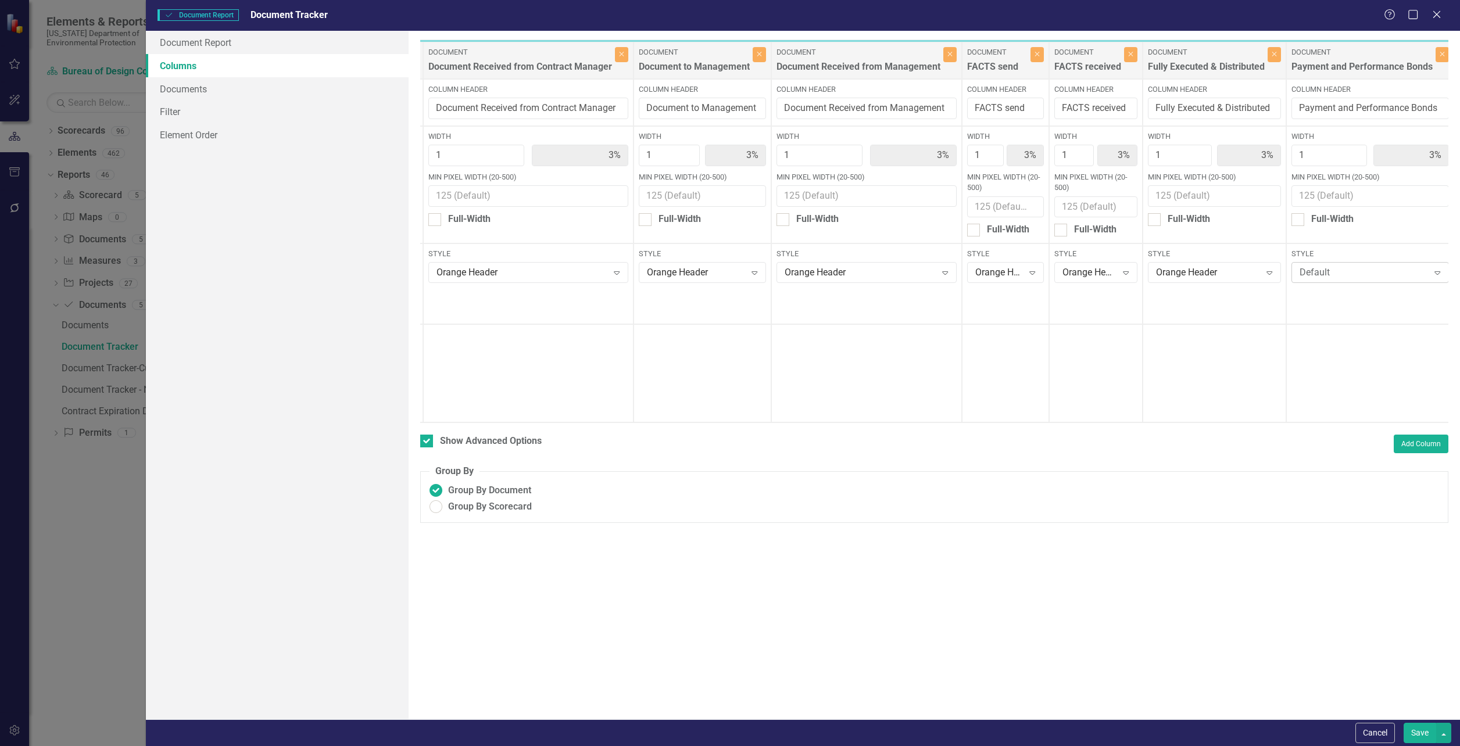
click at [1377, 271] on div "Default" at bounding box center [1364, 272] width 129 height 13
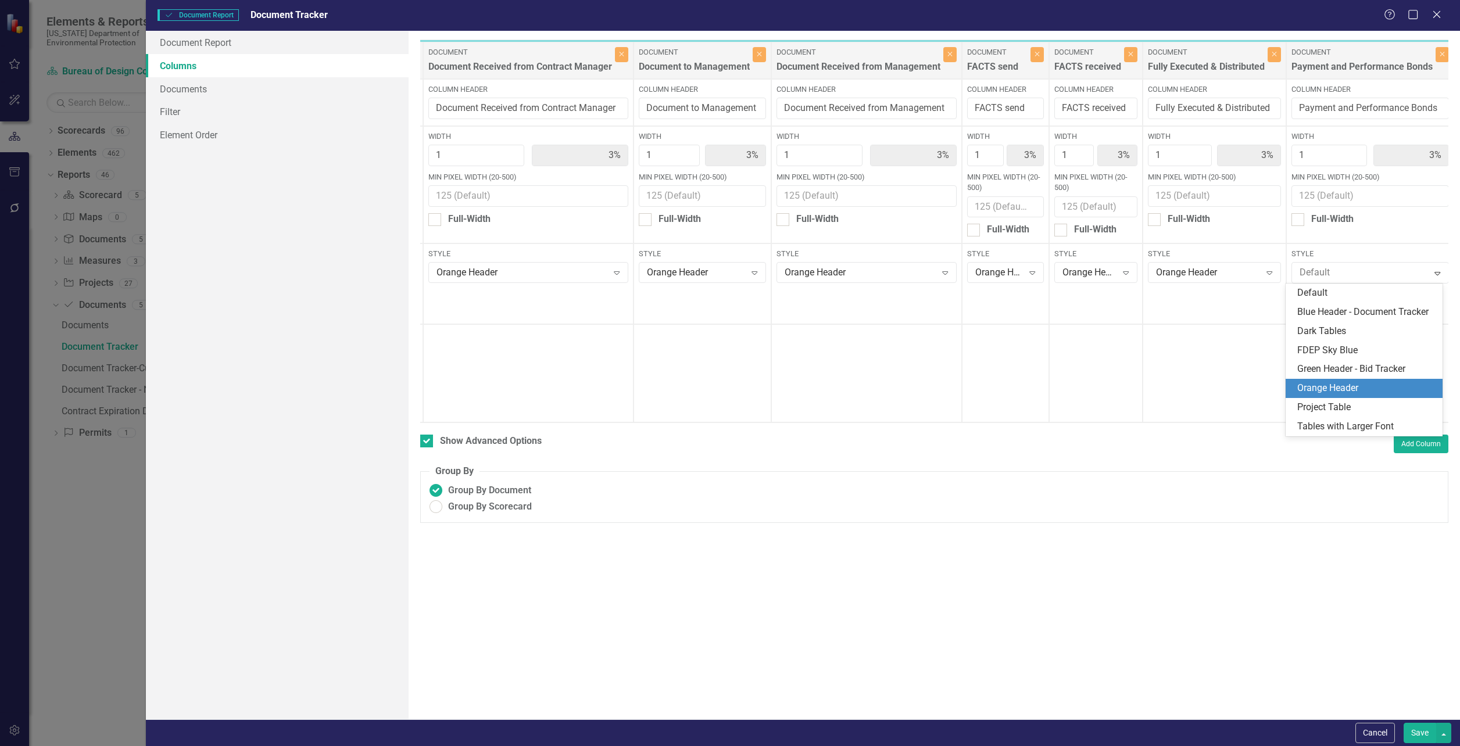
click at [1338, 389] on div "Orange Header" at bounding box center [1367, 388] width 138 height 13
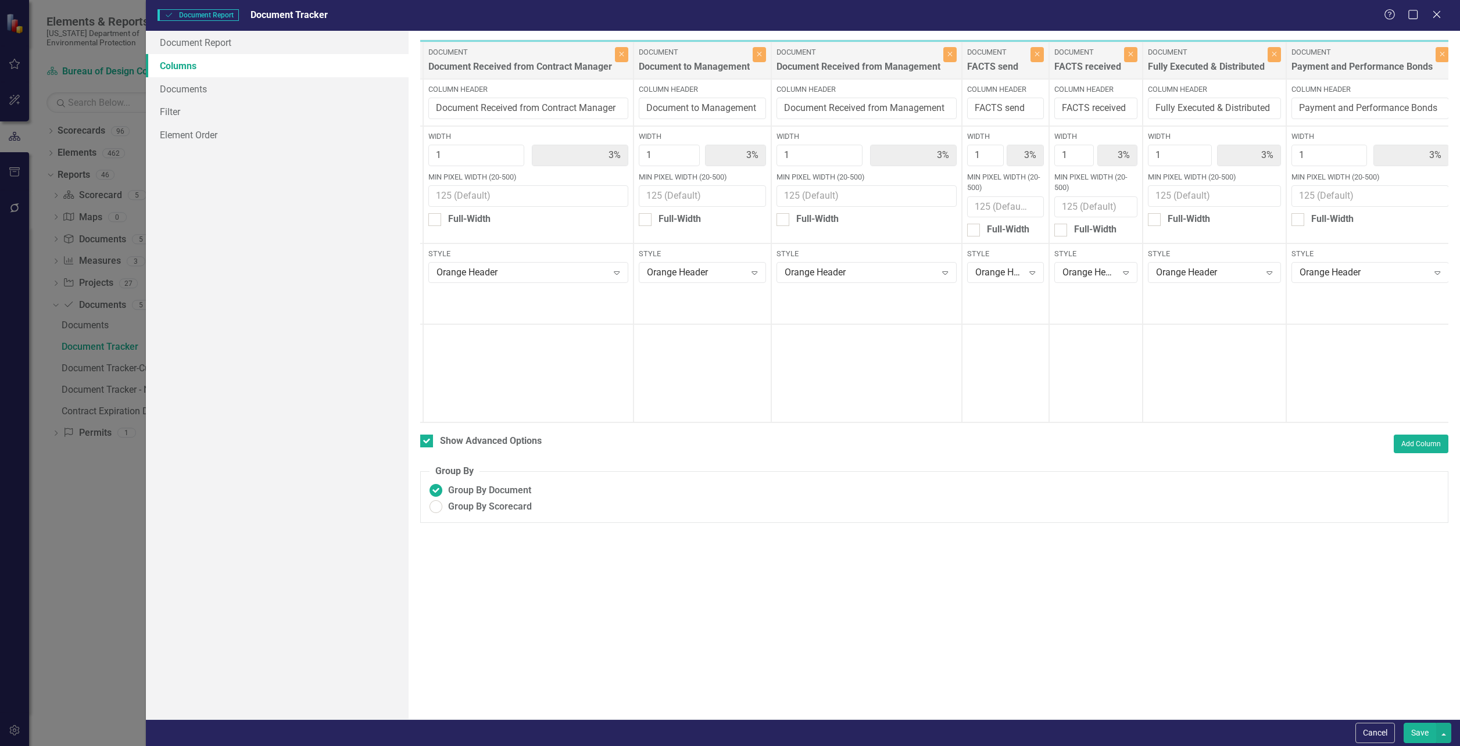
click at [1335, 373] on div at bounding box center [1370, 373] width 168 height 98
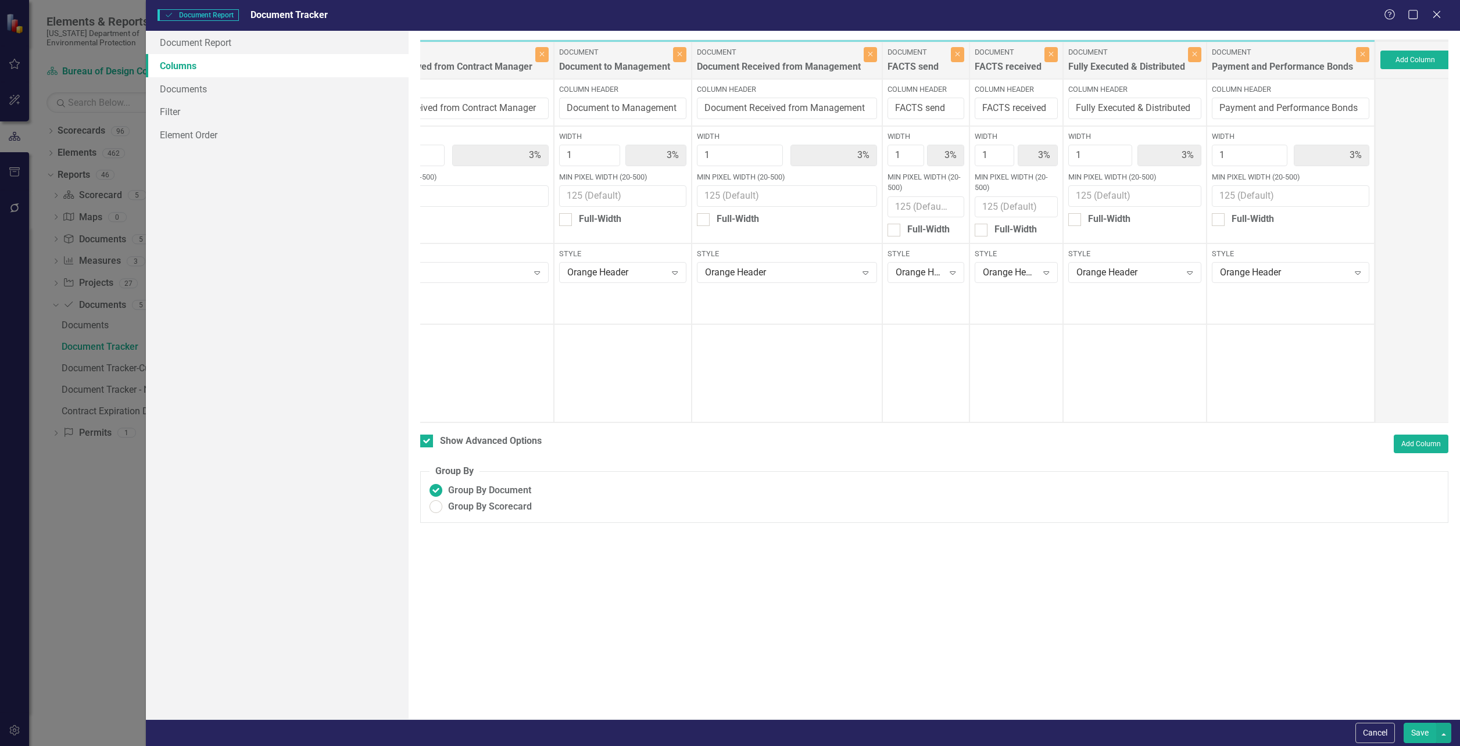
click at [1413, 730] on button "Save" at bounding box center [1420, 733] width 33 height 20
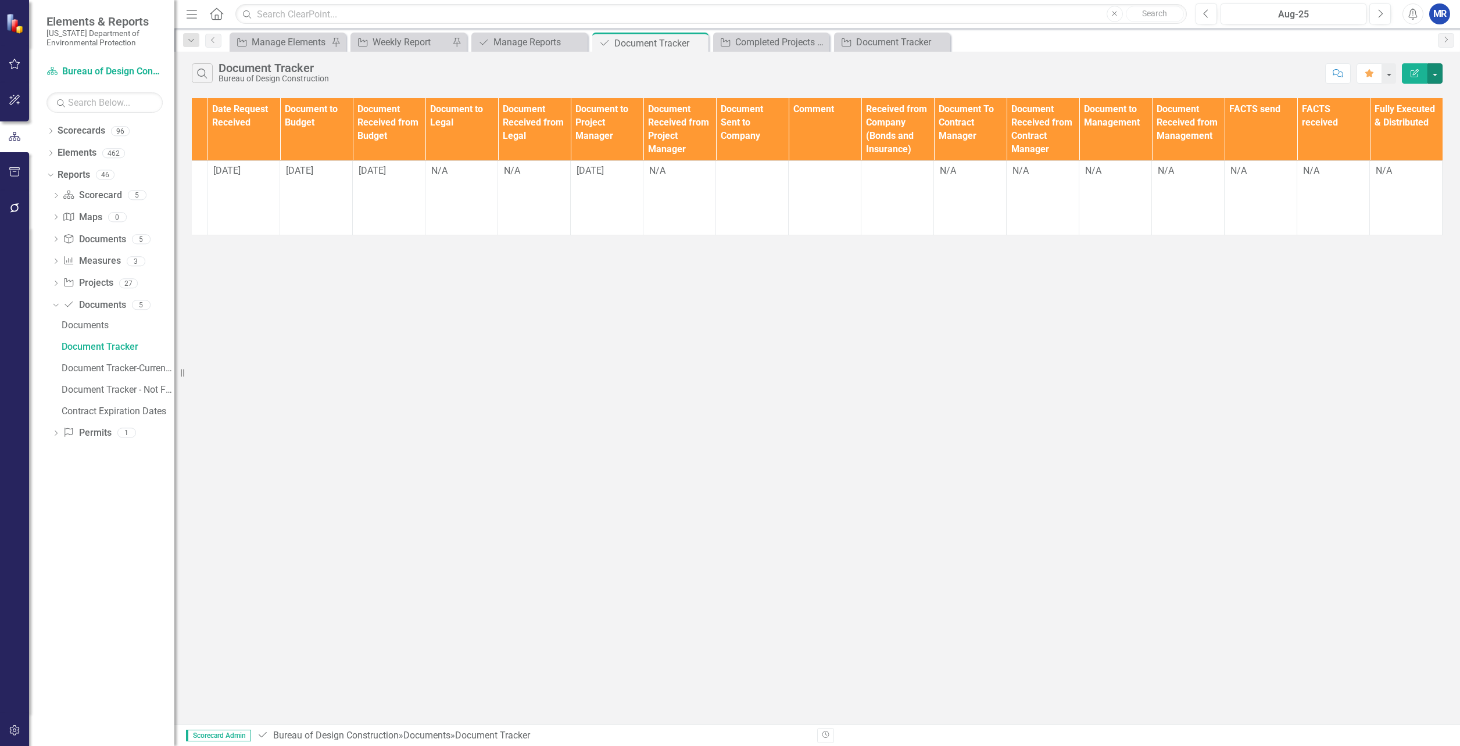
scroll to position [0, 857]
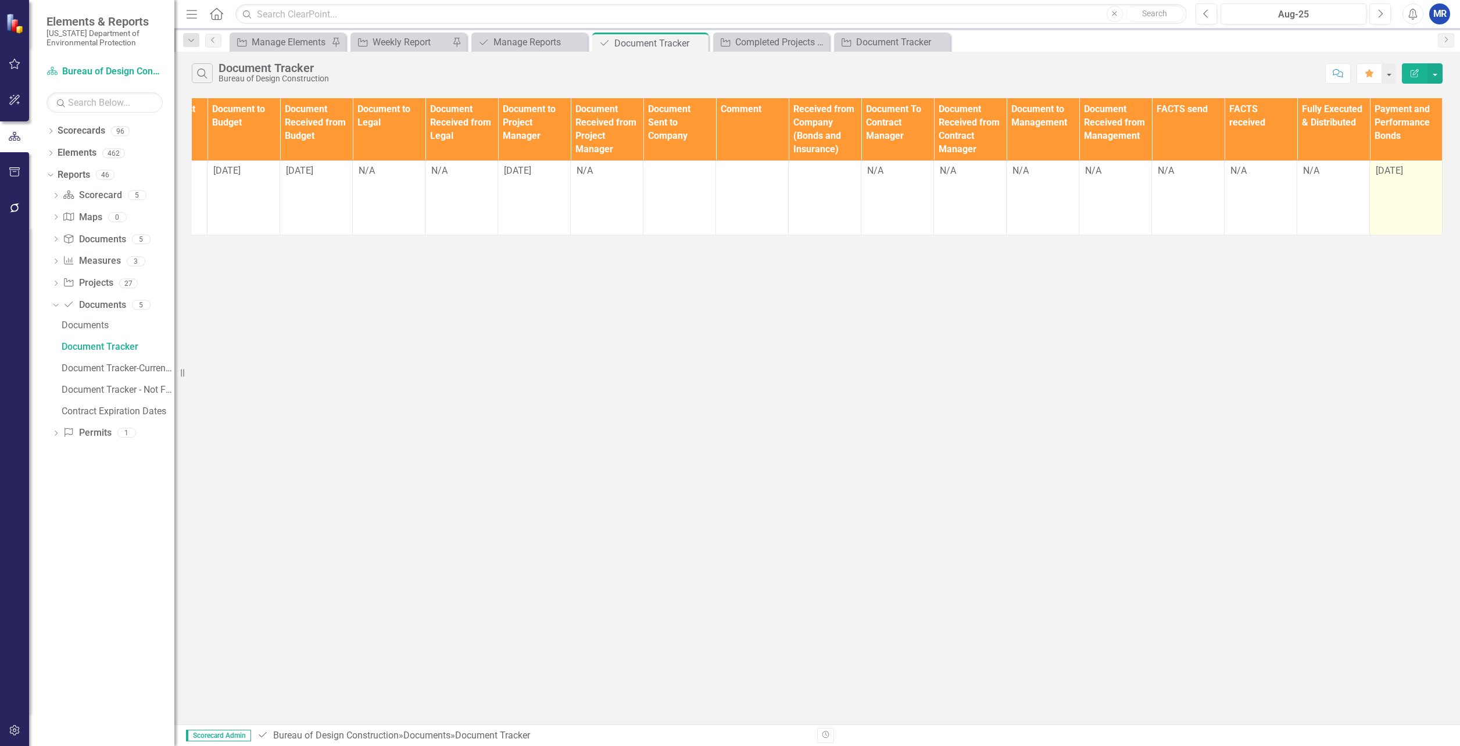
click at [1403, 171] on span "[DATE]" at bounding box center [1389, 170] width 27 height 11
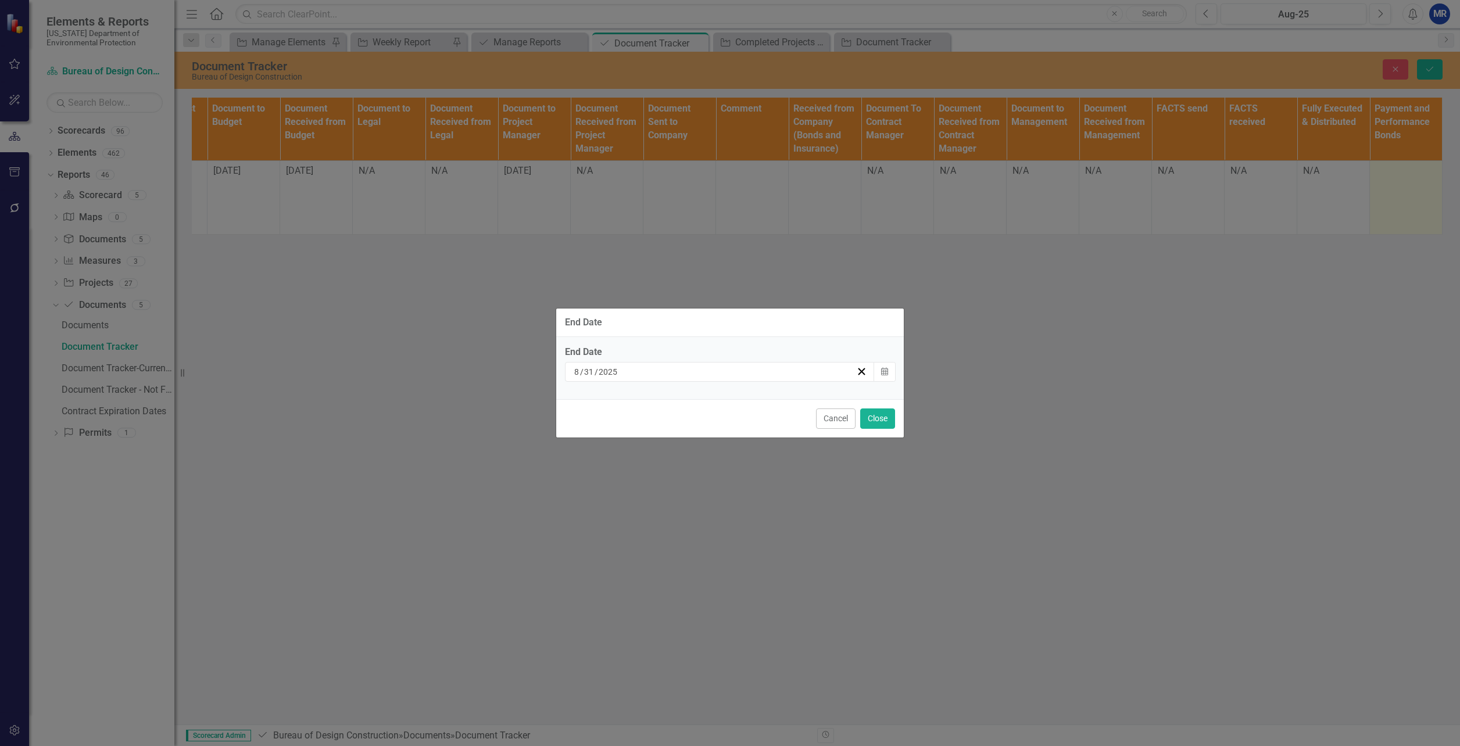
click at [593, 367] on input "31" at bounding box center [589, 372] width 11 height 12
click at [839, 422] on button "Cancel" at bounding box center [836, 419] width 40 height 20
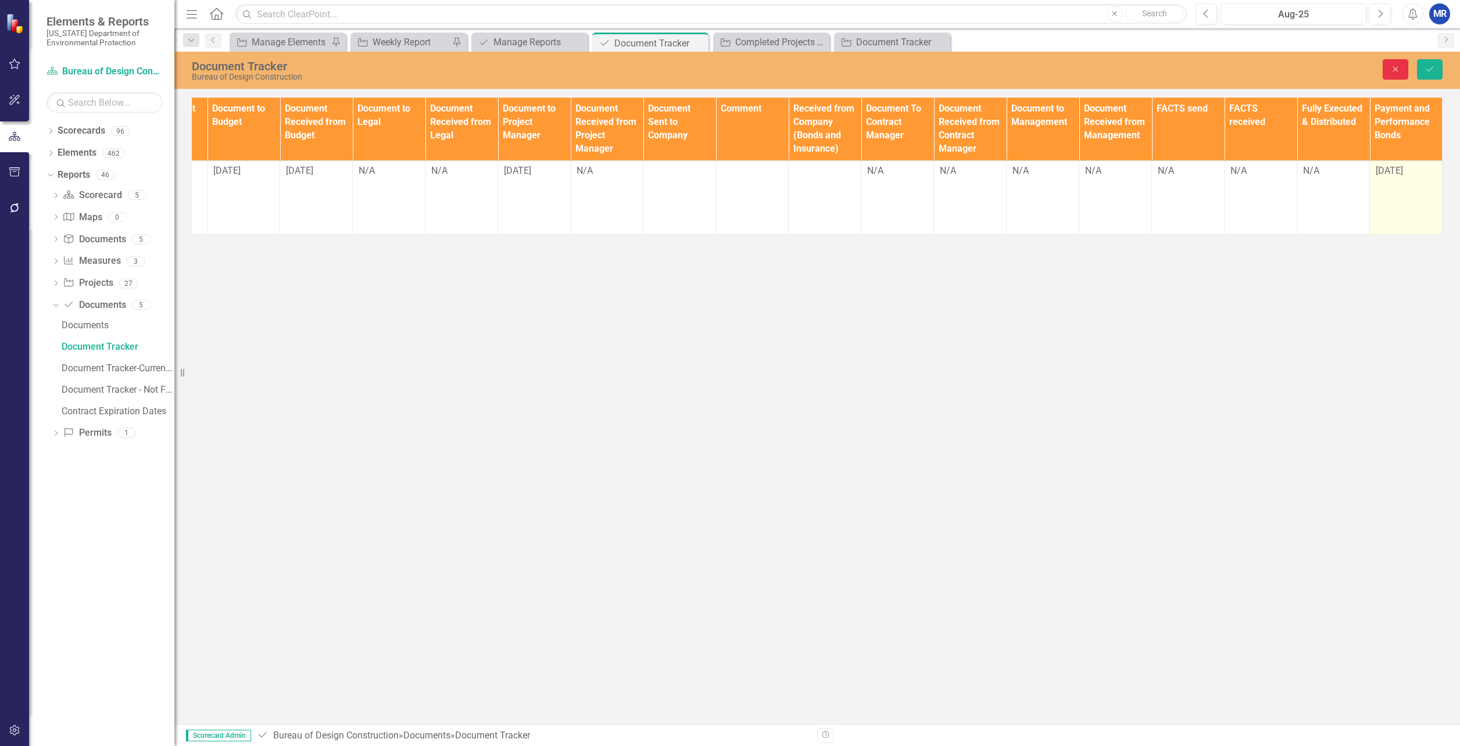
click at [1399, 69] on icon "Close" at bounding box center [1396, 69] width 10 height 8
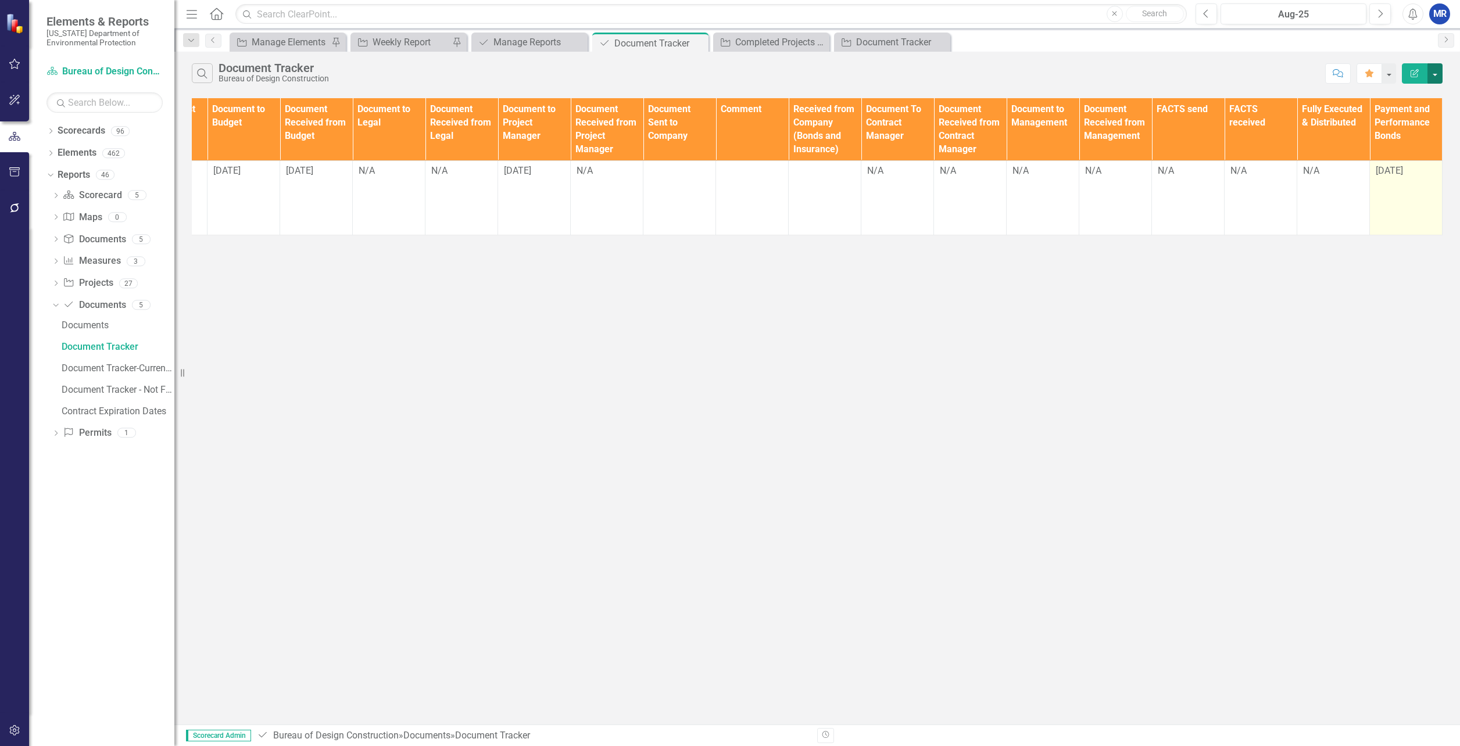
click at [1440, 69] on button "button" at bounding box center [1435, 73] width 15 height 20
click at [1421, 92] on link "Edit Report Edit Report" at bounding box center [1396, 95] width 92 height 22
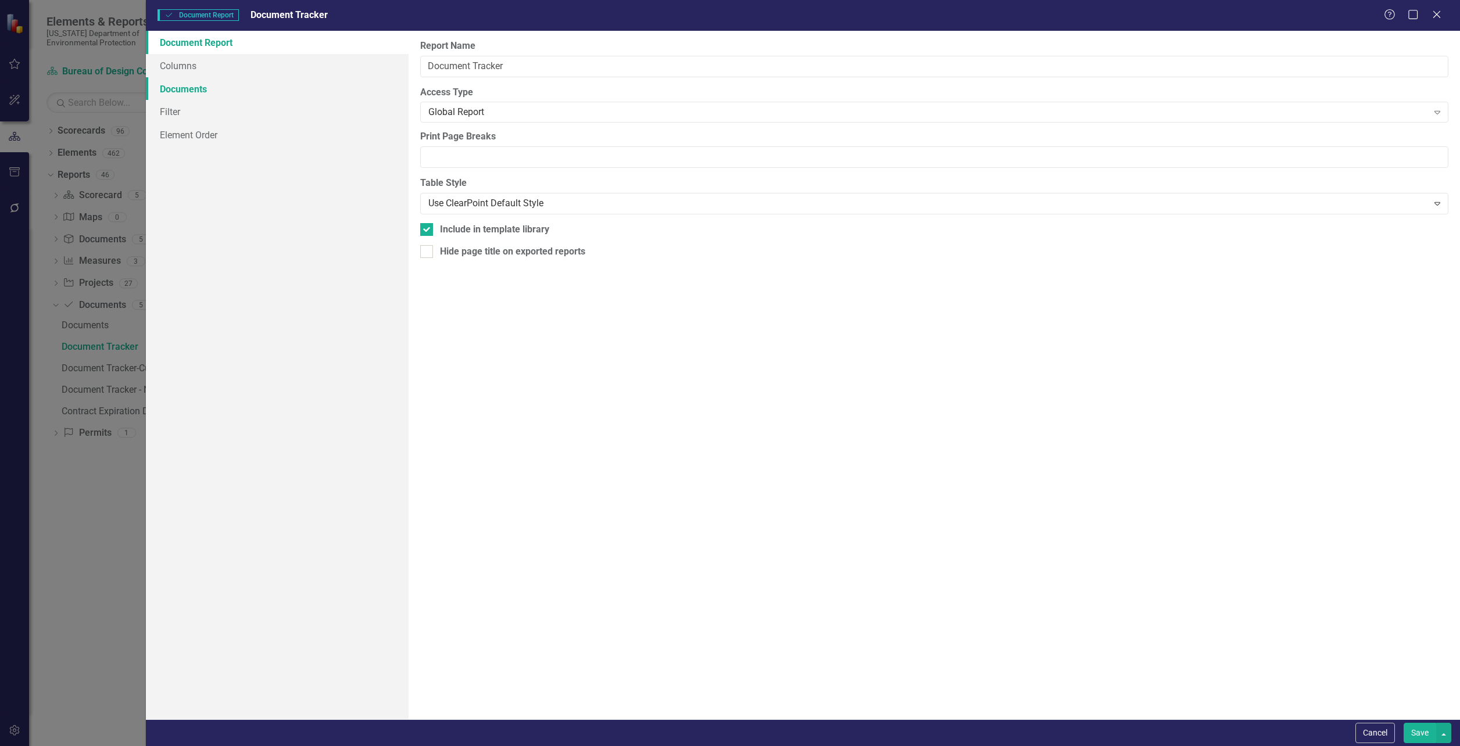
click at [187, 98] on link "Documents" at bounding box center [277, 88] width 263 height 23
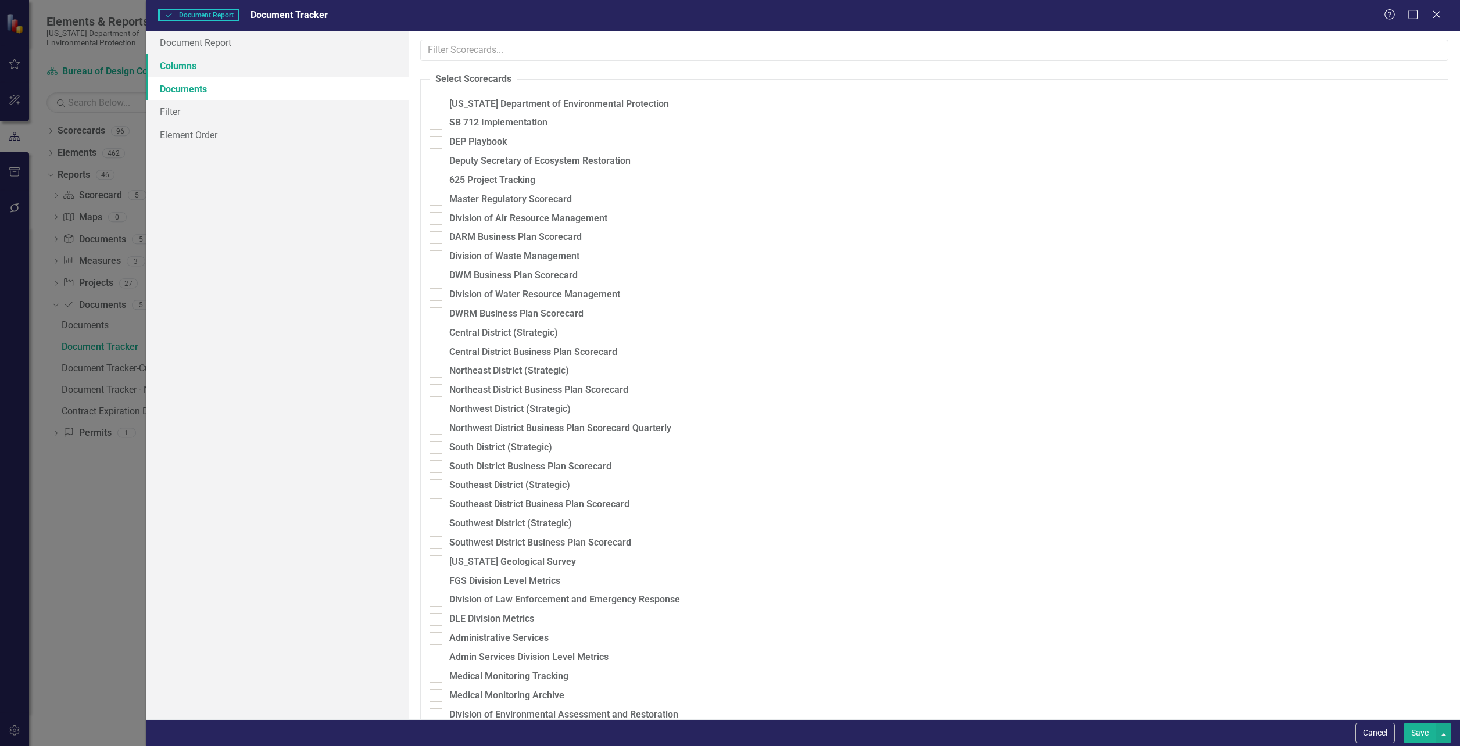
click at [192, 69] on link "Columns" at bounding box center [277, 65] width 263 height 23
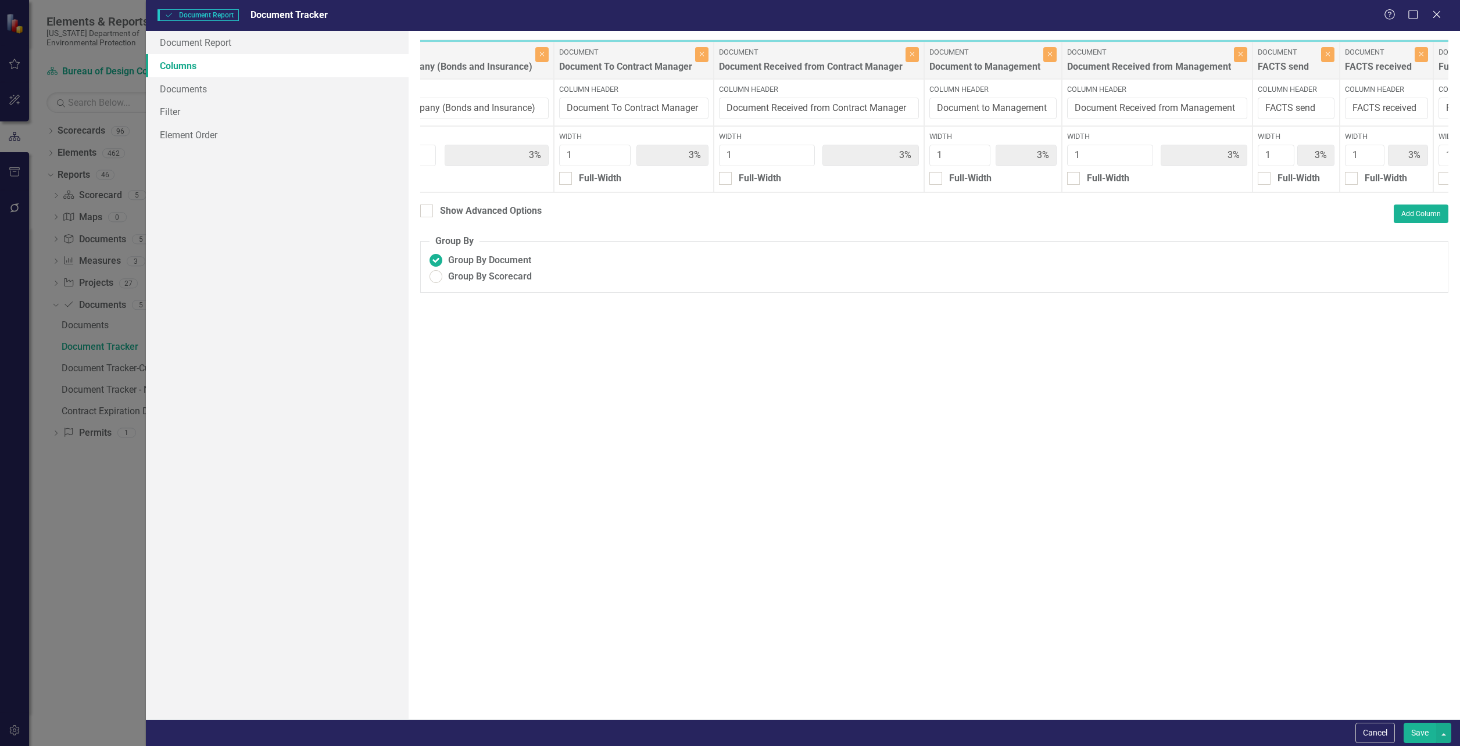
scroll to position [0, 2803]
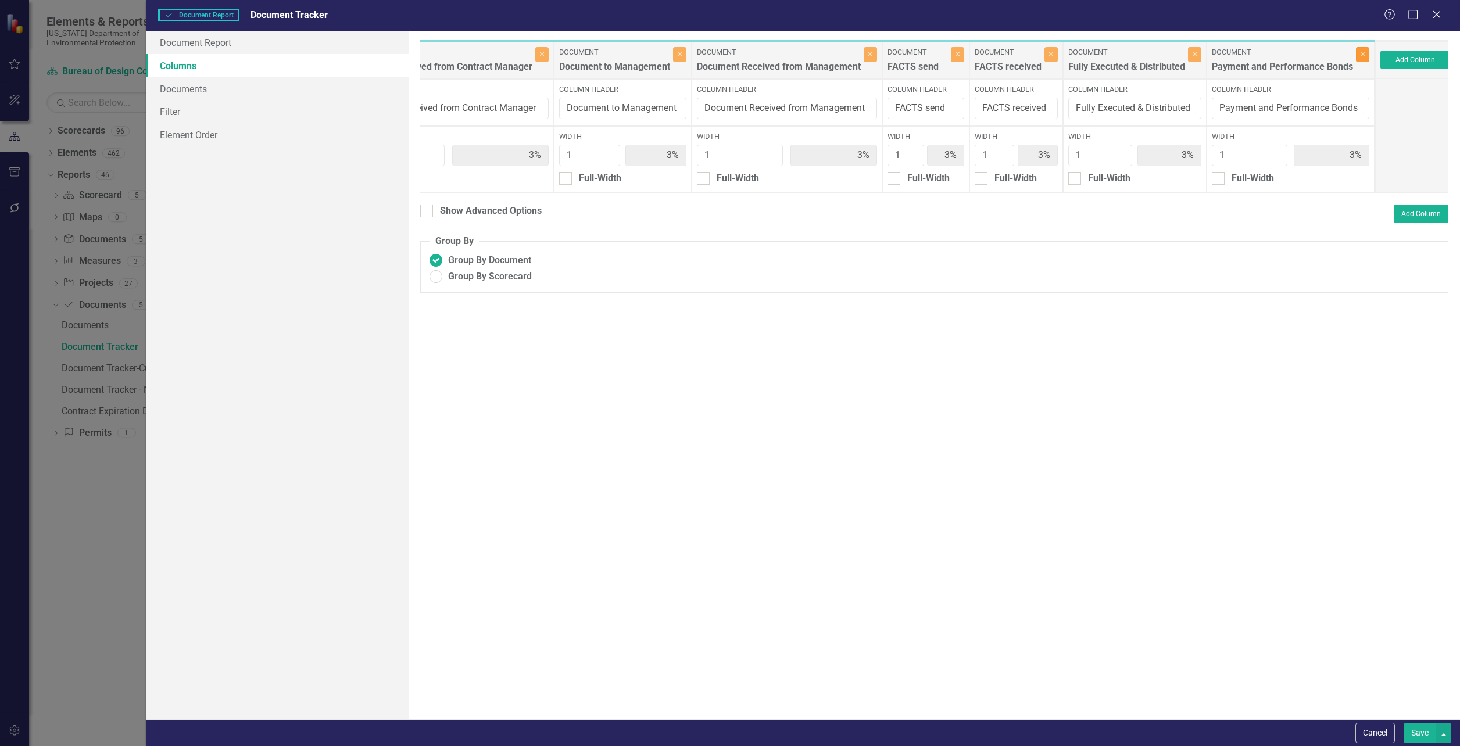
click at [1360, 52] on icon "Close" at bounding box center [1362, 54] width 5 height 7
type input "4%"
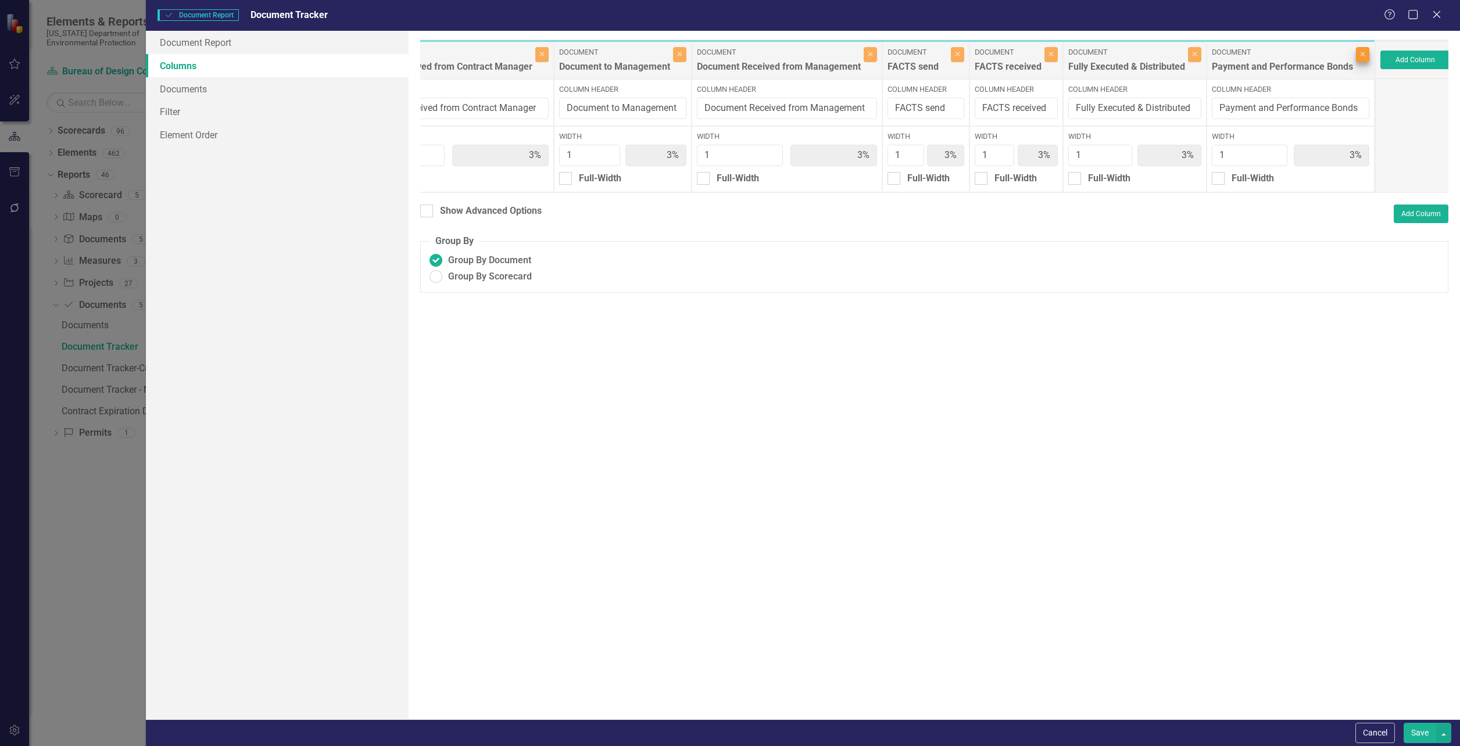
type input "4%"
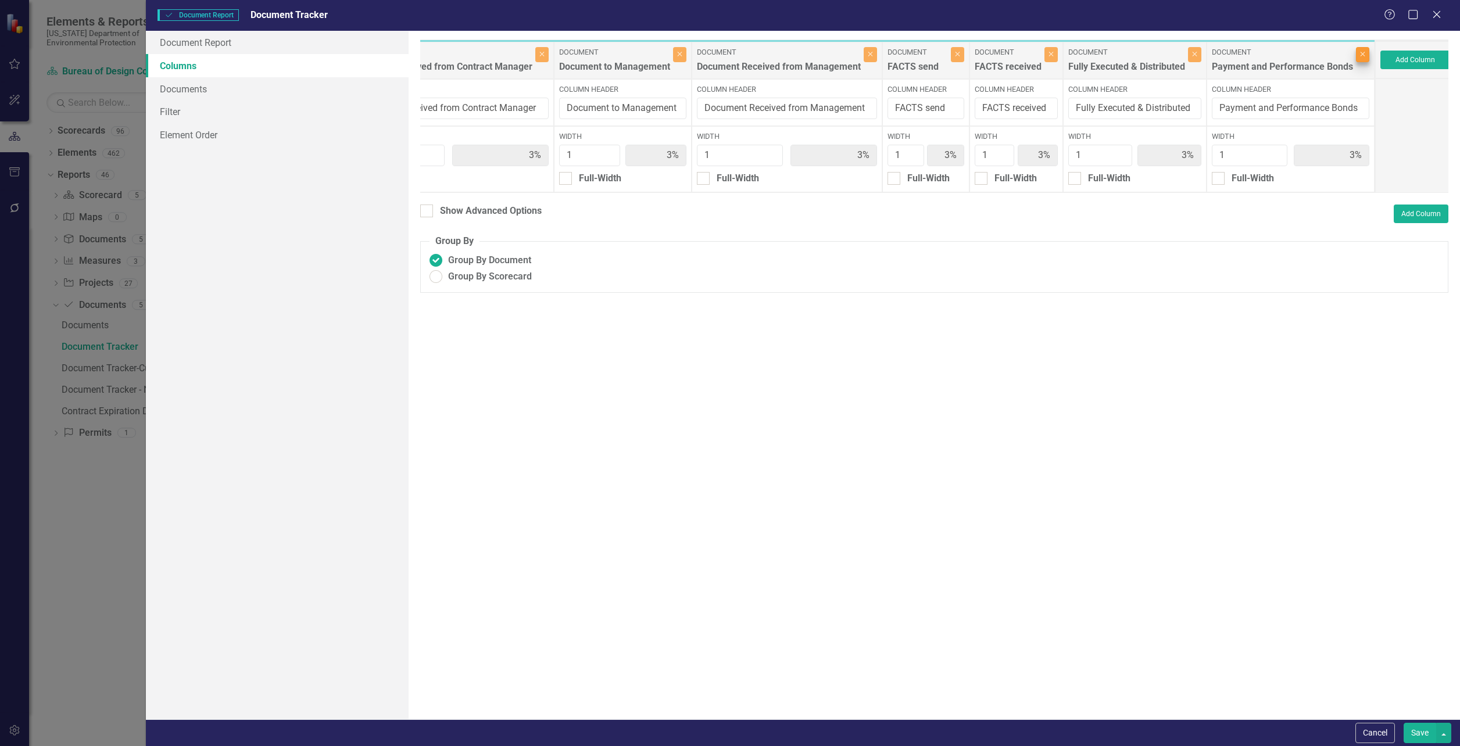
type input "4%"
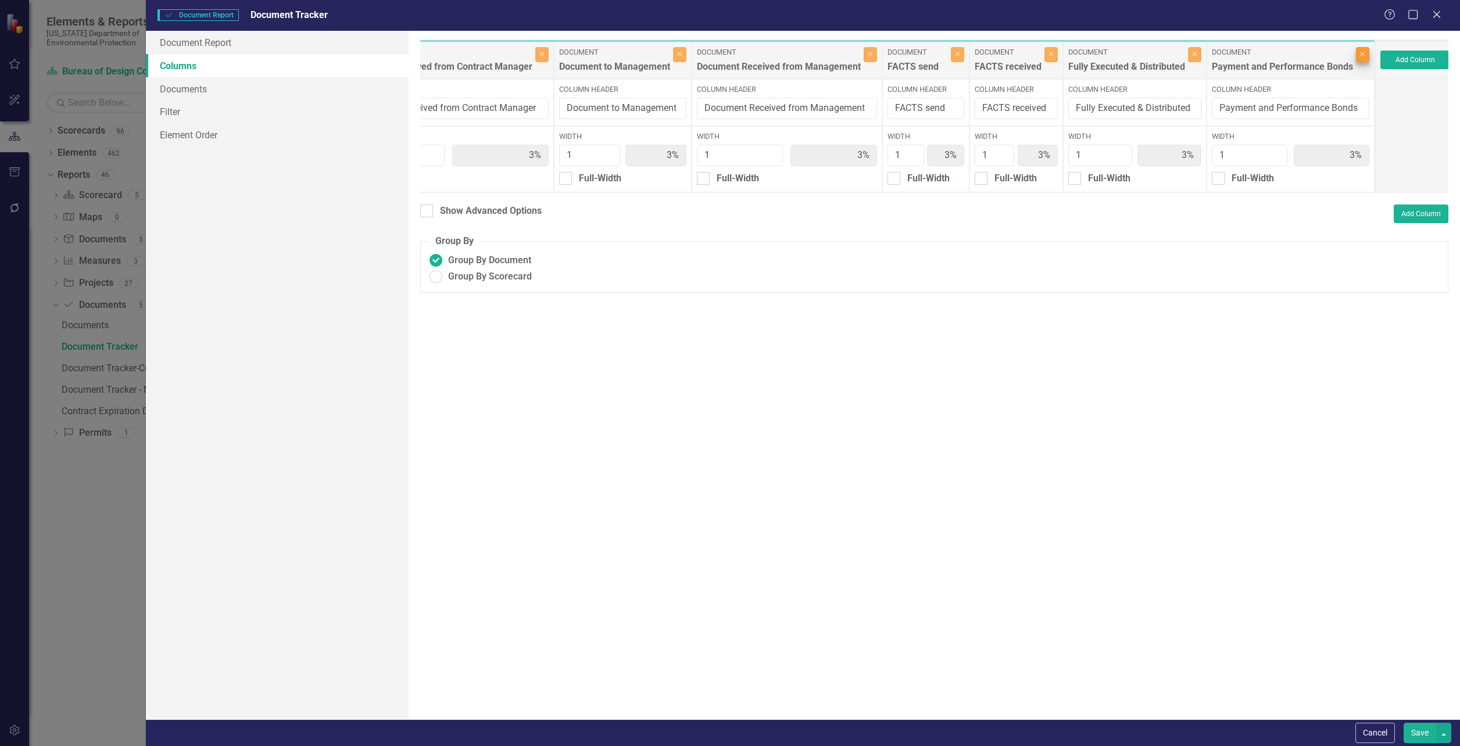
type input "4%"
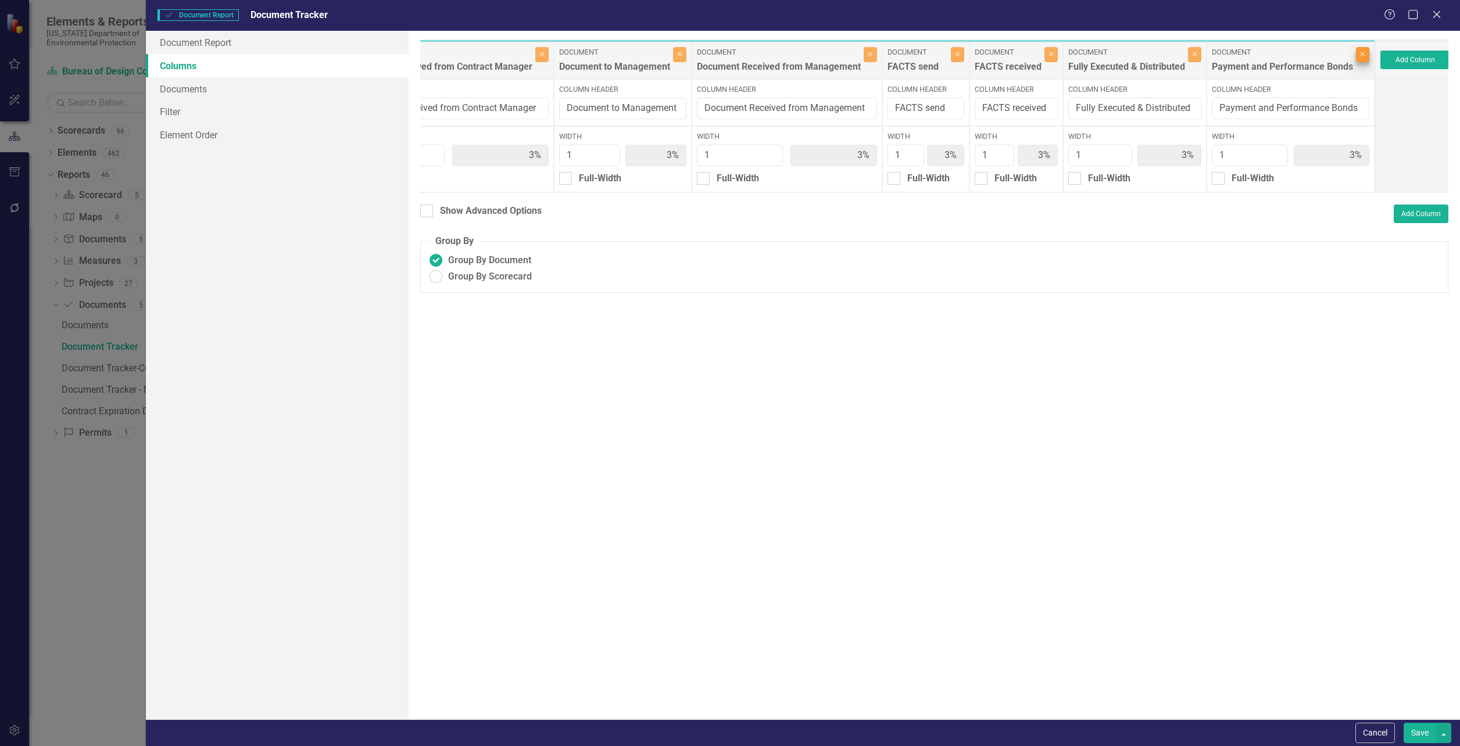
type input "4%"
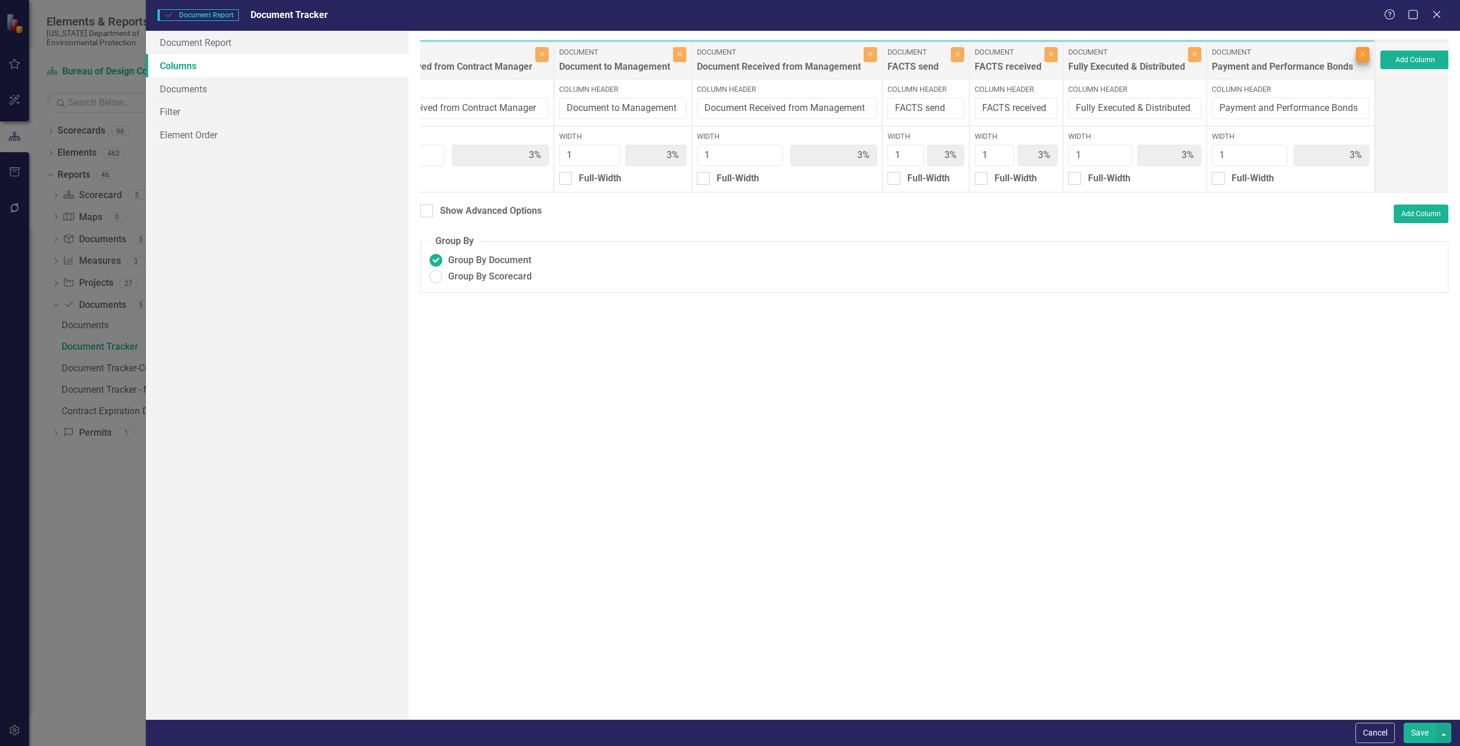
type input "4%"
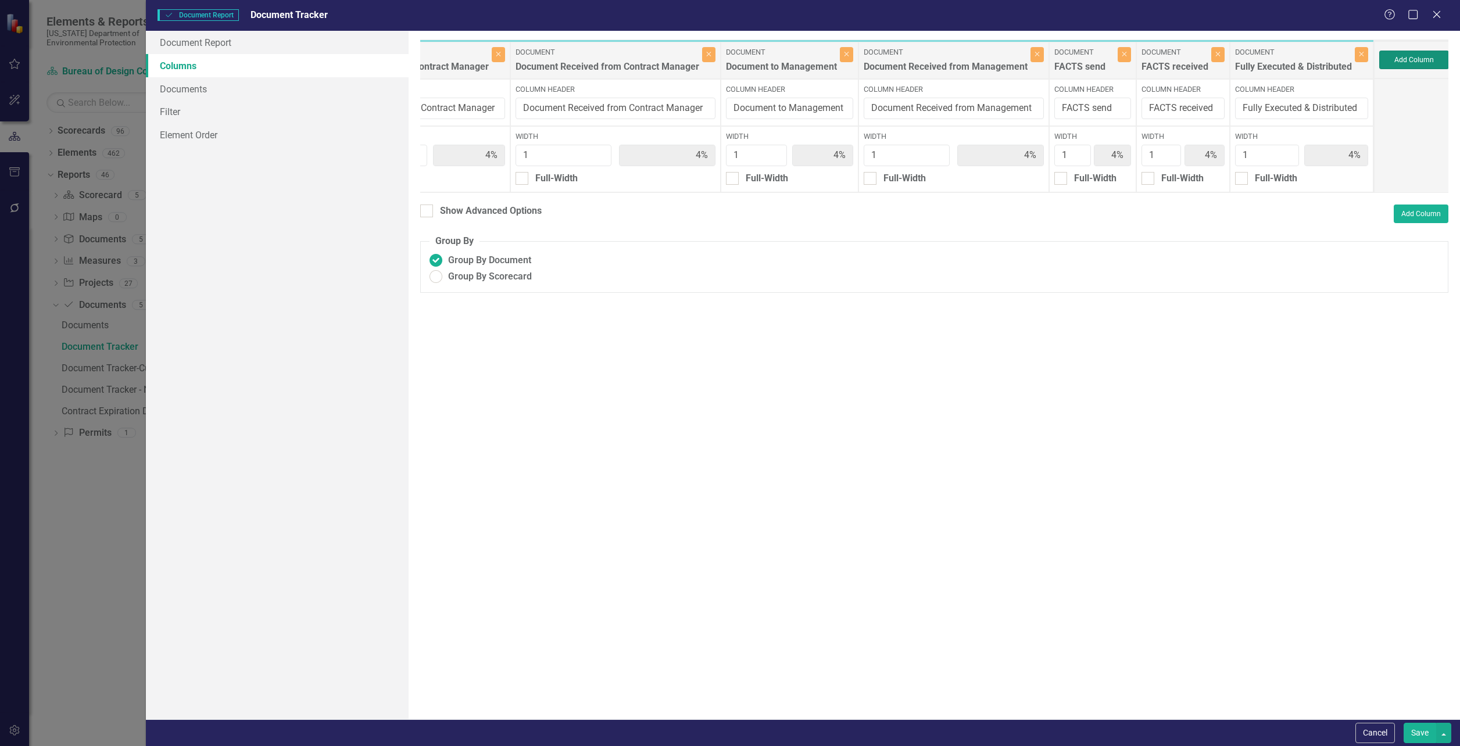
click at [1399, 56] on button "Add Column" at bounding box center [1414, 60] width 70 height 19
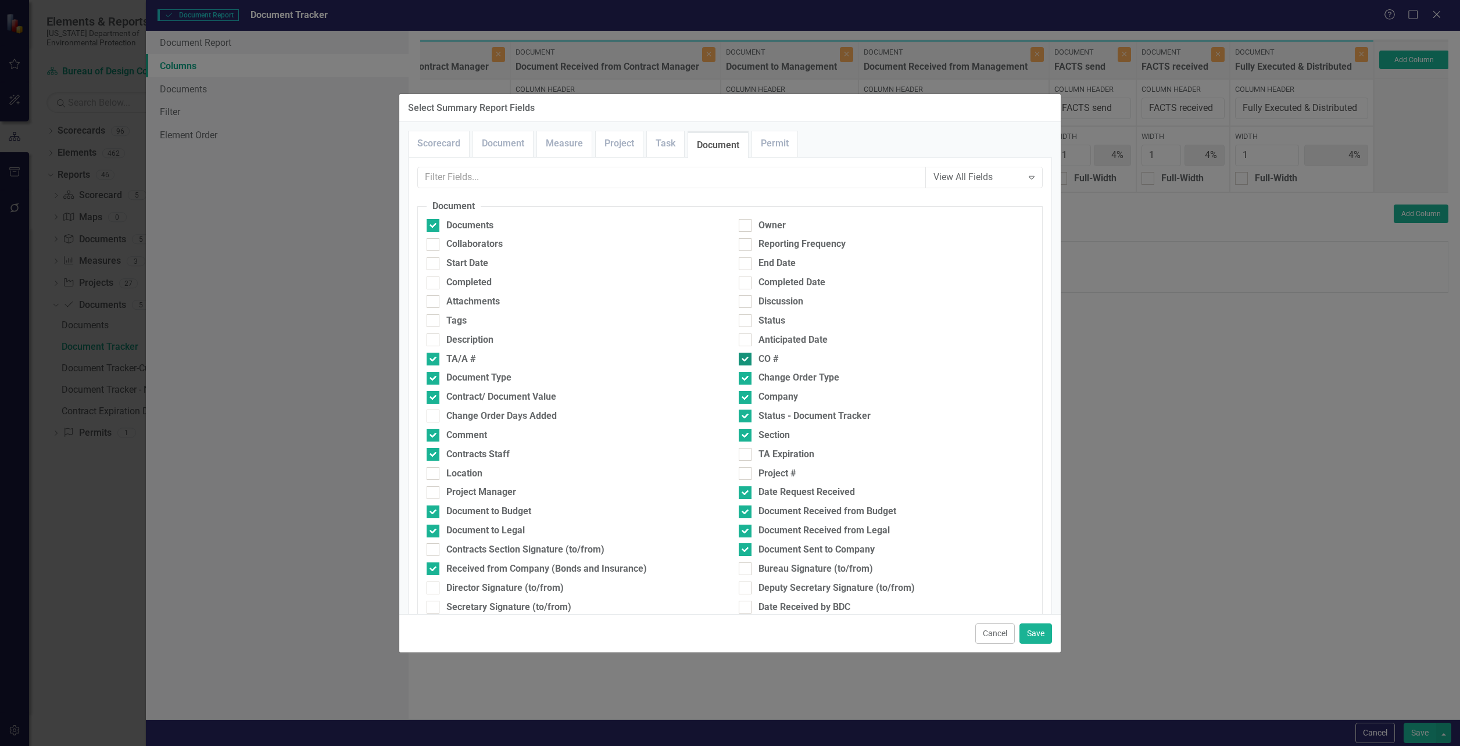
drag, startPoint x: 463, startPoint y: 355, endPoint x: 1016, endPoint y: 366, distance: 553.5
click at [1016, 366] on div "CO #" at bounding box center [886, 359] width 295 height 13
click at [746, 360] on input "CO #" at bounding box center [743, 357] width 8 height 8
click at [1016, 366] on div "CO #" at bounding box center [886, 359] width 295 height 13
click at [746, 360] on input "CO #" at bounding box center [743, 357] width 8 height 8
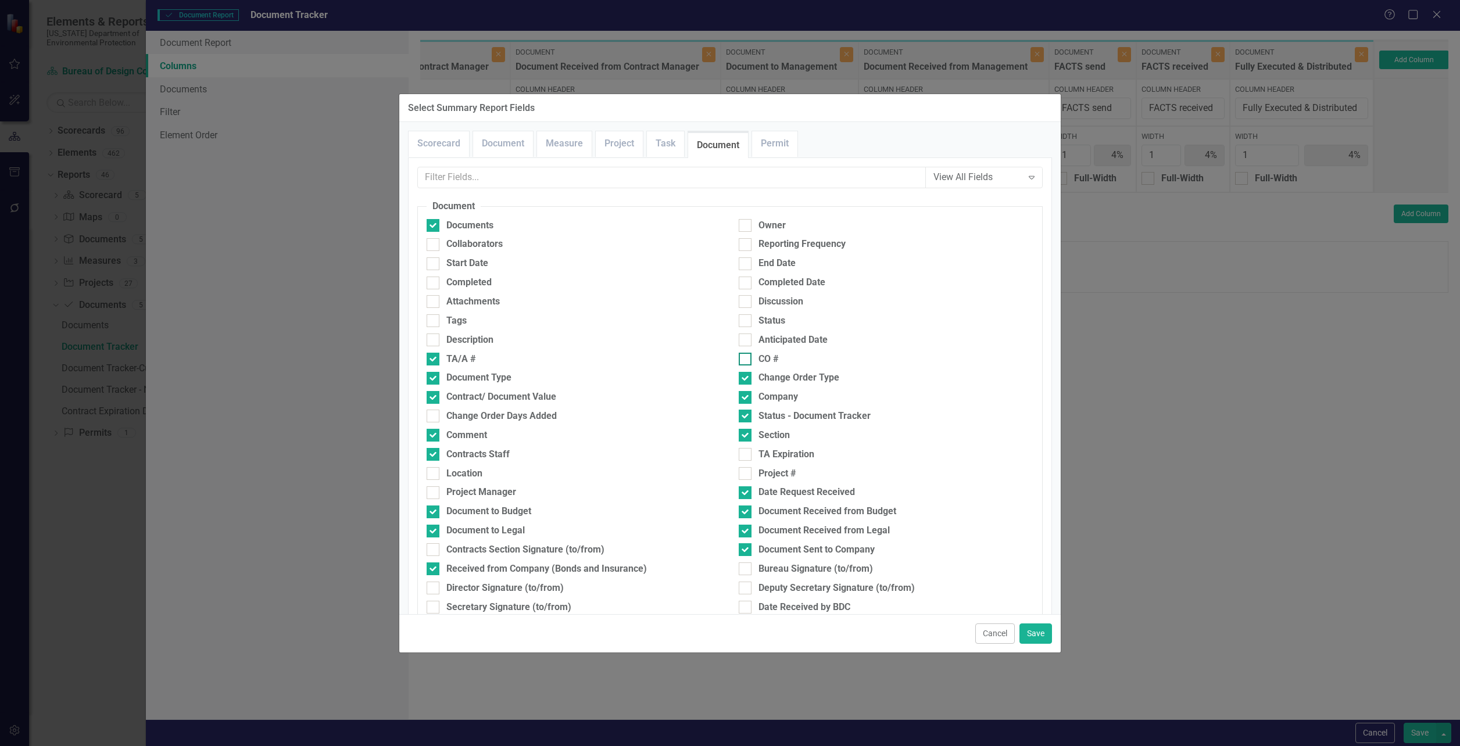
checkbox input "true"
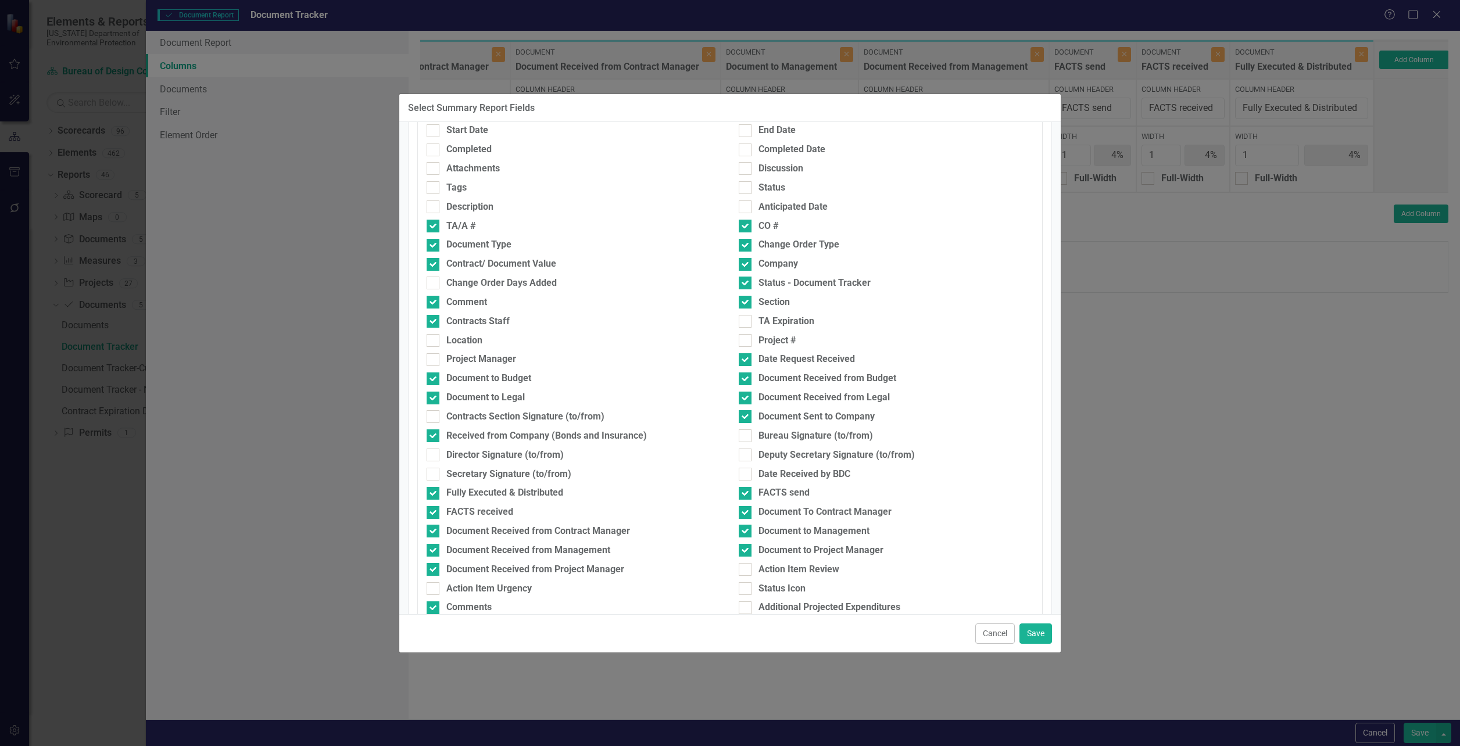
scroll to position [0, 0]
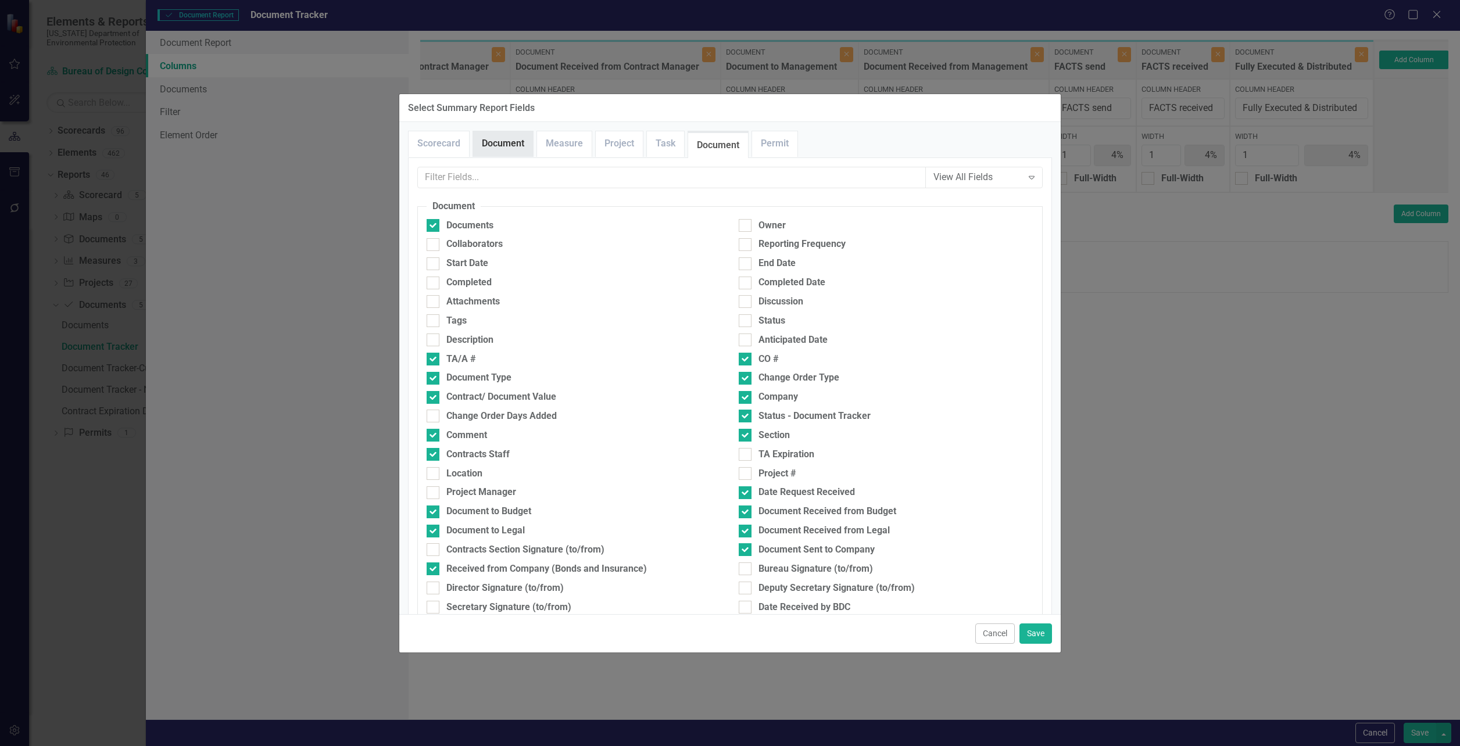
click at [507, 152] on link "Document" at bounding box center [503, 143] width 60 height 25
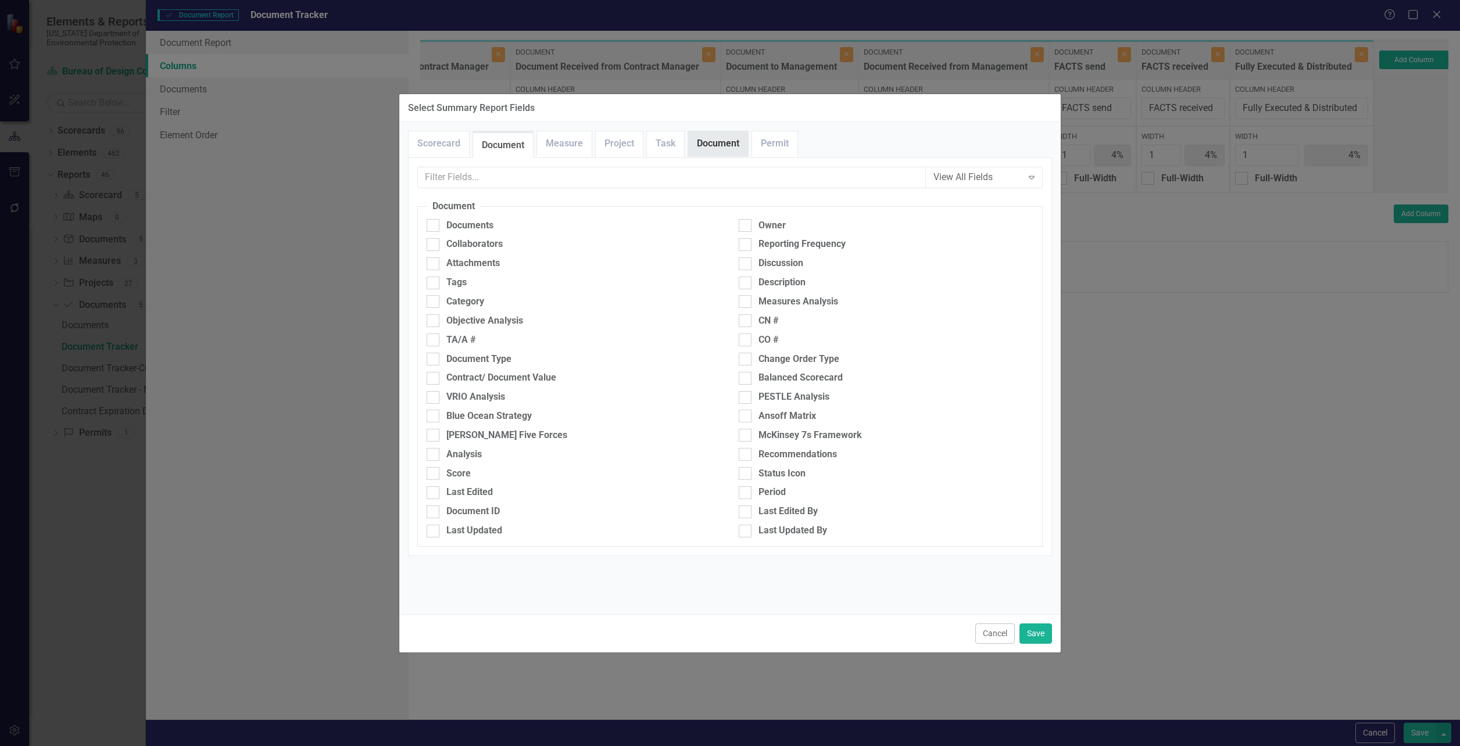
click at [718, 140] on link "Document" at bounding box center [718, 143] width 60 height 25
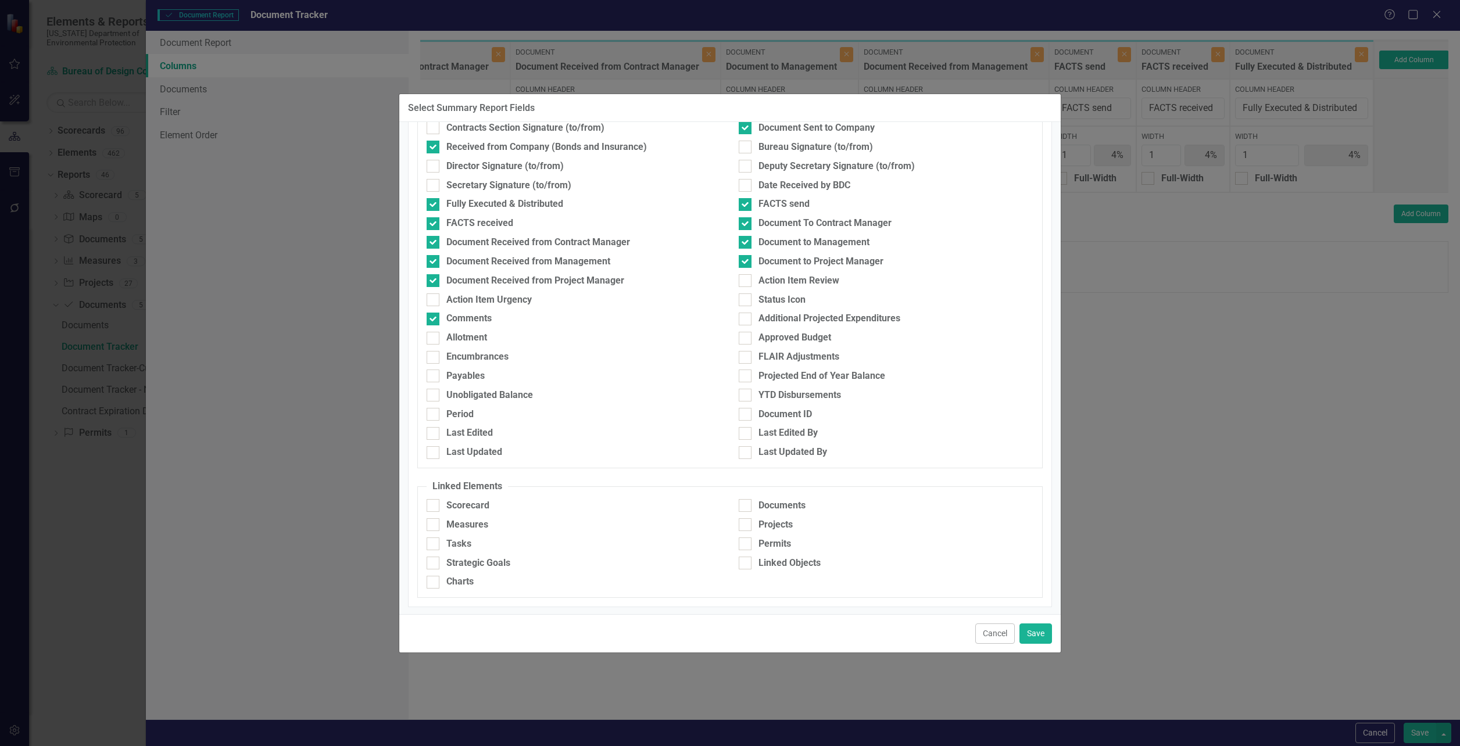
scroll to position [424, 0]
click at [741, 281] on div at bounding box center [745, 279] width 13 height 13
click at [741, 280] on input "Action Item Review" at bounding box center [743, 277] width 8 height 8
checkbox input "true"
click at [1032, 624] on button "Save" at bounding box center [1036, 634] width 33 height 20
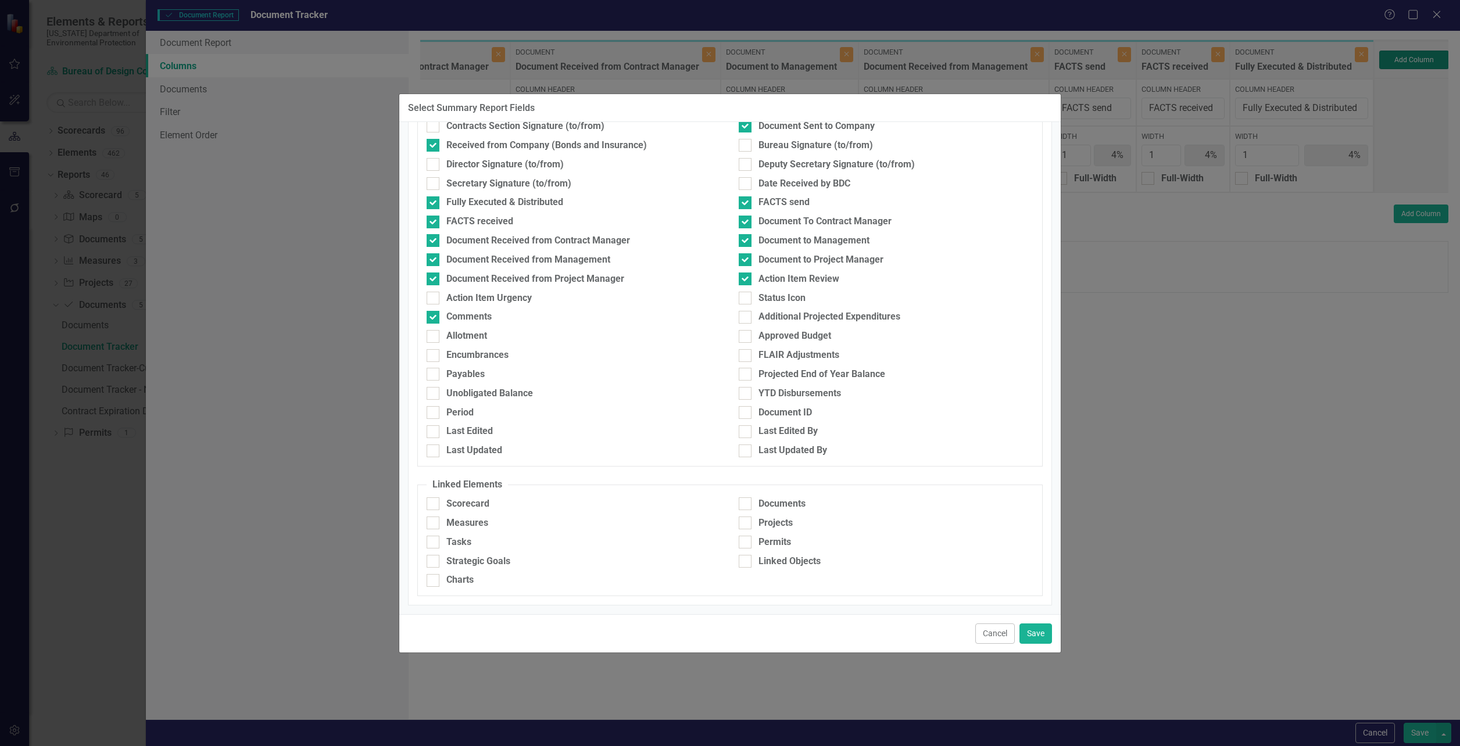
type input "3%"
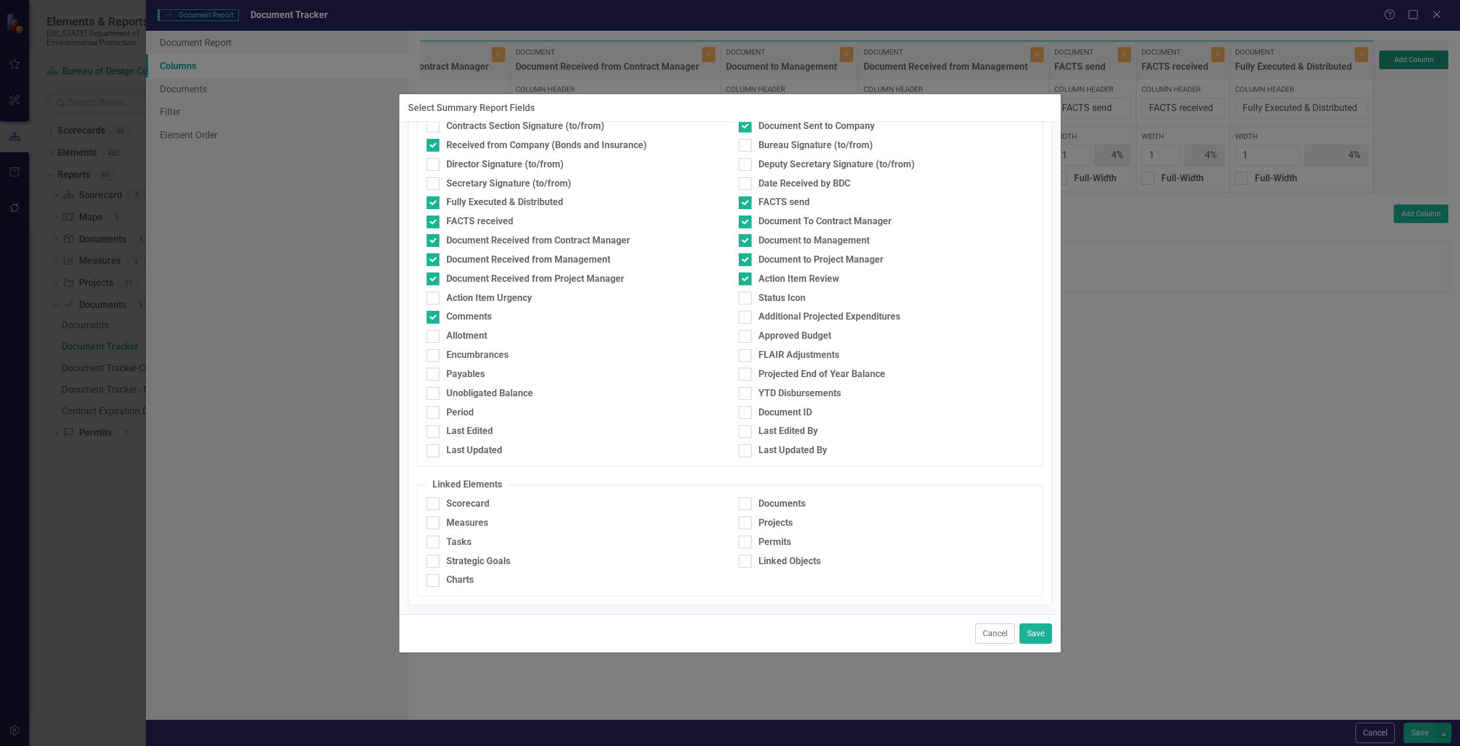
type input "3%"
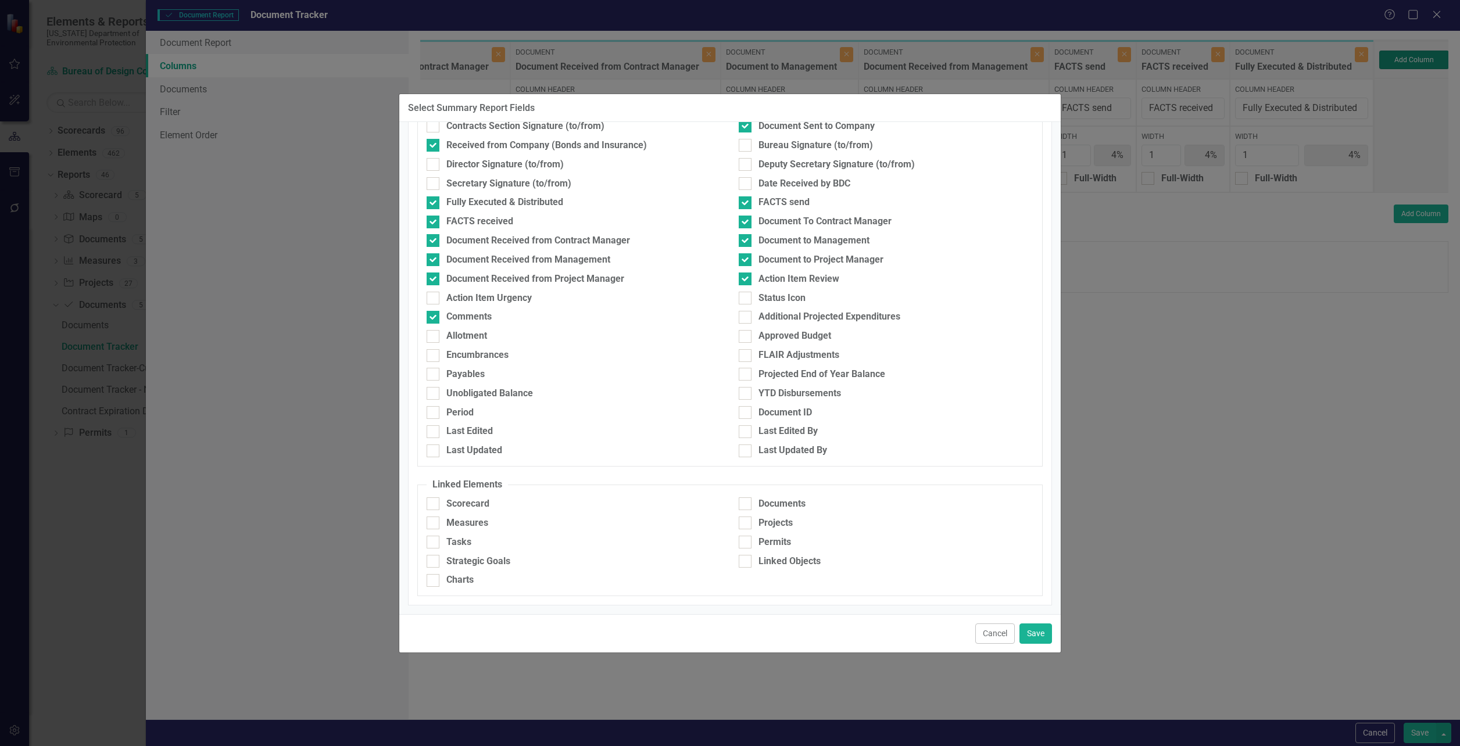
type input "3%"
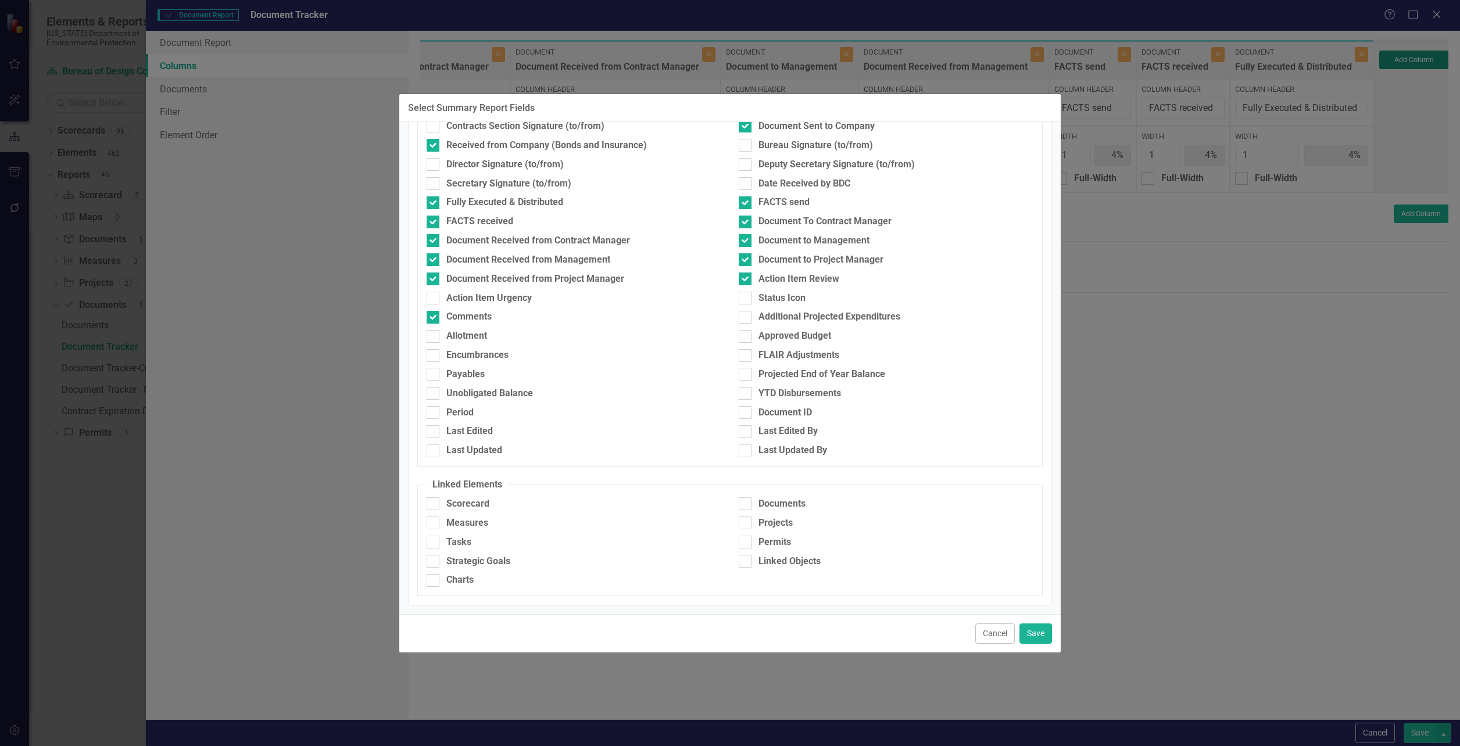
type input "3%"
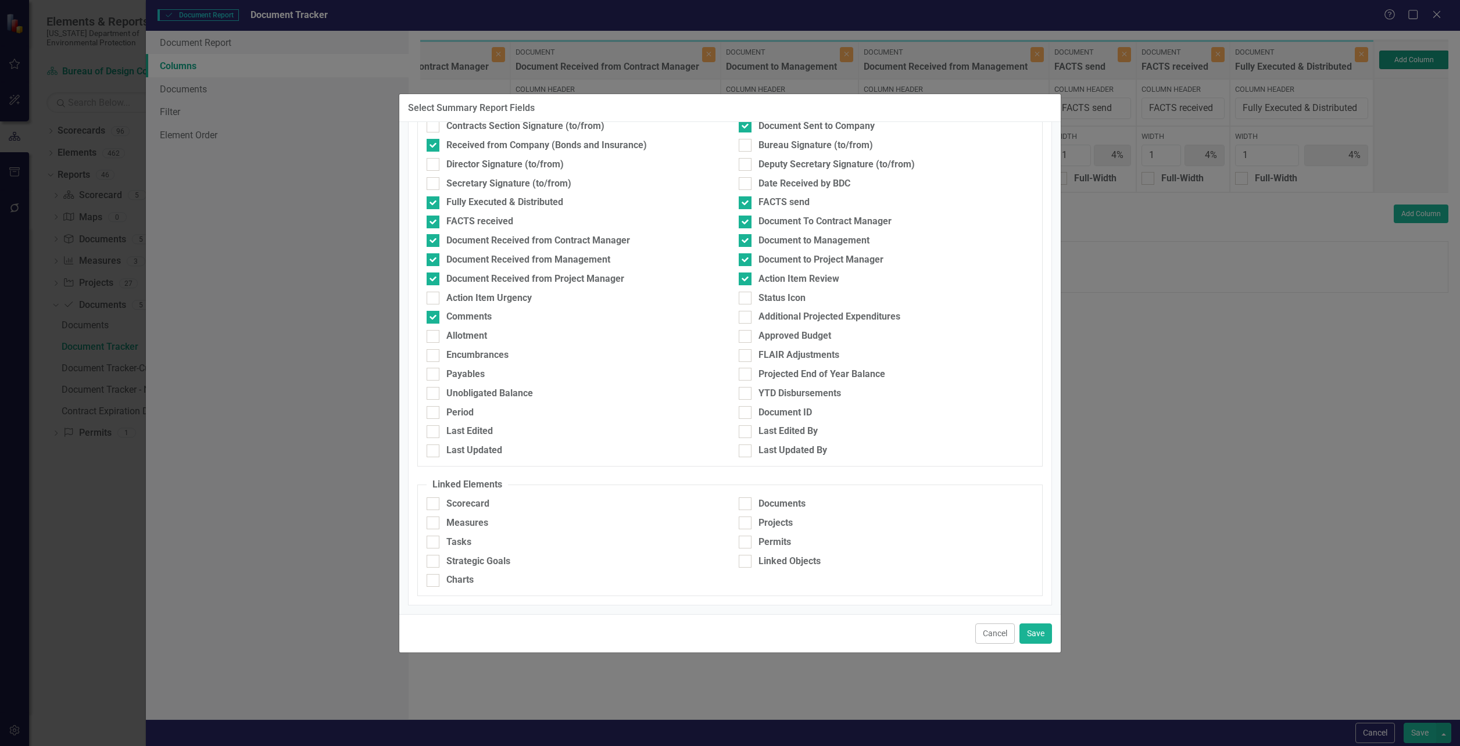
type input "3%"
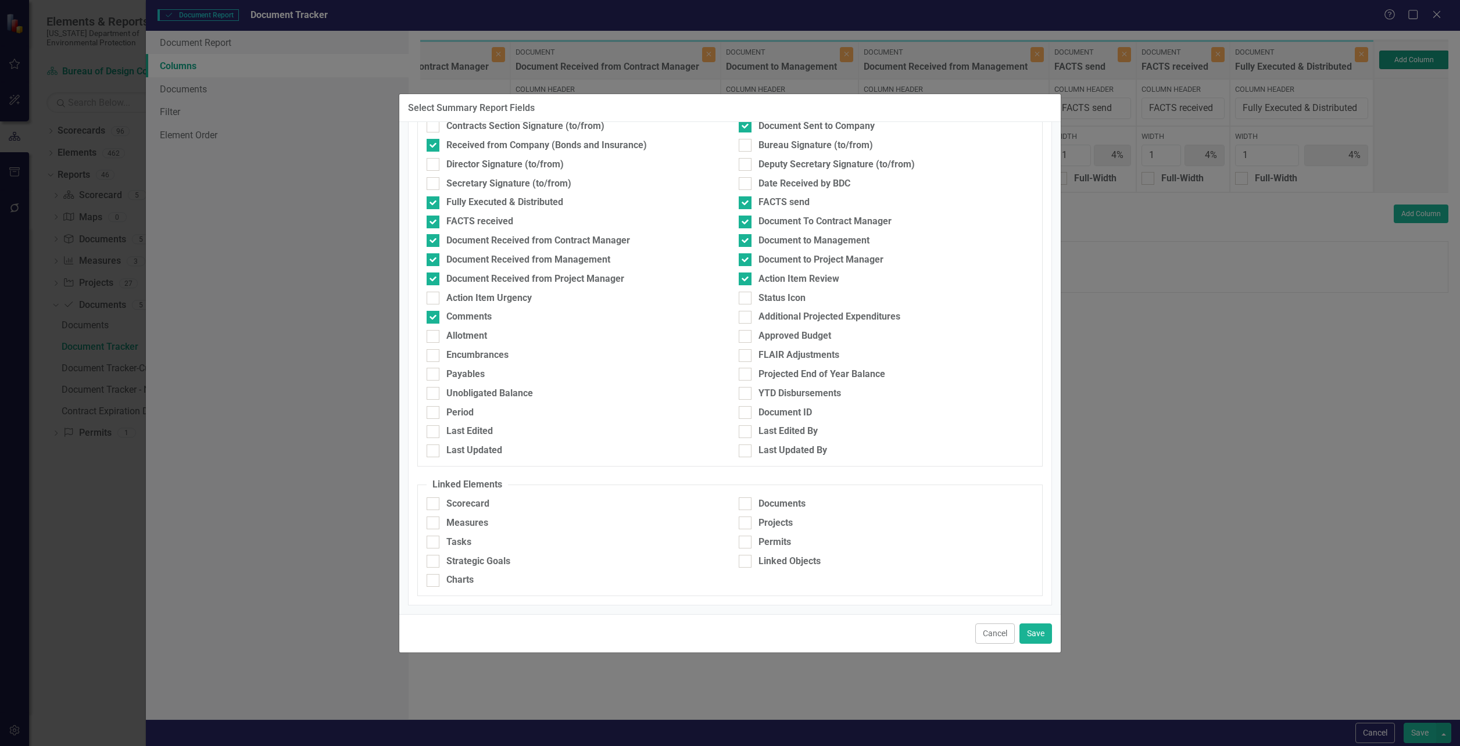
type input "3%"
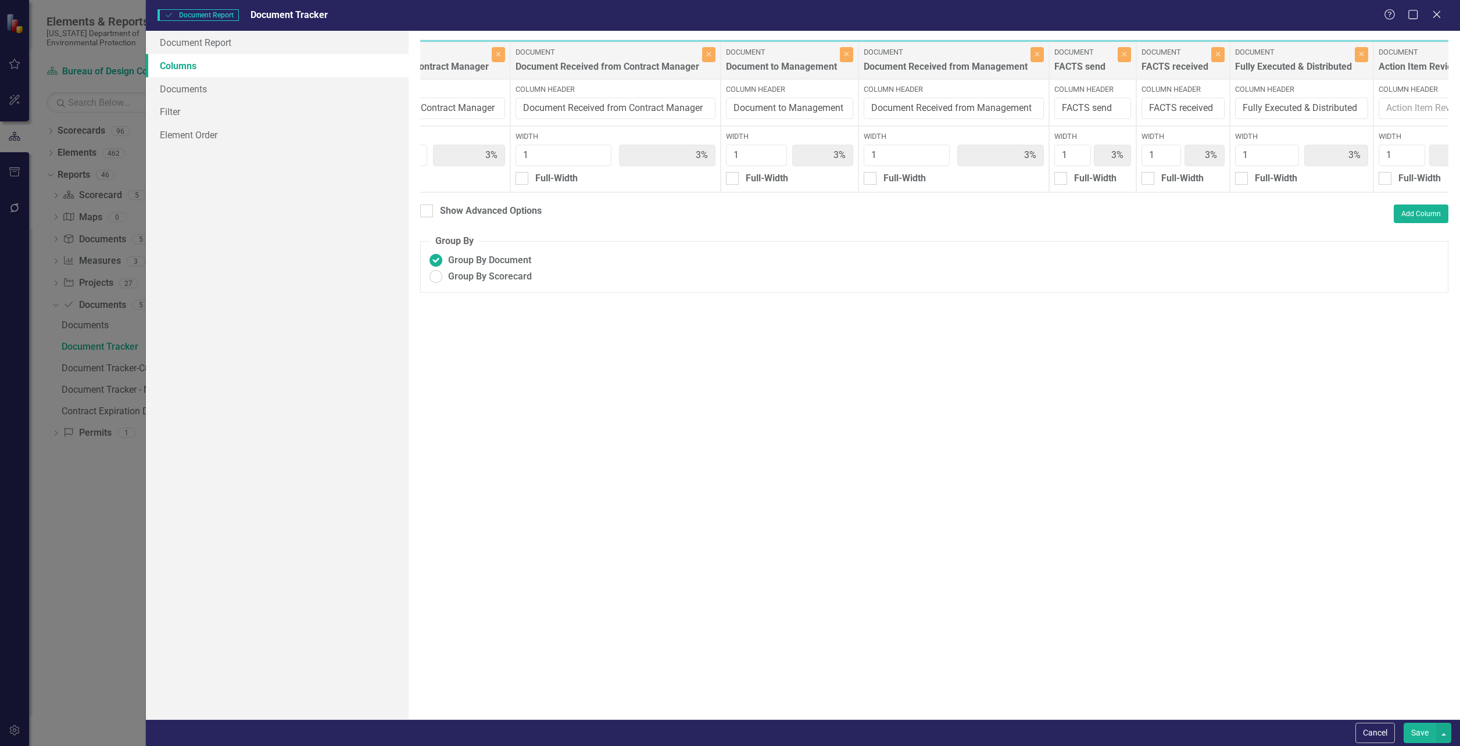
scroll to position [0, 2743]
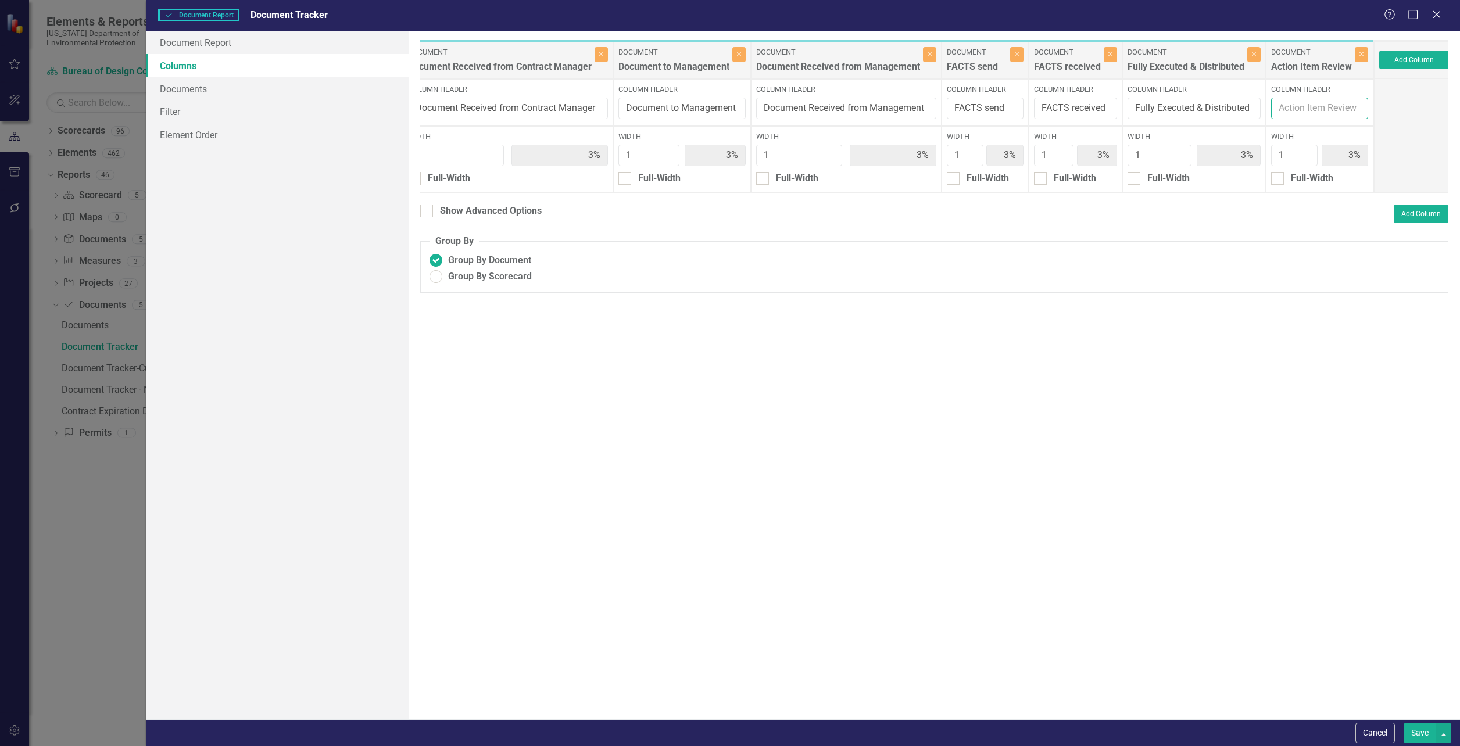
click at [1318, 101] on input "Column Header" at bounding box center [1319, 109] width 97 height 22
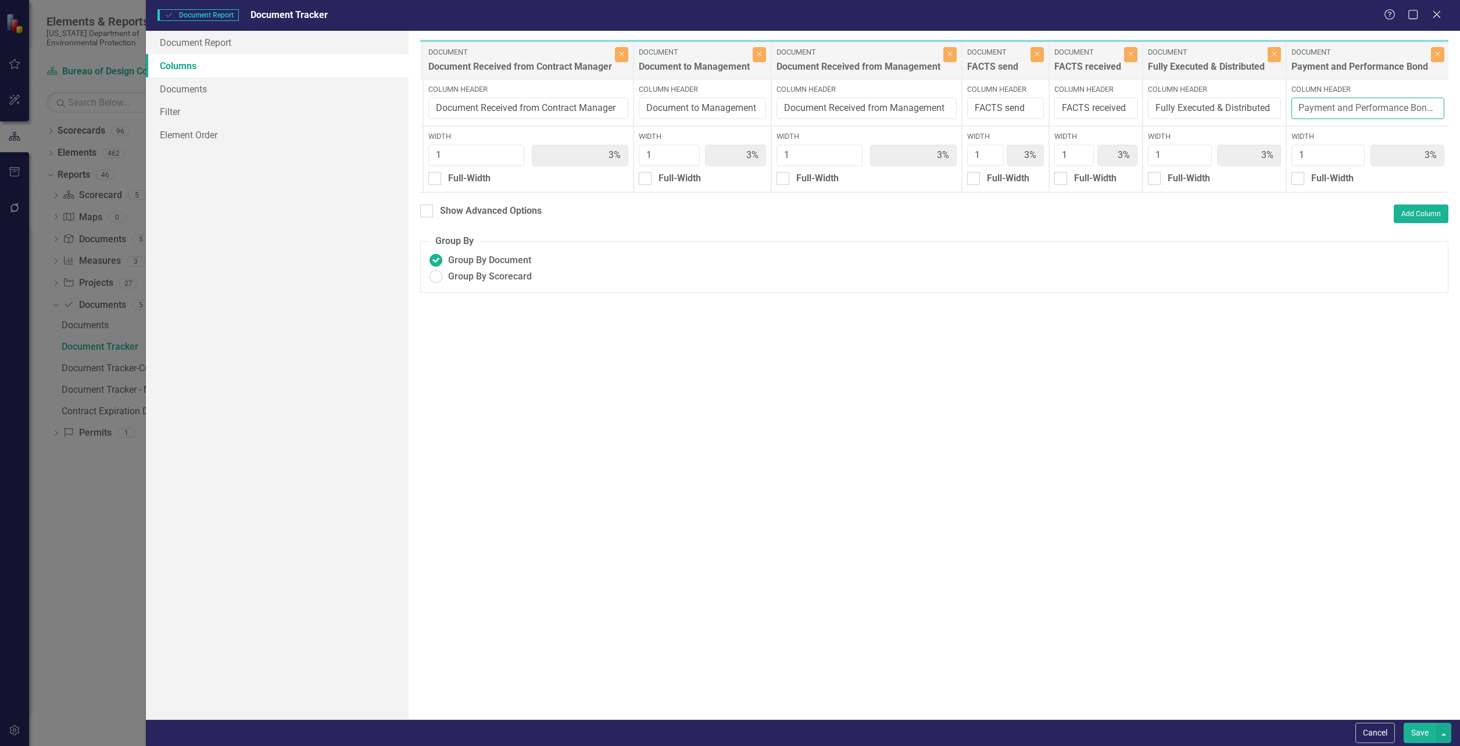
scroll to position [0, 0]
type input "Payment and Performance Bonds"
click at [474, 218] on div "Show Advanced Options" at bounding box center [491, 211] width 102 height 13
click at [428, 212] on input "Show Advanced Options" at bounding box center [424, 209] width 8 height 8
checkbox input "true"
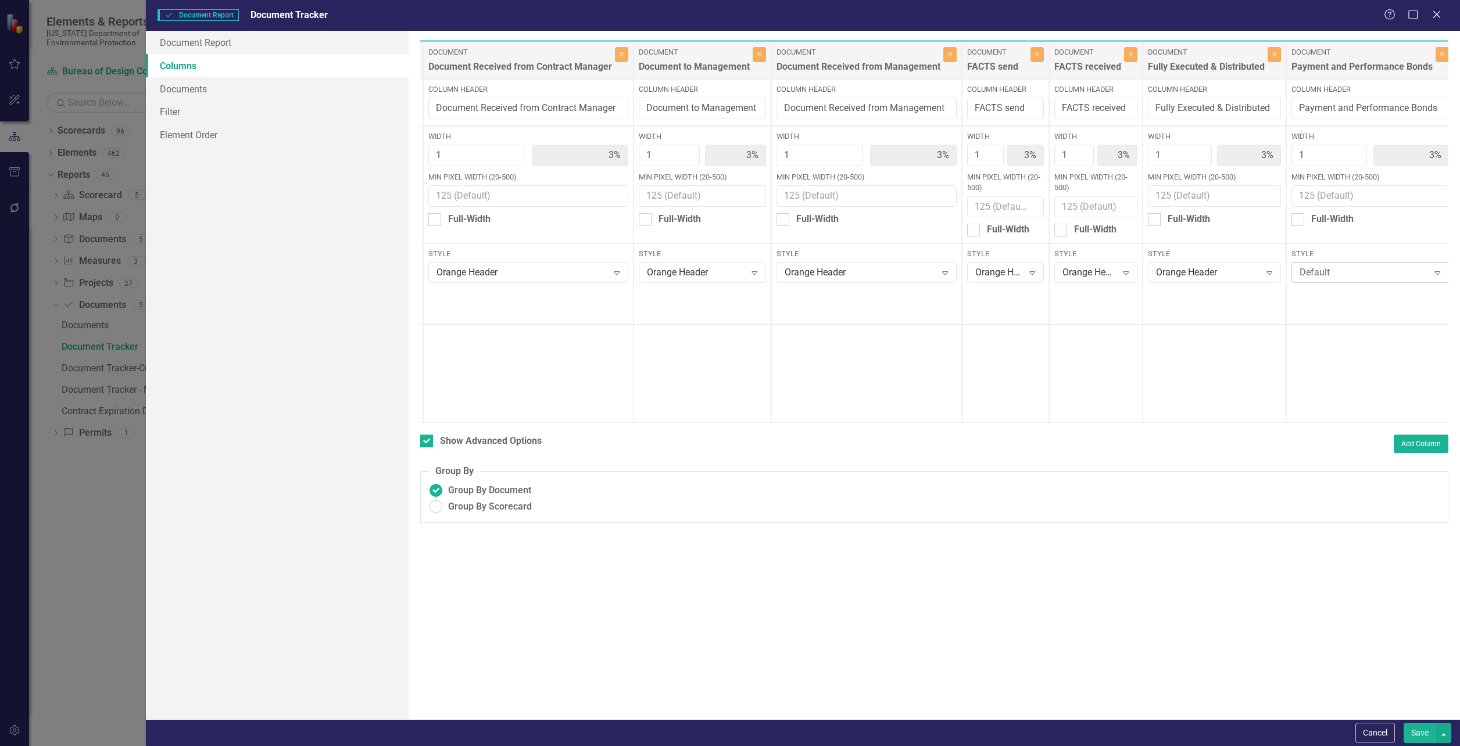
click at [1330, 276] on div "Default" at bounding box center [1364, 272] width 129 height 13
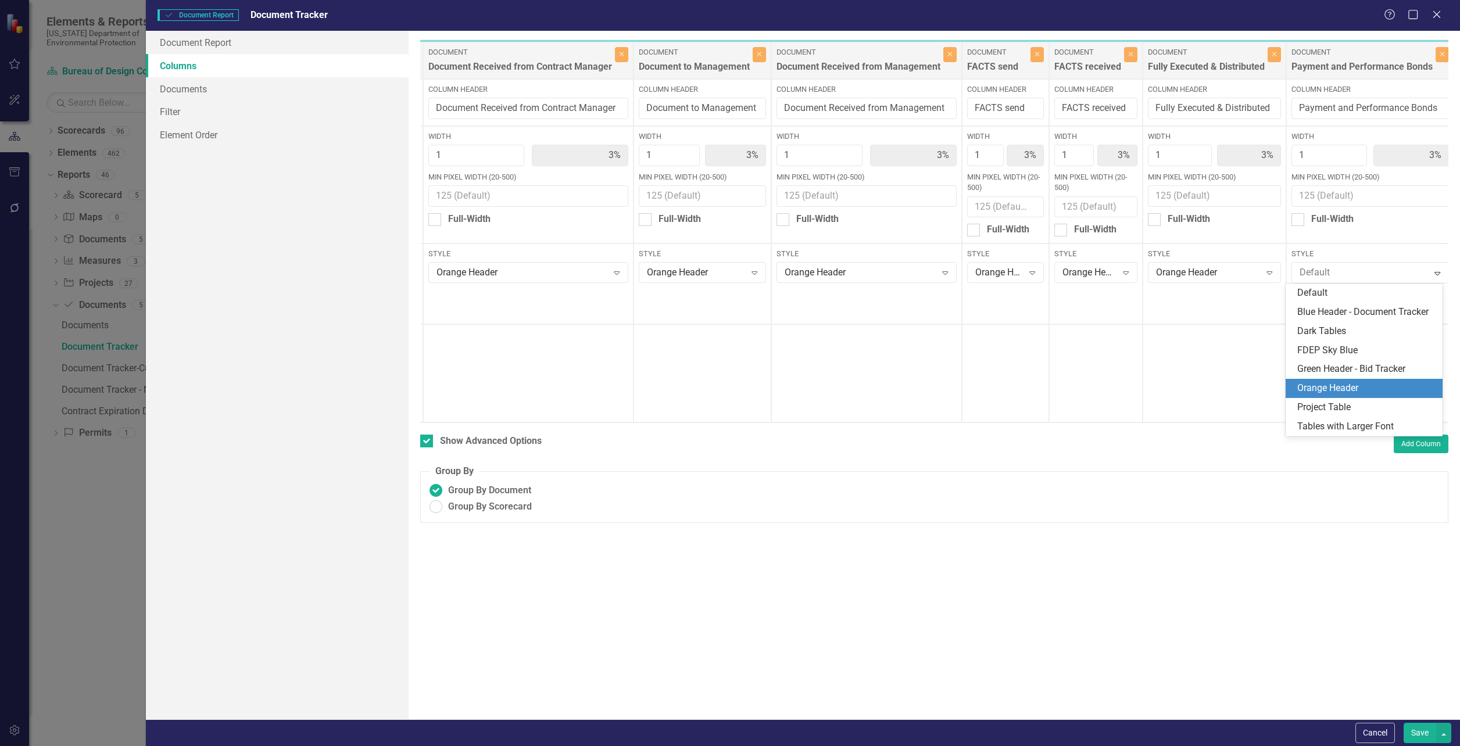
click at [1336, 391] on div "Orange Header" at bounding box center [1367, 388] width 138 height 13
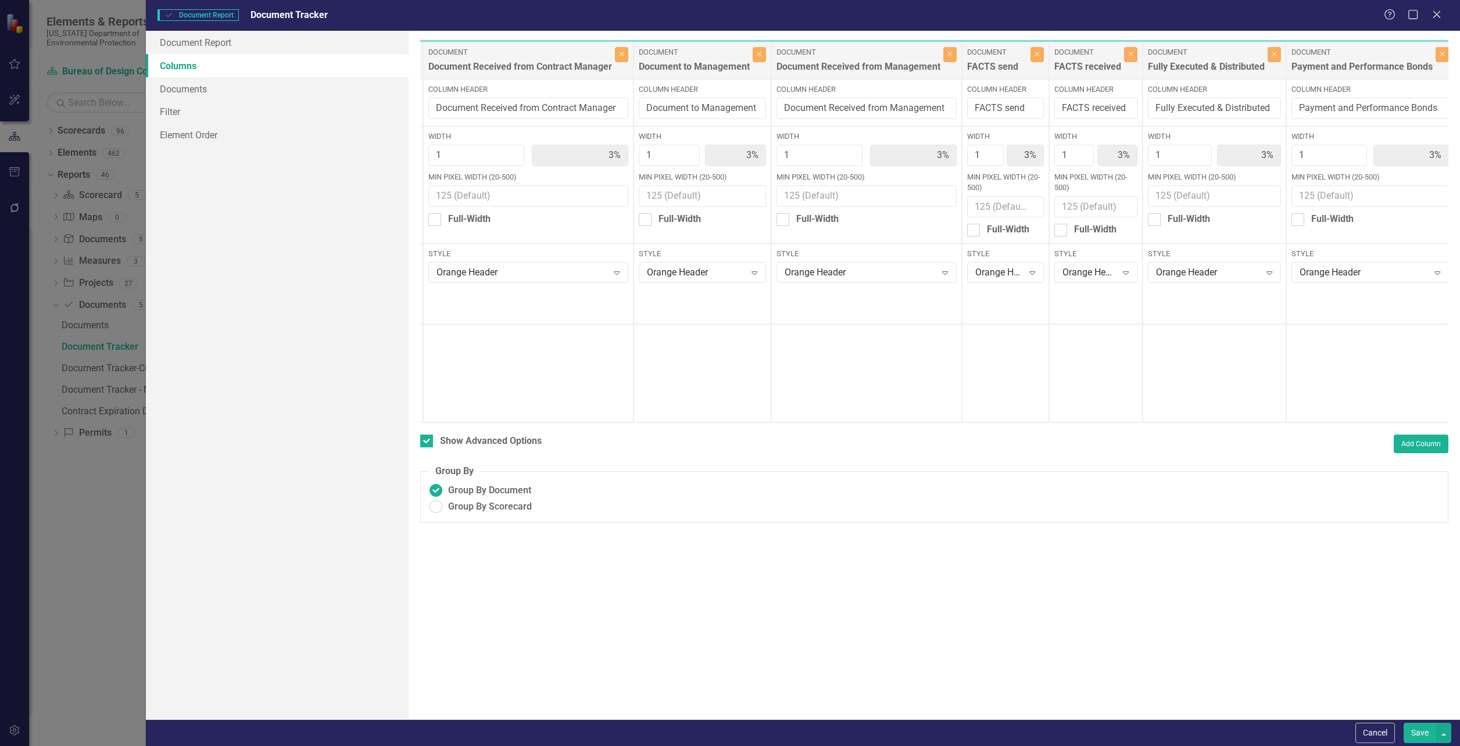
click at [1407, 741] on button "Save" at bounding box center [1420, 733] width 33 height 20
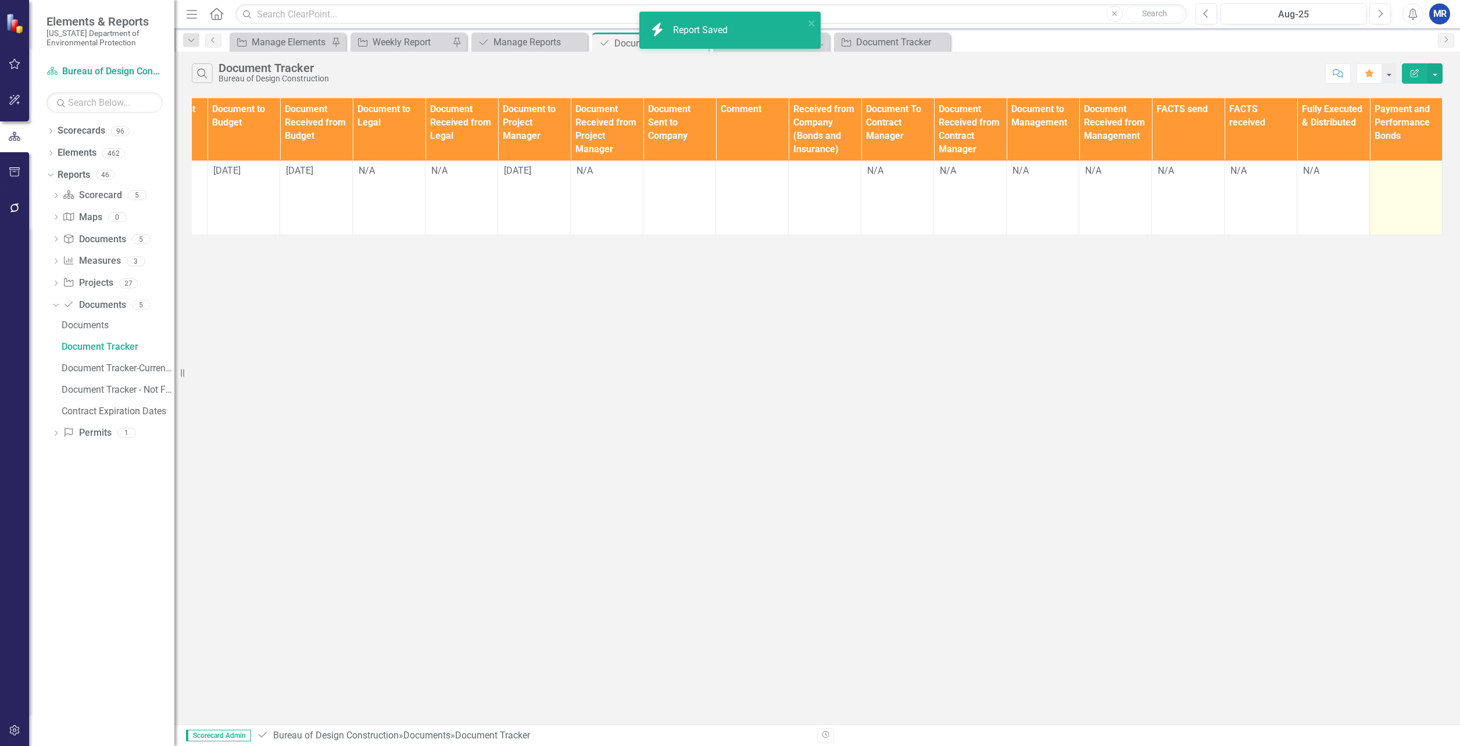
click at [1410, 180] on td at bounding box center [1406, 198] width 73 height 74
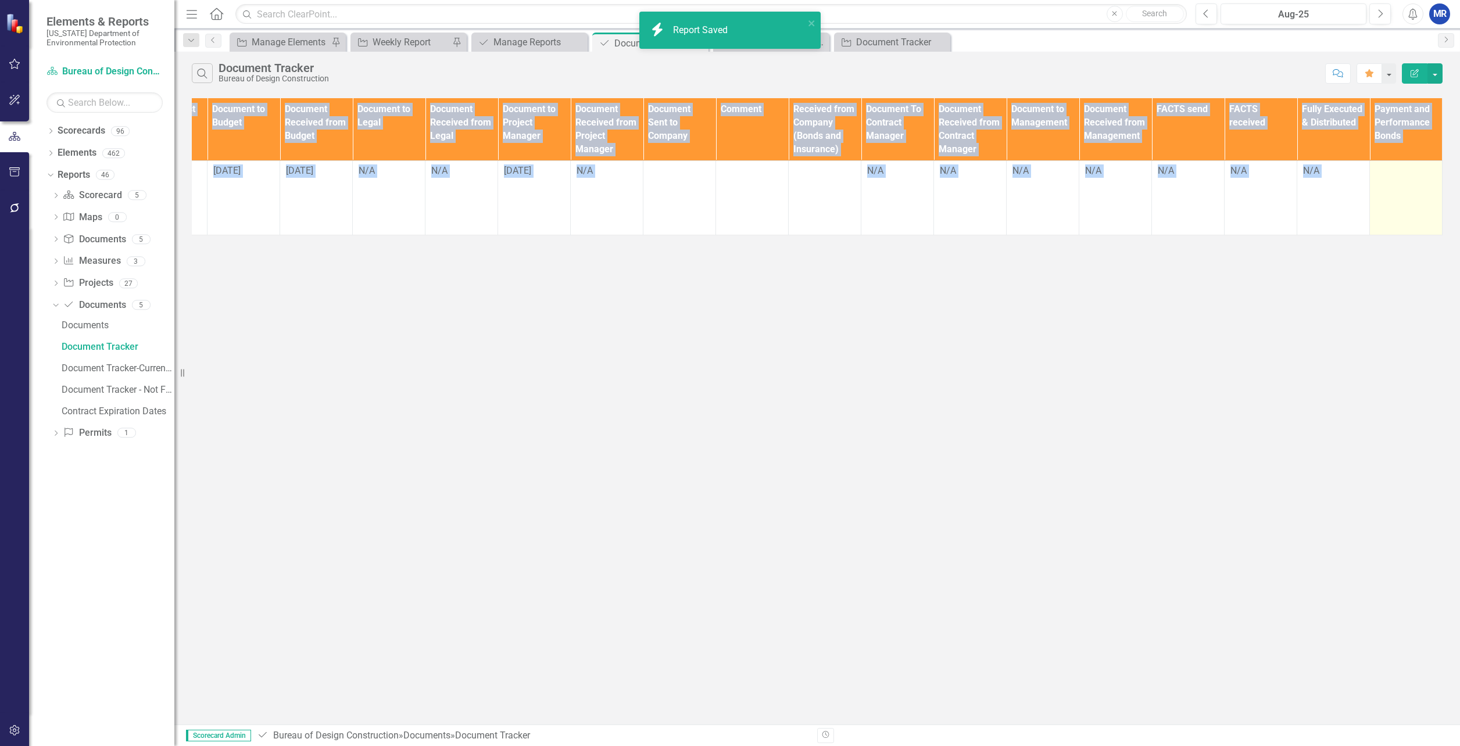
click at [1410, 180] on td at bounding box center [1406, 198] width 73 height 74
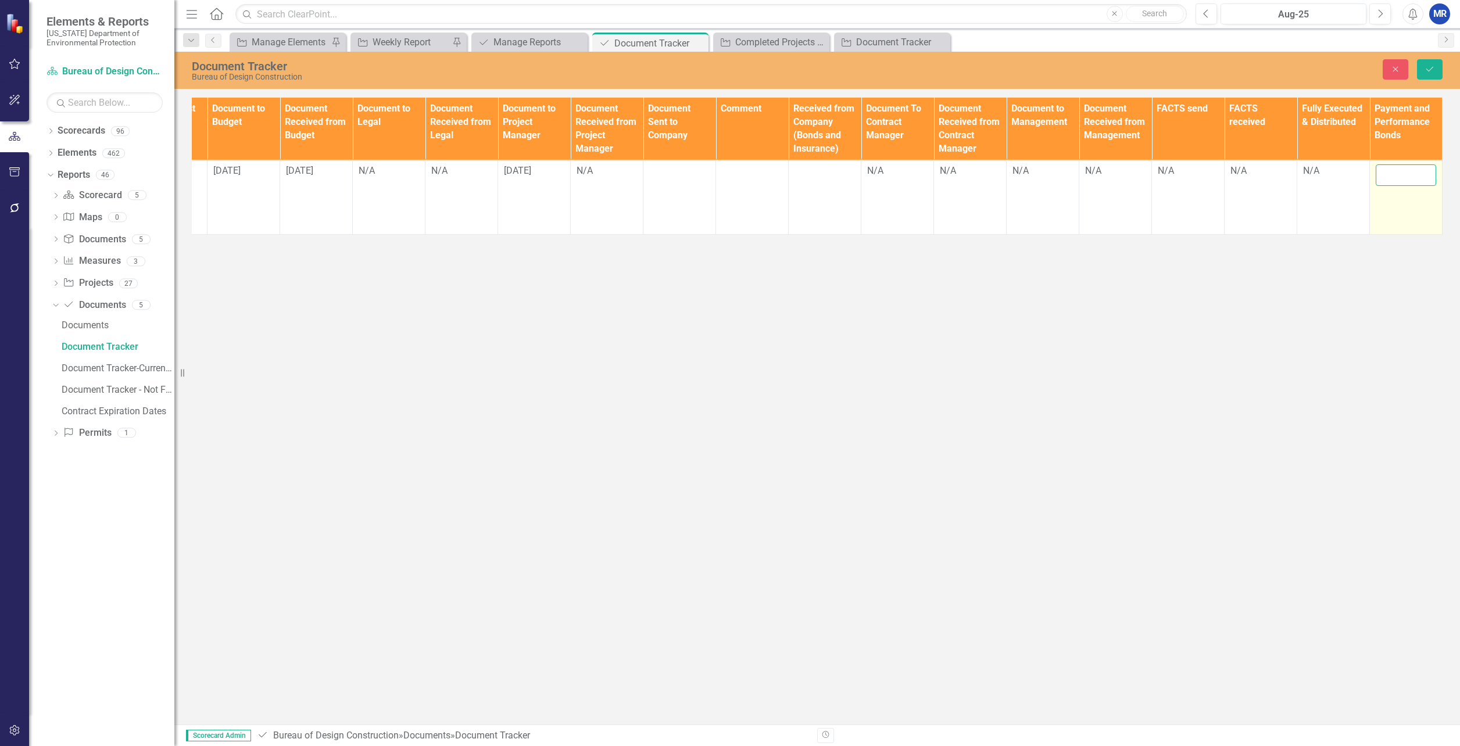
click at [1404, 177] on input "text" at bounding box center [1406, 176] width 60 height 22
type input "x"
click at [1309, 318] on div "Document Tracker Bureau of Design Construction Close Save Documents Document Ty…" at bounding box center [817, 388] width 1286 height 673
click at [1389, 65] on button "Close" at bounding box center [1396, 69] width 26 height 20
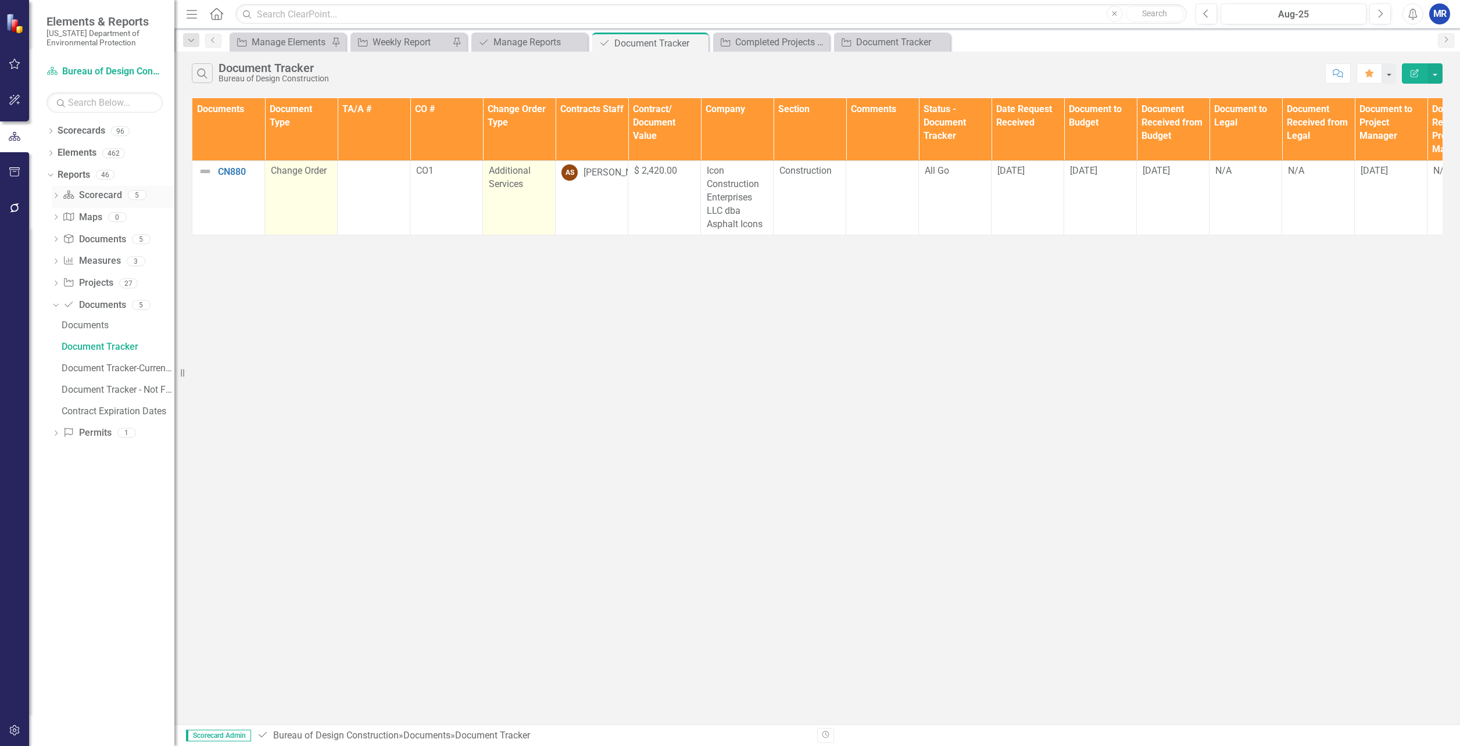
click at [83, 194] on link "Scorecard Scorecard" at bounding box center [92, 195] width 59 height 13
